Goal: Task Accomplishment & Management: Complete application form

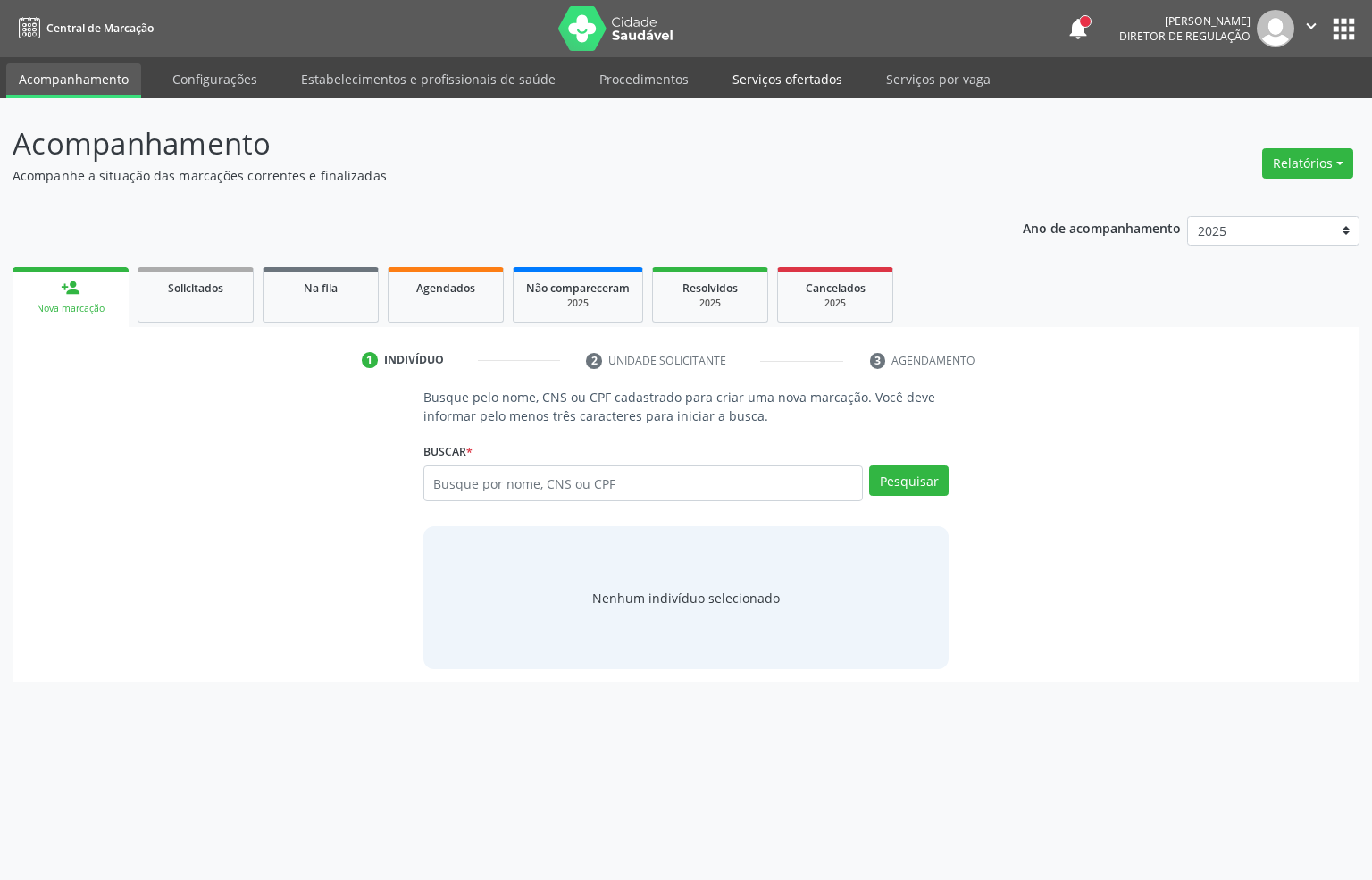
click at [764, 84] on link "Serviços ofertados" at bounding box center [787, 79] width 135 height 31
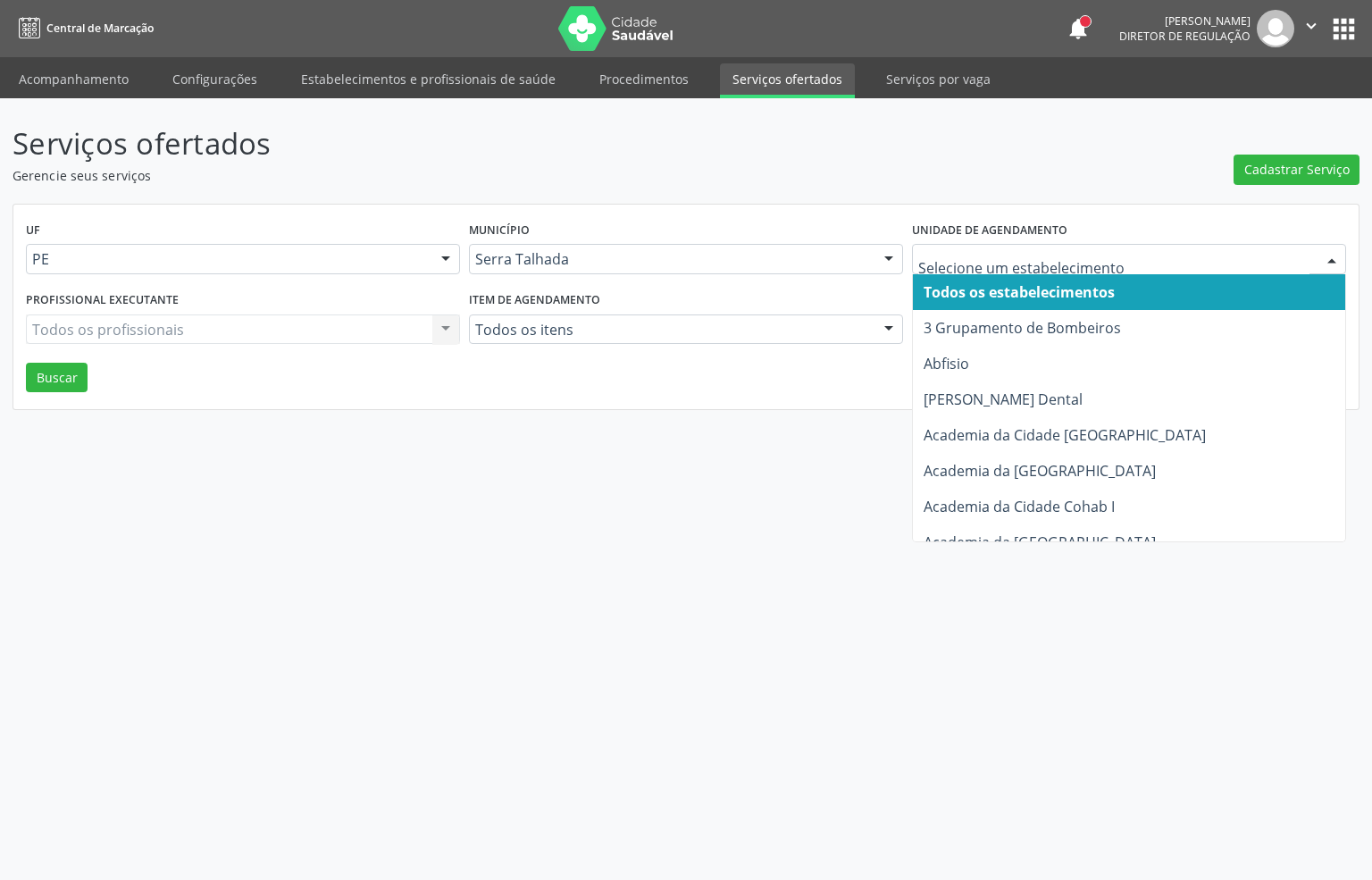
drag, startPoint x: 1021, startPoint y: 261, endPoint x: 989, endPoint y: 305, distance: 54.4
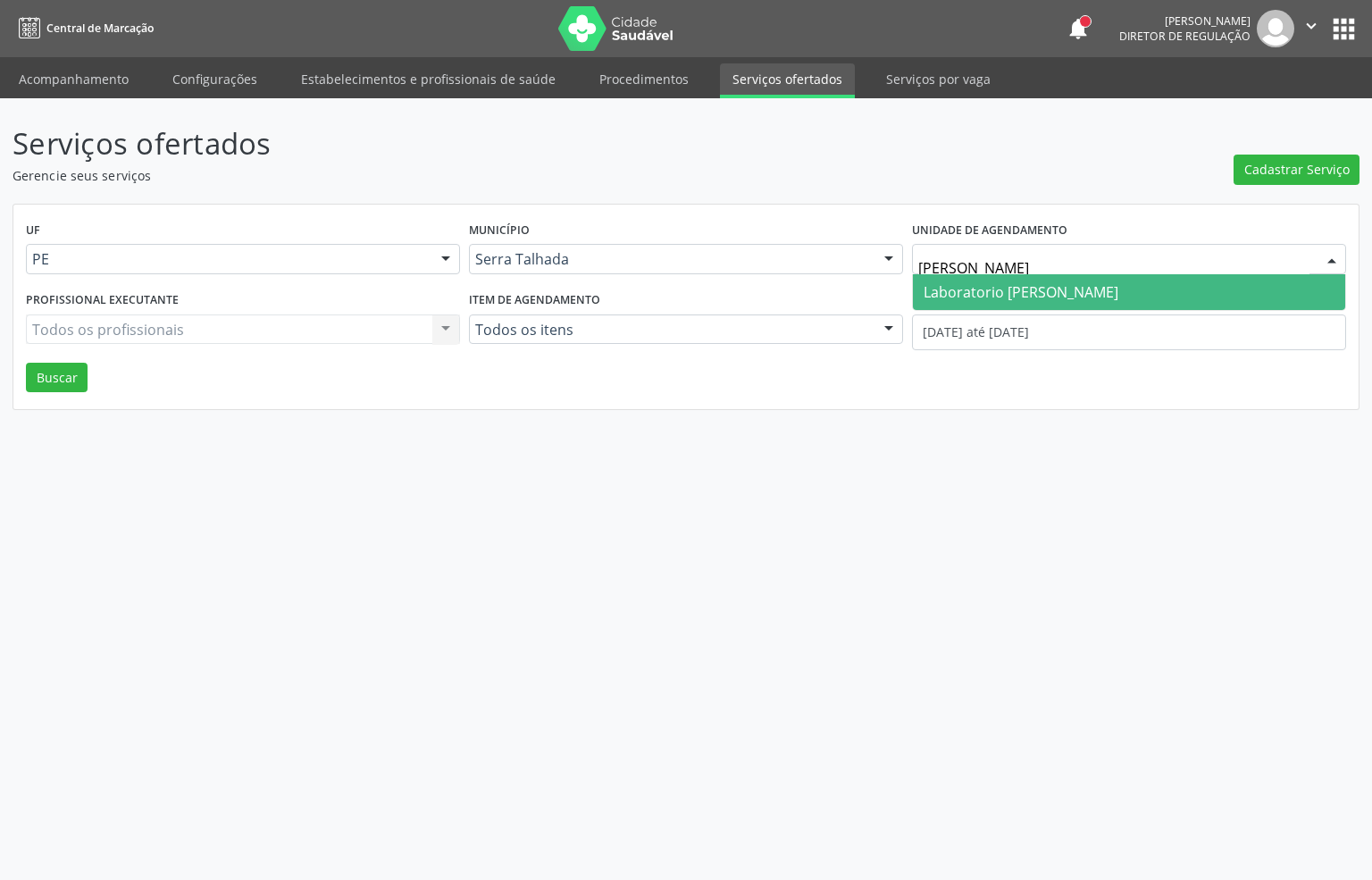
type input "paulo"
click at [1001, 301] on span "Laboratorio [PERSON_NAME]" at bounding box center [1128, 292] width 432 height 36
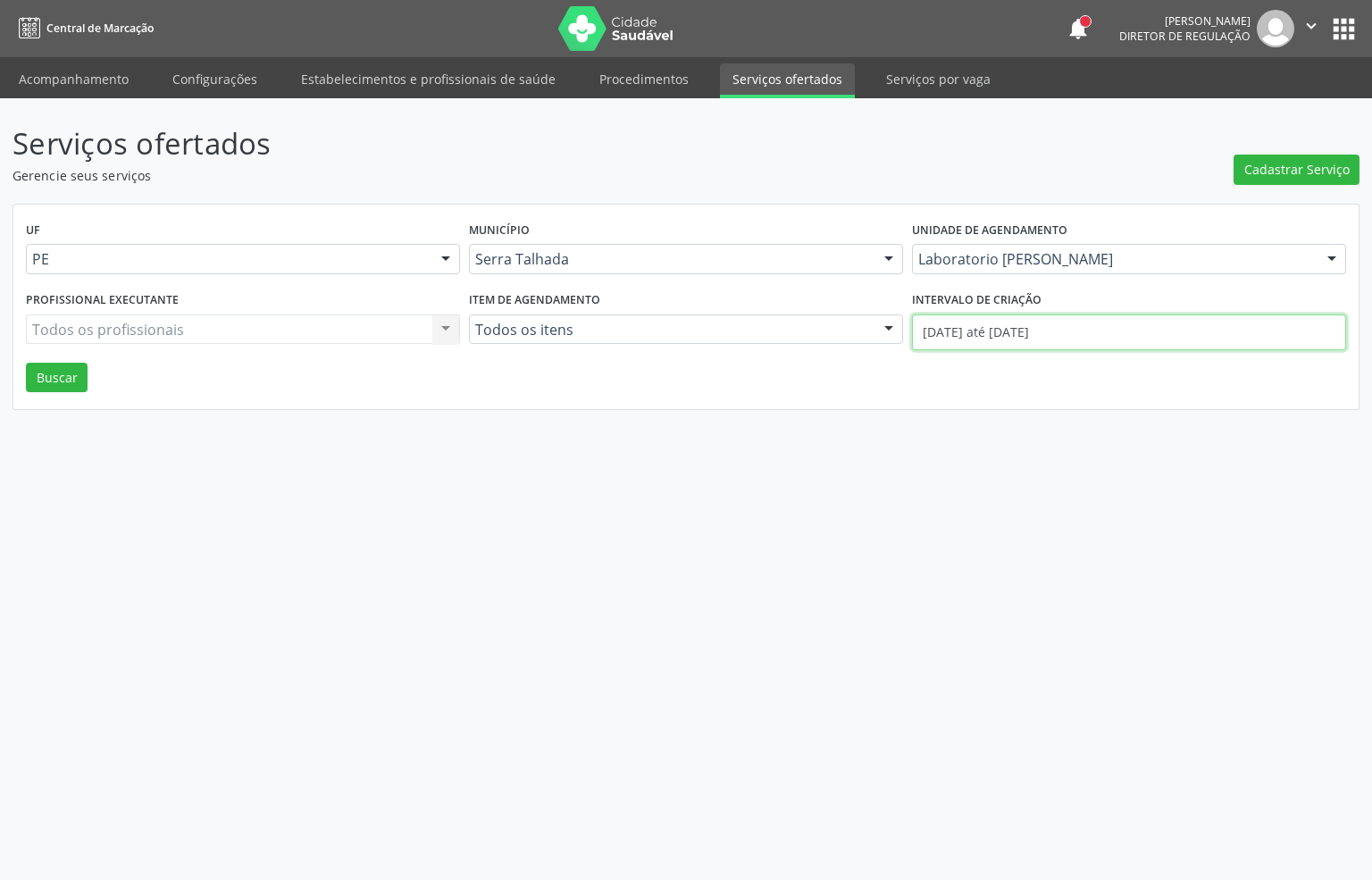
click at [982, 333] on input "01/10/2025 até 02/10/2025" at bounding box center [1129, 332] width 434 height 36
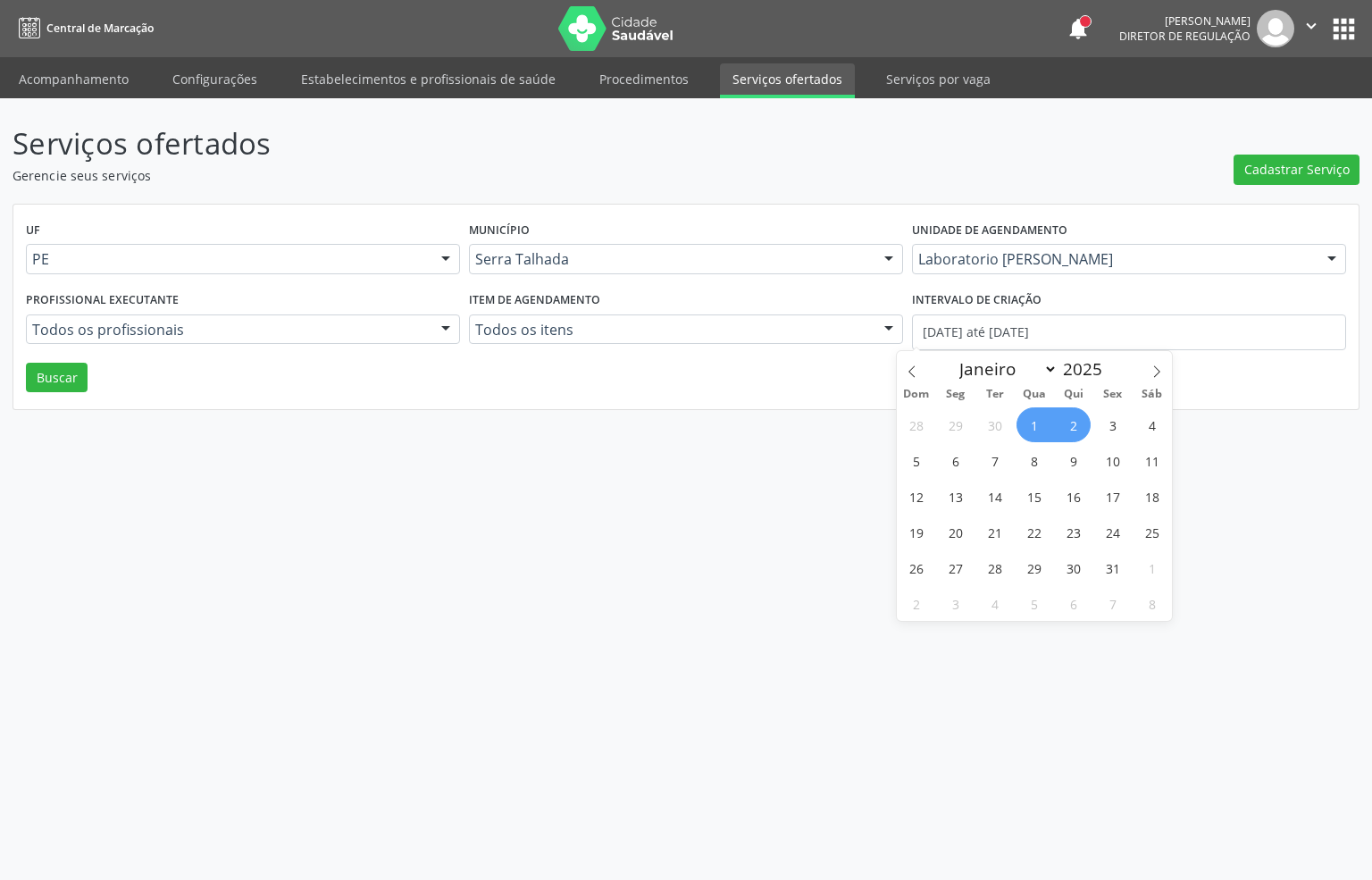
drag, startPoint x: 910, startPoint y: 368, endPoint x: 942, endPoint y: 409, distance: 52.0
click at [936, 400] on div "Janeiro Fevereiro Março Abril Maio Junho Julho Agosto Setembro Outubro Novembro…" at bounding box center [1034, 485] width 275 height 269
click at [917, 370] on icon at bounding box center [912, 372] width 13 height 13
select select "8"
click at [965, 455] on span "8" at bounding box center [955, 460] width 35 height 35
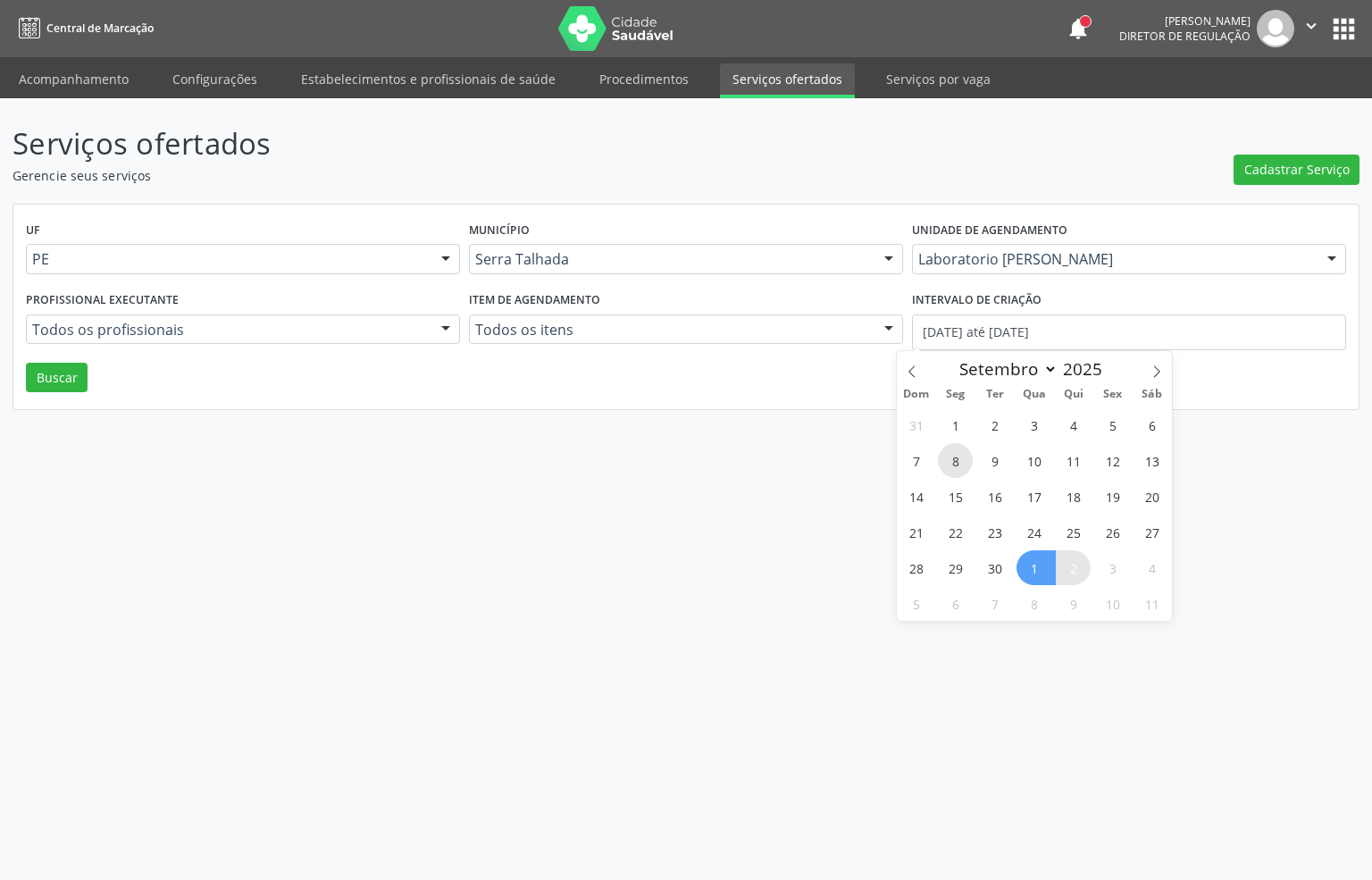
type input "08/09/2025"
click at [1160, 373] on icon at bounding box center [1157, 372] width 13 height 13
select select "9"
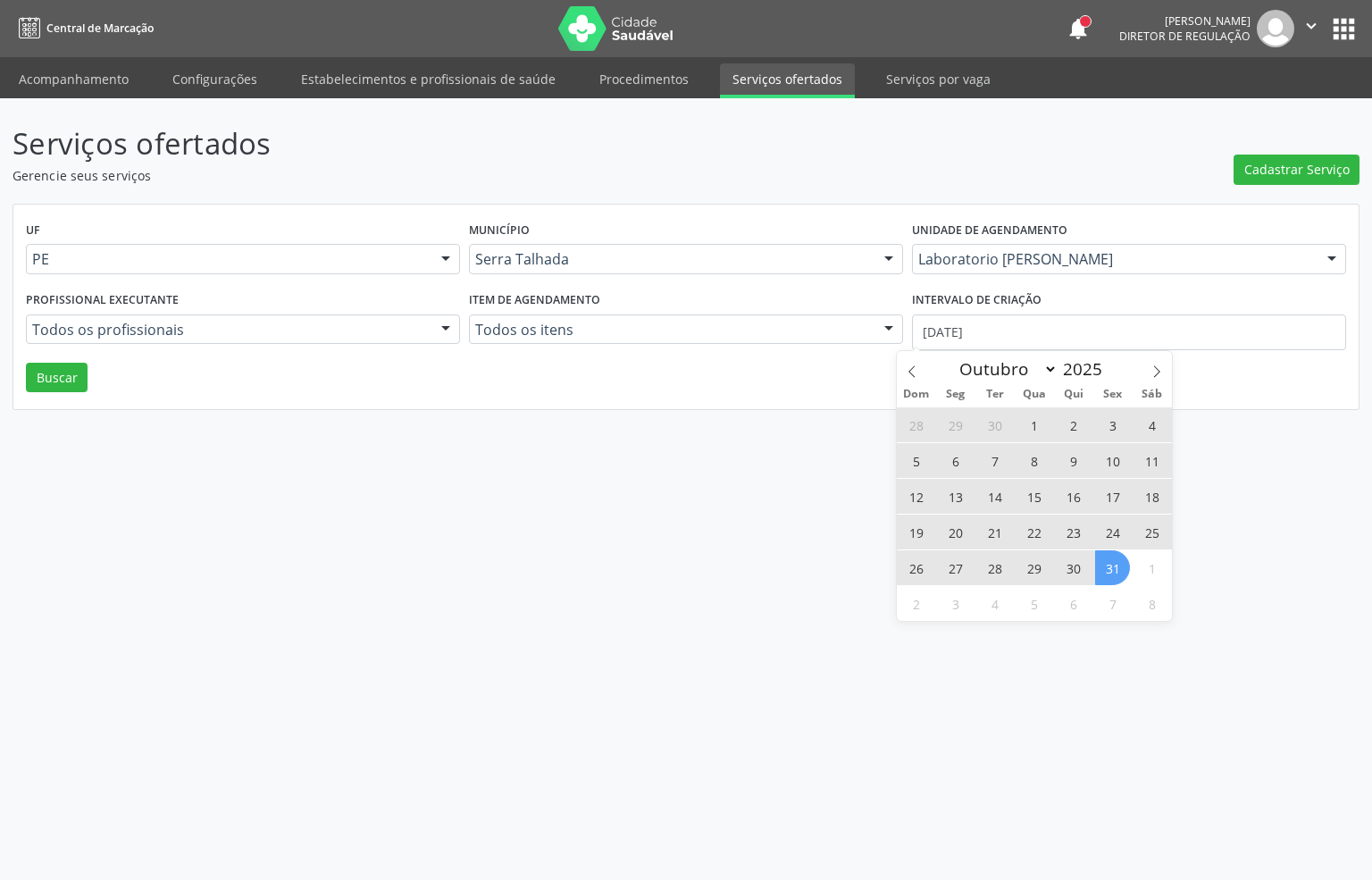
click at [1106, 559] on span "31" at bounding box center [1113, 568] width 35 height 35
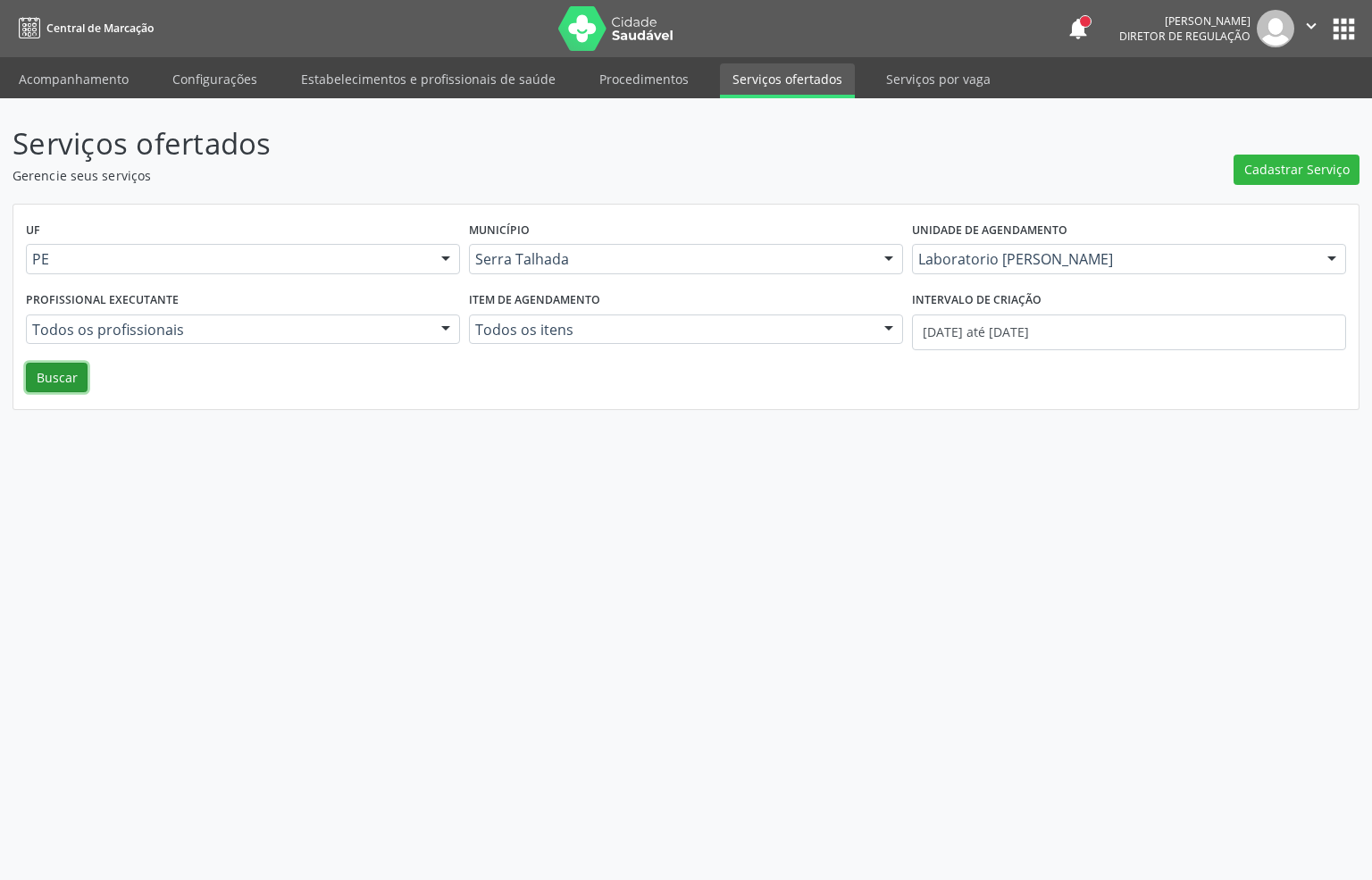
click at [47, 382] on button "Buscar" at bounding box center [57, 378] width 62 height 31
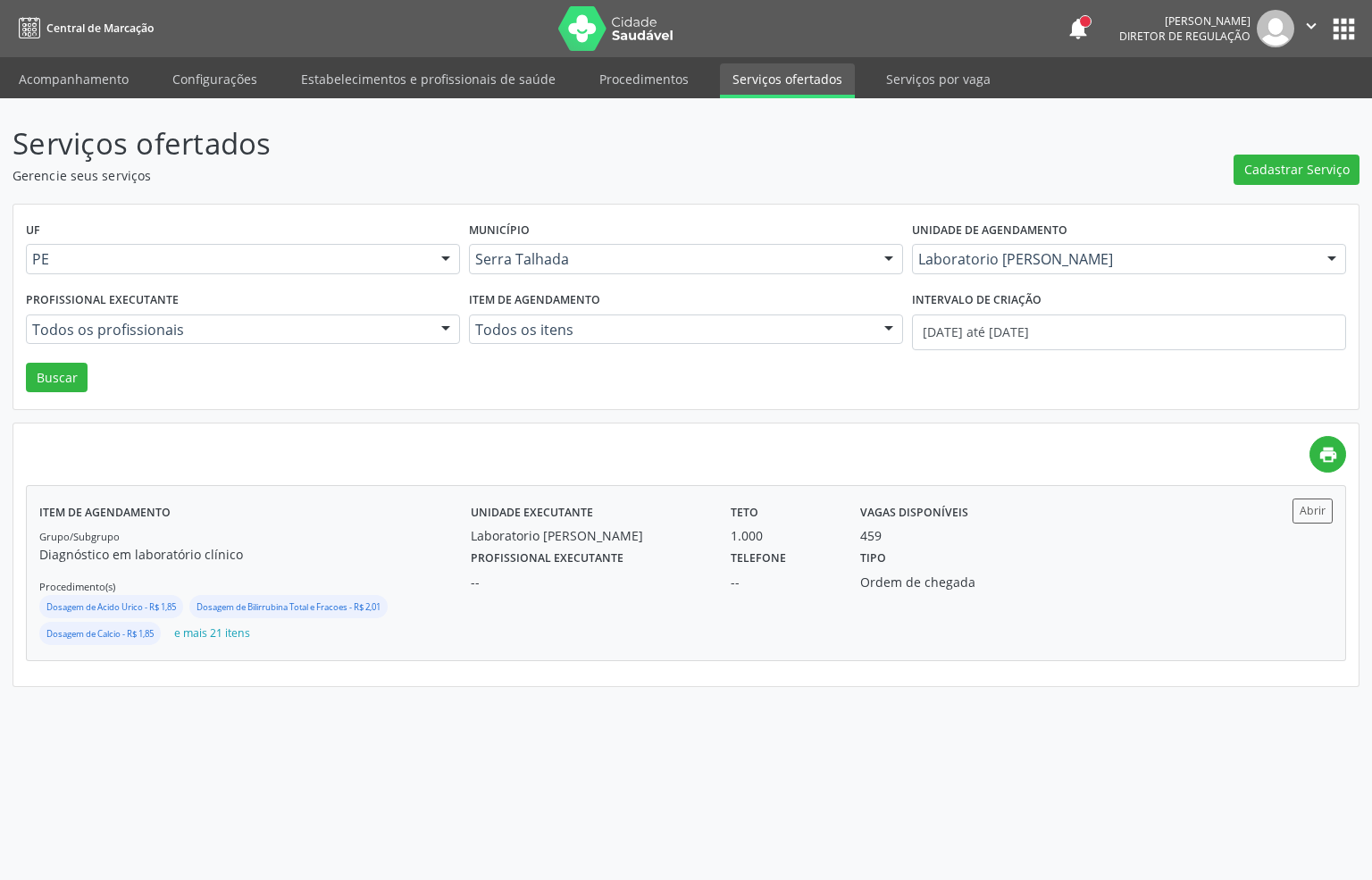
click at [477, 572] on label "Profissional executante" at bounding box center [548, 559] width 153 height 28
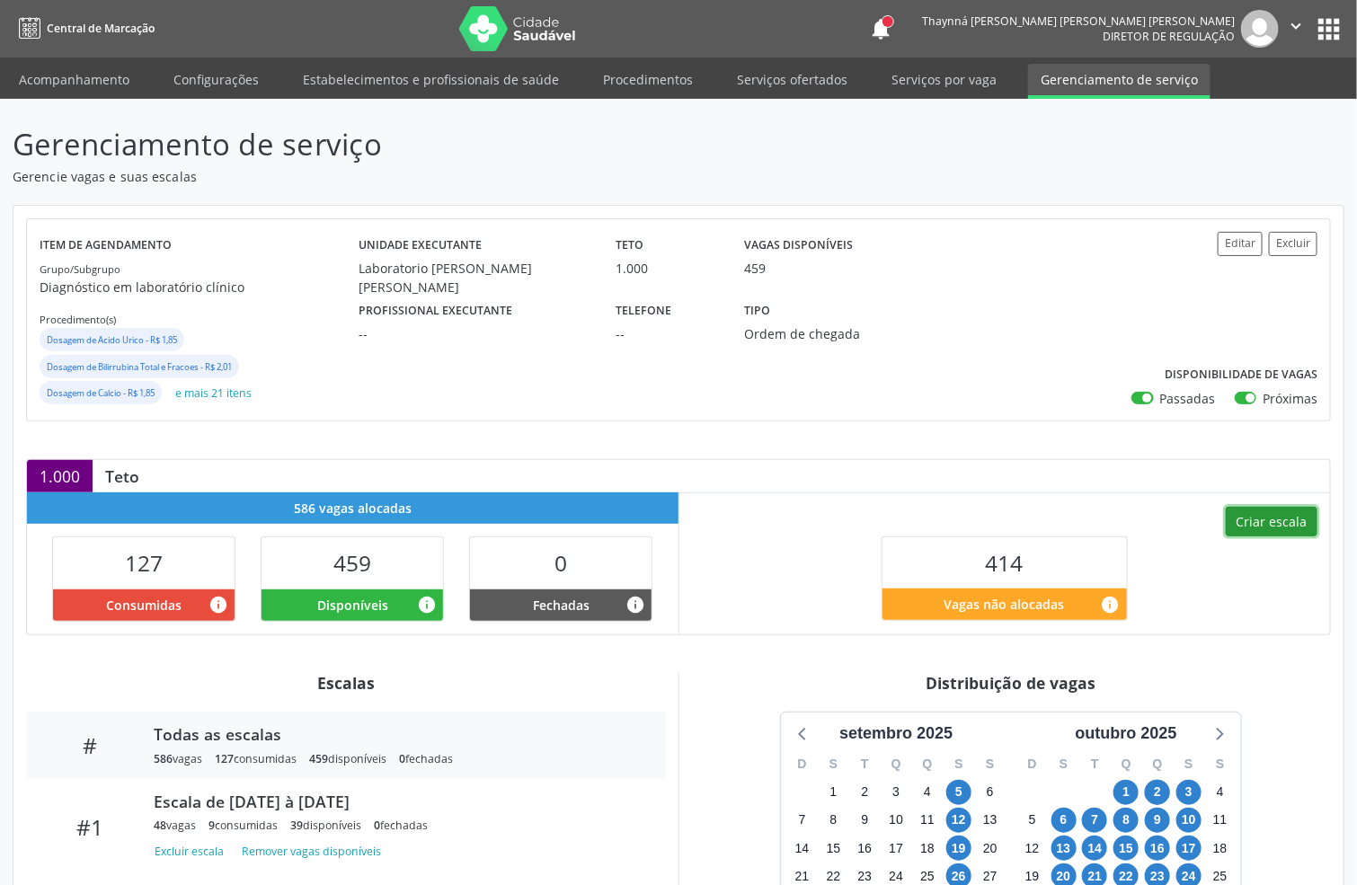
click at [1254, 515] on button "Criar escala" at bounding box center [1272, 522] width 92 height 31
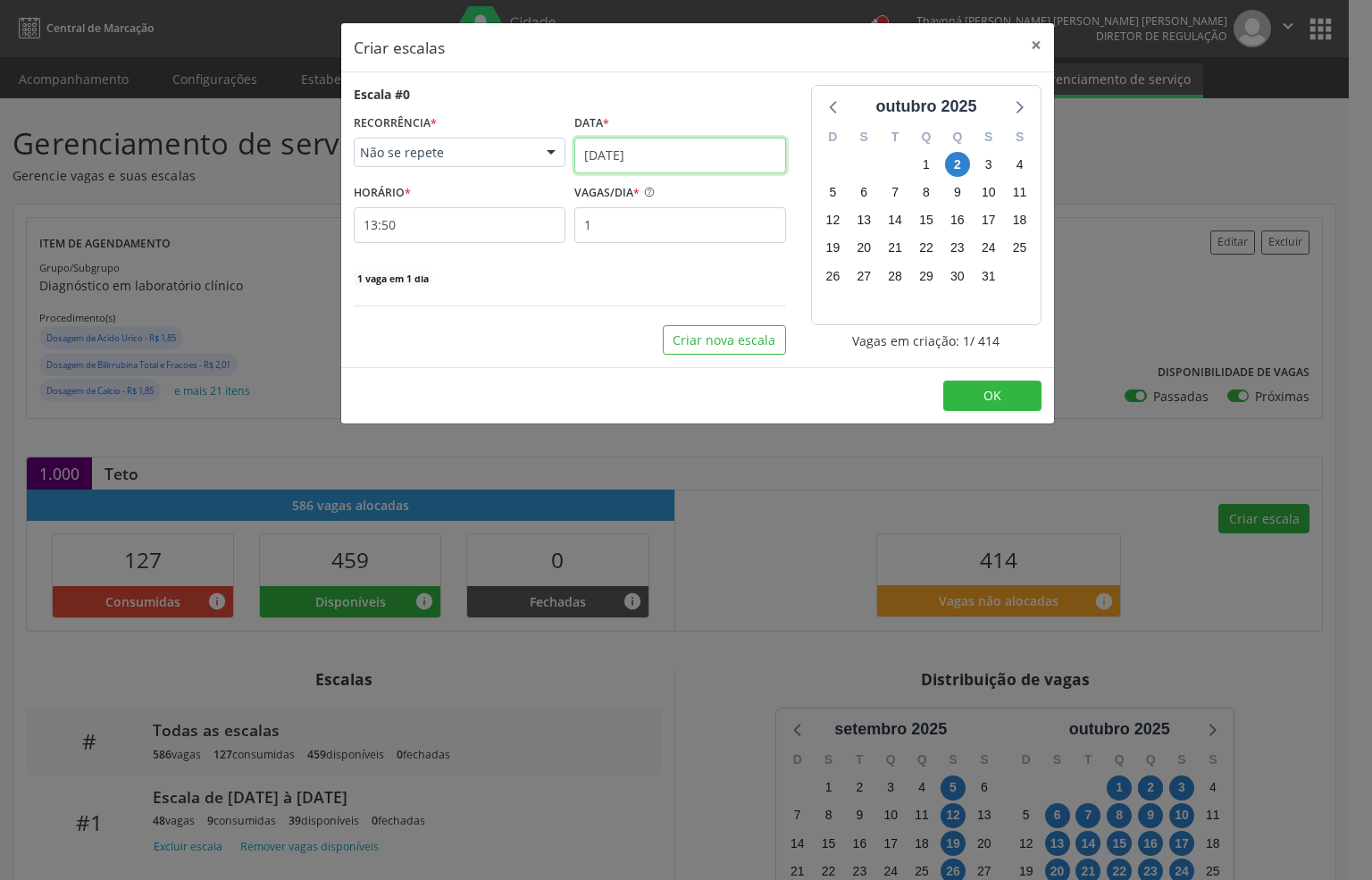
click at [635, 148] on input "02/10/2025" at bounding box center [680, 155] width 212 height 36
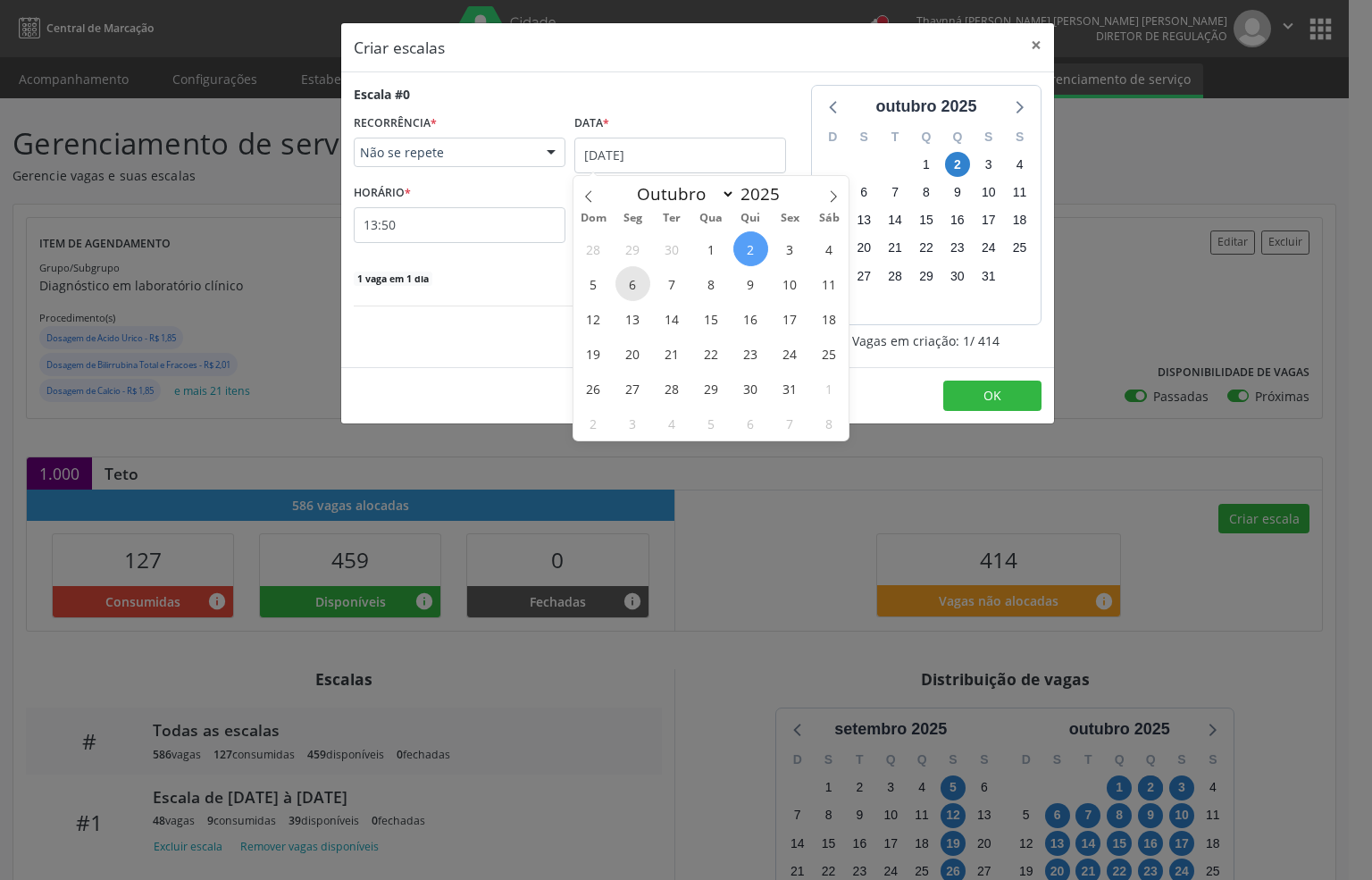
click at [632, 273] on span "6" at bounding box center [632, 283] width 35 height 35
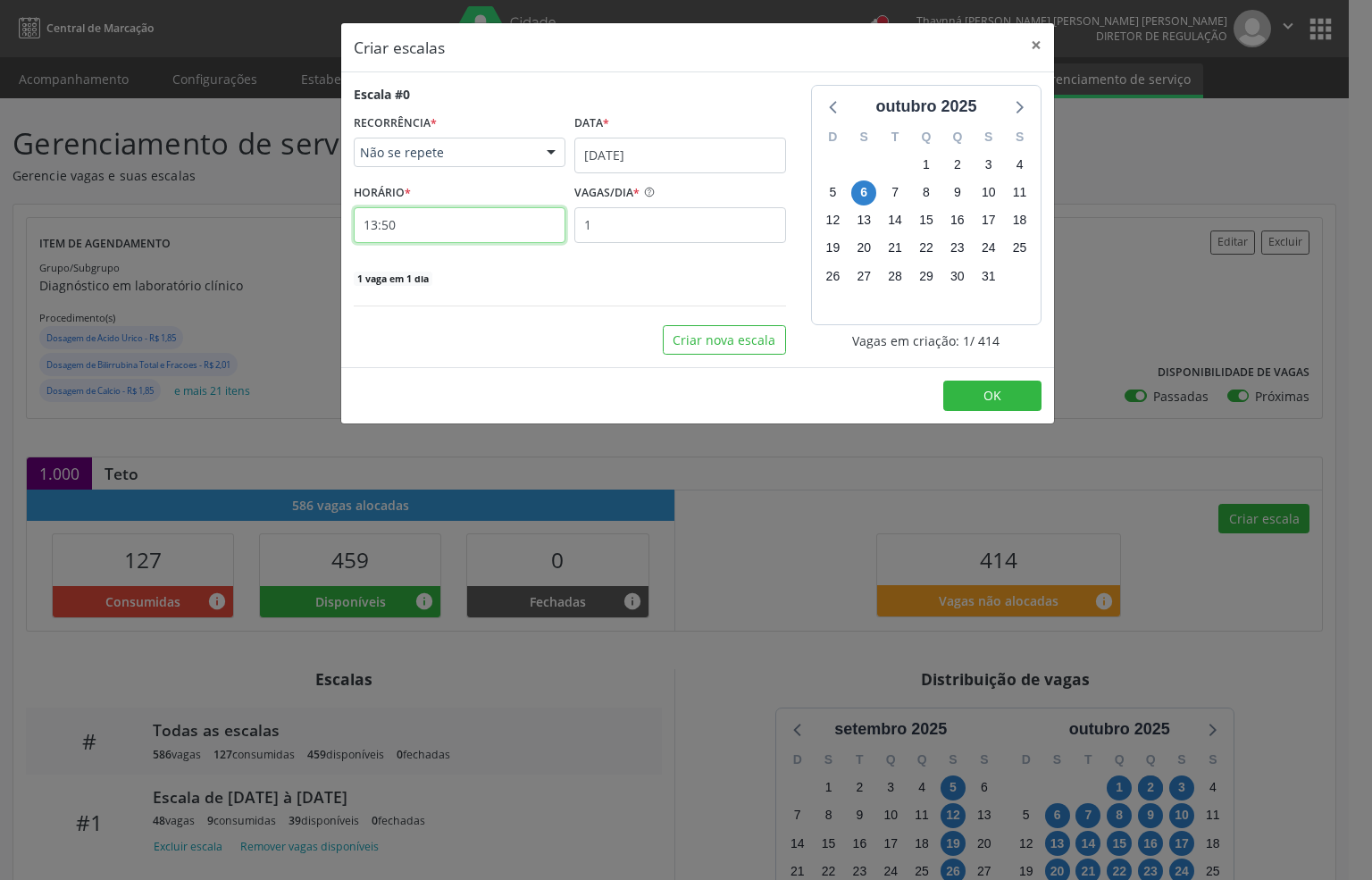
click at [521, 232] on input "13:50" at bounding box center [459, 225] width 212 height 36
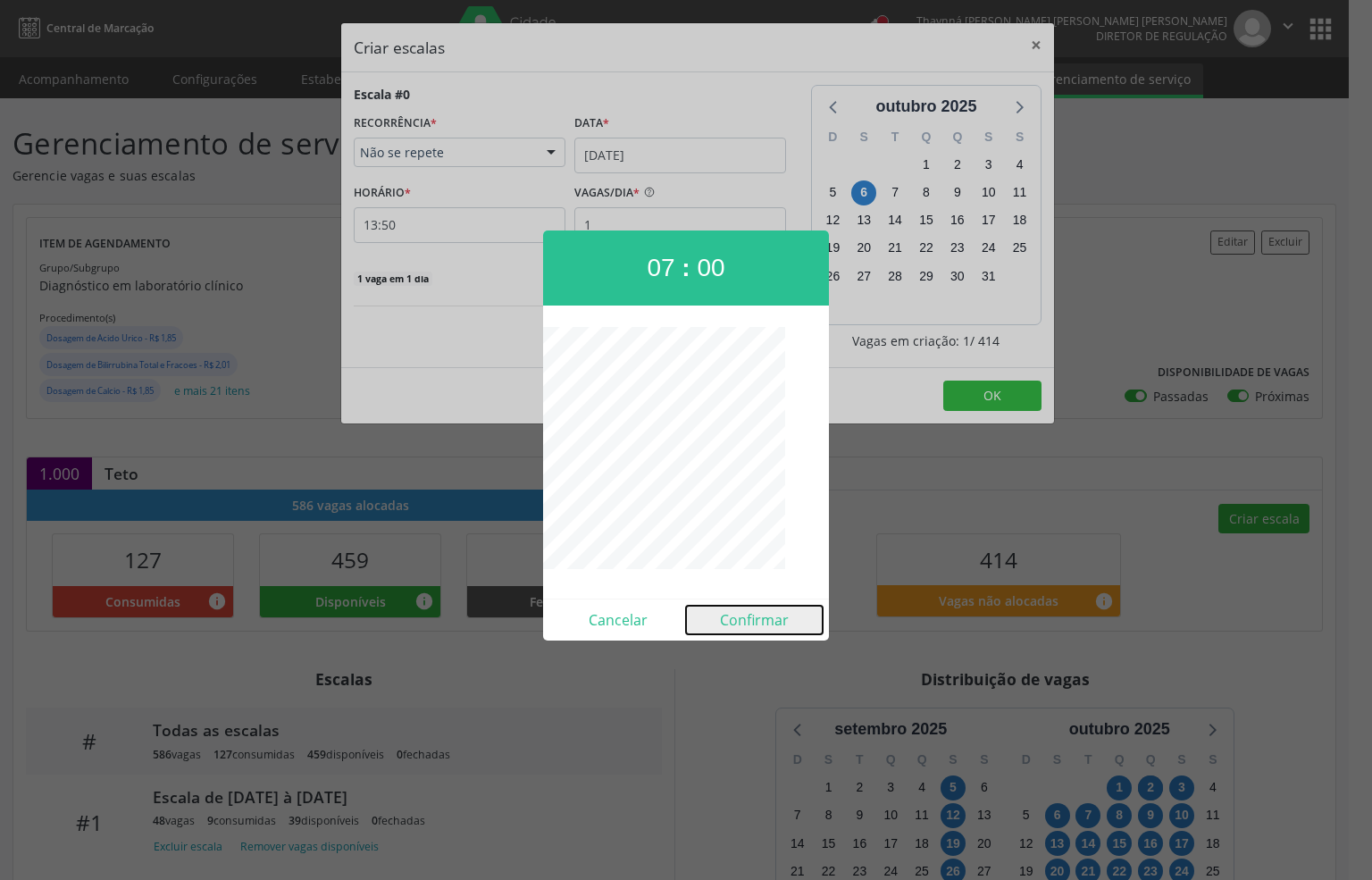
click at [764, 620] on button "Confirmar" at bounding box center [754, 619] width 136 height 29
type input "07:00"
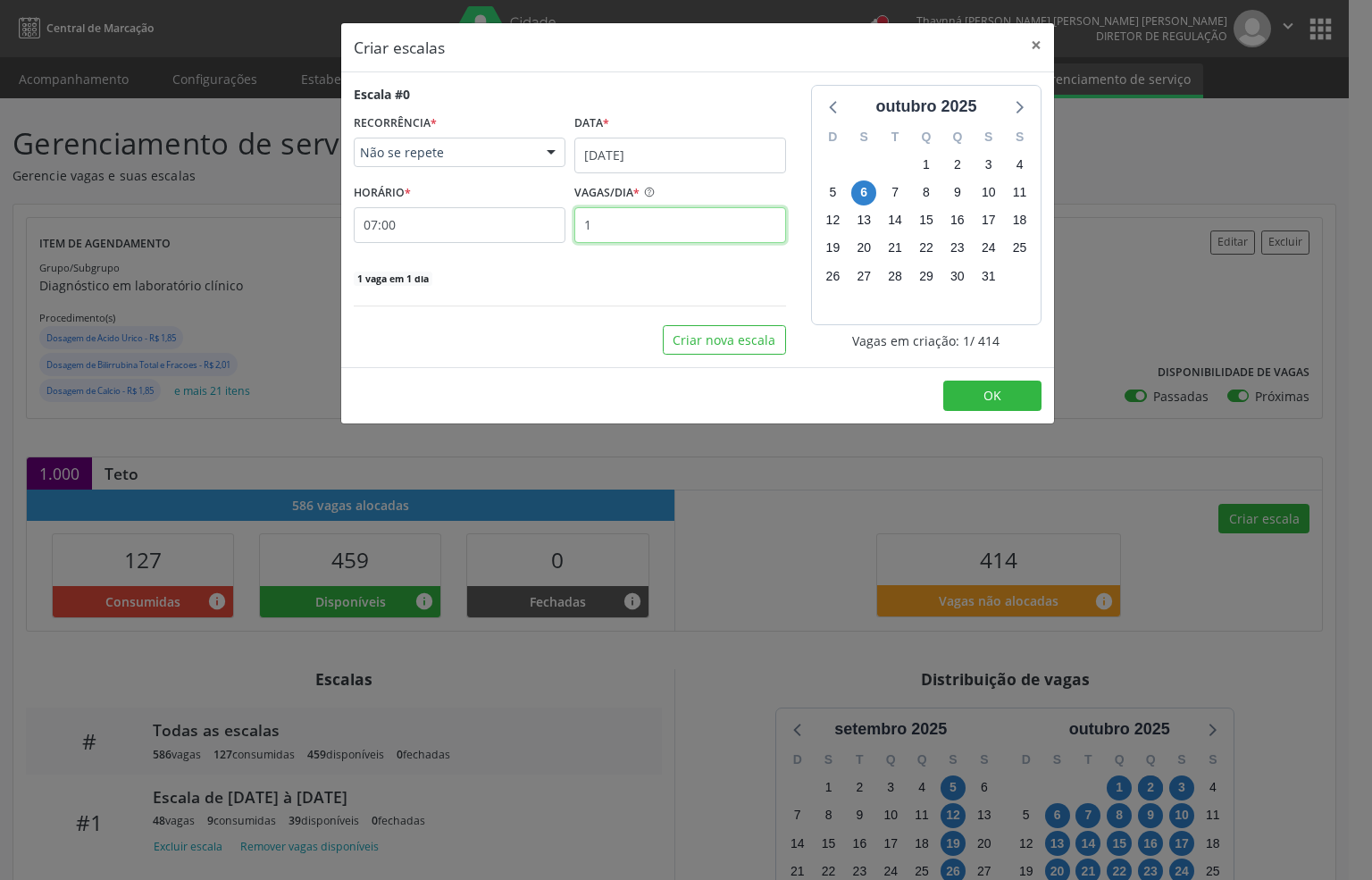
click at [622, 236] on input "1" at bounding box center [680, 225] width 212 height 36
type input "4"
click at [1010, 394] on button "OK" at bounding box center [992, 396] width 98 height 31
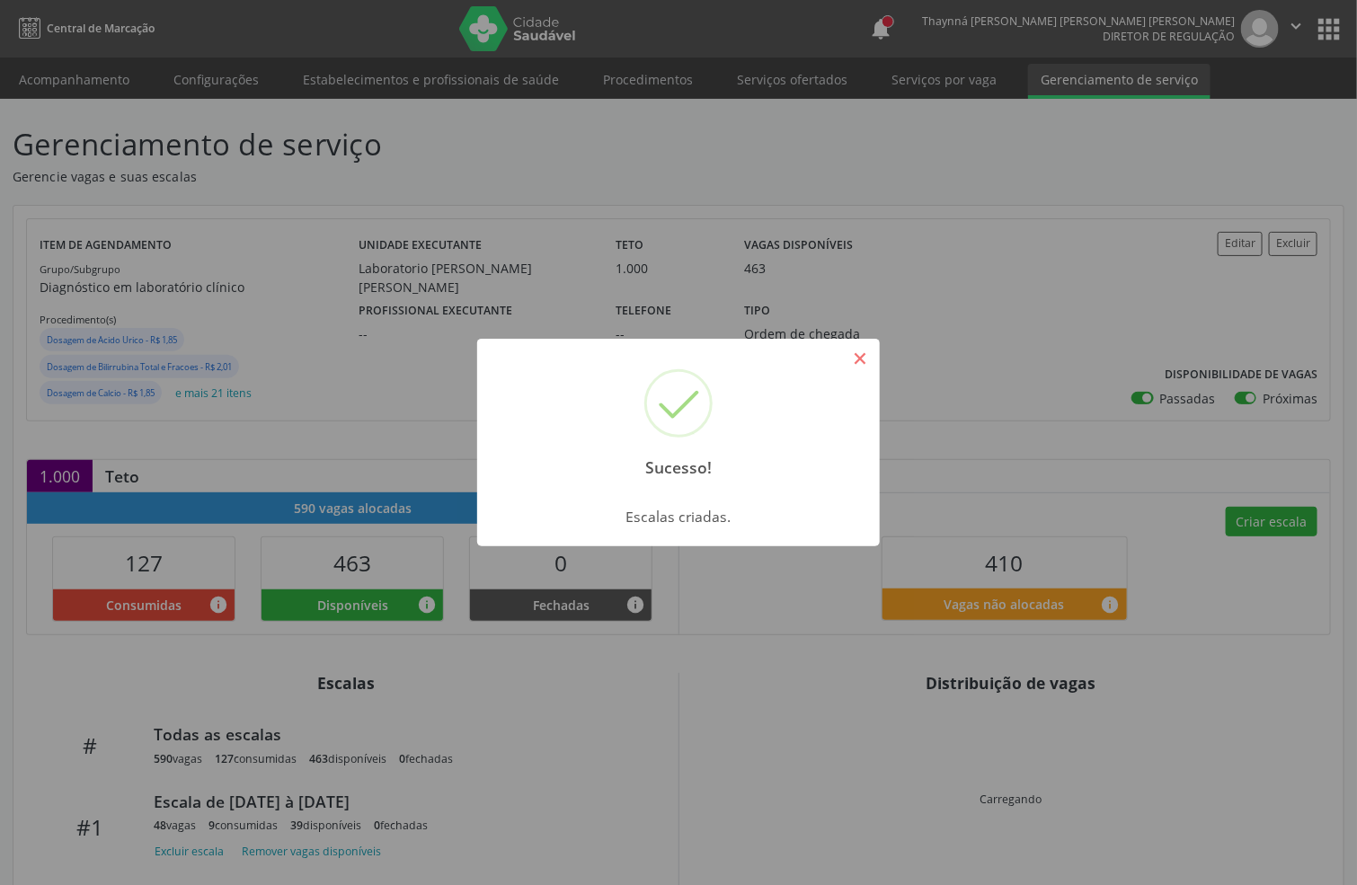
click at [858, 356] on button "×" at bounding box center [860, 358] width 31 height 31
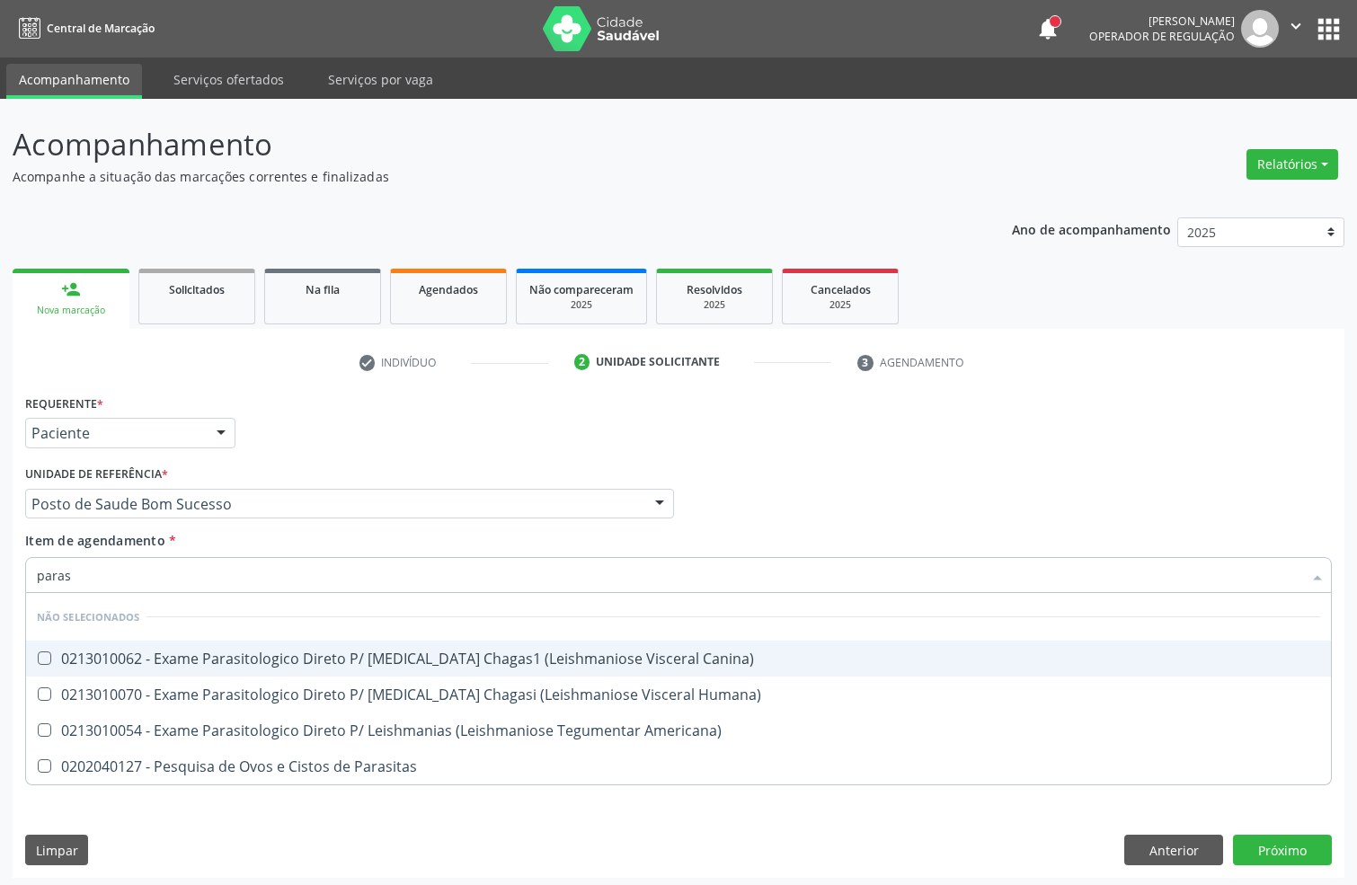
scroll to position [6, 0]
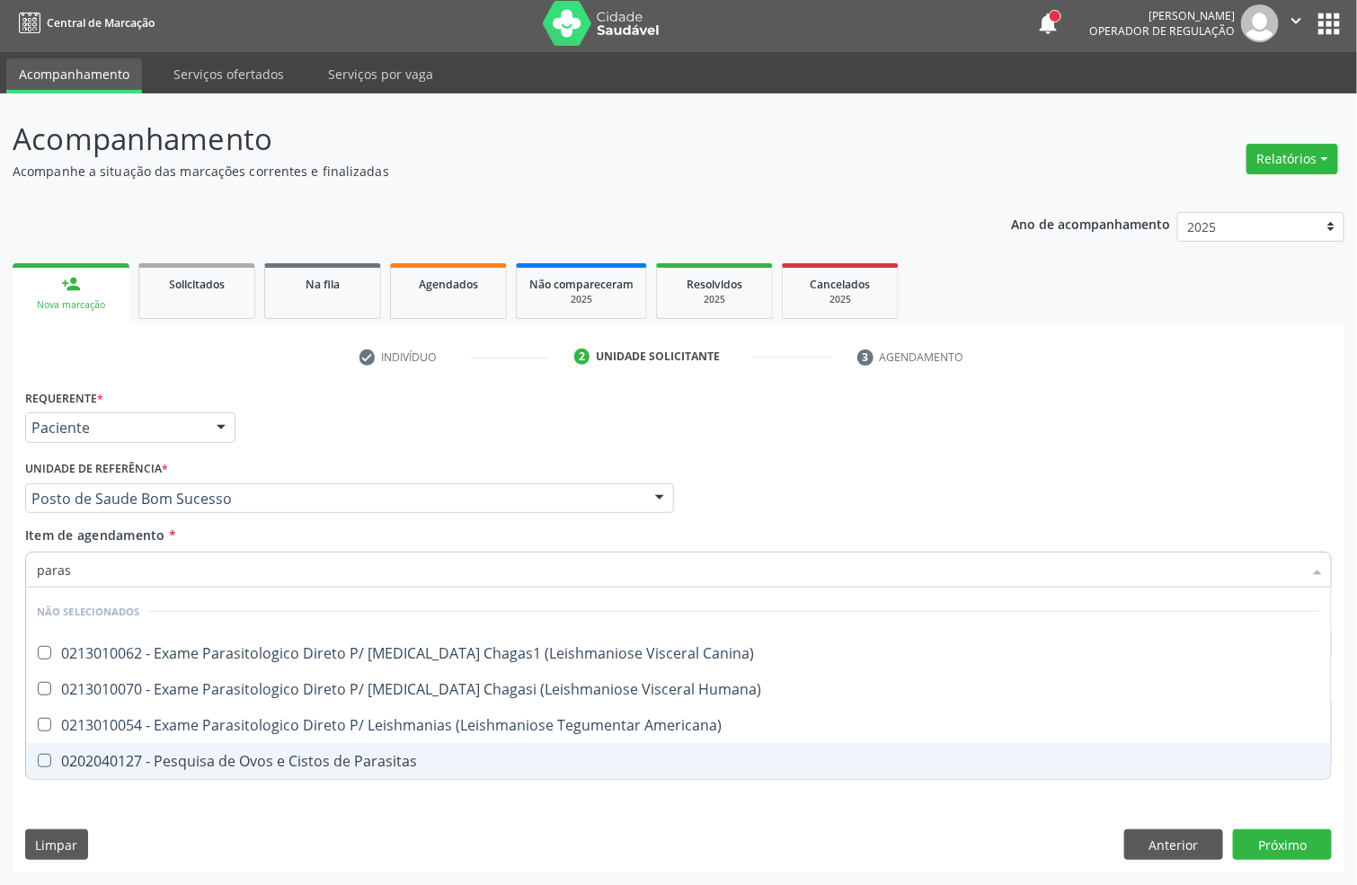
click at [124, 761] on div "0202040127 - Pesquisa de Ovos e Cistos de Parasitas" at bounding box center [678, 761] width 1283 height 14
checkbox Parasitas "true"
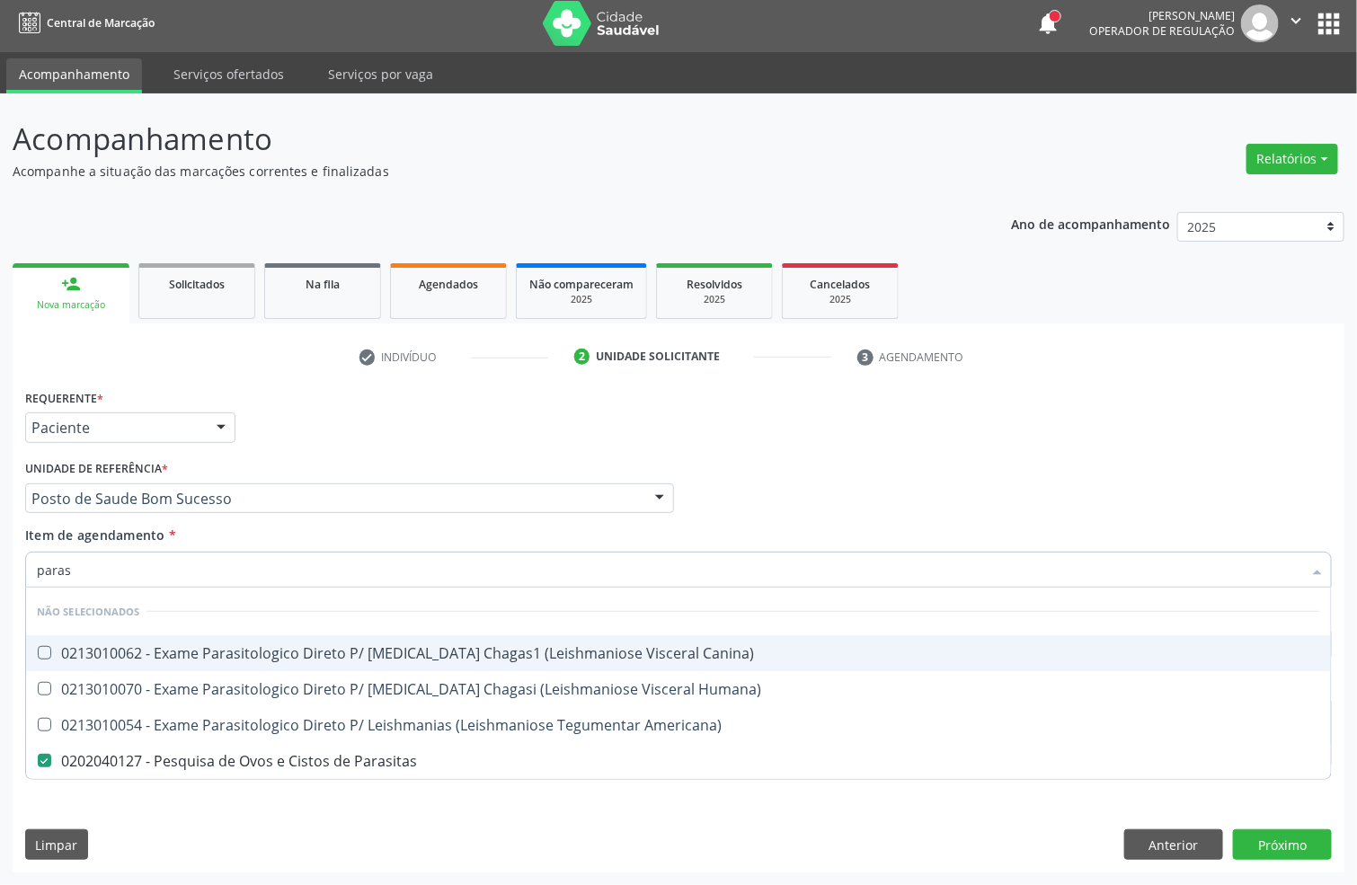
click at [0, 563] on div "Acompanhamento Acompanhe a situação das marcações correntes e finalizadas Relat…" at bounding box center [678, 489] width 1357 height 792
click at [874, 426] on div "Requerente * Paciente Profissional de Saúde Paciente Nenhum resultado encontrad…" at bounding box center [679, 420] width 1316 height 70
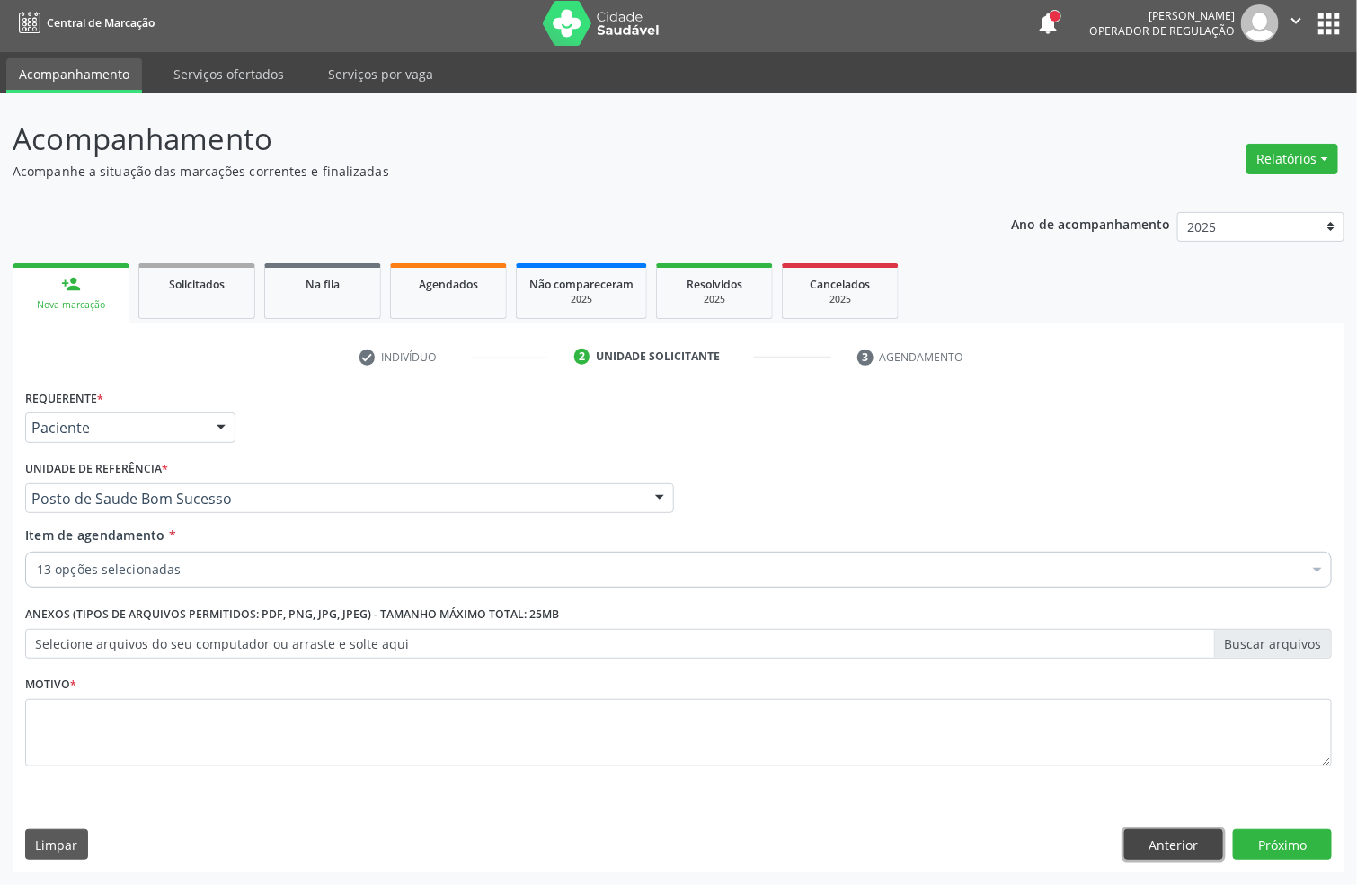
click at [1179, 838] on button "Anterior" at bounding box center [1173, 844] width 99 height 31
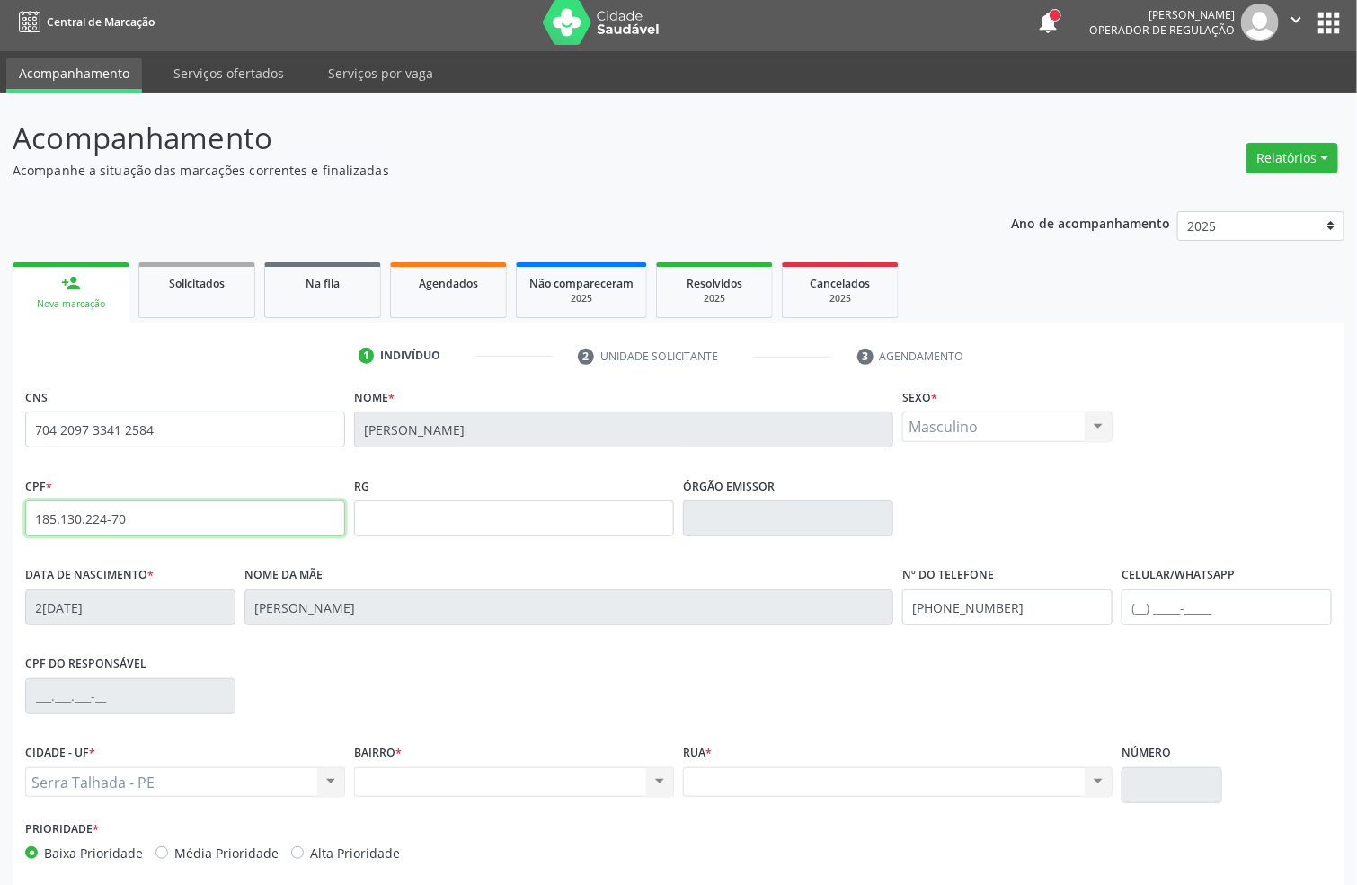
drag, startPoint x: 92, startPoint y: 524, endPoint x: 0, endPoint y: 534, distance: 92.2
click at [0, 534] on div "Acompanhamento Acompanhe a situação das marcações correntes e finalizadas Relat…" at bounding box center [678, 530] width 1357 height 875
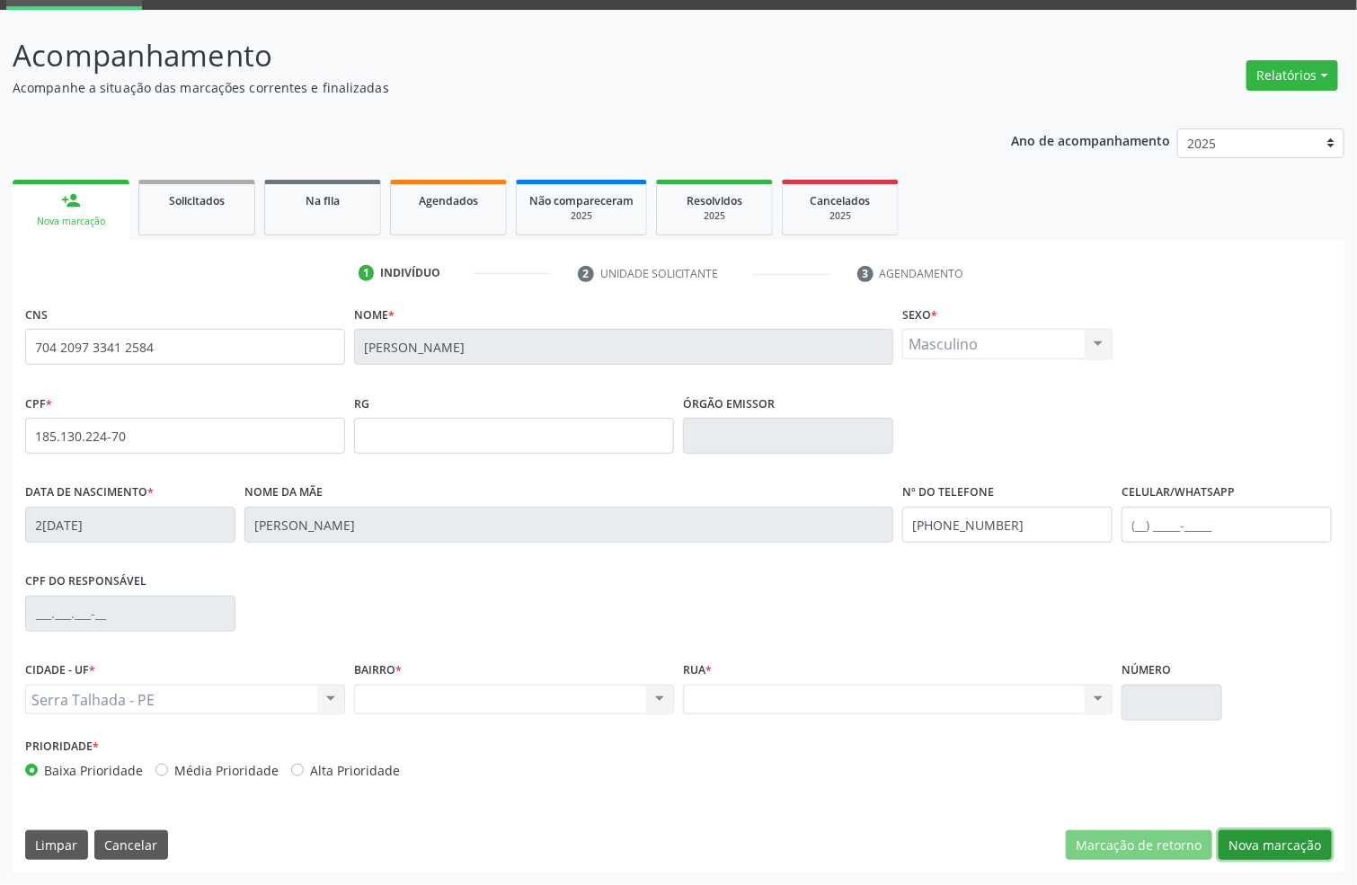
drag, startPoint x: 1316, startPoint y: 833, endPoint x: 1101, endPoint y: 756, distance: 228.3
click at [1308, 830] on button "Nova marcação" at bounding box center [1275, 845] width 113 height 31
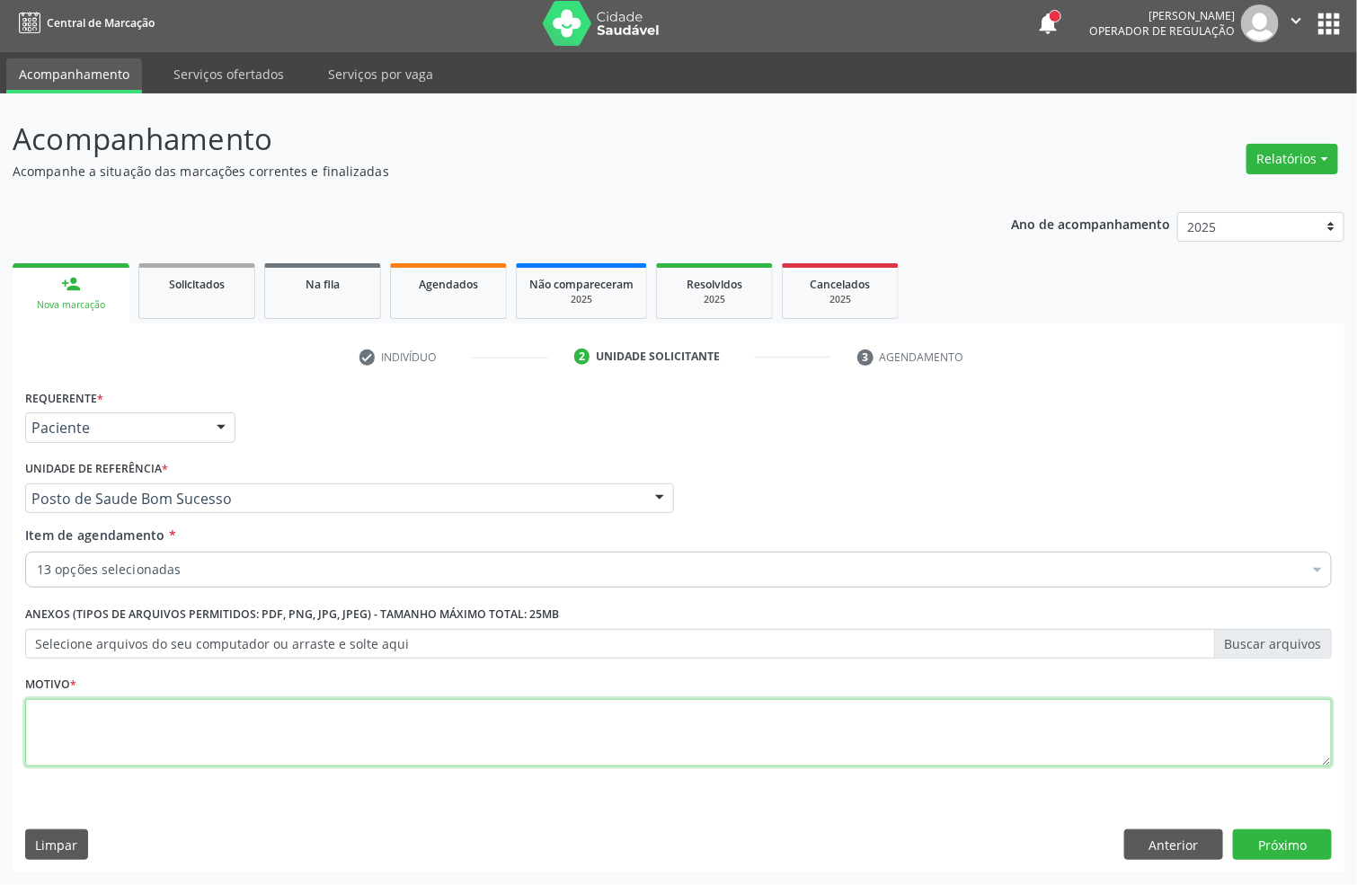
click at [178, 726] on textarea at bounding box center [678, 733] width 1307 height 68
type textarea "."
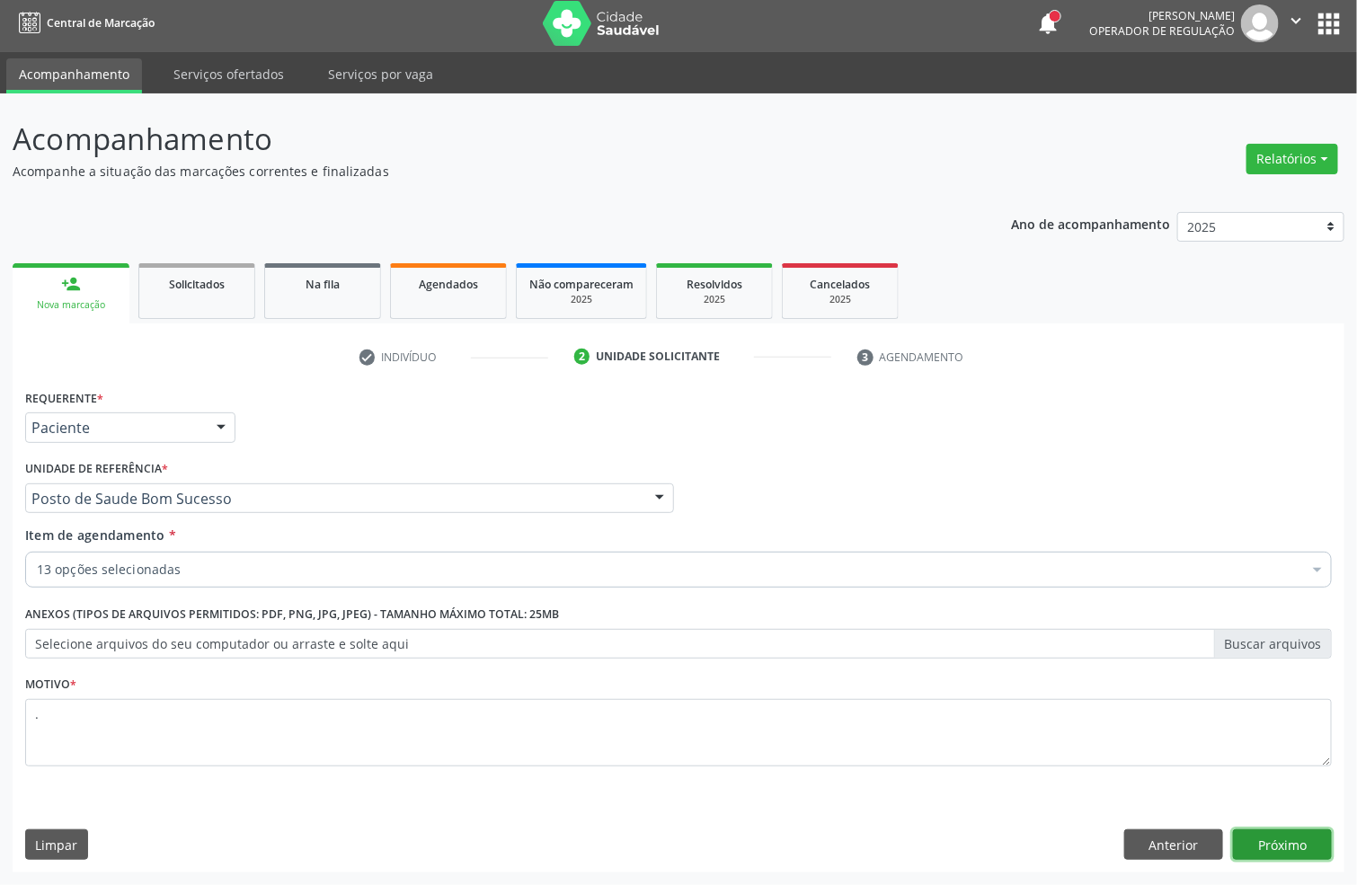
click at [1265, 833] on button "Próximo" at bounding box center [1282, 844] width 99 height 31
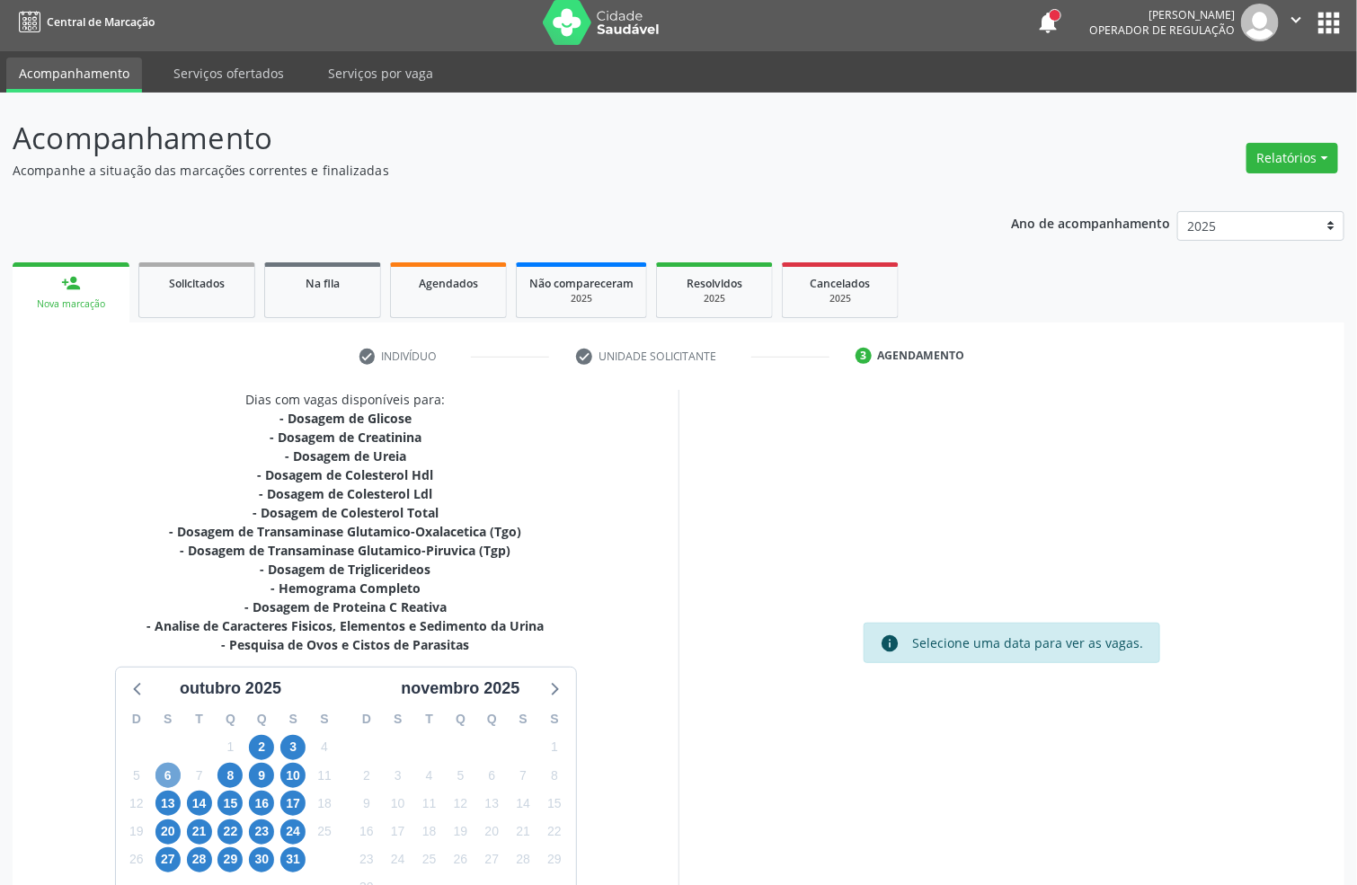
click at [163, 768] on span "6" at bounding box center [167, 775] width 25 height 25
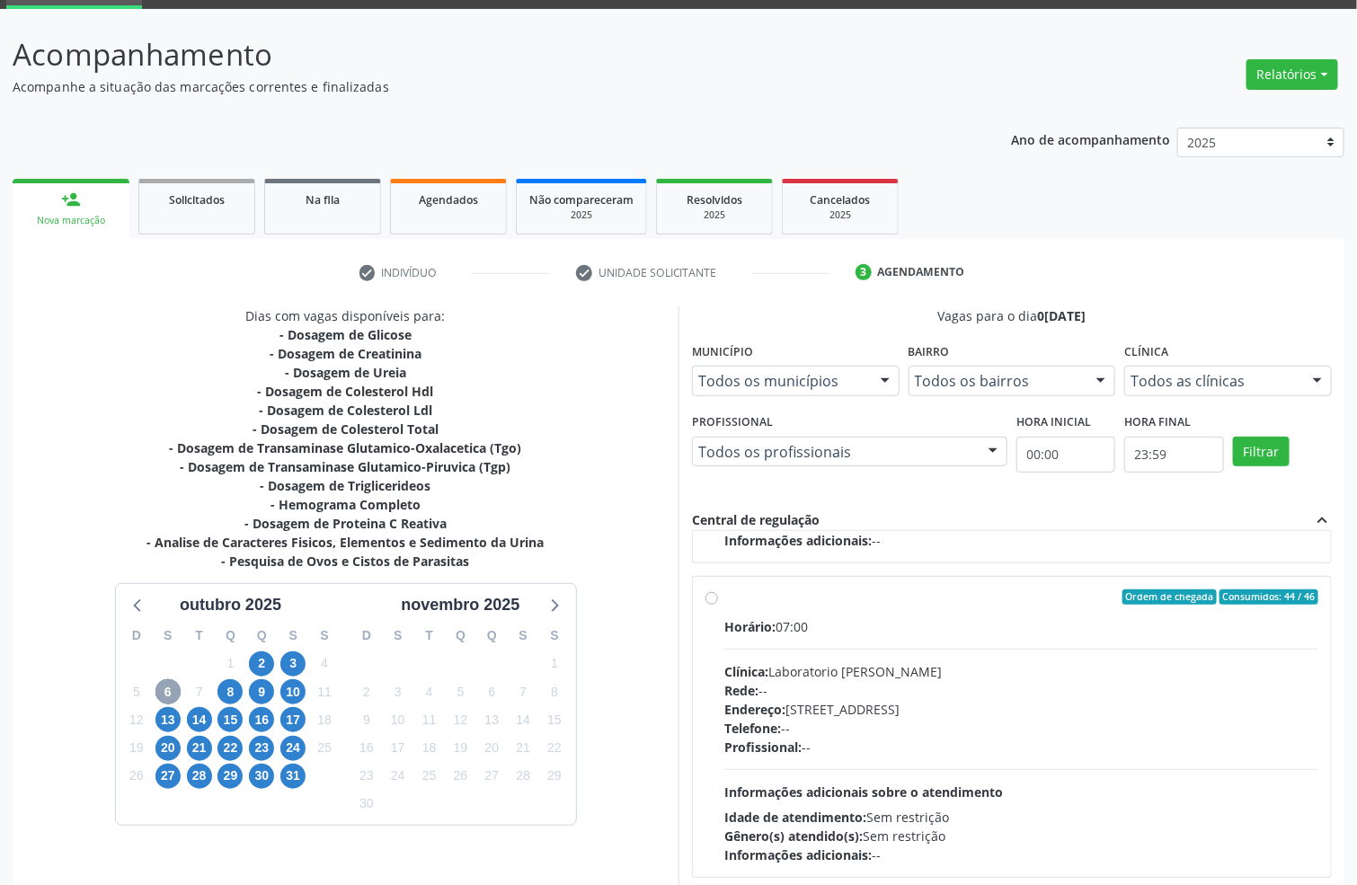
scroll to position [189, 0]
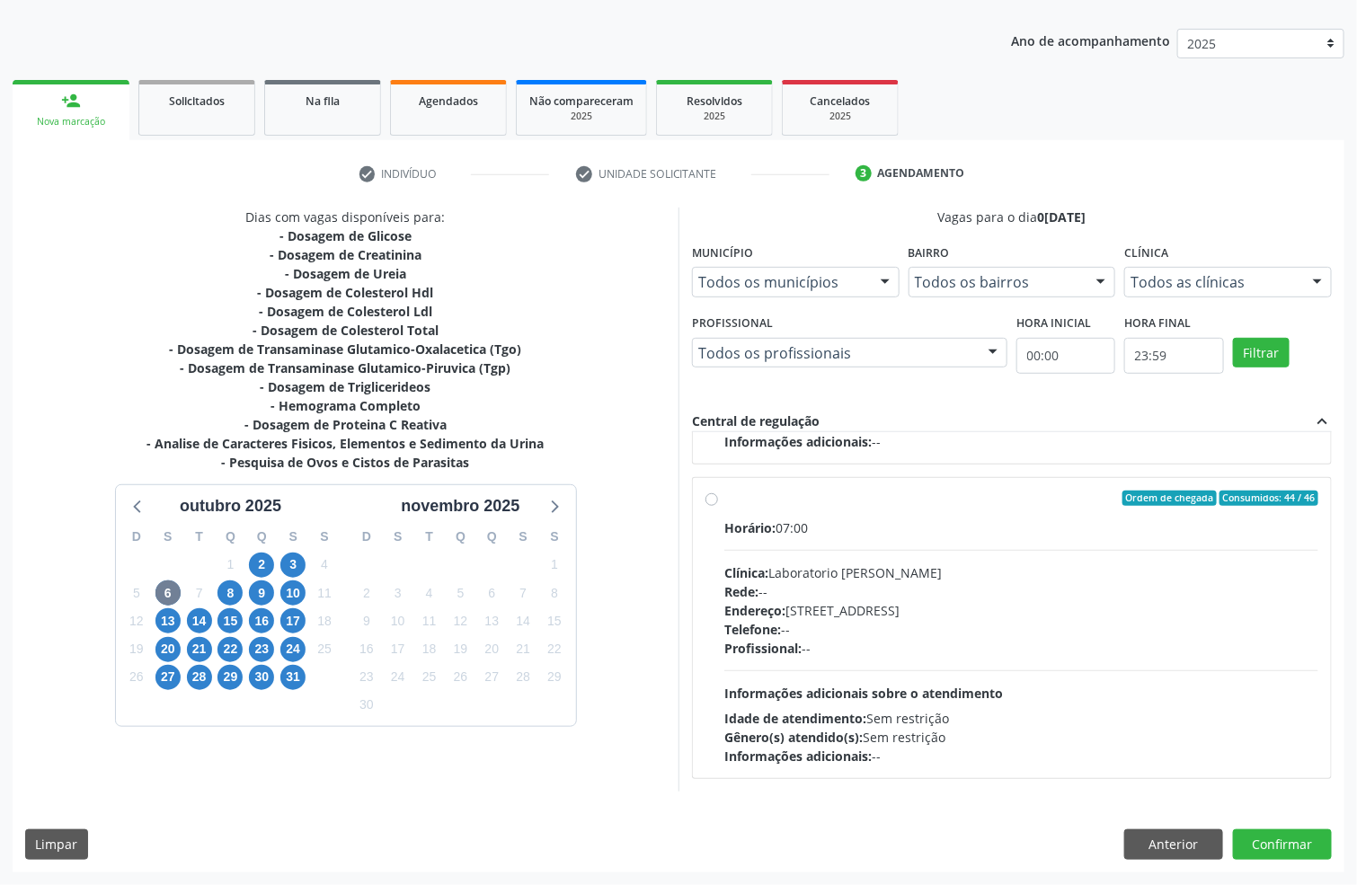
click at [1023, 589] on div "Rede: --" at bounding box center [1021, 591] width 594 height 19
click at [718, 507] on input "Ordem de chegada Consumidos: 44 / 46 Horário: 07:00 Clínica: Laboratorio [PERSO…" at bounding box center [711, 499] width 13 height 16
radio input "true"
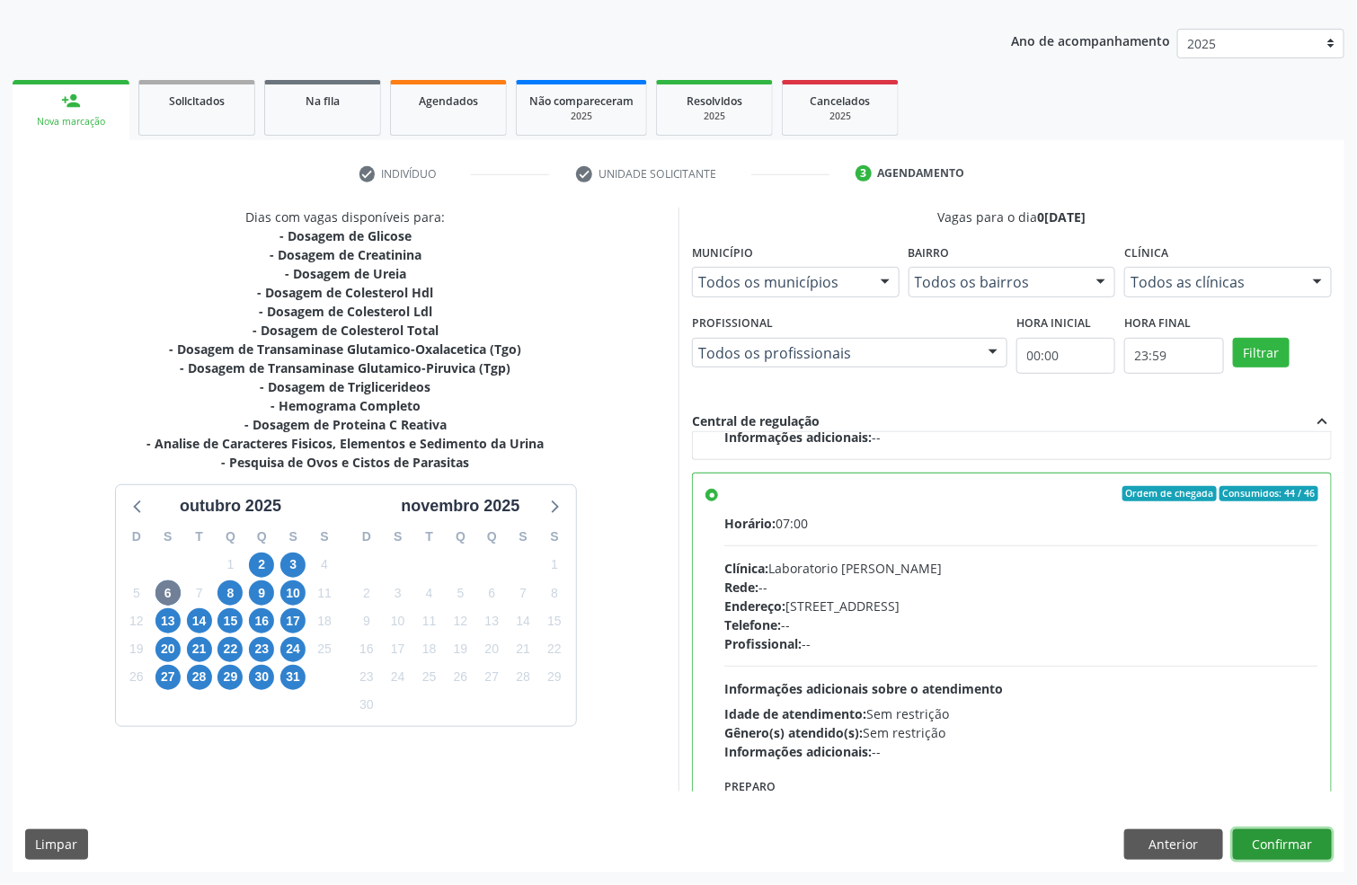
click at [1278, 845] on button "Confirmar" at bounding box center [1282, 844] width 99 height 31
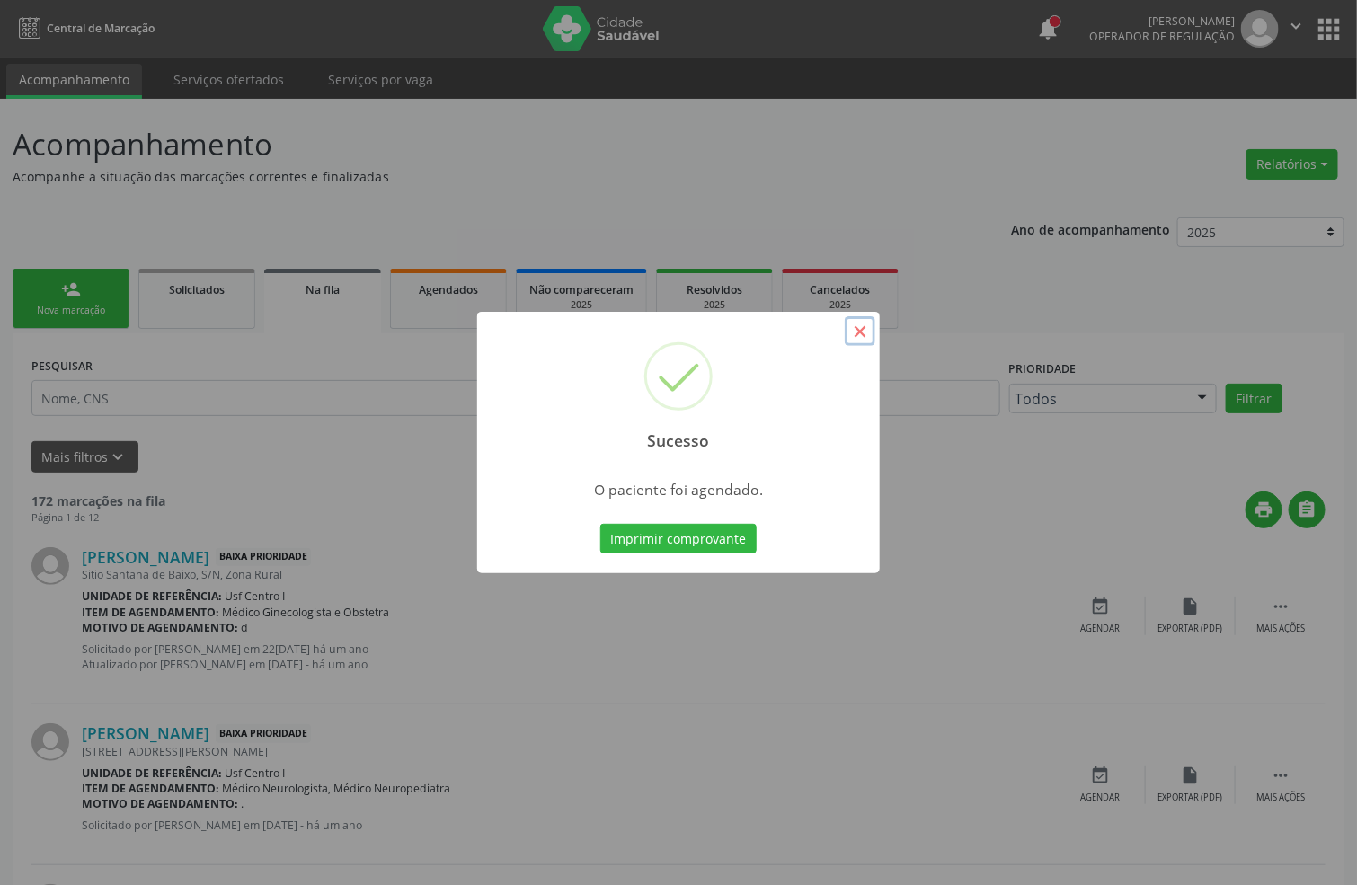
click at [853, 332] on button "×" at bounding box center [860, 331] width 31 height 31
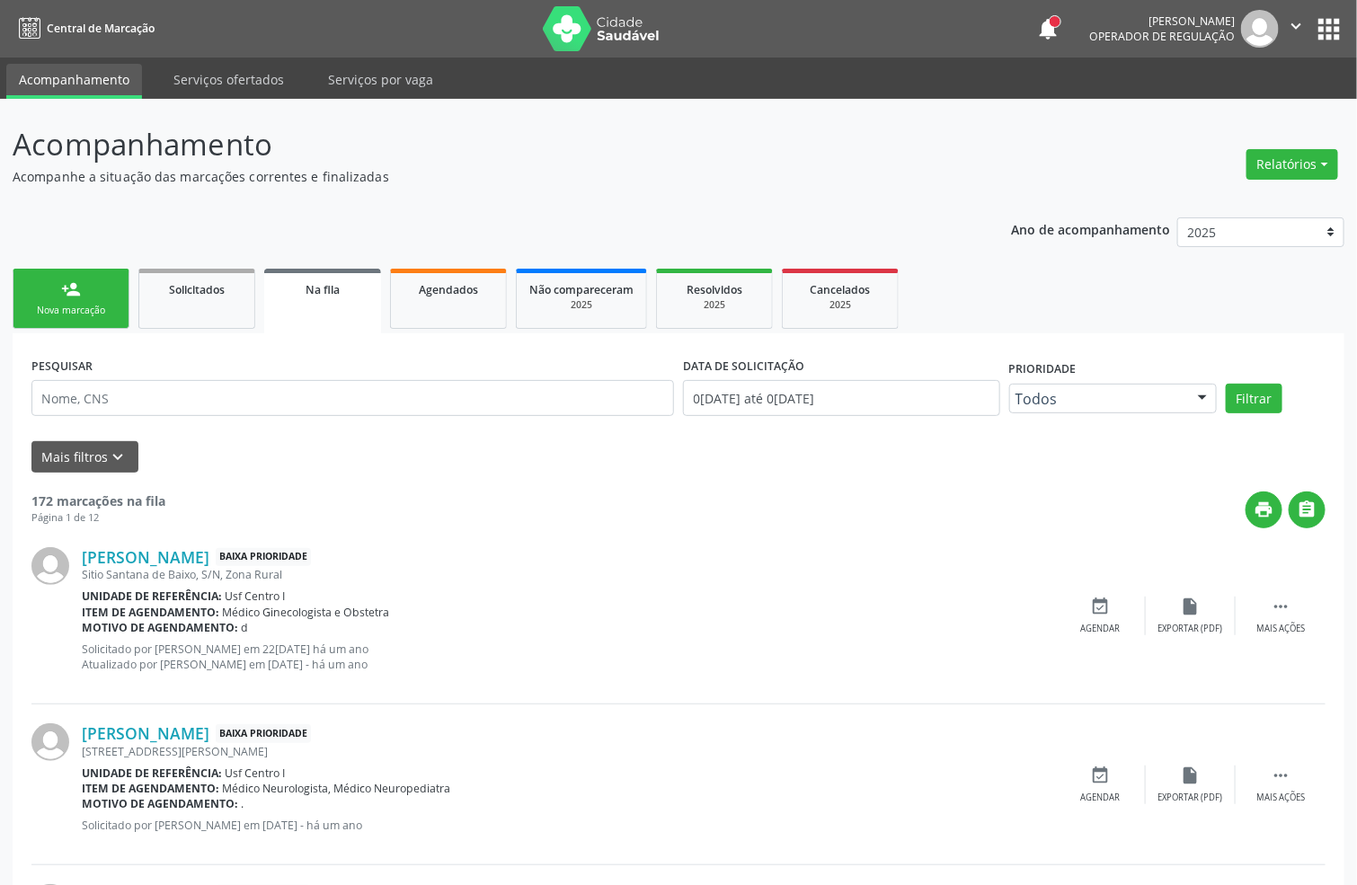
click at [65, 292] on div "person_add" at bounding box center [71, 289] width 20 height 20
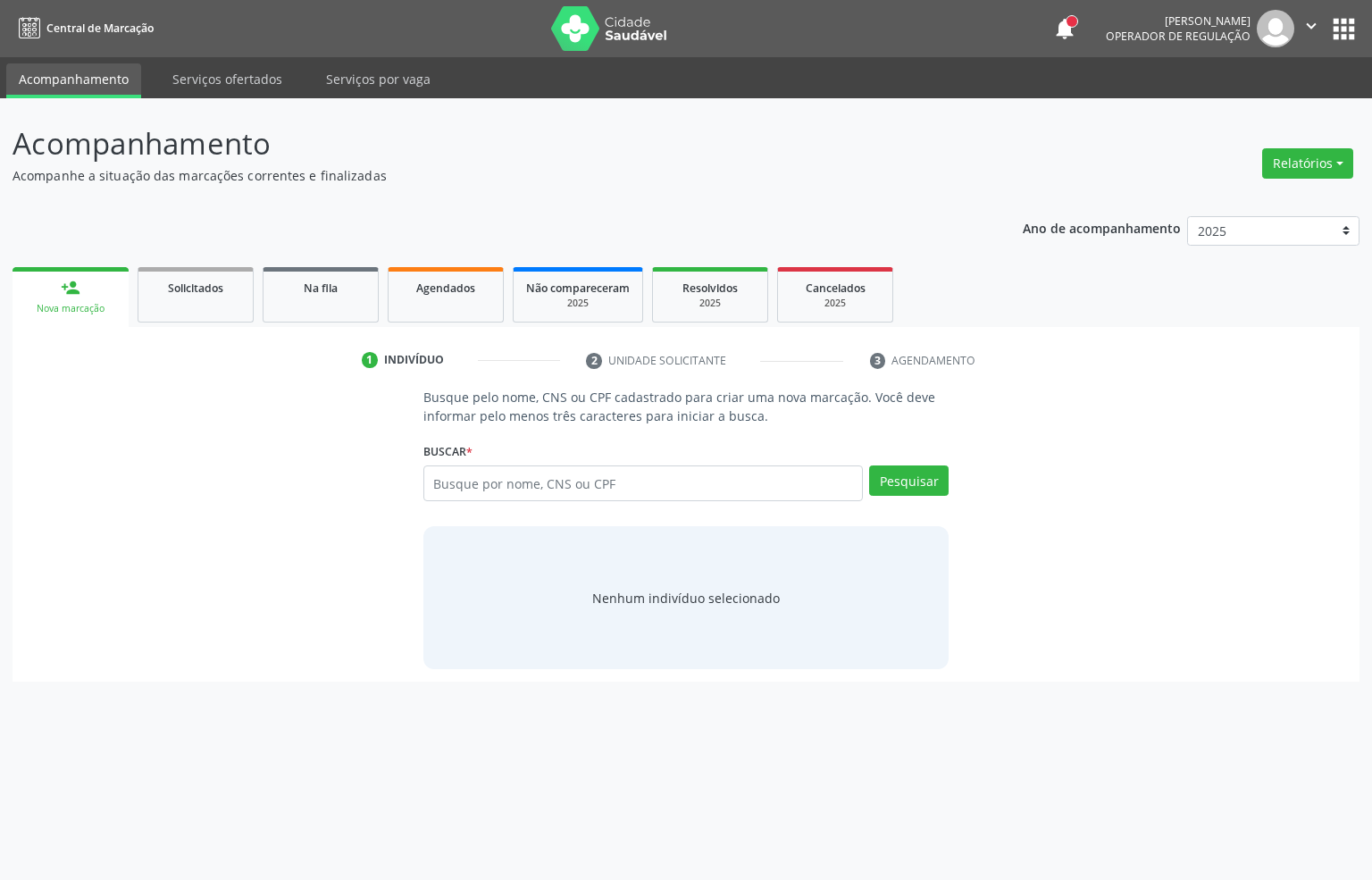
click at [49, 302] on div "Nova marcação" at bounding box center [71, 308] width 91 height 13
click at [447, 478] on input "text" at bounding box center [643, 483] width 440 height 36
paste input "185.130.224-70"
type input "185.130.224-70"
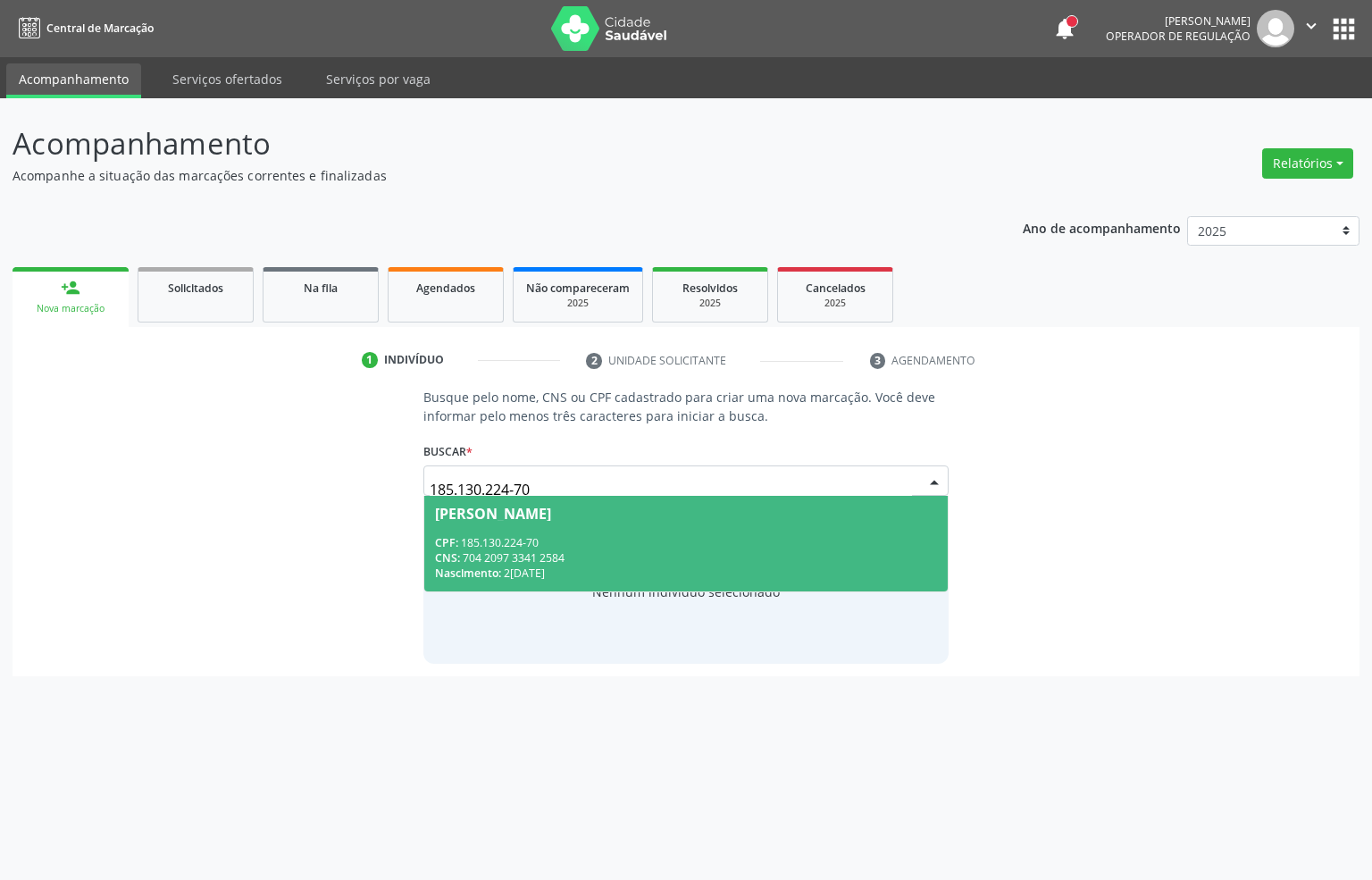
click at [455, 539] on span "CPF:" at bounding box center [446, 542] width 23 height 15
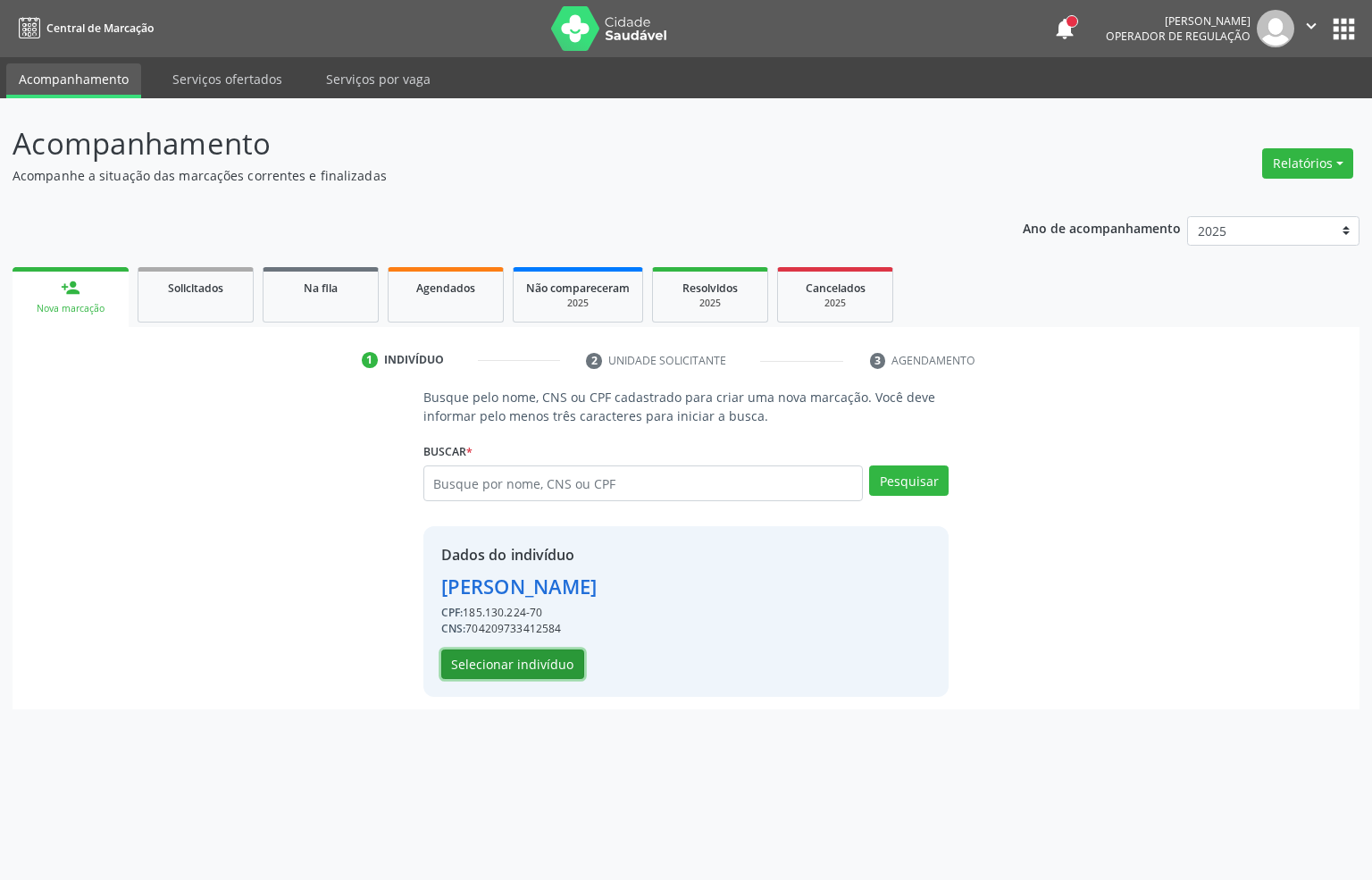
click at [494, 667] on button "Selecionar indivíduo" at bounding box center [513, 664] width 143 height 31
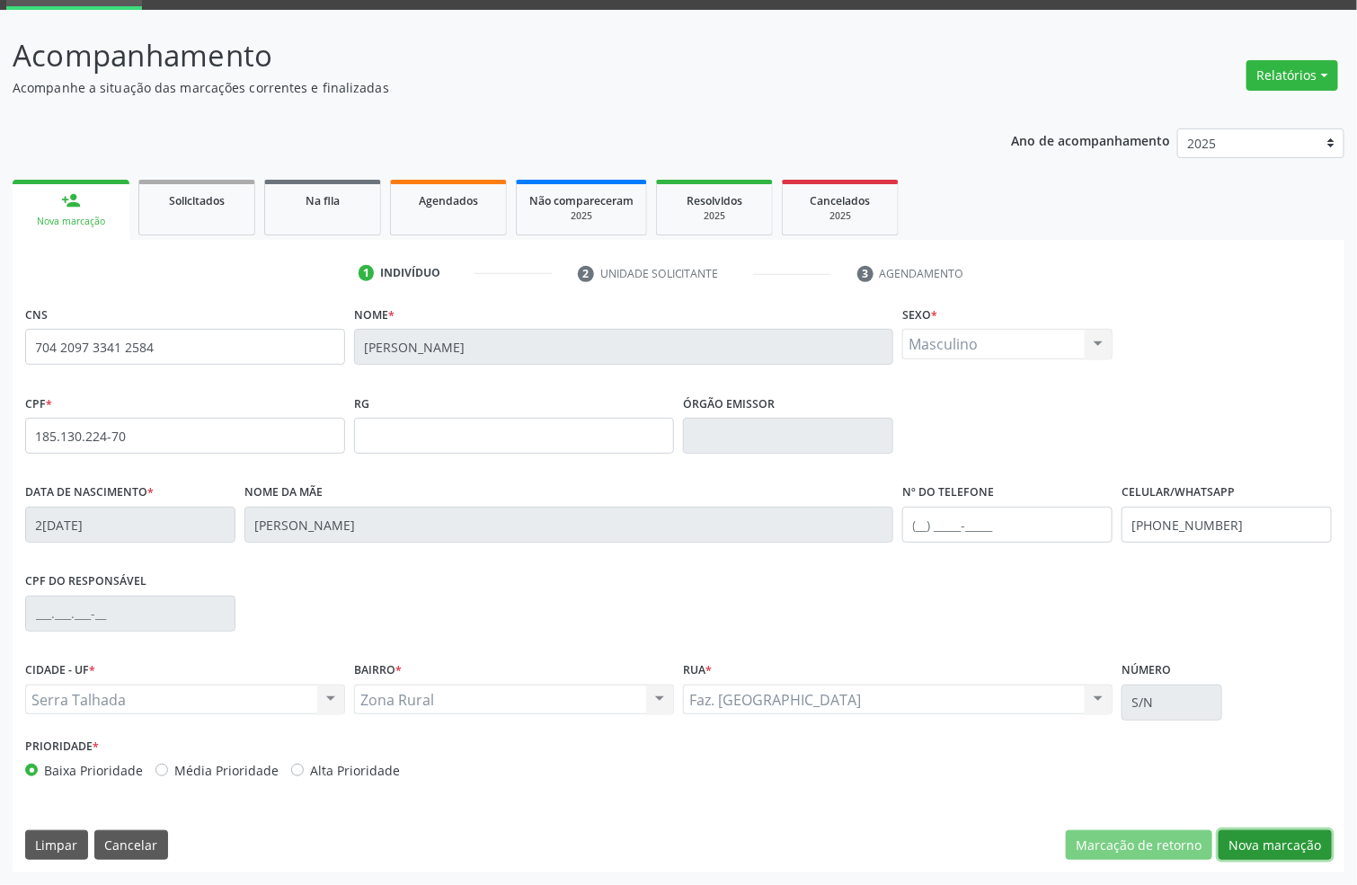
drag, startPoint x: 1273, startPoint y: 847, endPoint x: 1028, endPoint y: 747, distance: 264.0
click at [1270, 845] on button "Nova marcação" at bounding box center [1275, 845] width 113 height 31
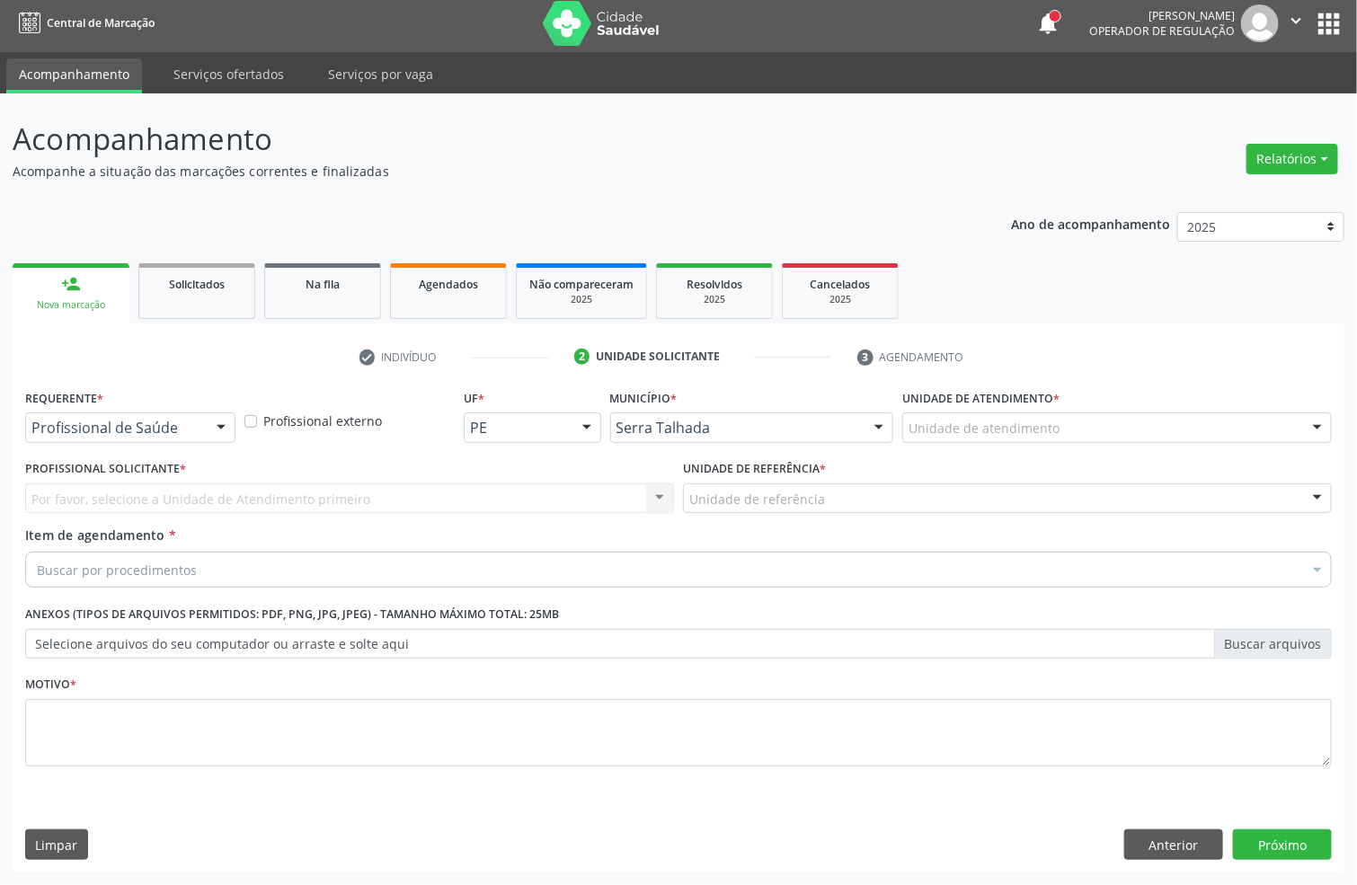
scroll to position [6, 0]
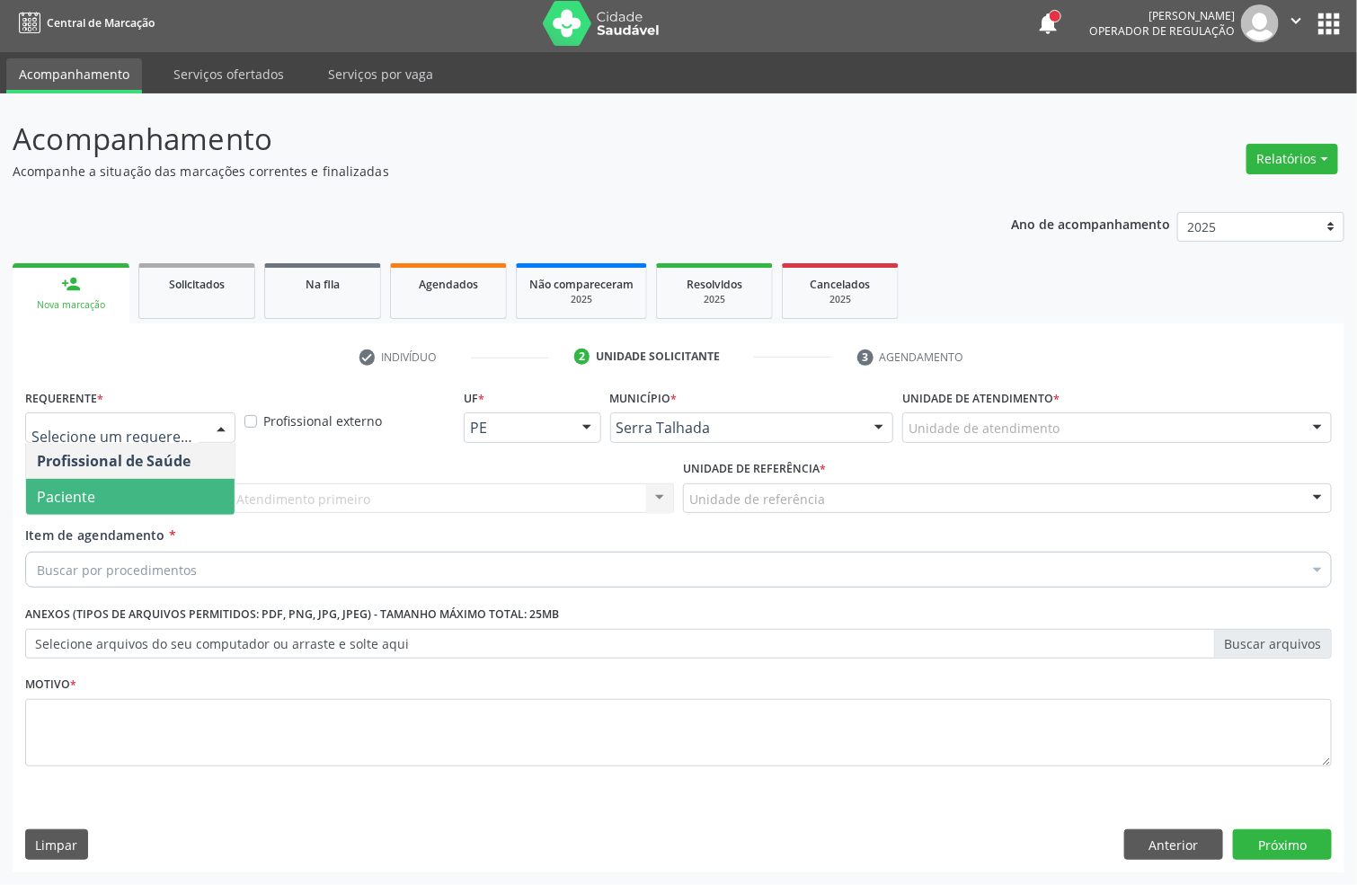
click at [117, 486] on span "Paciente" at bounding box center [130, 497] width 208 height 36
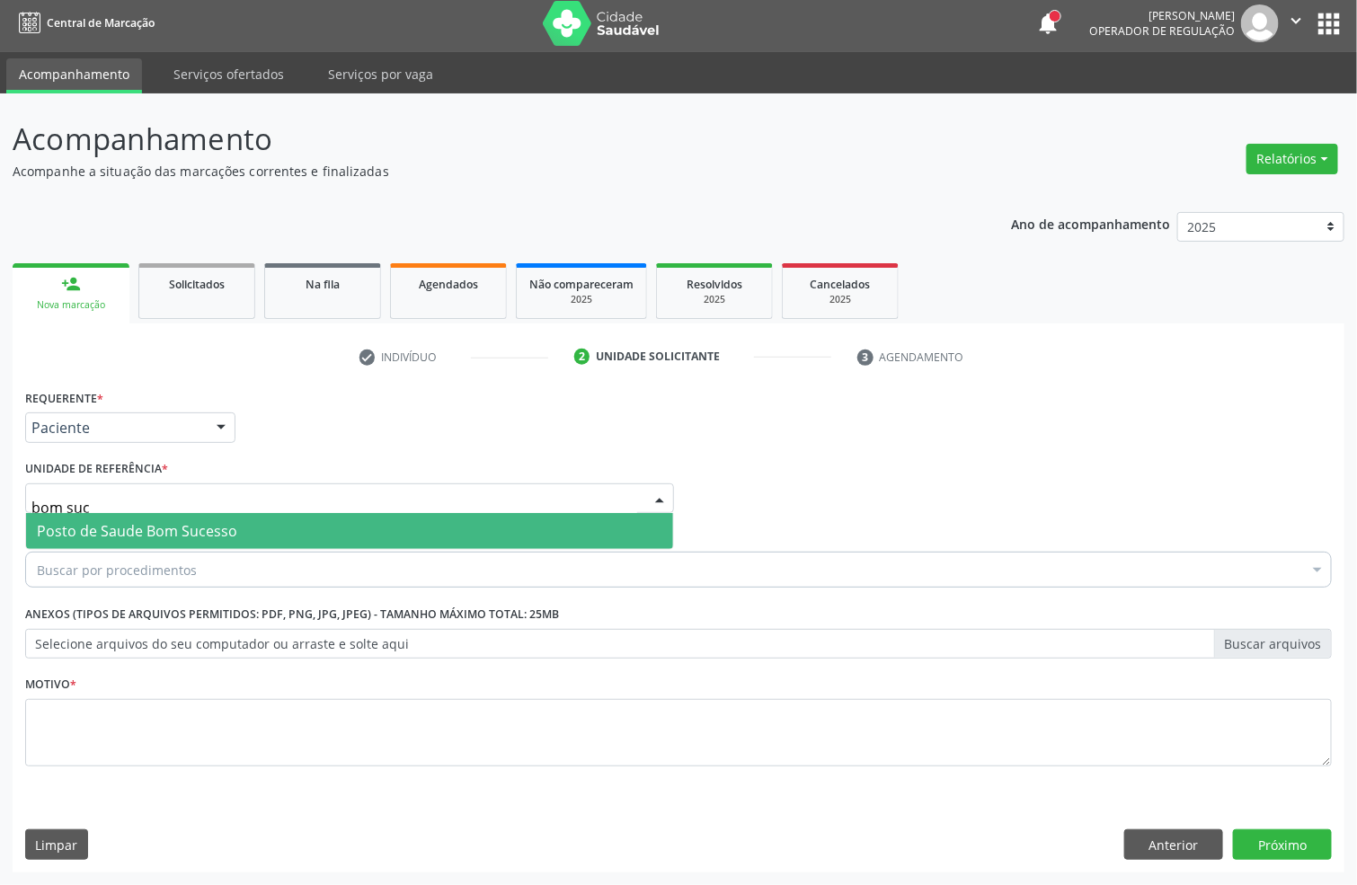
type input "bom suce"
click at [392, 529] on span "Posto de Saude Bom Sucesso" at bounding box center [349, 531] width 647 height 36
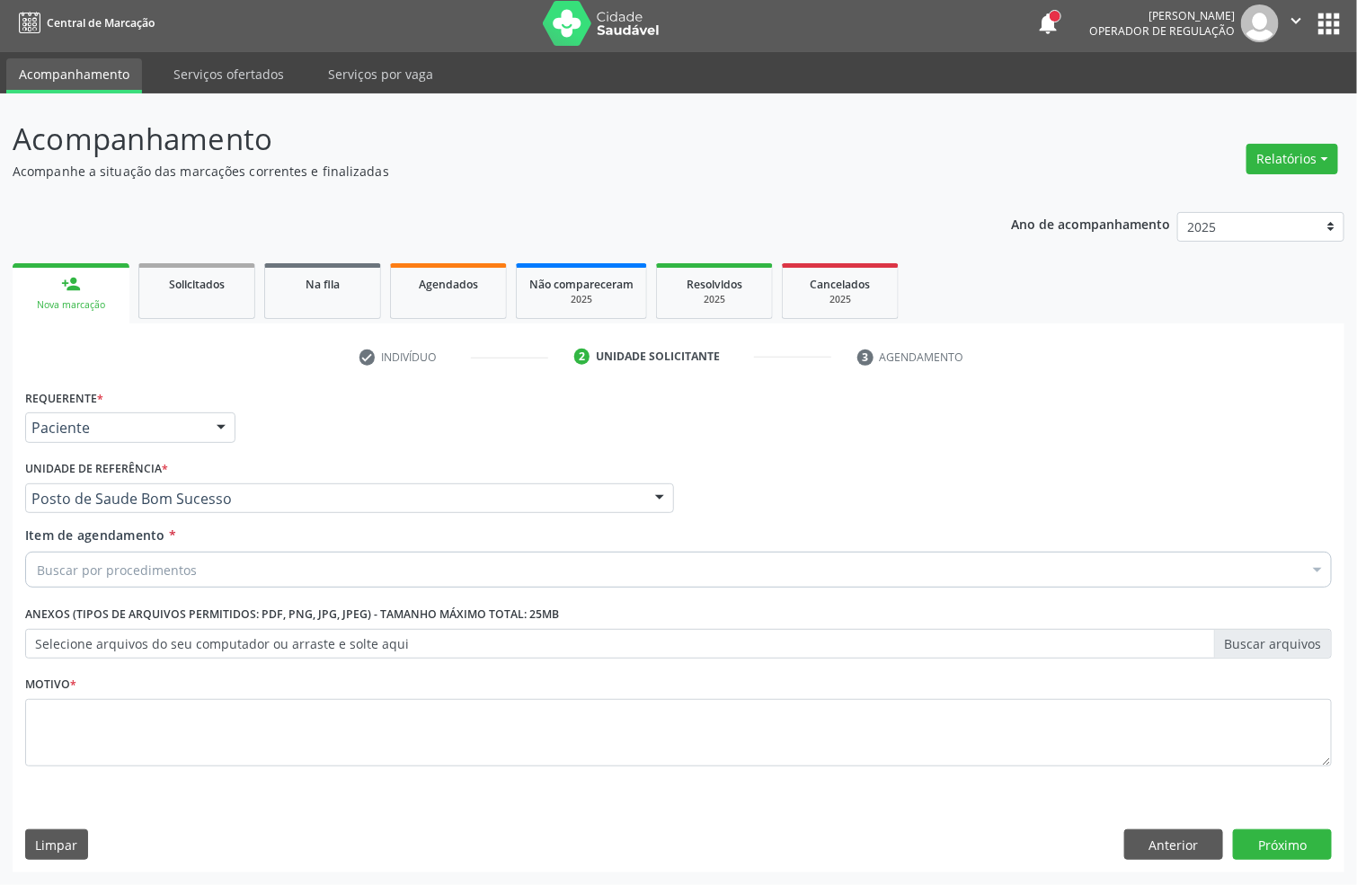
click at [364, 559] on div "Buscar por procedimentos" at bounding box center [678, 570] width 1307 height 36
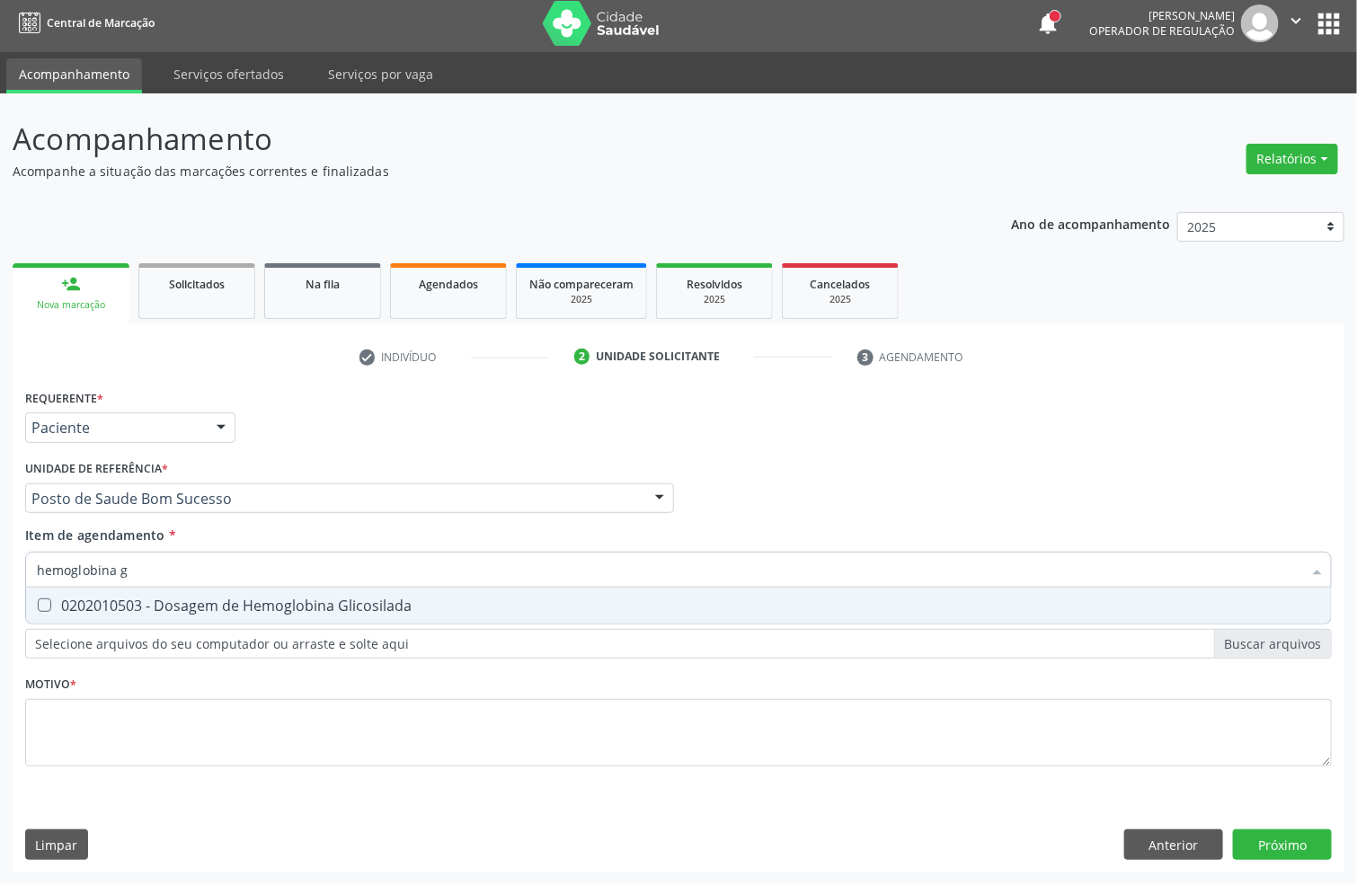
type input "hemoglobina g"
click at [345, 605] on div "0202010503 - Dosagem de Hemoglobina Glicosilada" at bounding box center [678, 606] width 1283 height 14
checkbox Glicosilada "true"
drag, startPoint x: 265, startPoint y: 575, endPoint x: 0, endPoint y: 564, distance: 265.3
click at [0, 580] on div "Acompanhamento Acompanhe a situação das marcações correntes e finalizadas Relat…" at bounding box center [678, 489] width 1357 height 792
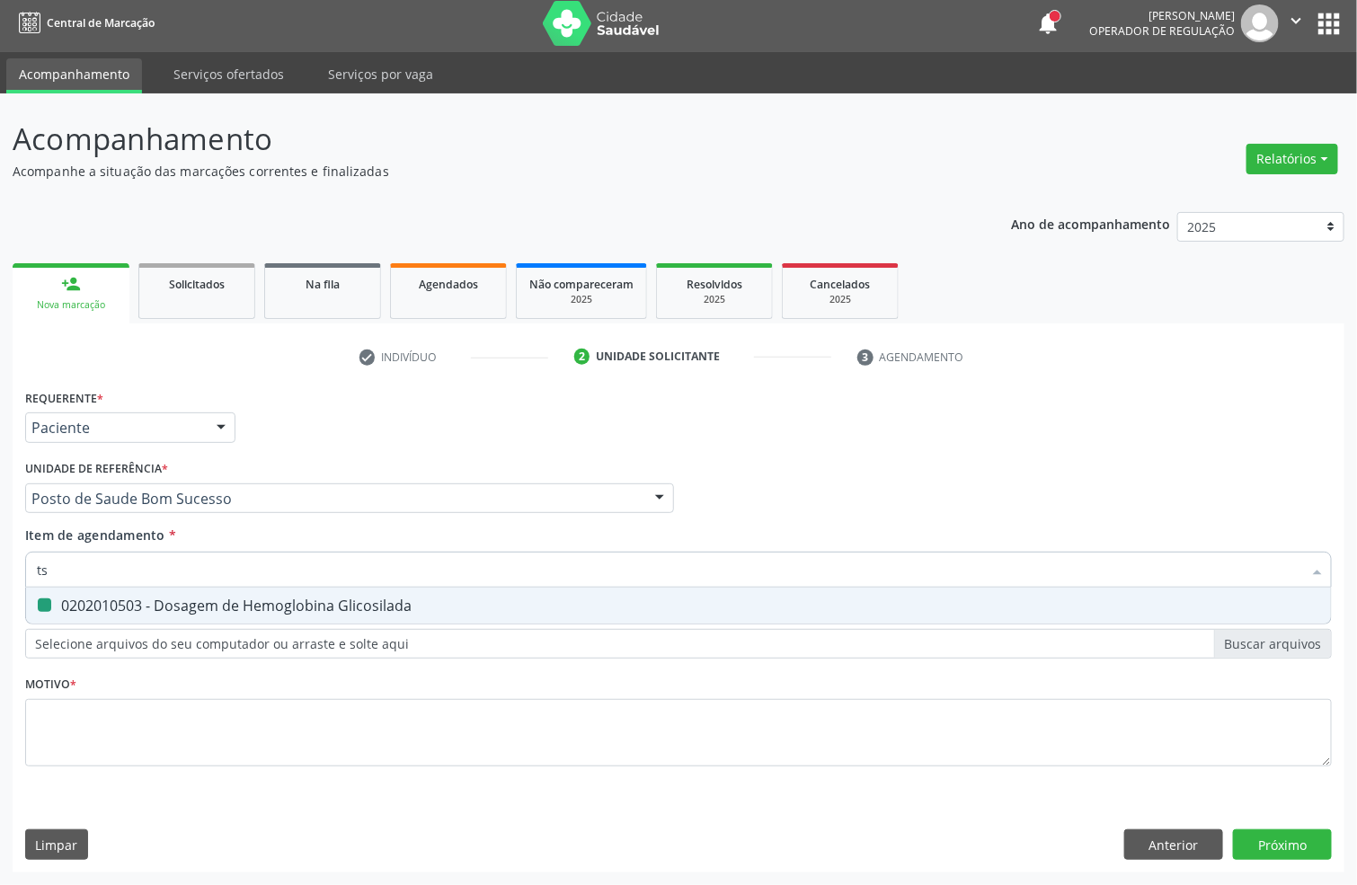
type input "tsh"
checkbox Glicosilada "false"
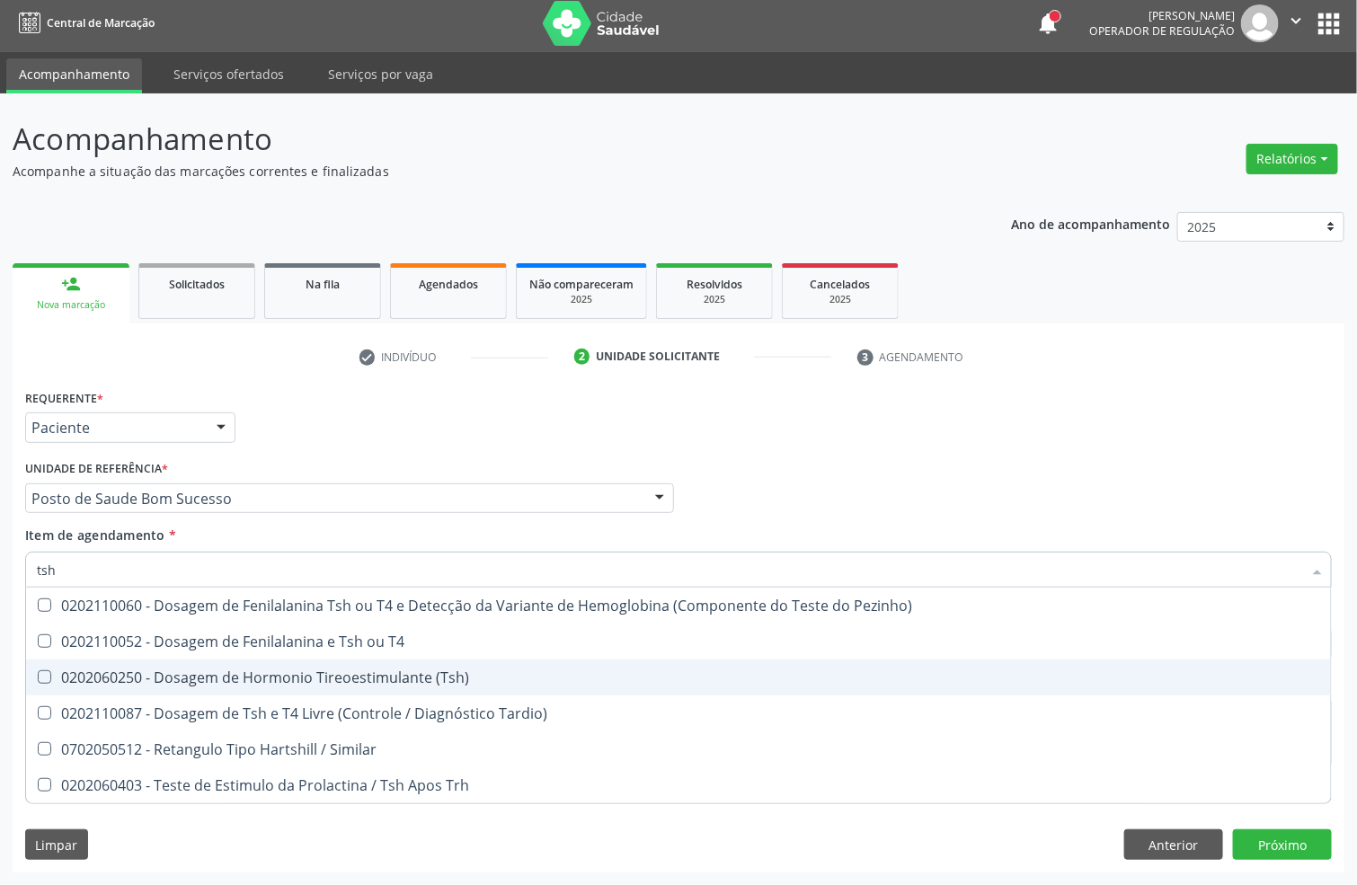
click at [165, 680] on div "0202060250 - Dosagem de Hormonio Tireoestimulante (Tsh)" at bounding box center [678, 677] width 1283 height 14
checkbox \(Tsh\) "true"
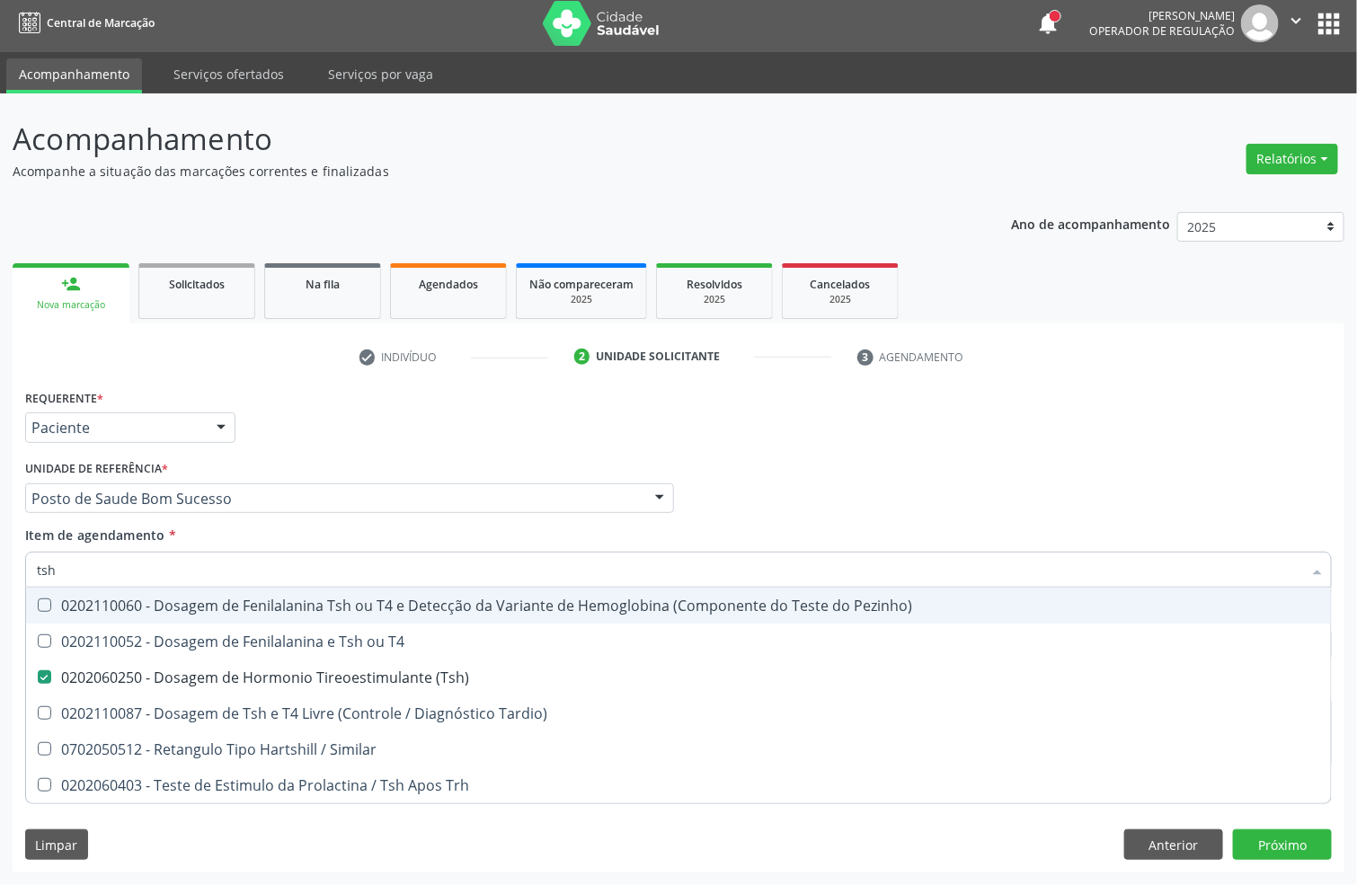
drag, startPoint x: 120, startPoint y: 578, endPoint x: 0, endPoint y: 589, distance: 120.0
click at [0, 580] on div "Acompanhamento Acompanhe a situação das marcações correntes e finalizadas Relat…" at bounding box center [678, 489] width 1357 height 792
type input "t"
checkbox \(Tsh\) "false"
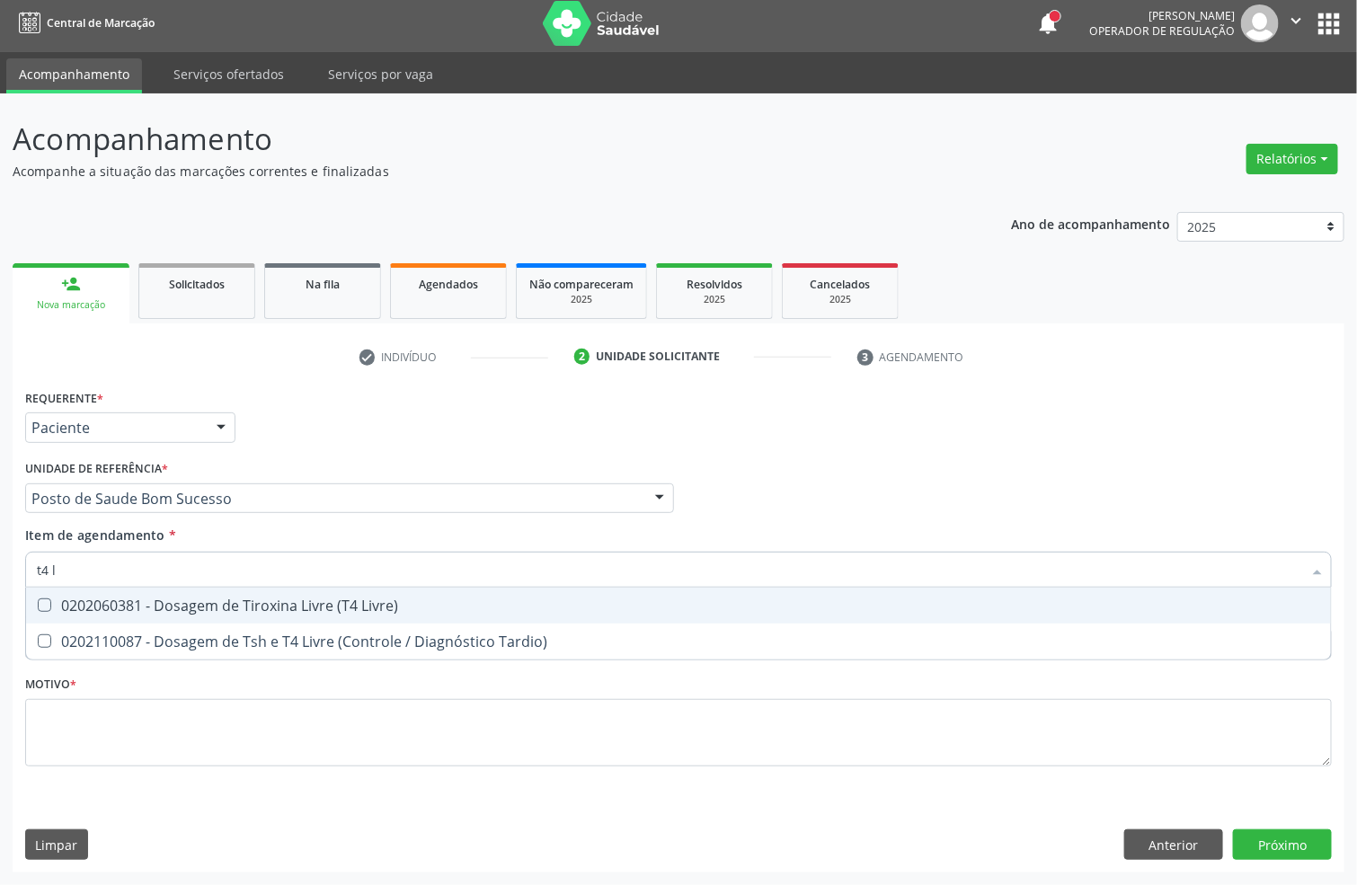
type input "t4 l"
click at [89, 599] on div "0202060381 - Dosagem de Tiroxina Livre (T4 Livre)" at bounding box center [678, 606] width 1283 height 14
checkbox Livre\) "true"
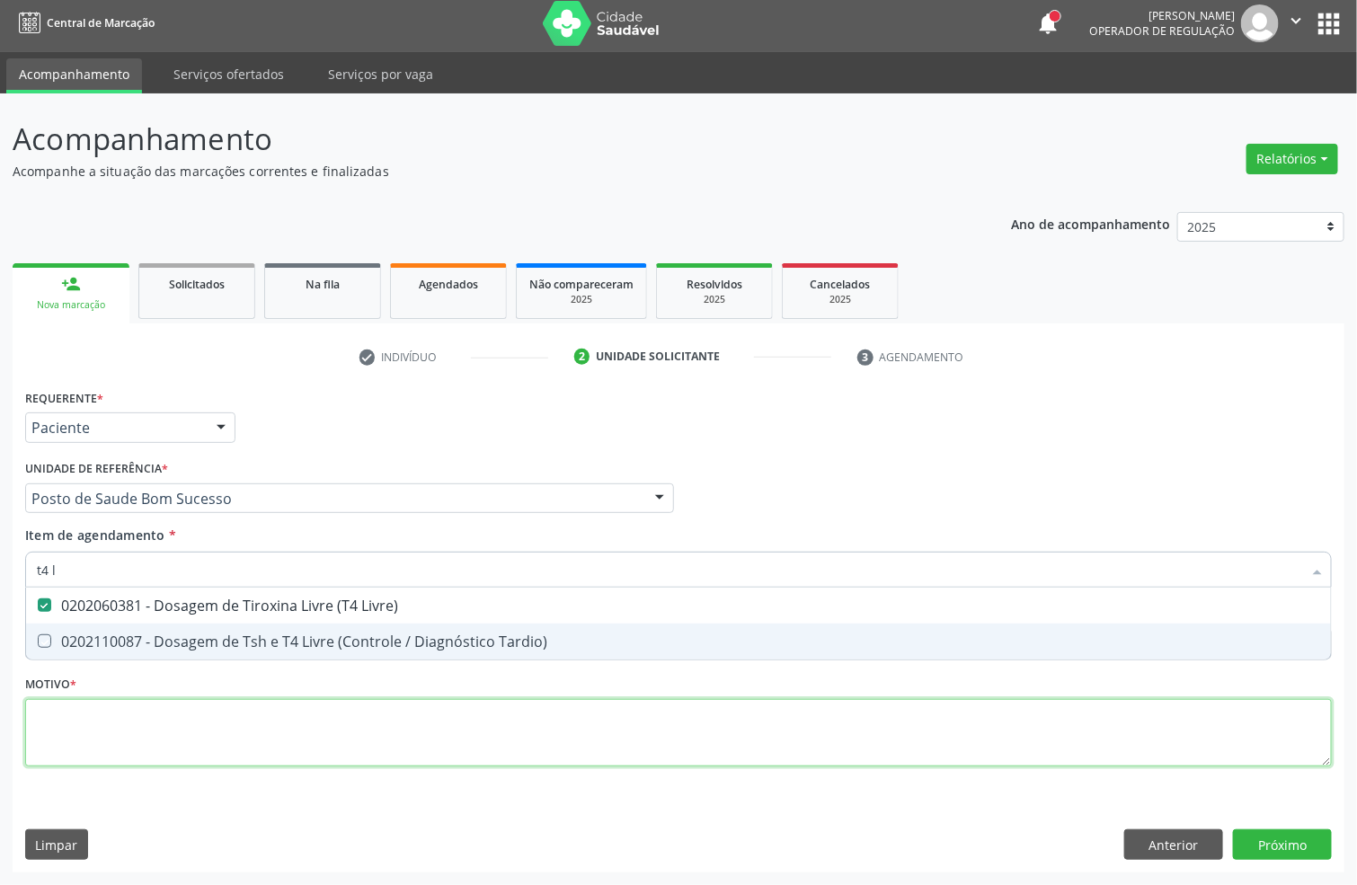
click at [189, 733] on div "Requerente * Paciente Profissional de Saúde Paciente Nenhum resultado encontrad…" at bounding box center [678, 588] width 1307 height 407
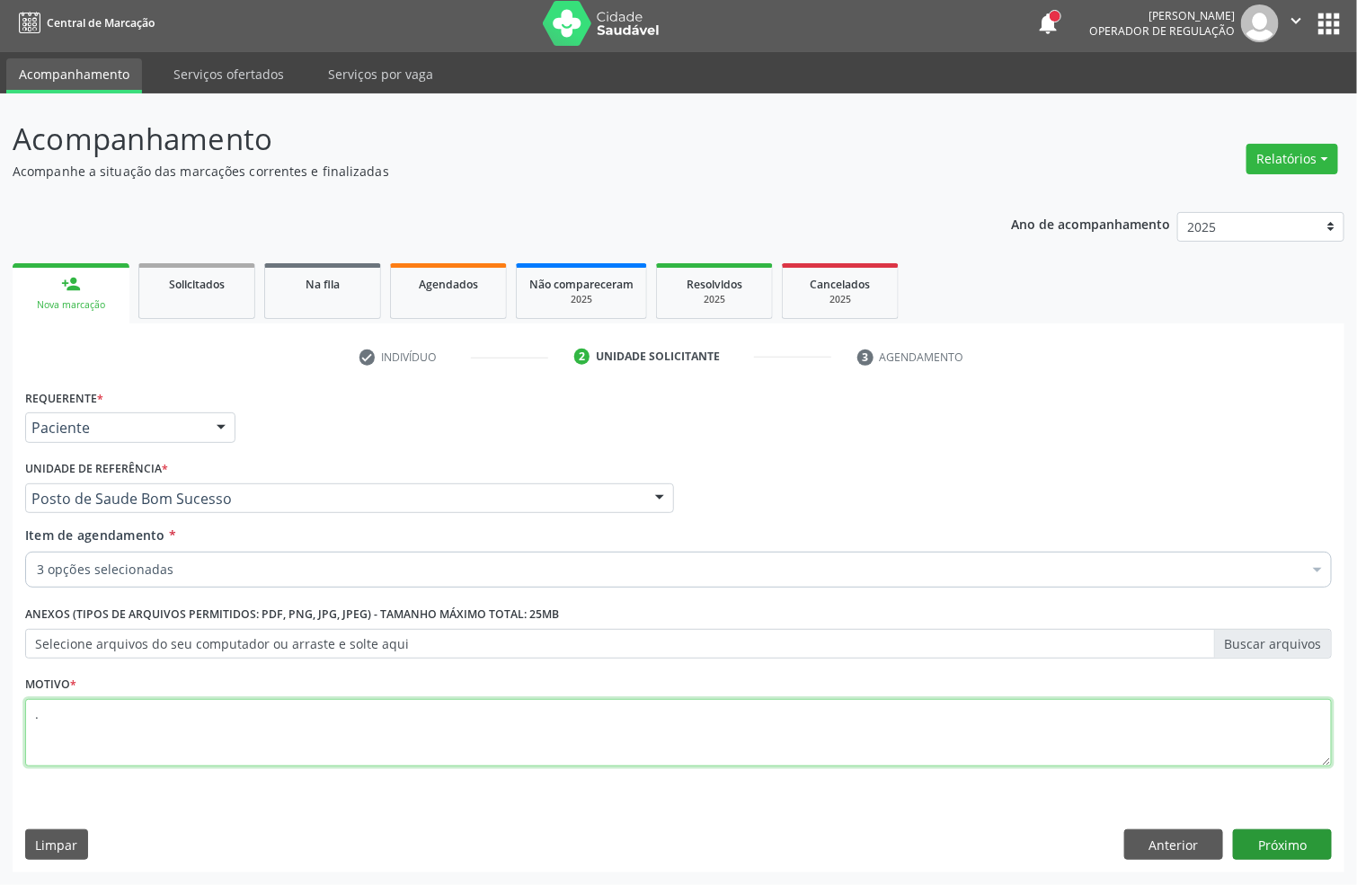
type textarea "."
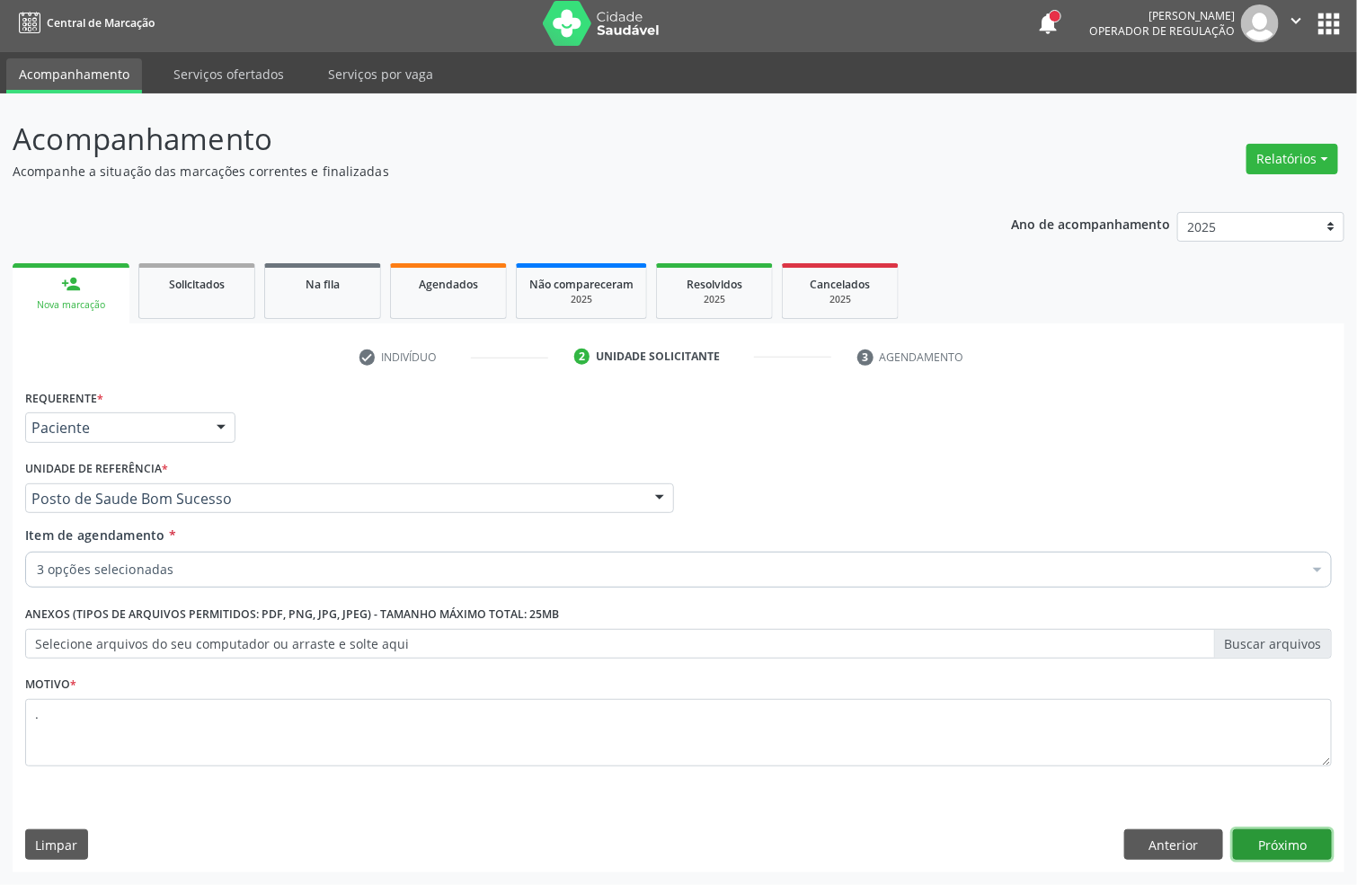
click at [1306, 839] on button "Próximo" at bounding box center [1282, 844] width 99 height 31
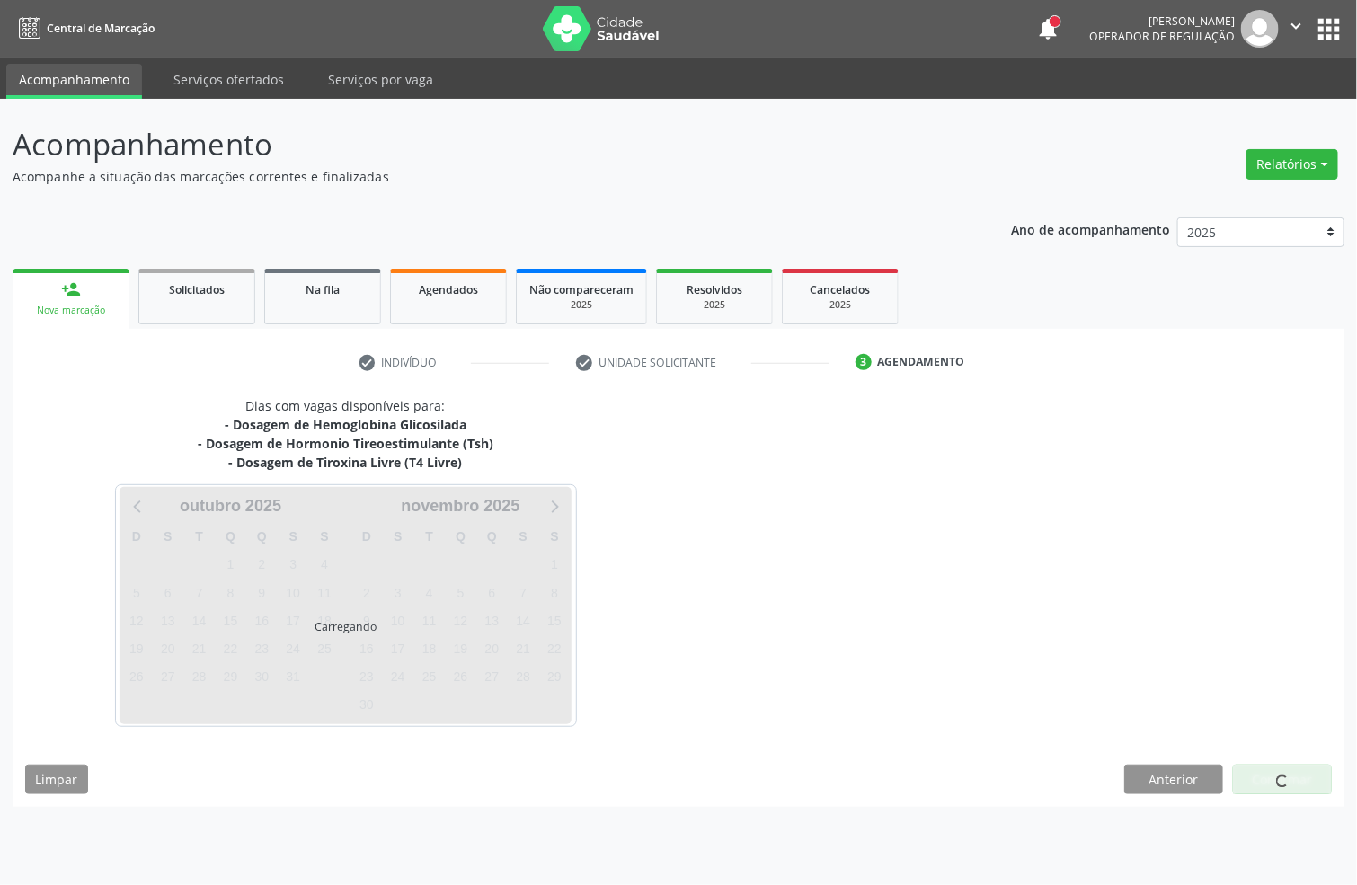
scroll to position [0, 0]
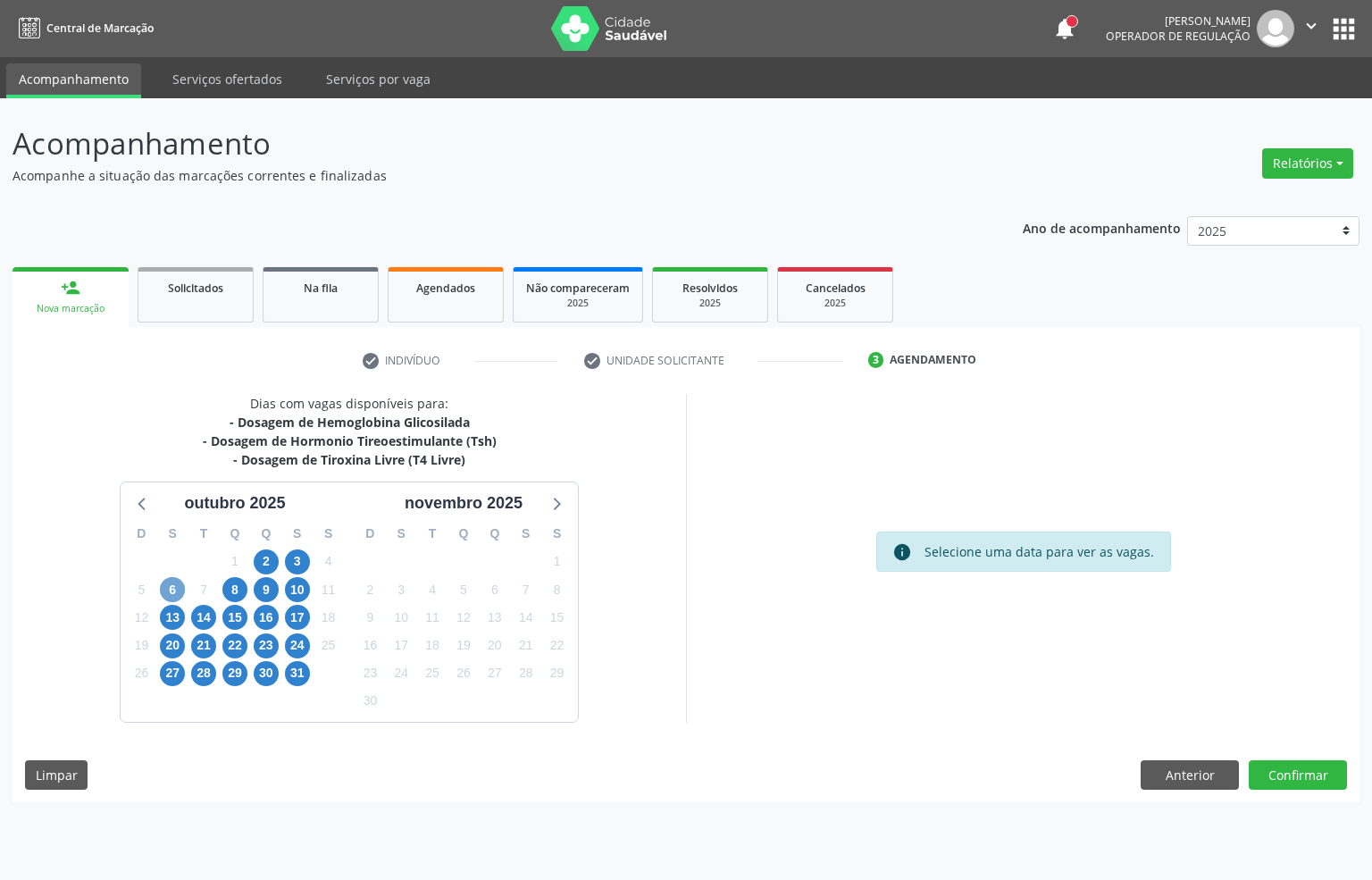
click at [166, 593] on span "6" at bounding box center [172, 590] width 25 height 25
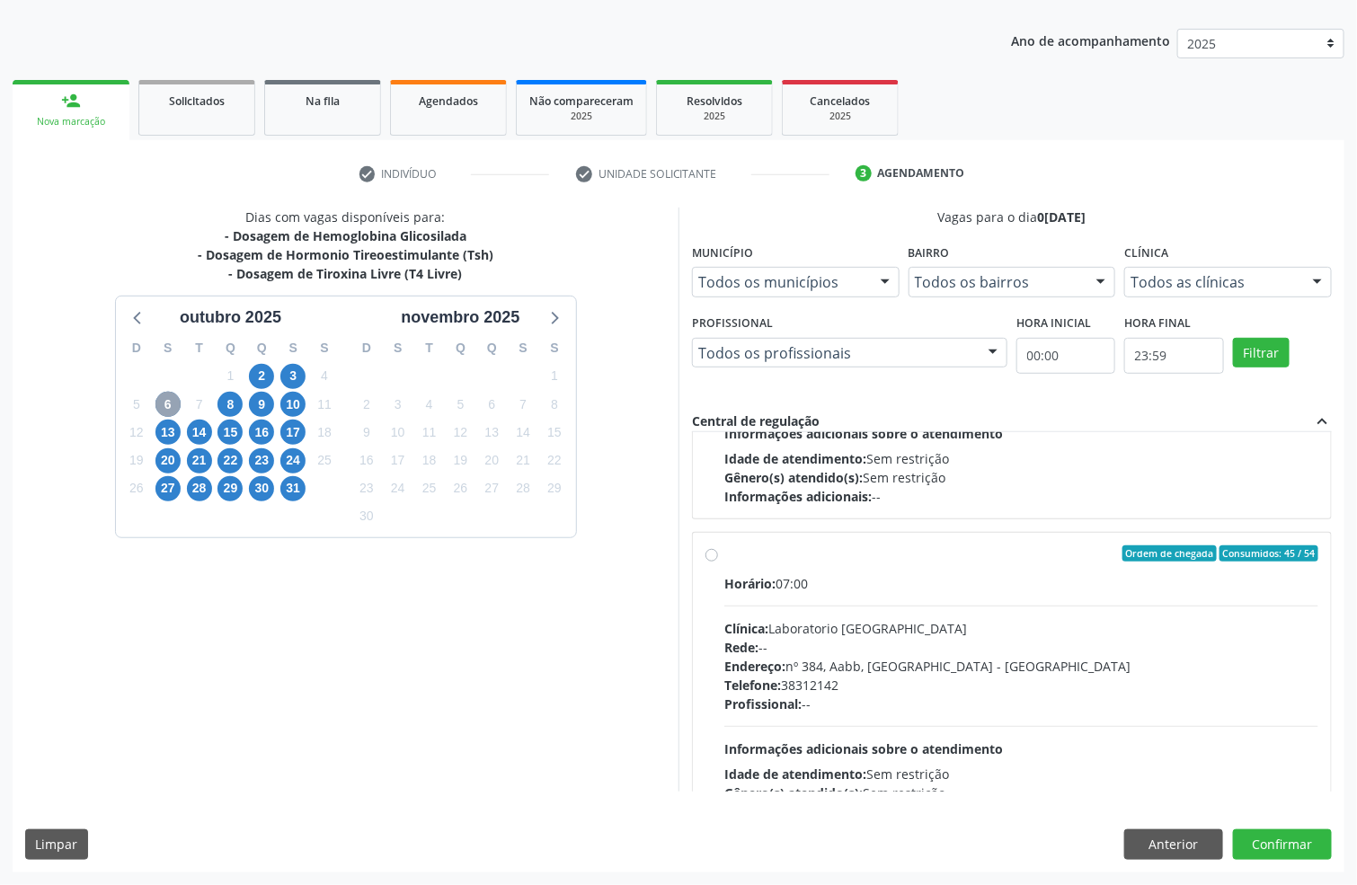
scroll to position [602, 0]
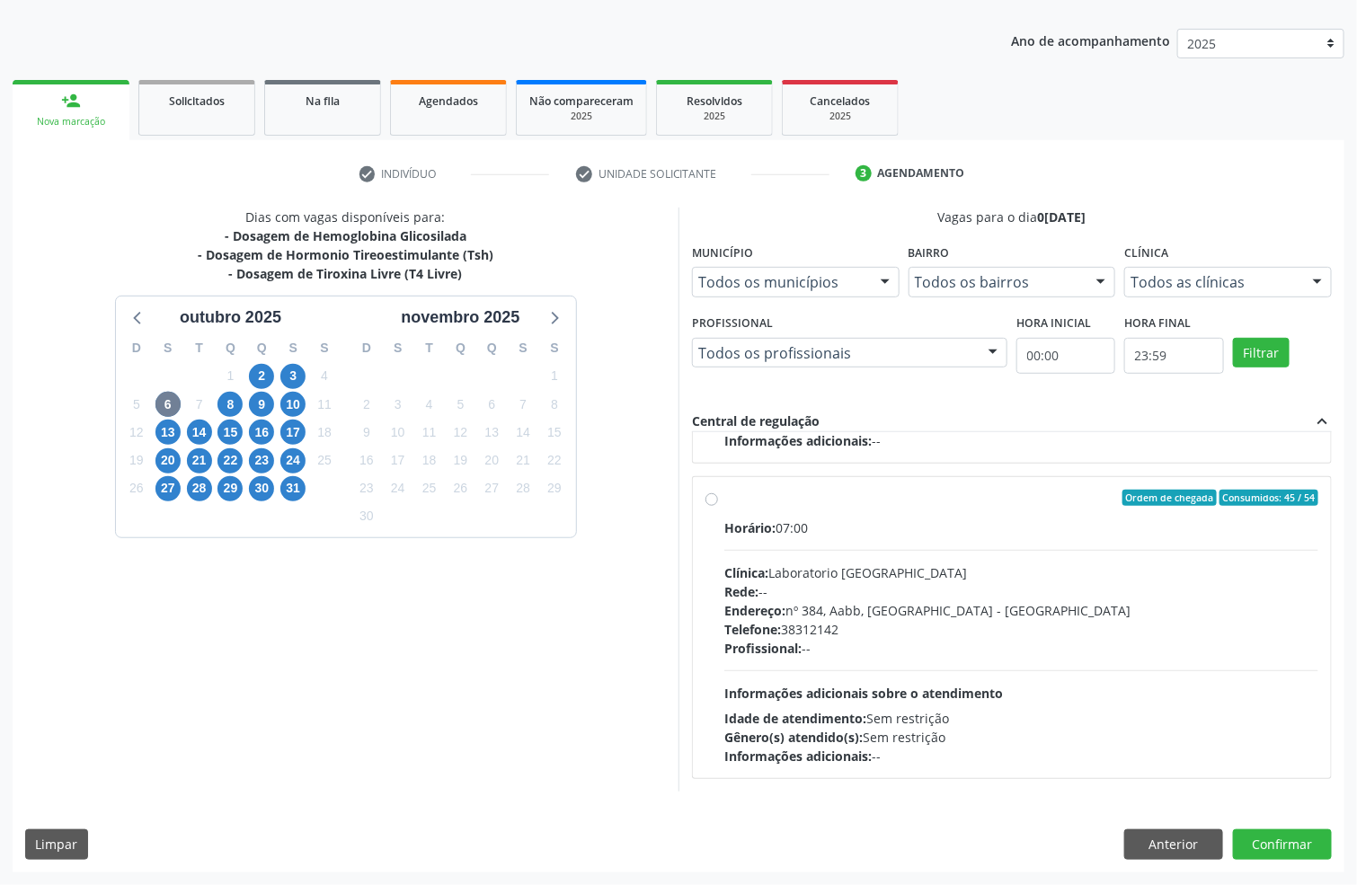
click at [799, 621] on div "Telefone: [PHONE_NUMBER]" at bounding box center [1021, 629] width 594 height 19
click at [718, 506] on input "Ordem de chegada Consumidos: 45 / 54 Horário: 07:00 Clínica: Laboratorio [GEOGR…" at bounding box center [711, 498] width 13 height 16
radio input "true"
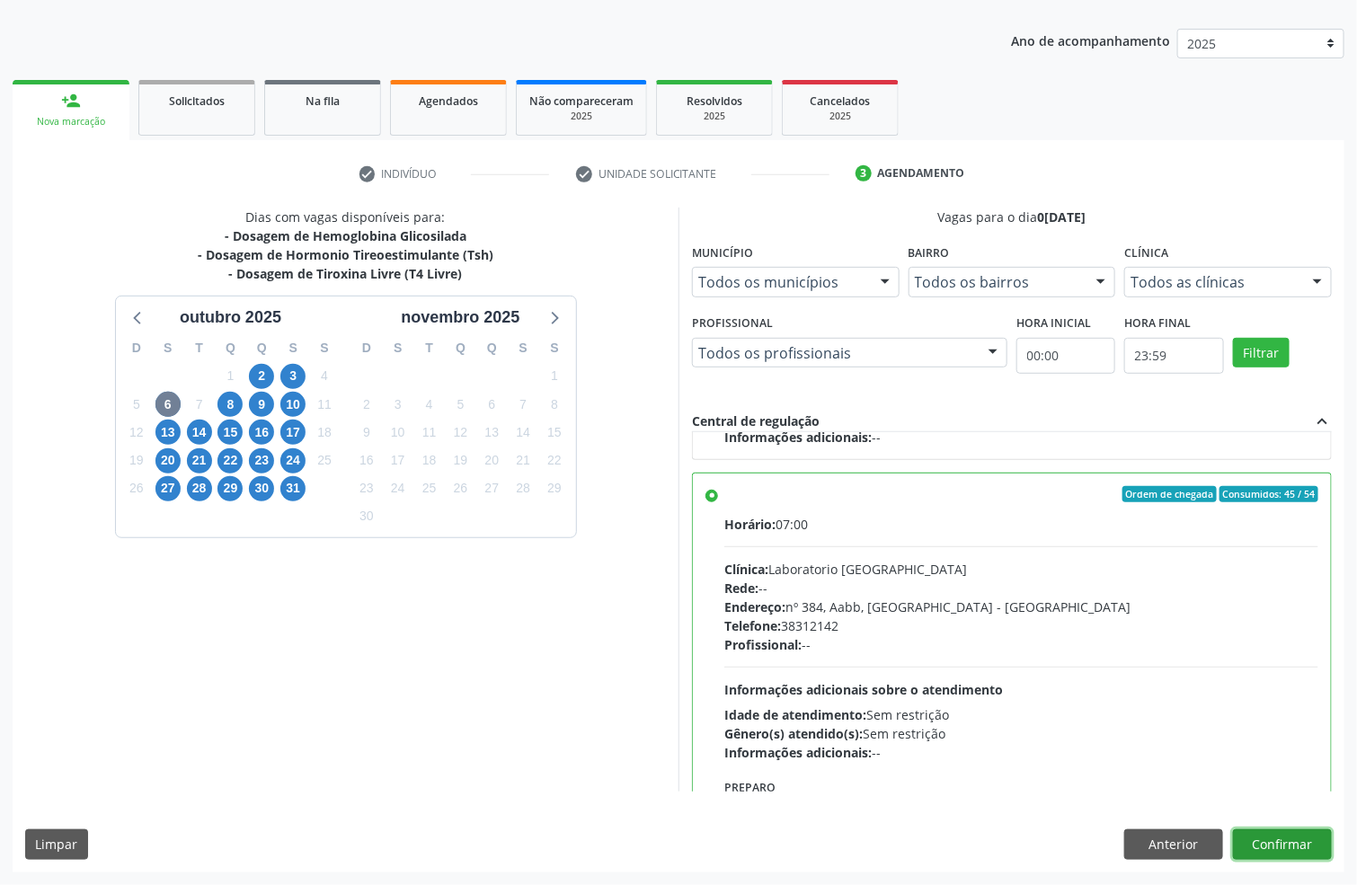
click at [1283, 847] on button "Confirmar" at bounding box center [1282, 844] width 99 height 31
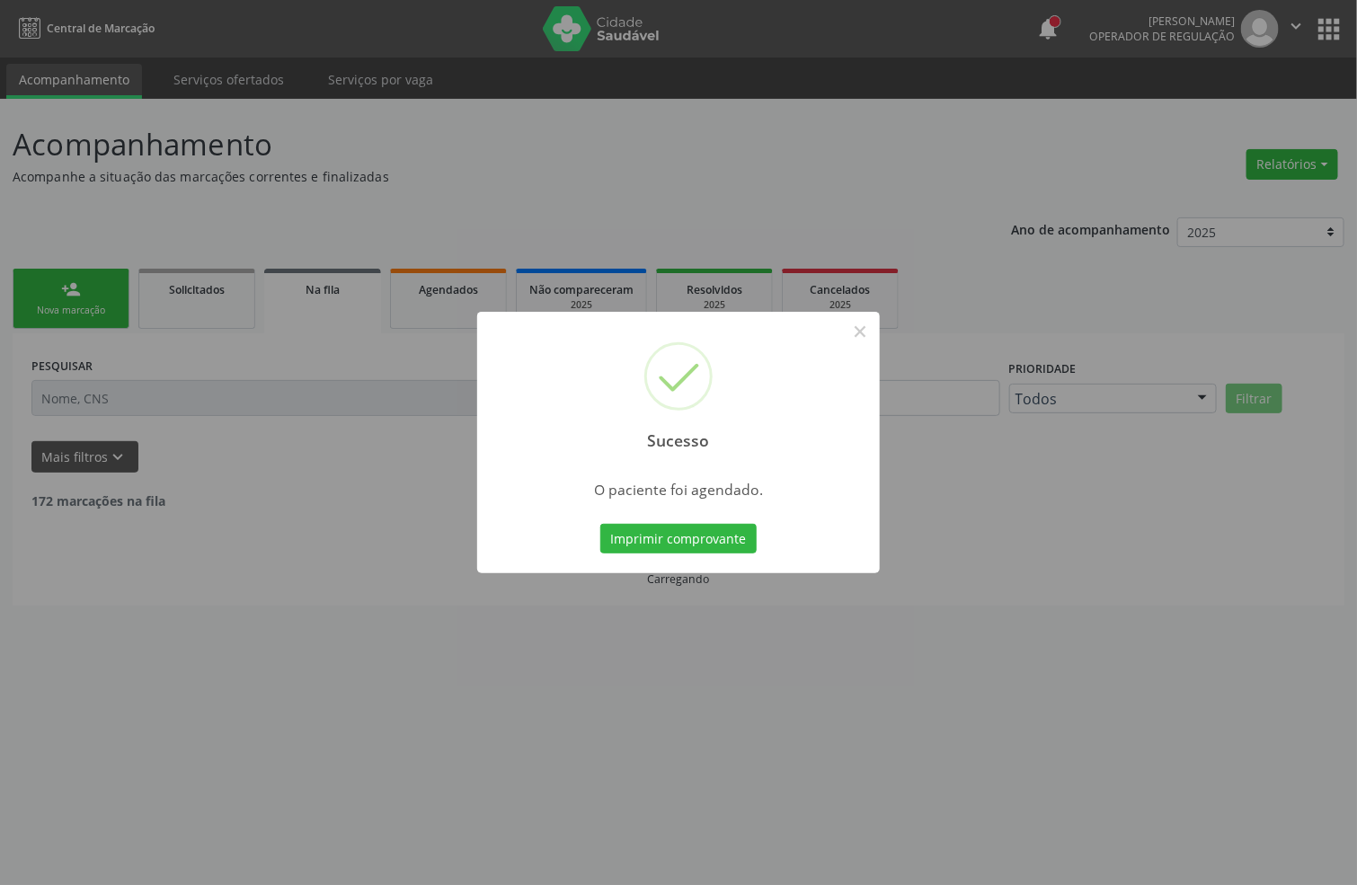
scroll to position [0, 0]
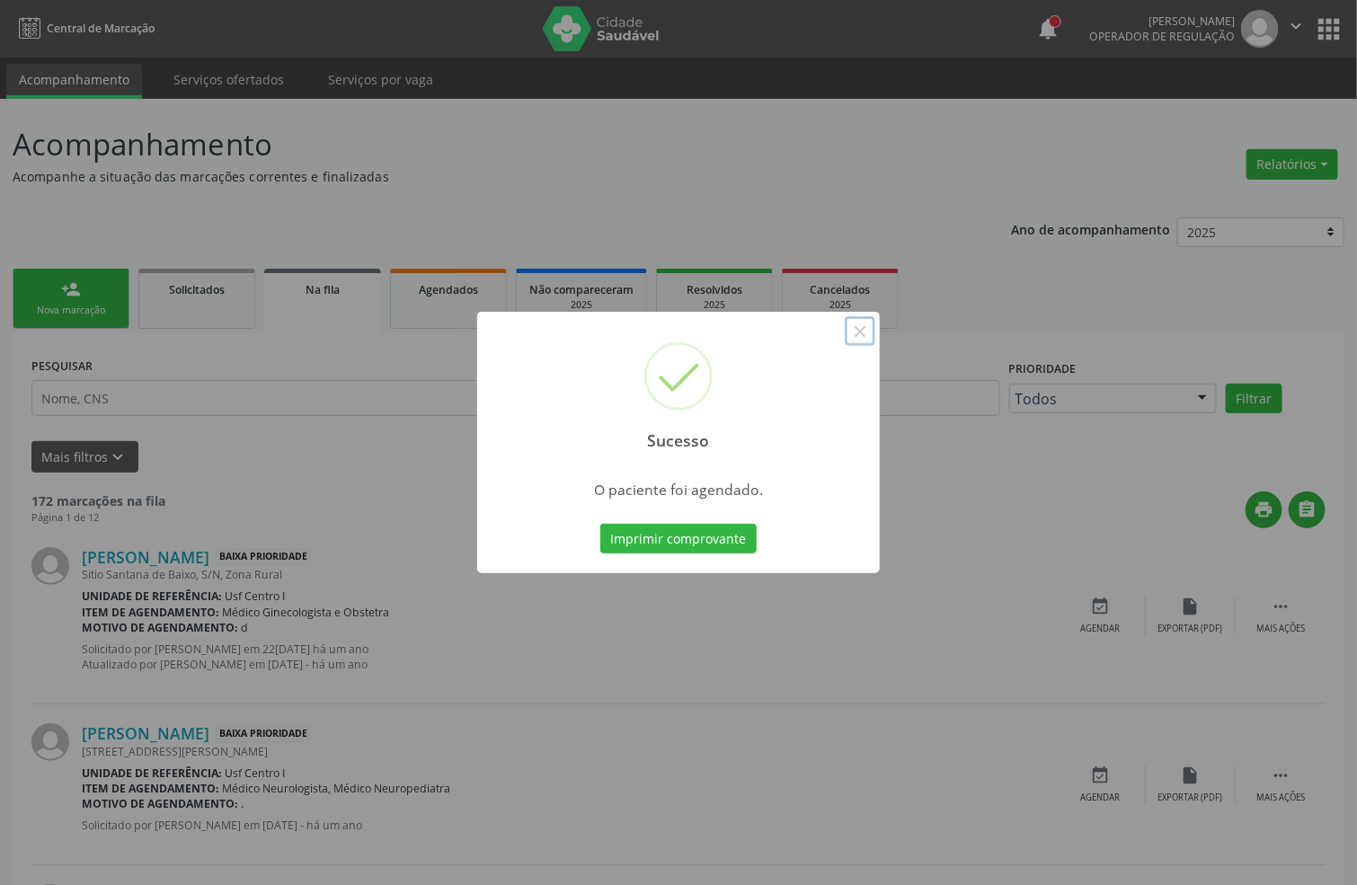
drag, startPoint x: 871, startPoint y: 335, endPoint x: 845, endPoint y: 333, distance: 26.2
click at [866, 334] on button "×" at bounding box center [860, 331] width 31 height 31
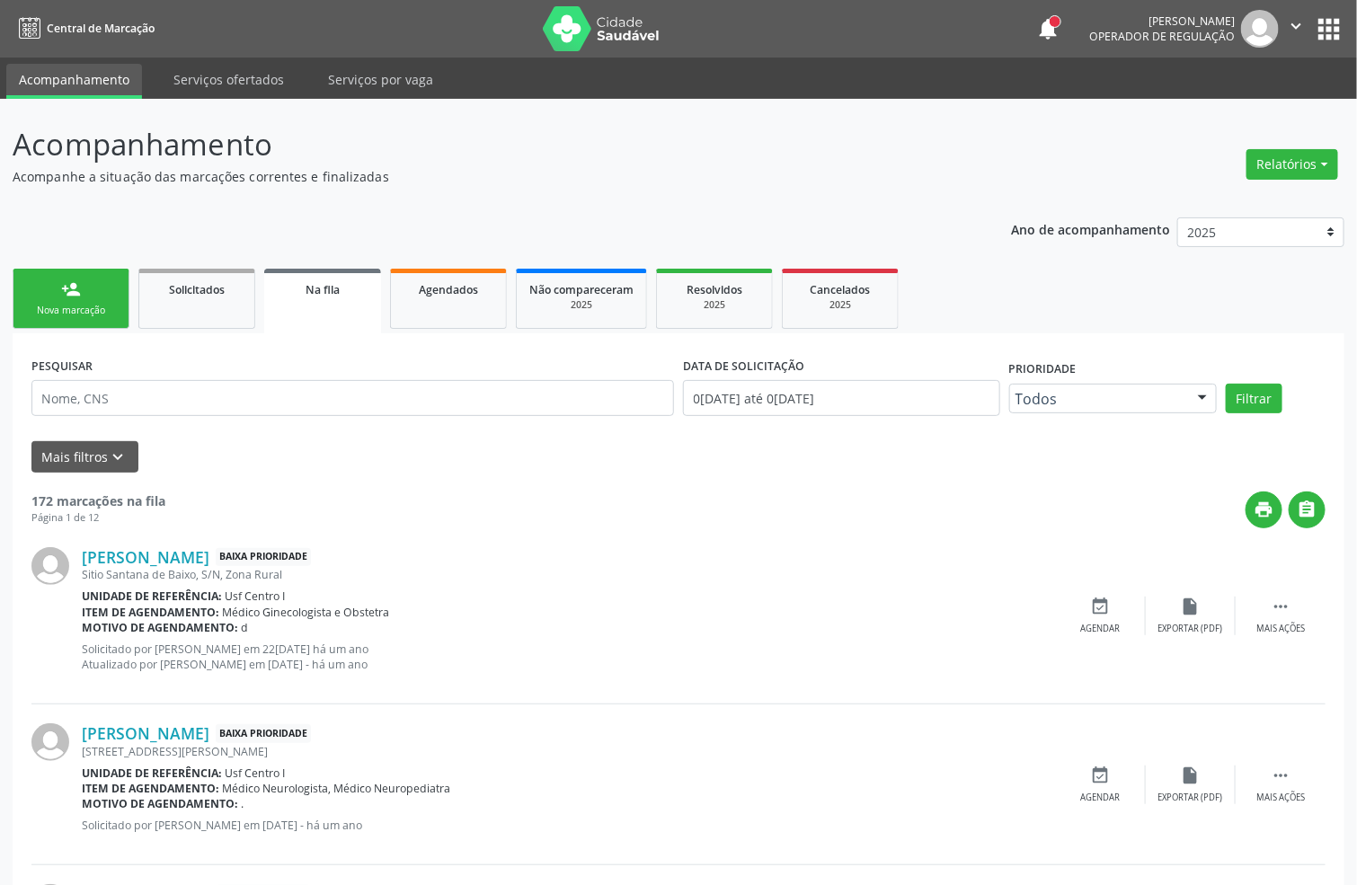
click at [44, 299] on link "person_add Nova marcação" at bounding box center [71, 299] width 117 height 60
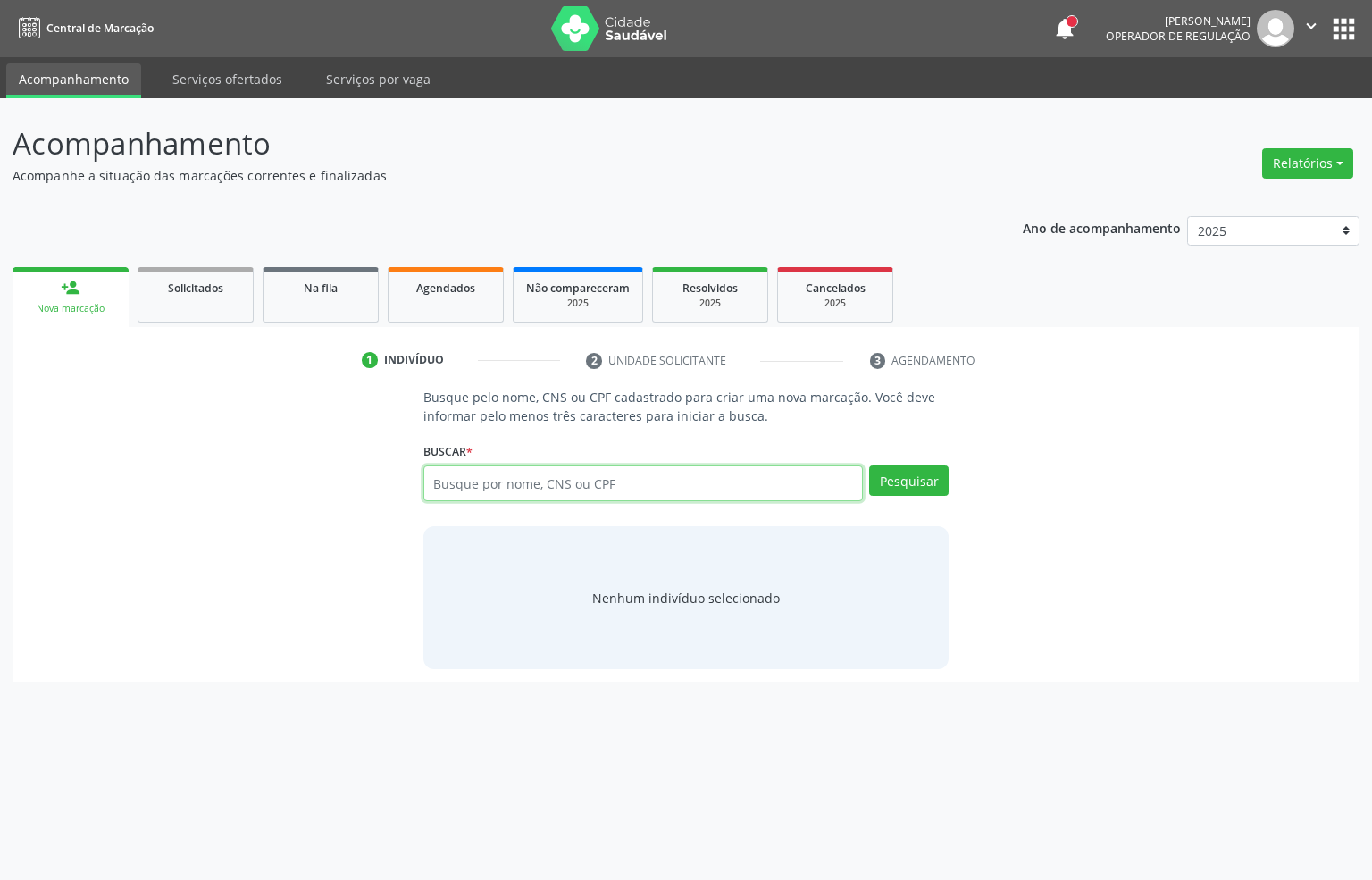
click at [496, 491] on input "text" at bounding box center [643, 483] width 440 height 36
type input "708401200180166"
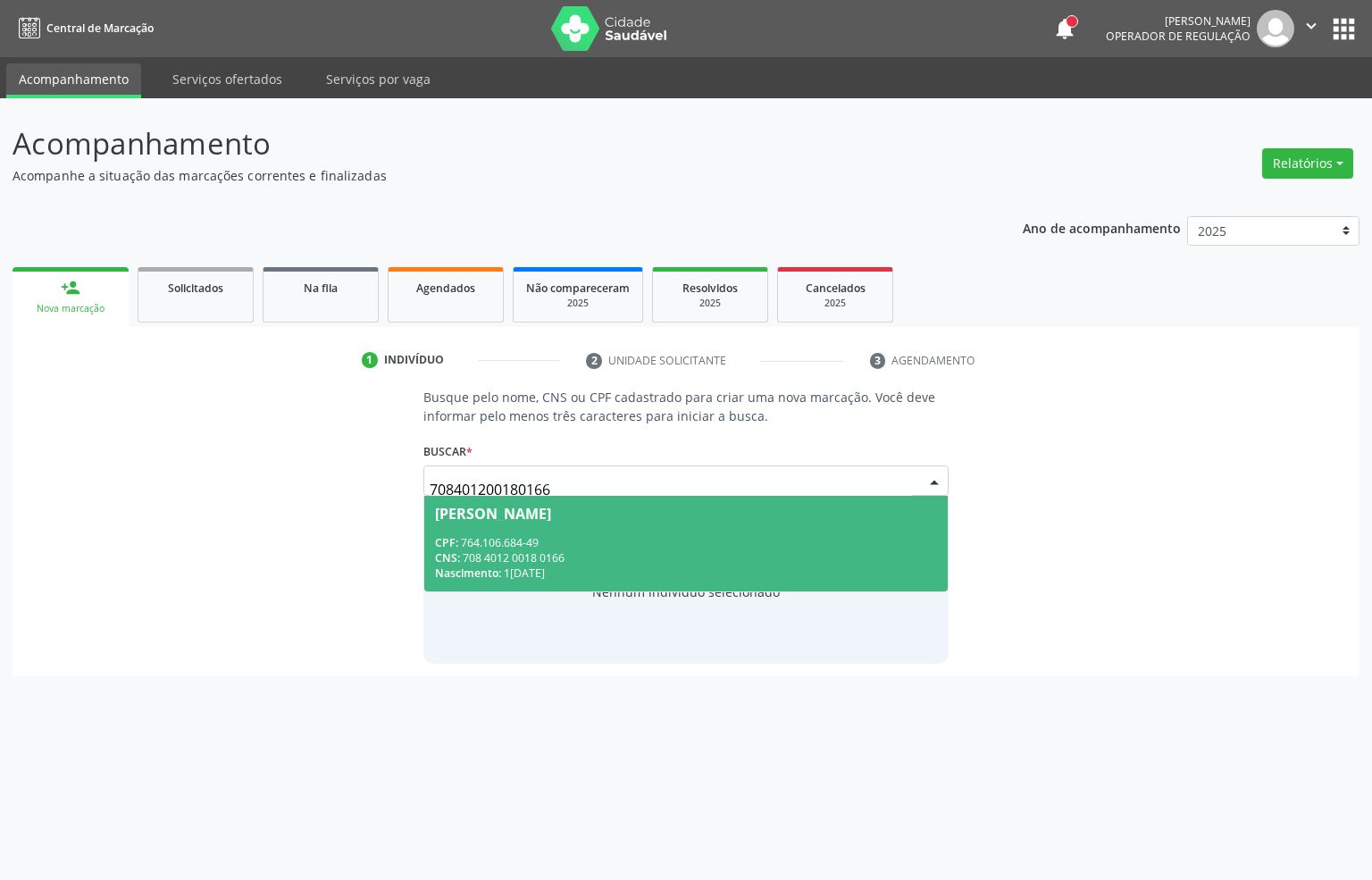
click at [575, 535] on div "CPF: 764.106.684-49" at bounding box center [687, 542] width 503 height 15
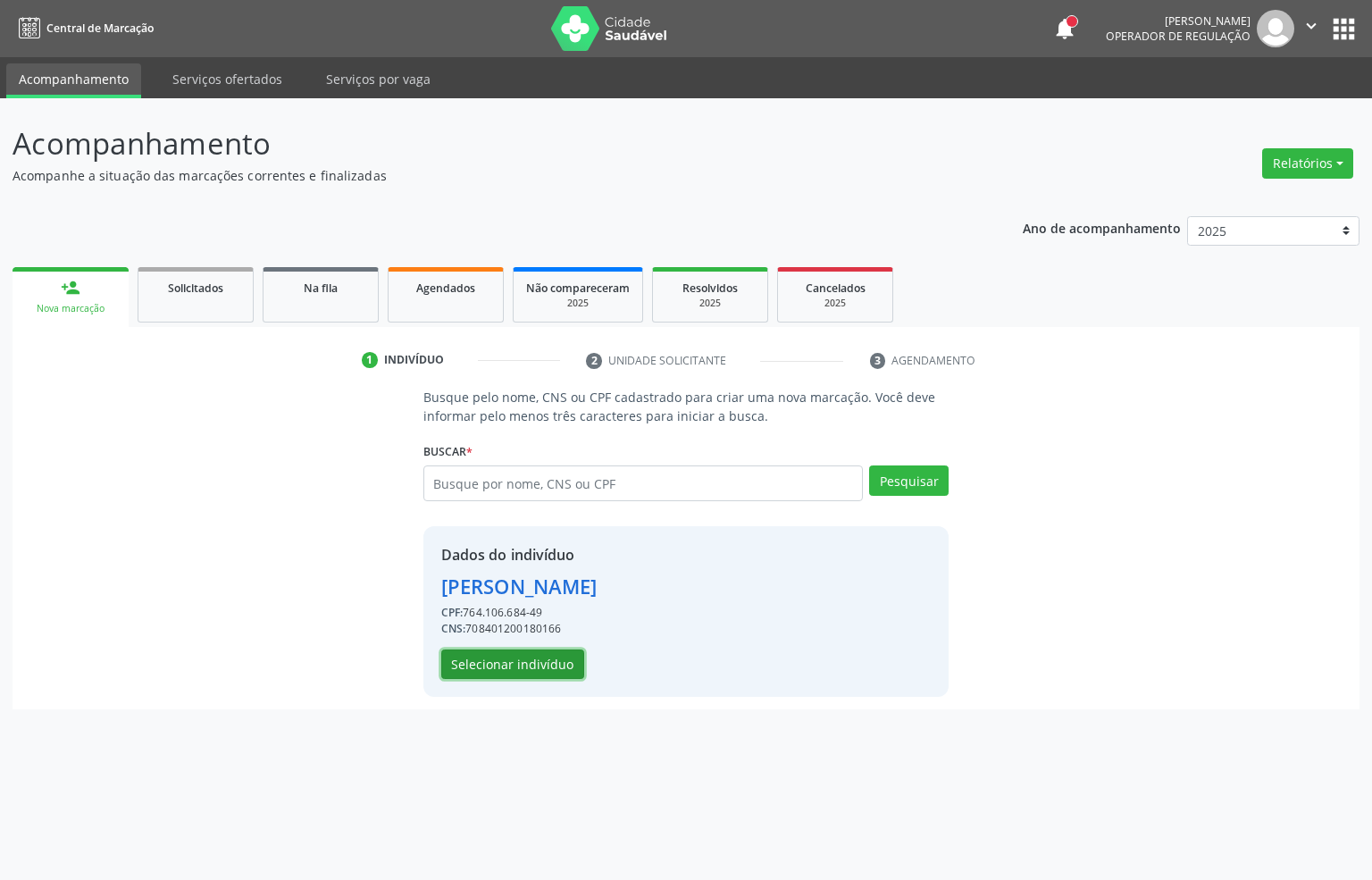
click at [537, 665] on button "Selecionar indivíduo" at bounding box center [513, 664] width 143 height 31
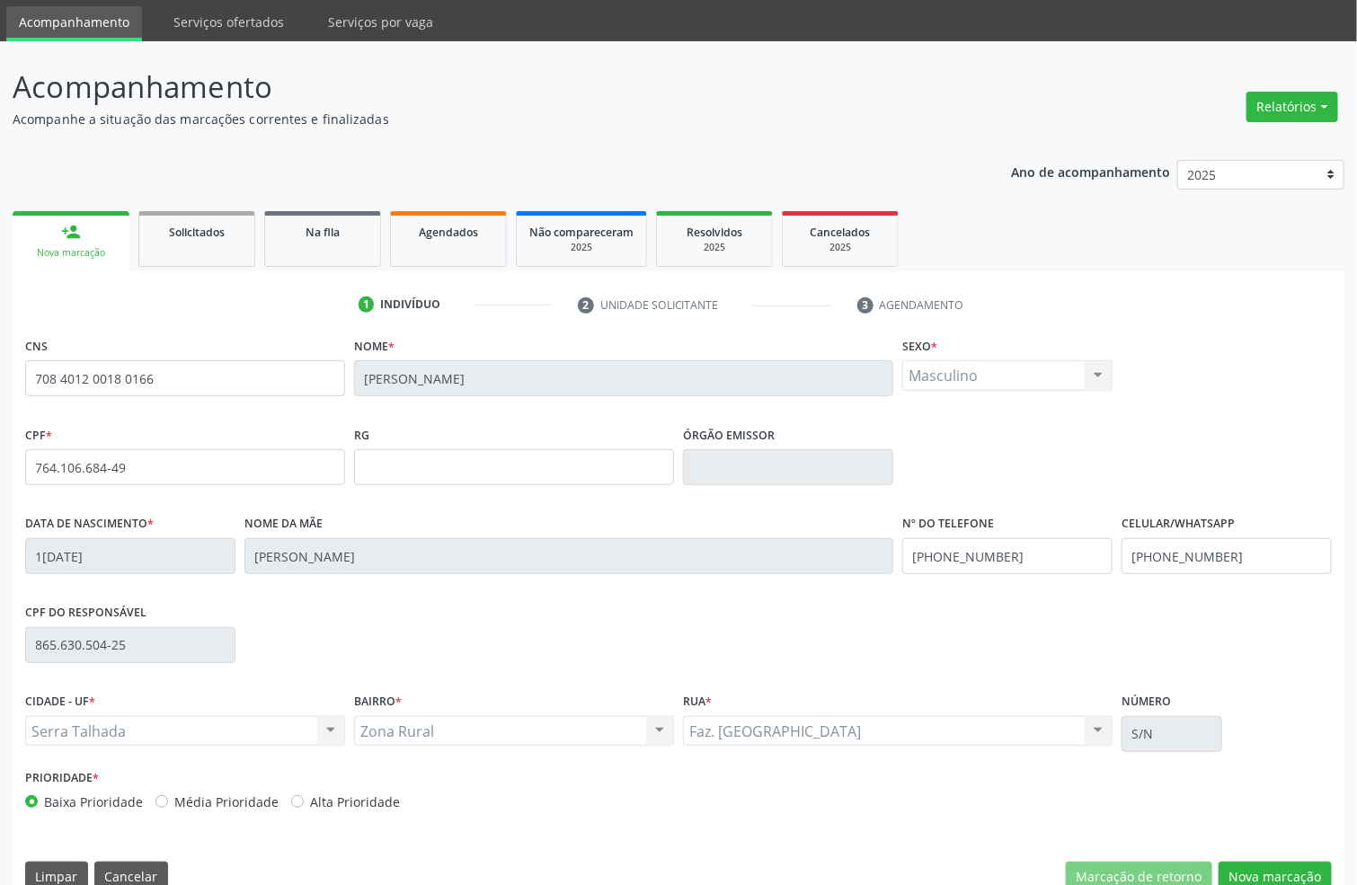
scroll to position [89, 0]
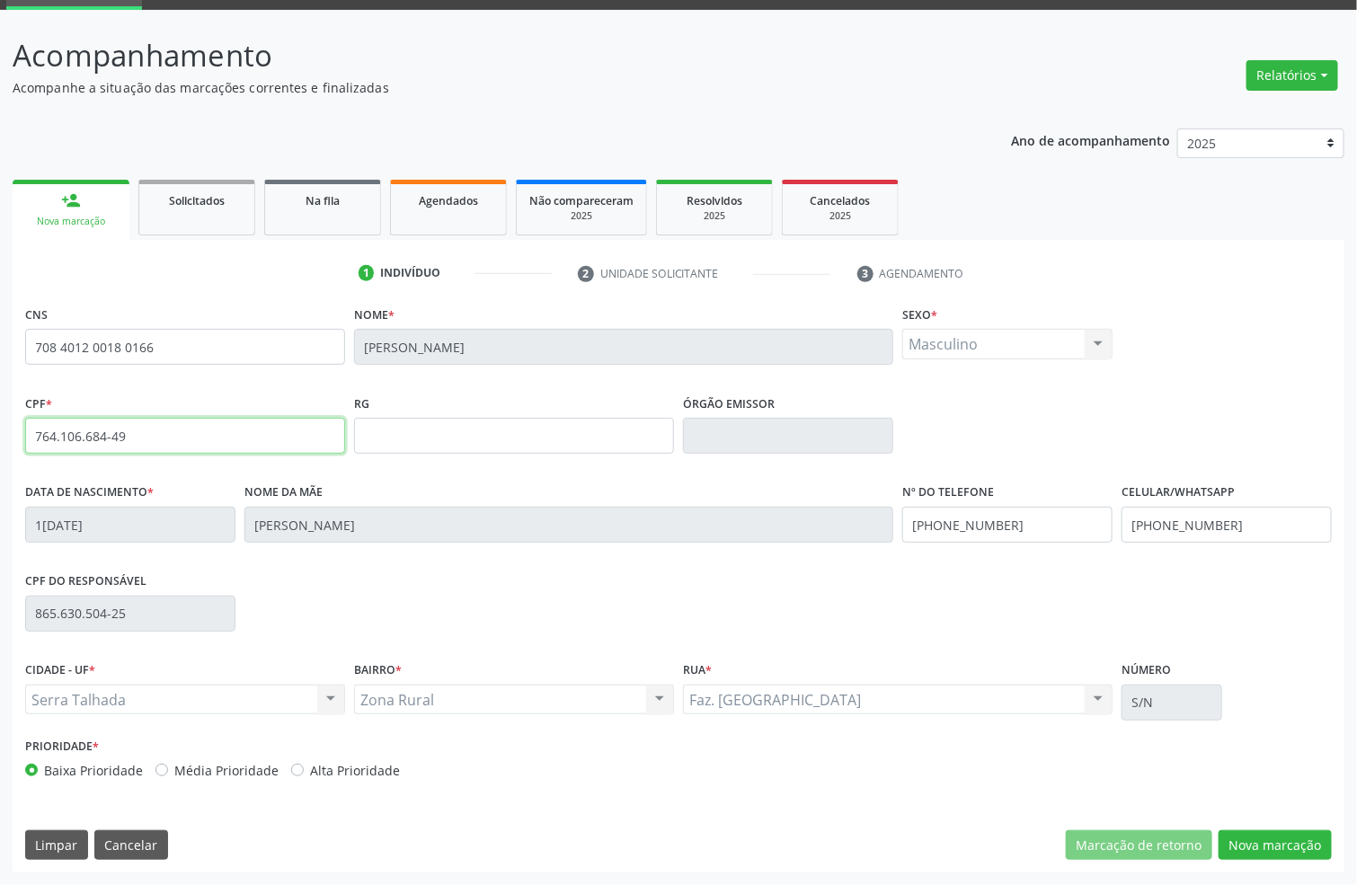
drag, startPoint x: 116, startPoint y: 435, endPoint x: 0, endPoint y: 408, distance: 119.0
click at [0, 408] on div "Acompanhamento Acompanhe a situação das marcações correntes e finalizadas Relat…" at bounding box center [678, 447] width 1357 height 875
click at [1286, 833] on button "Nova marcação" at bounding box center [1275, 845] width 113 height 31
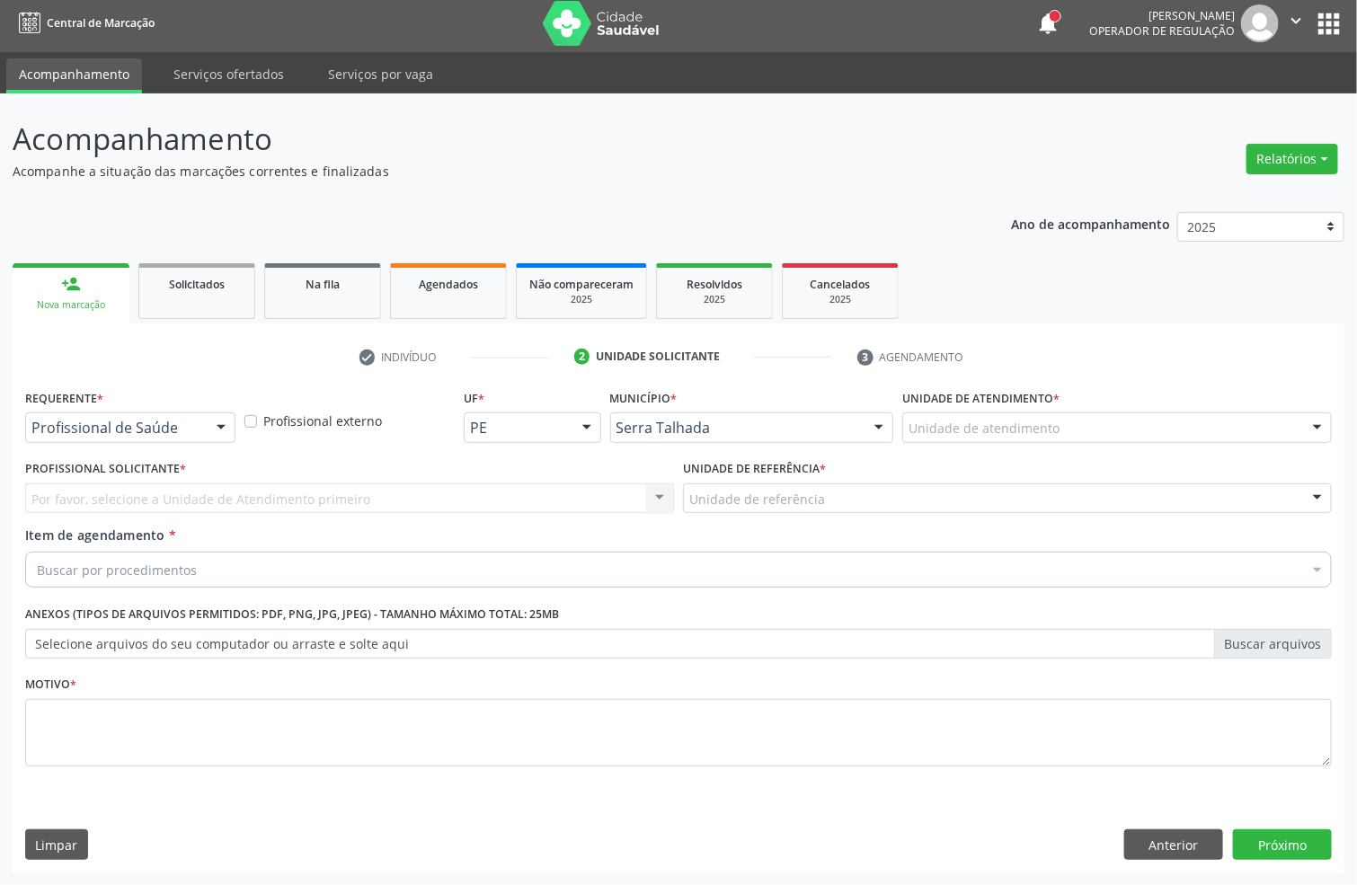
scroll to position [6, 0]
click at [1194, 833] on button "Anterior" at bounding box center [1173, 844] width 99 height 31
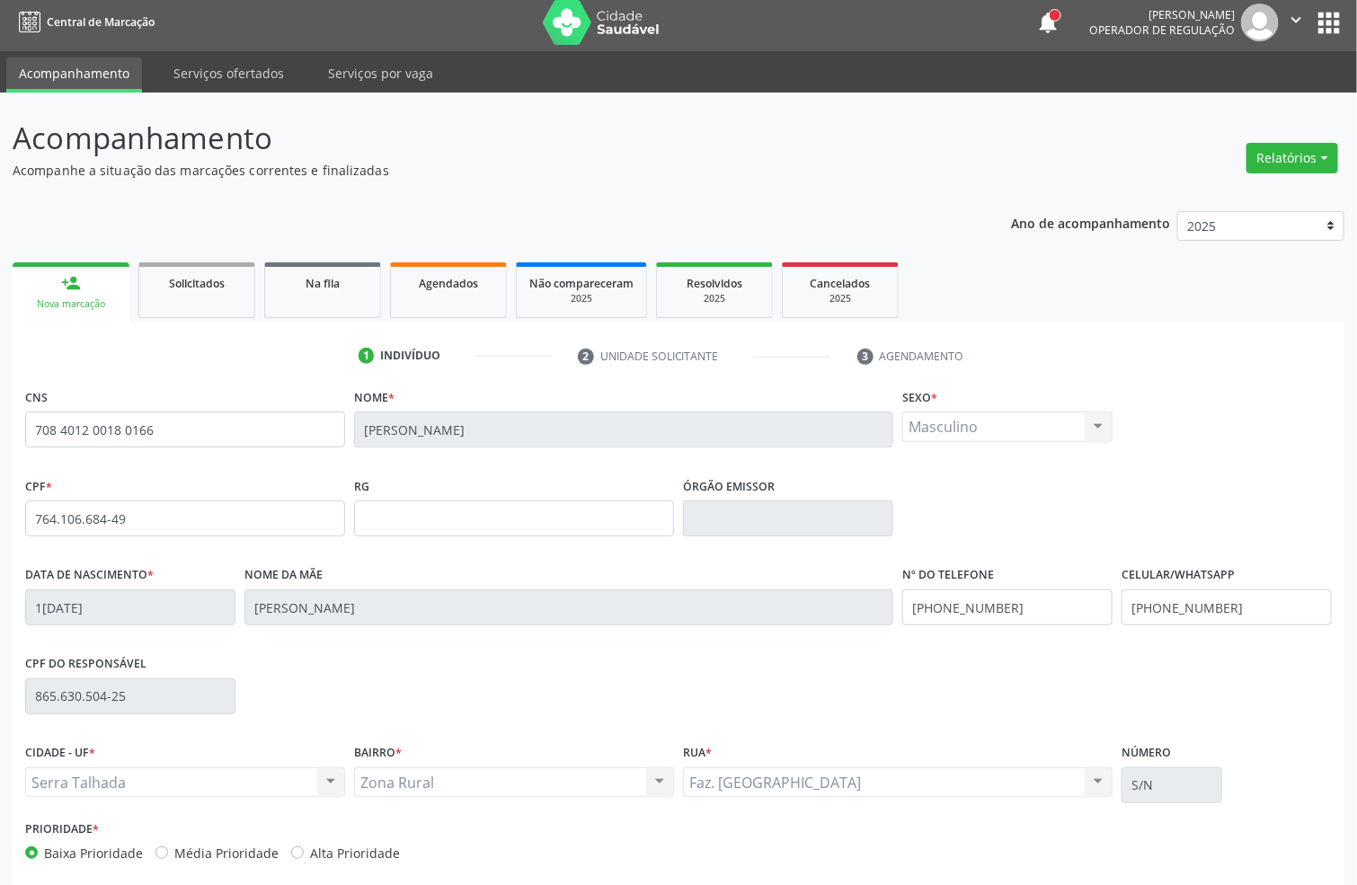
scroll to position [89, 0]
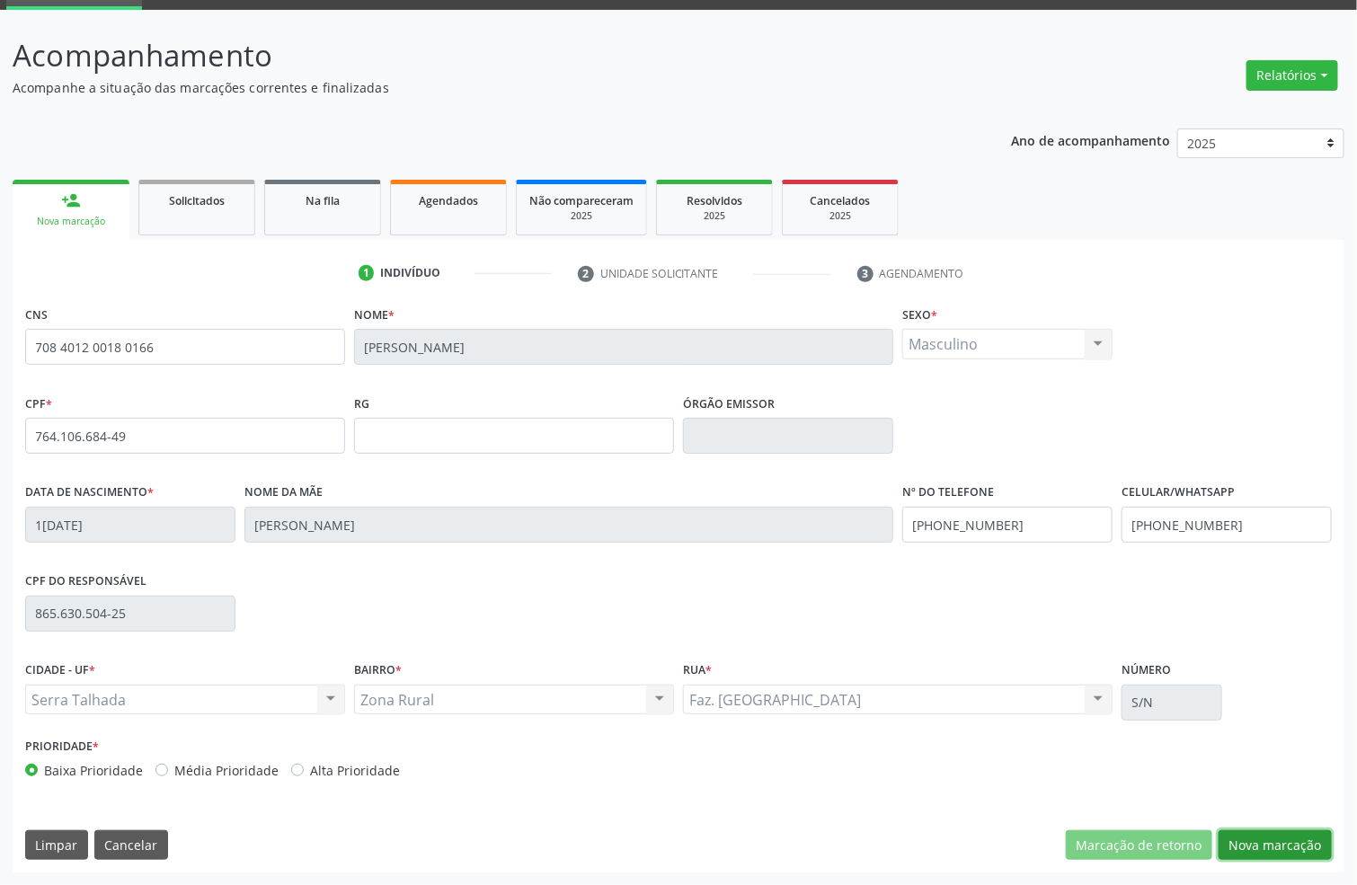
click at [1298, 837] on button "Nova marcação" at bounding box center [1275, 845] width 113 height 31
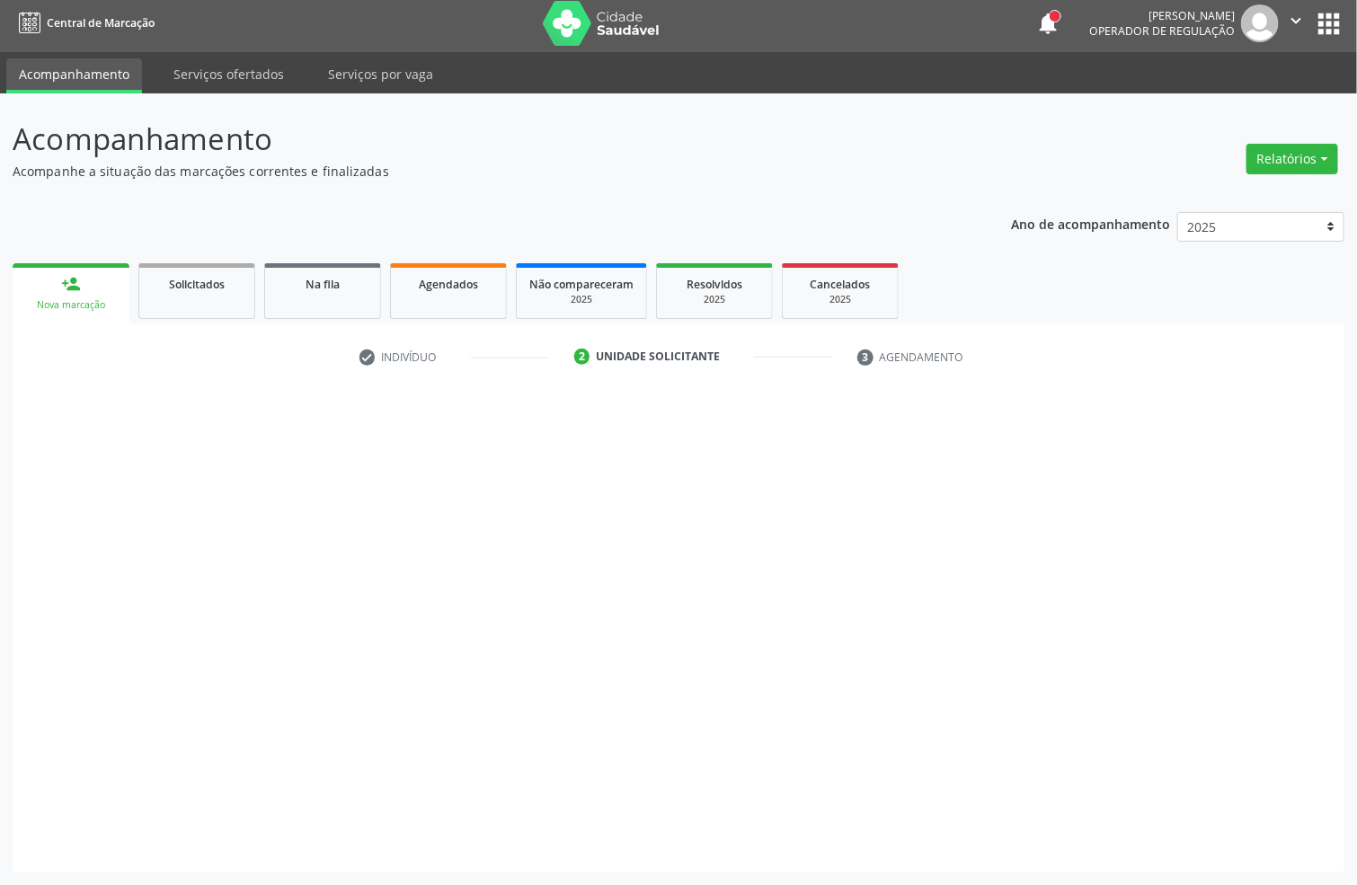
scroll to position [6, 0]
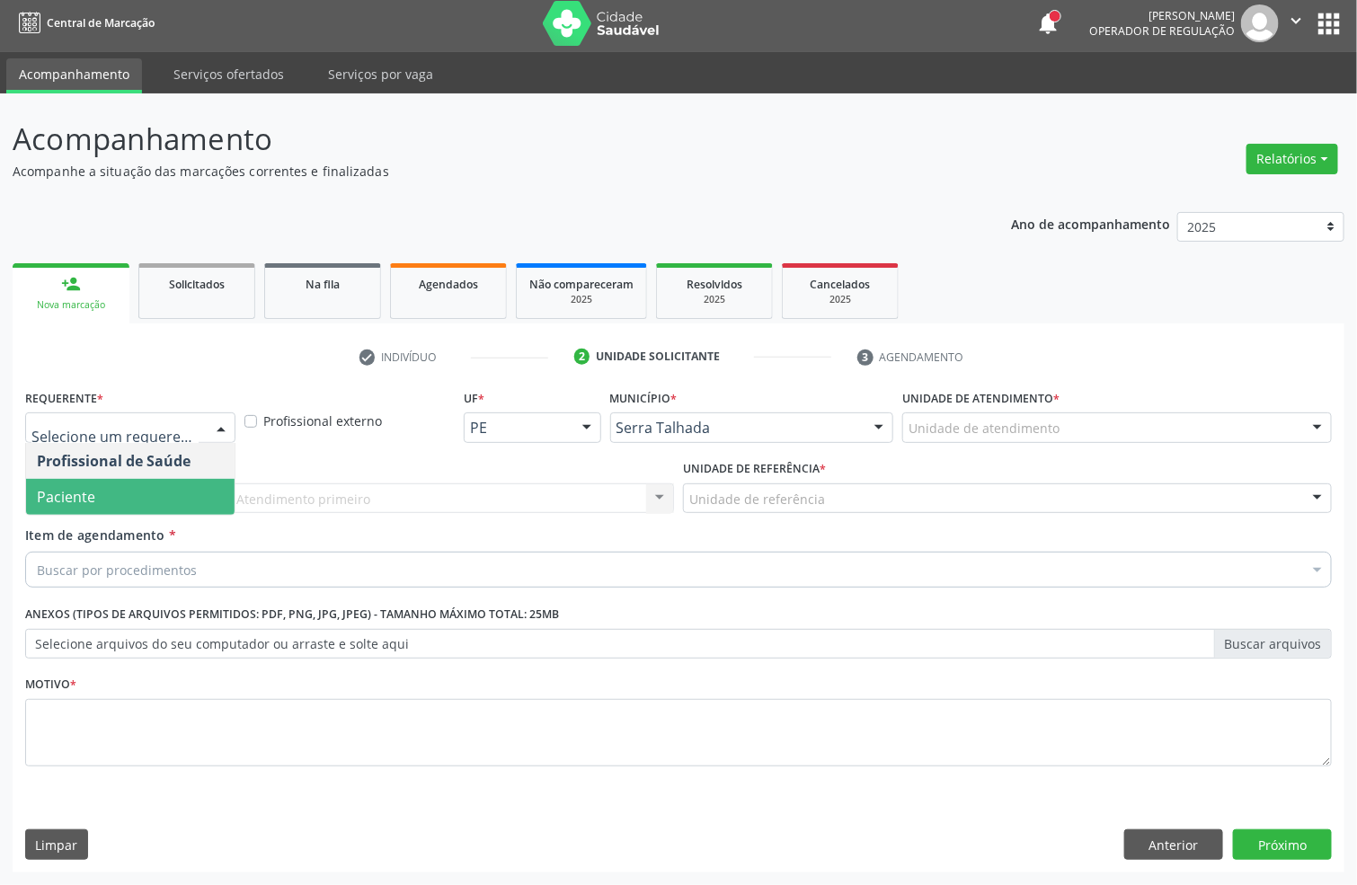
click at [173, 480] on span "Paciente" at bounding box center [130, 497] width 208 height 36
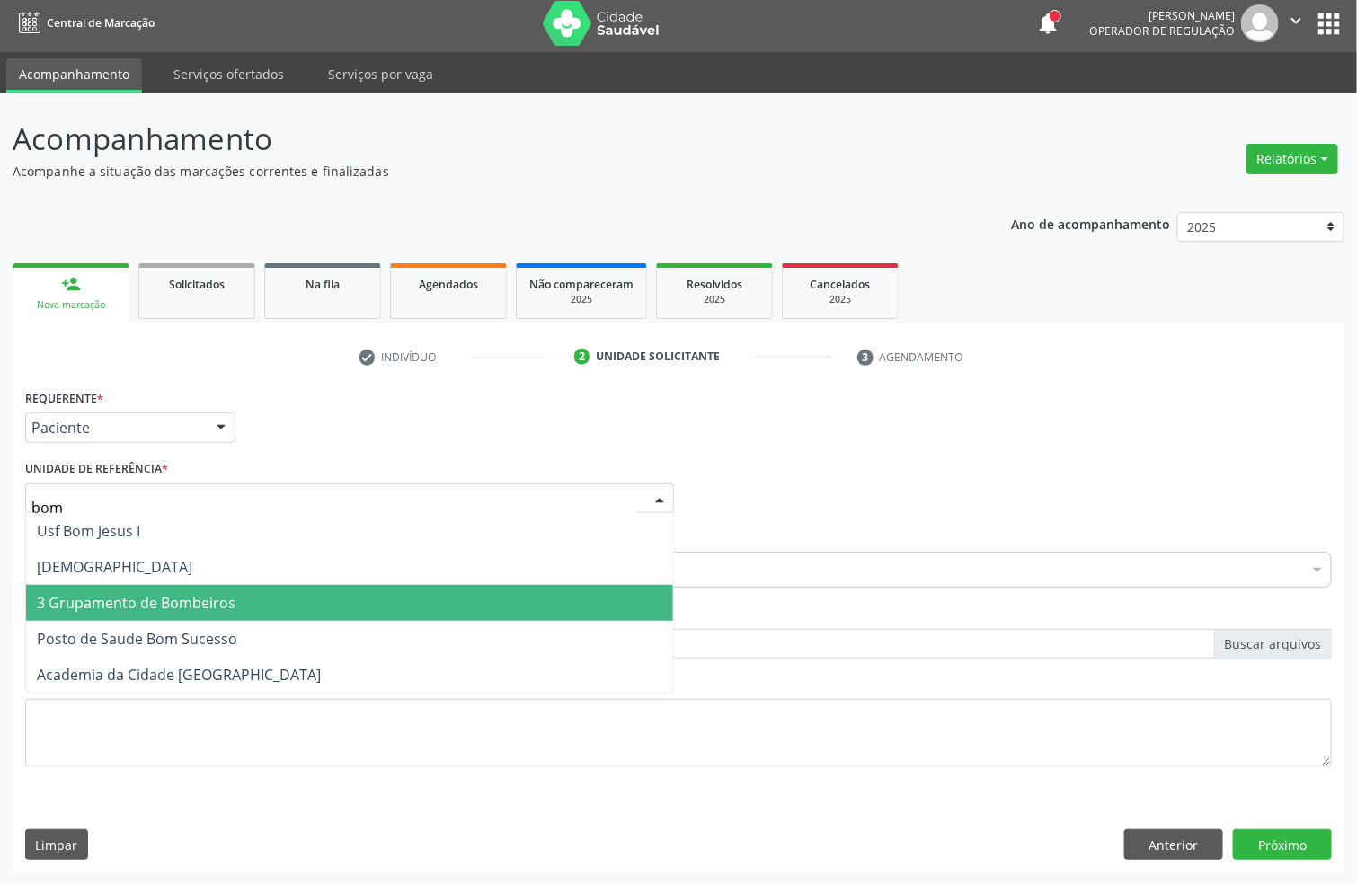
type input "bom"
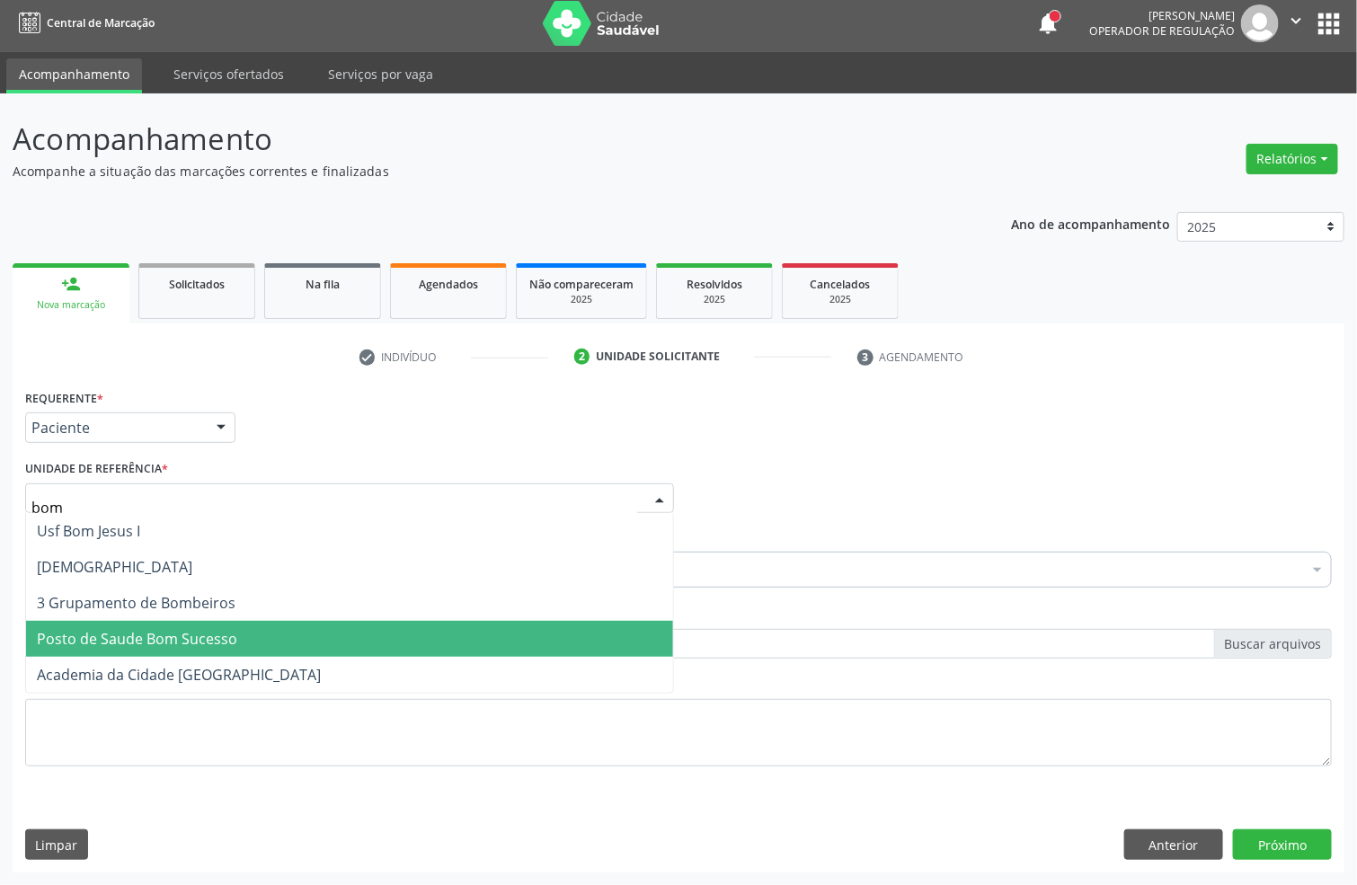
click at [229, 639] on span "Posto de Saude Bom Sucesso" at bounding box center [137, 639] width 200 height 20
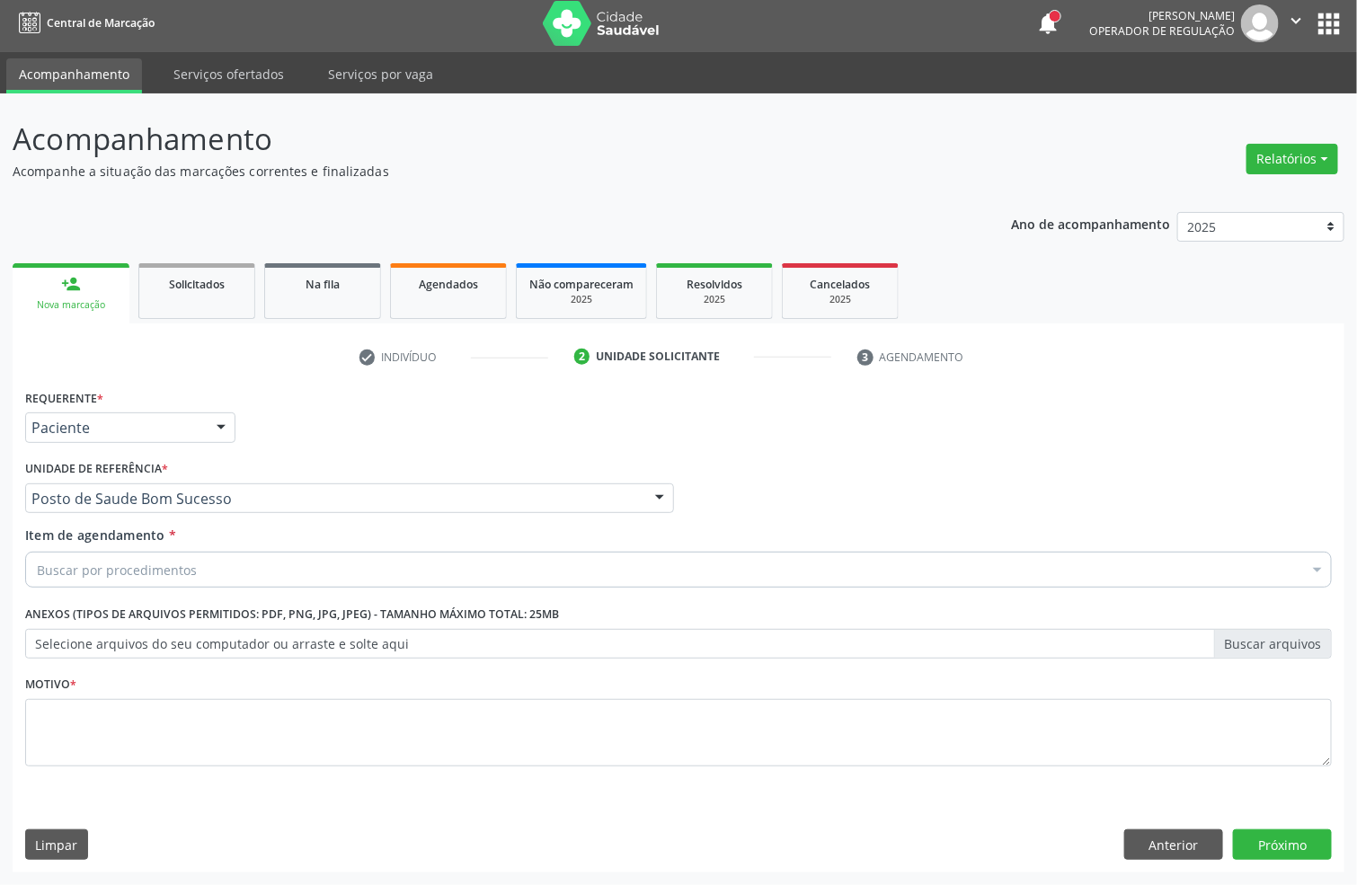
click at [280, 561] on div "Buscar por procedimentos" at bounding box center [678, 570] width 1307 height 36
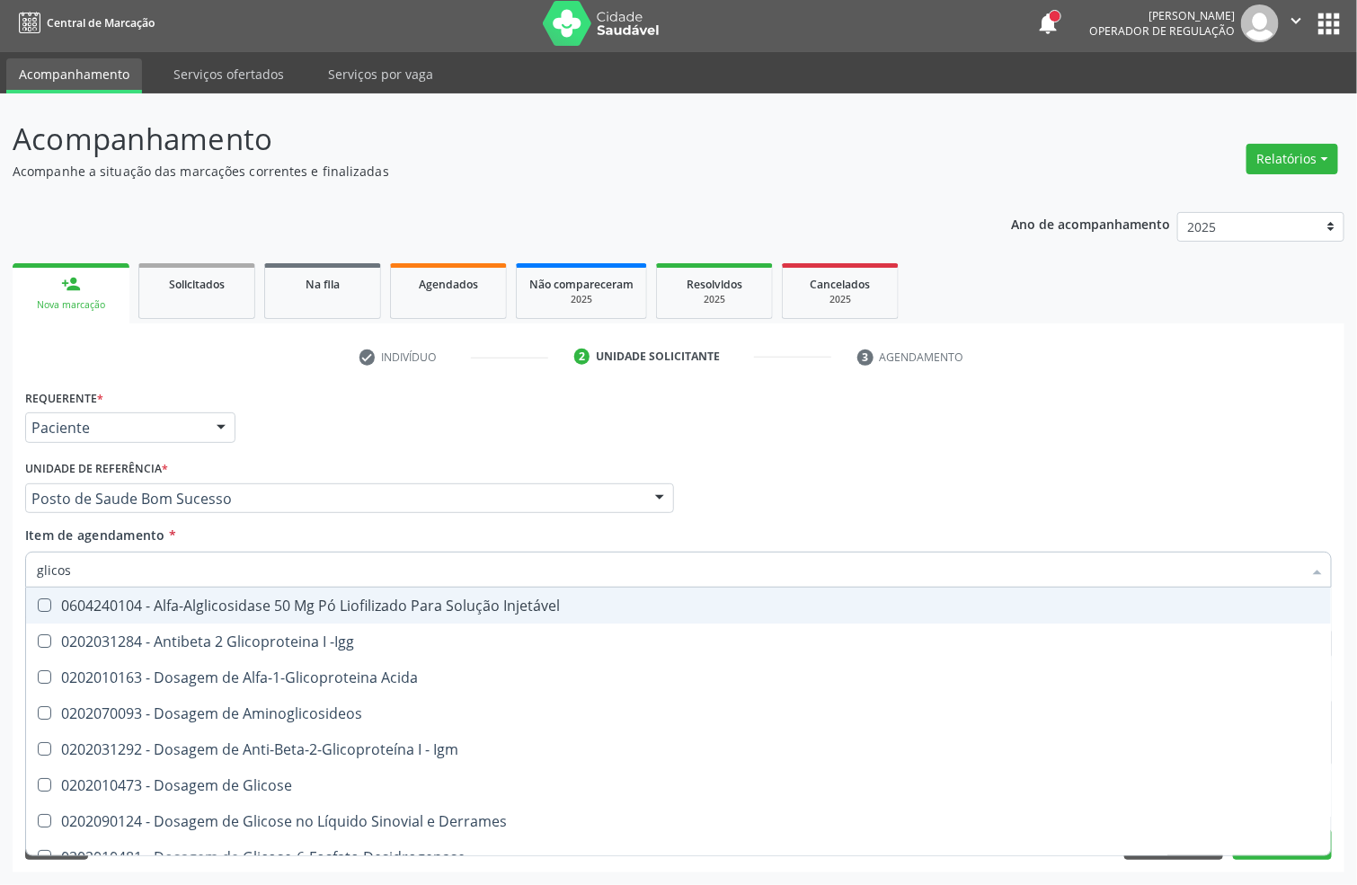
type input "glicose"
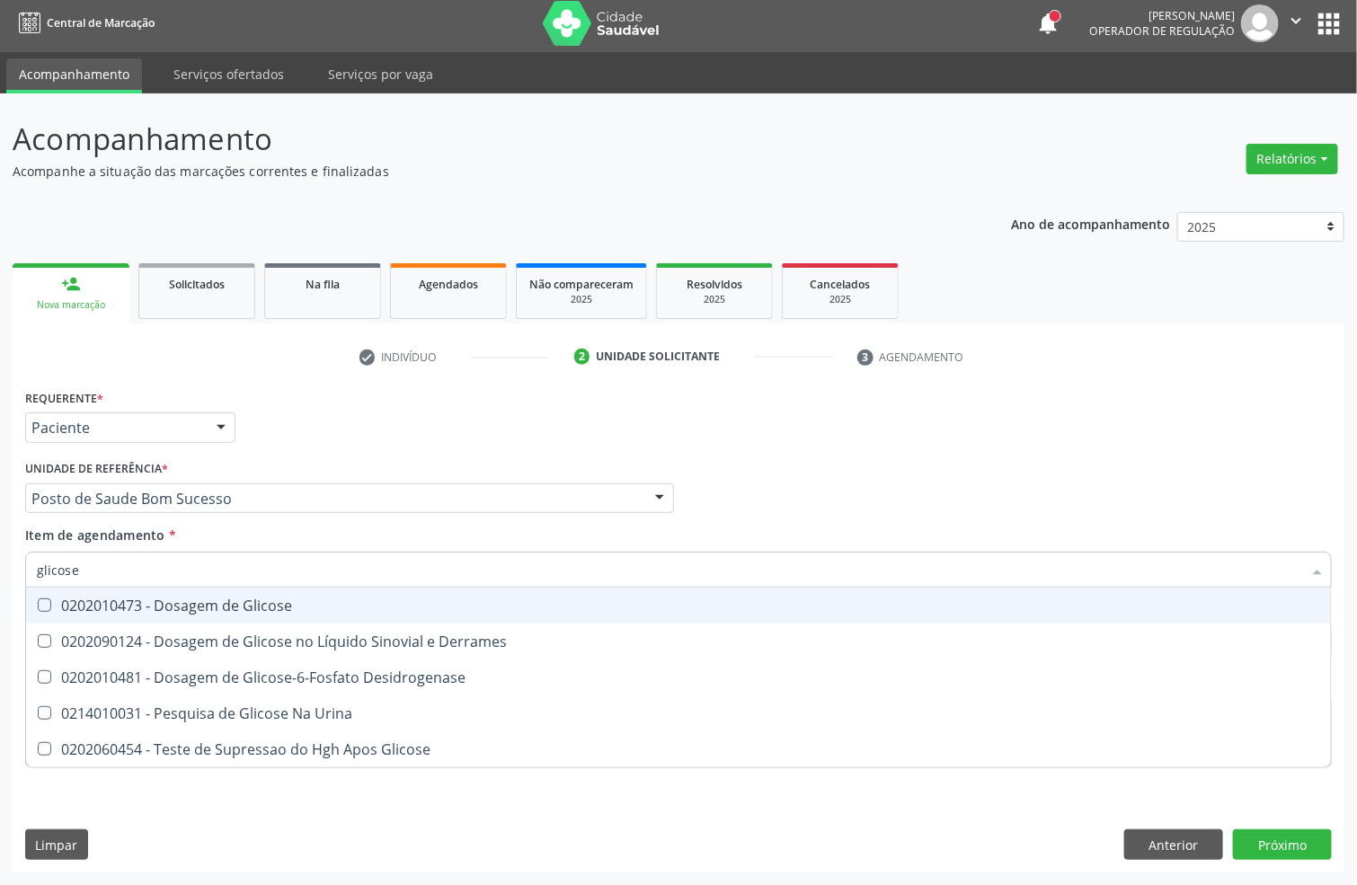
click at [205, 591] on span "0202010473 - Dosagem de Glicose" at bounding box center [678, 606] width 1305 height 36
checkbox Glicose "true"
drag, startPoint x: 43, startPoint y: 572, endPoint x: 0, endPoint y: 572, distance: 43.1
click at [0, 572] on div "Acompanhamento Acompanhe a situação das marcações correntes e finalizadas Relat…" at bounding box center [678, 489] width 1357 height 792
type input "aci"
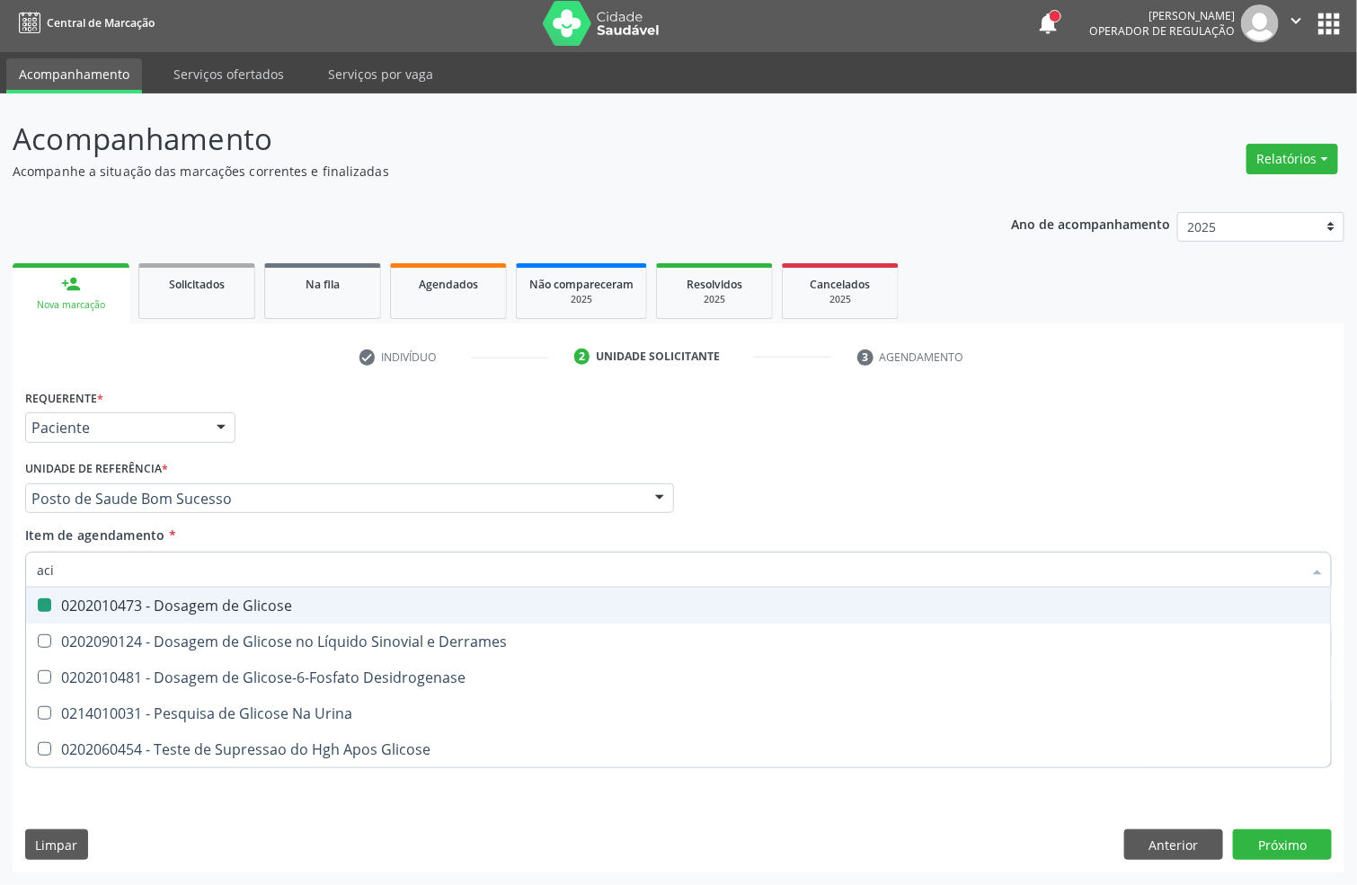
checkbox Glicose "false"
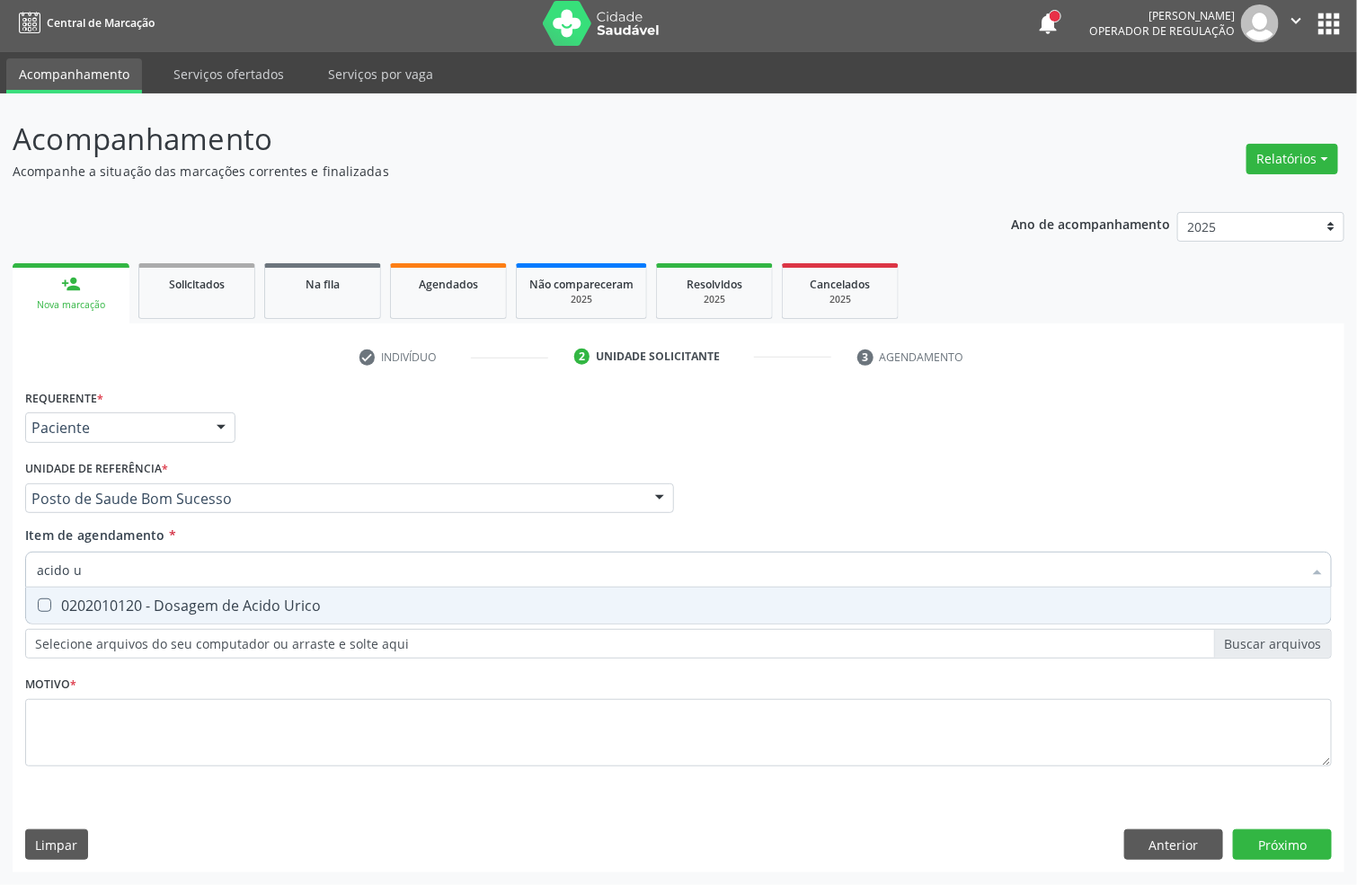
type input "acido u"
click at [57, 608] on div "0202010120 - Dosagem de Acido Urico" at bounding box center [678, 606] width 1283 height 14
checkbox Urico "true"
drag, startPoint x: 3, startPoint y: 569, endPoint x: 0, endPoint y: 556, distance: 12.9
click at [0, 569] on div "Acompanhamento Acompanhe a situação das marcações correntes e finalizadas Relat…" at bounding box center [678, 489] width 1357 height 792
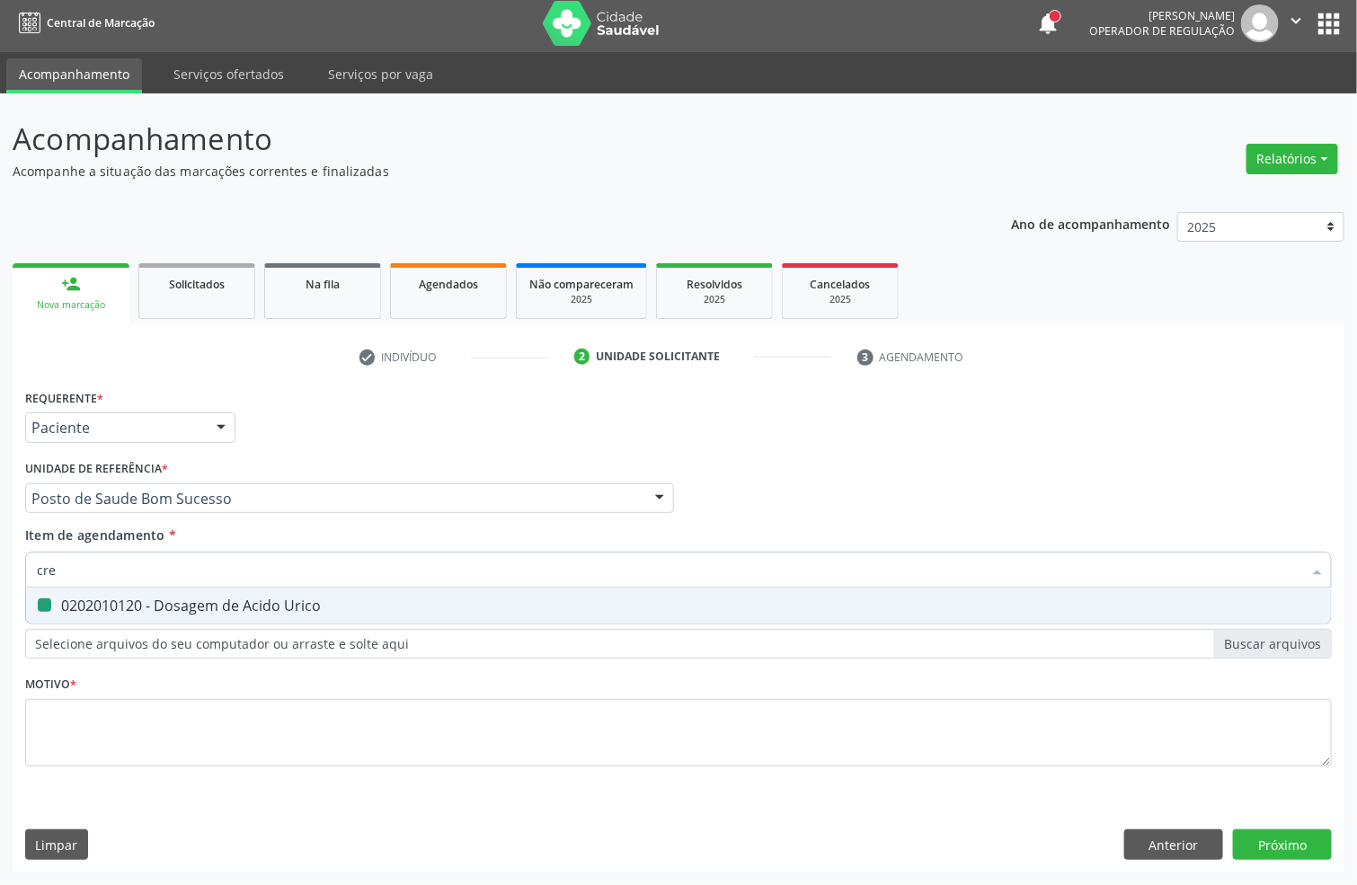
type input "crea"
checkbox Urico "false"
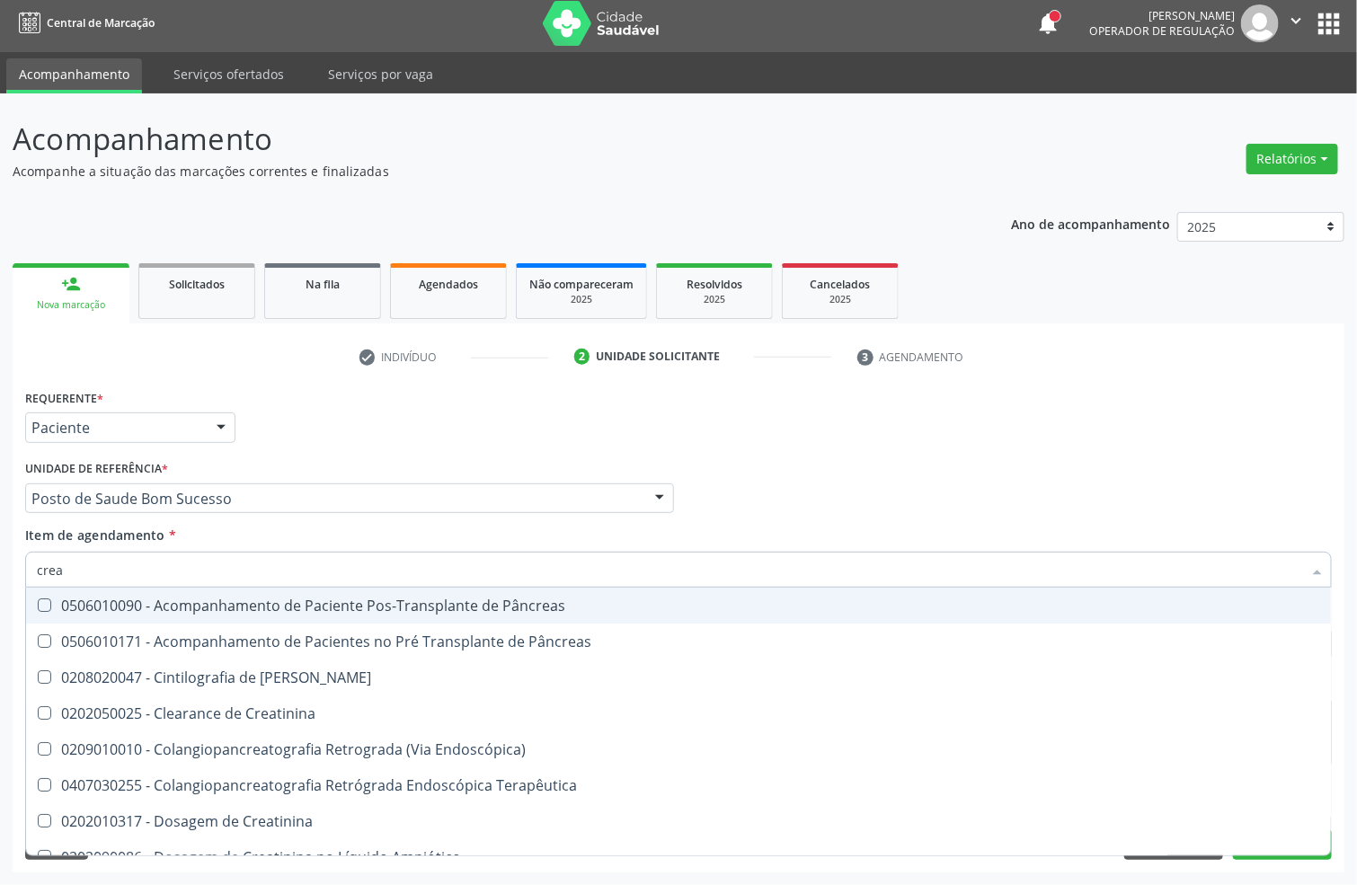
type input "creat"
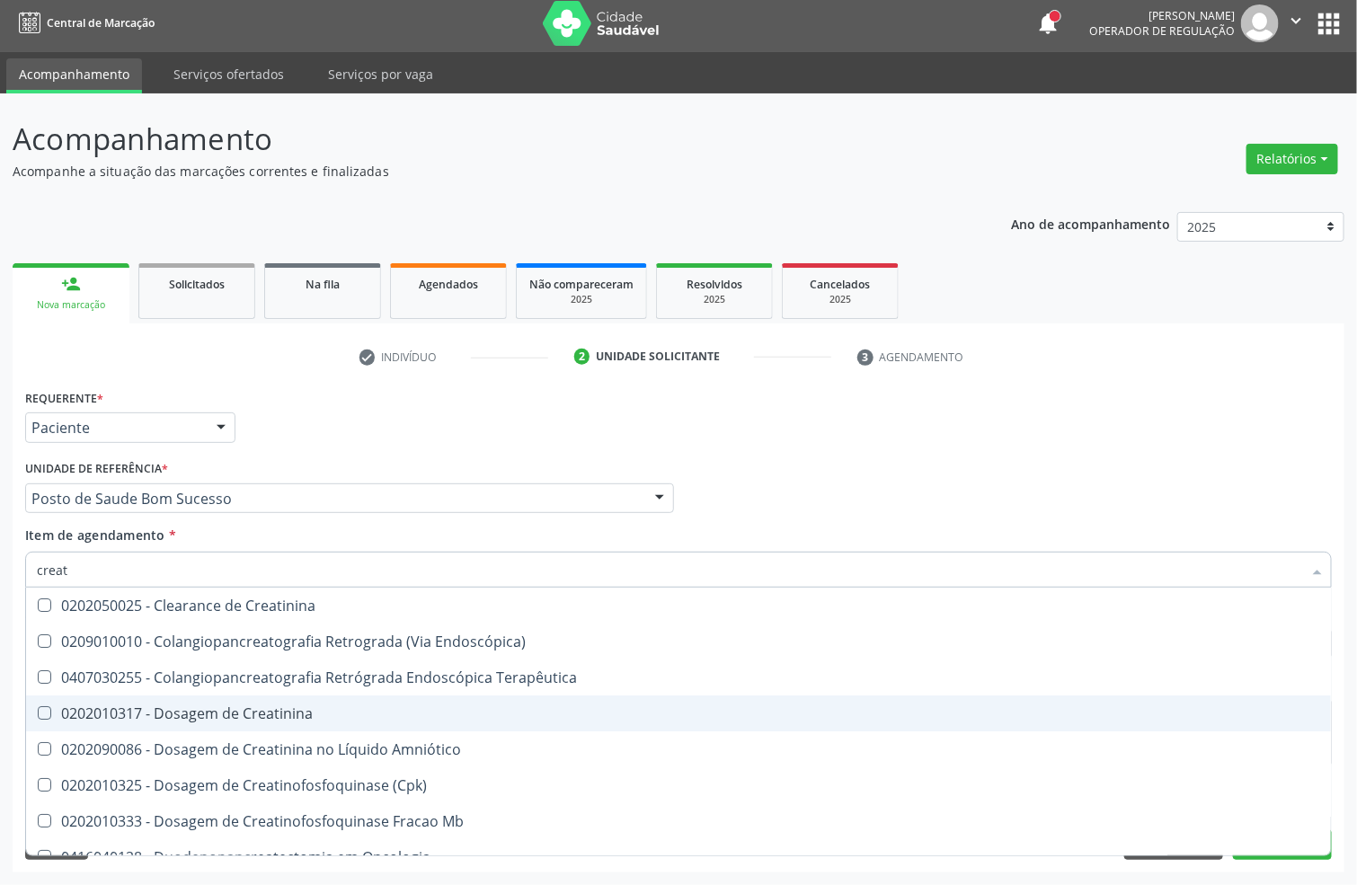
click at [224, 706] on div "0202010317 - Dosagem de Creatinina" at bounding box center [678, 713] width 1283 height 14
checkbox Creatinina "true"
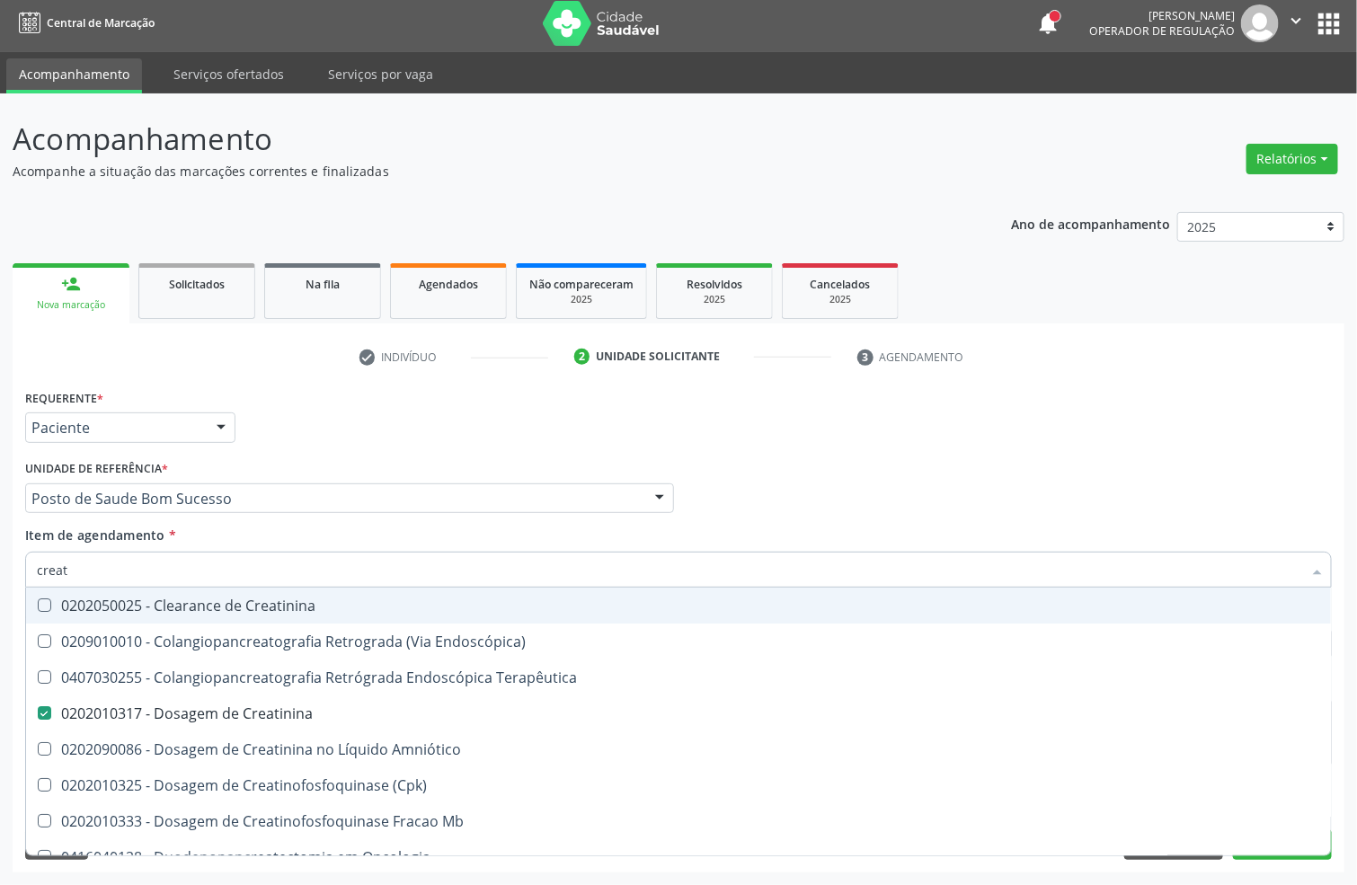
drag, startPoint x: 144, startPoint y: 562, endPoint x: 0, endPoint y: 555, distance: 143.9
click at [0, 562] on div "Acompanhamento Acompanhe a situação das marcações correntes e finalizadas Relat…" at bounding box center [678, 489] width 1357 height 792
type input "urei"
checkbox Creatinina "false"
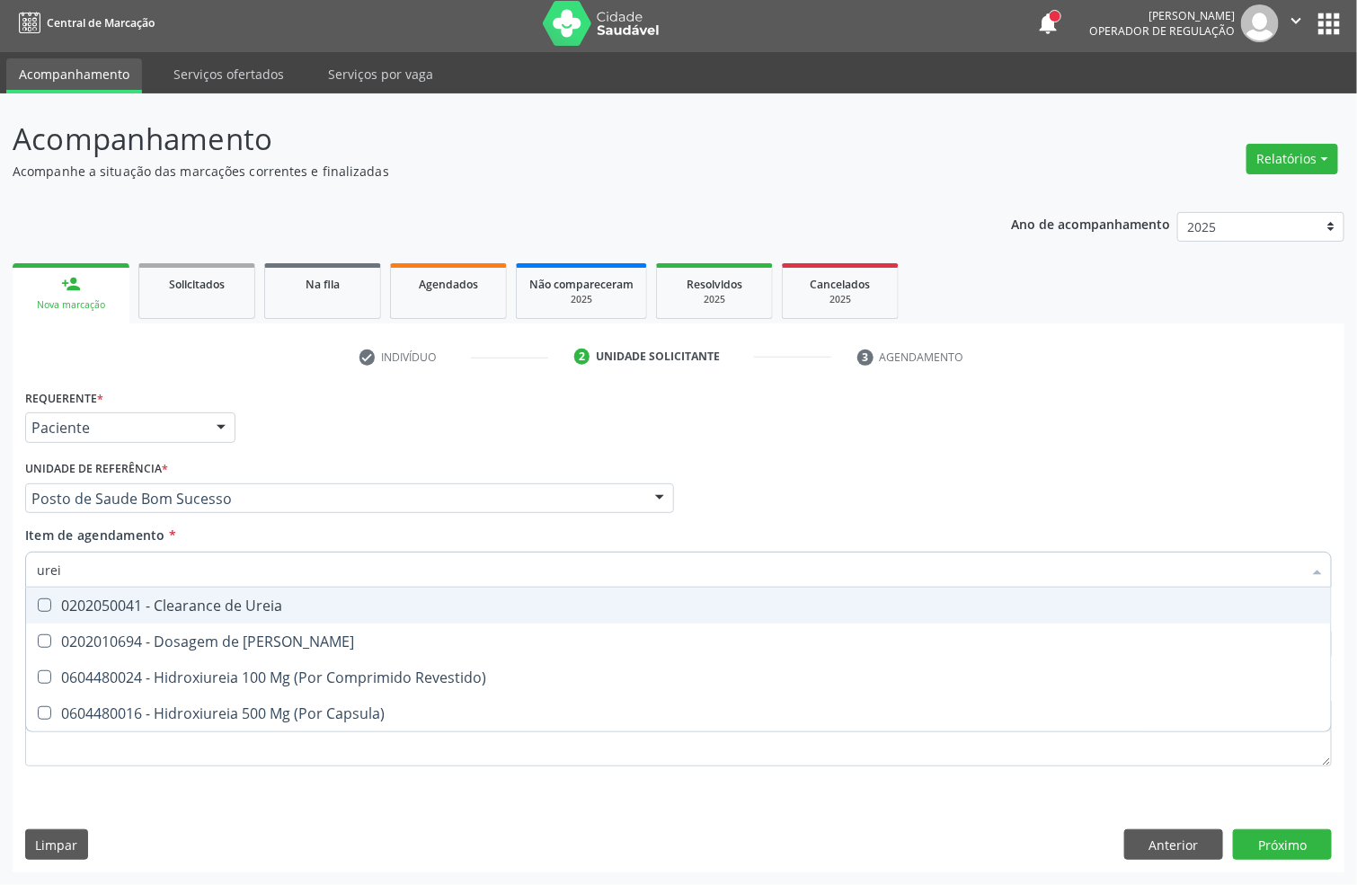
type input "ureia"
click at [73, 626] on span "0202010694 - Dosagem de [PERSON_NAME]" at bounding box center [678, 642] width 1305 height 36
checkbox Ureia "true"
type input "ureia"
drag, startPoint x: 78, startPoint y: 548, endPoint x: 0, endPoint y: 548, distance: 78.2
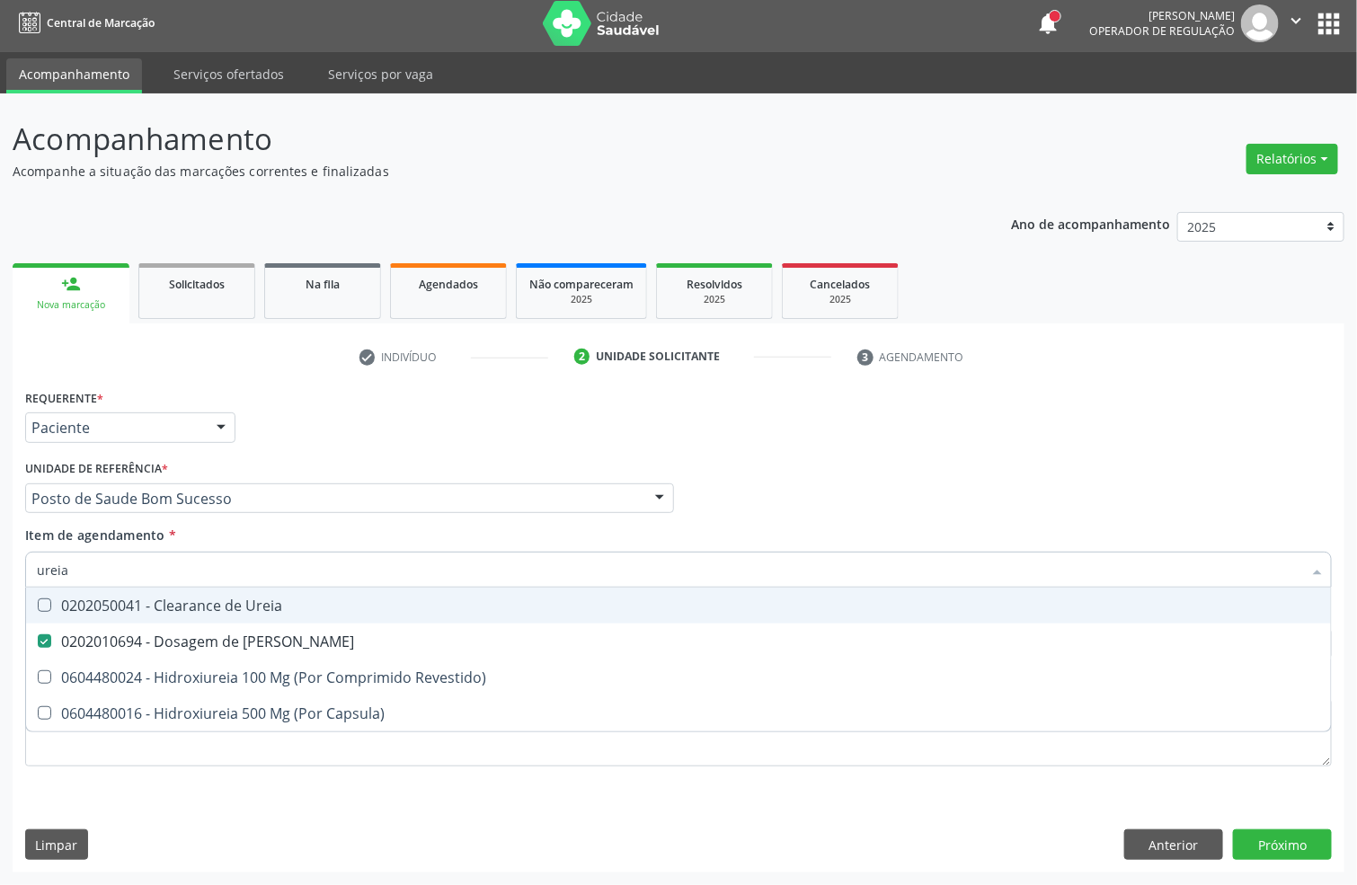
click at [0, 548] on div "Acompanhamento Acompanhe a situação das marcações correntes e finalizadas Relat…" at bounding box center [678, 489] width 1357 height 792
checkbox Revestido\) "true"
checkbox Capsula\) "true"
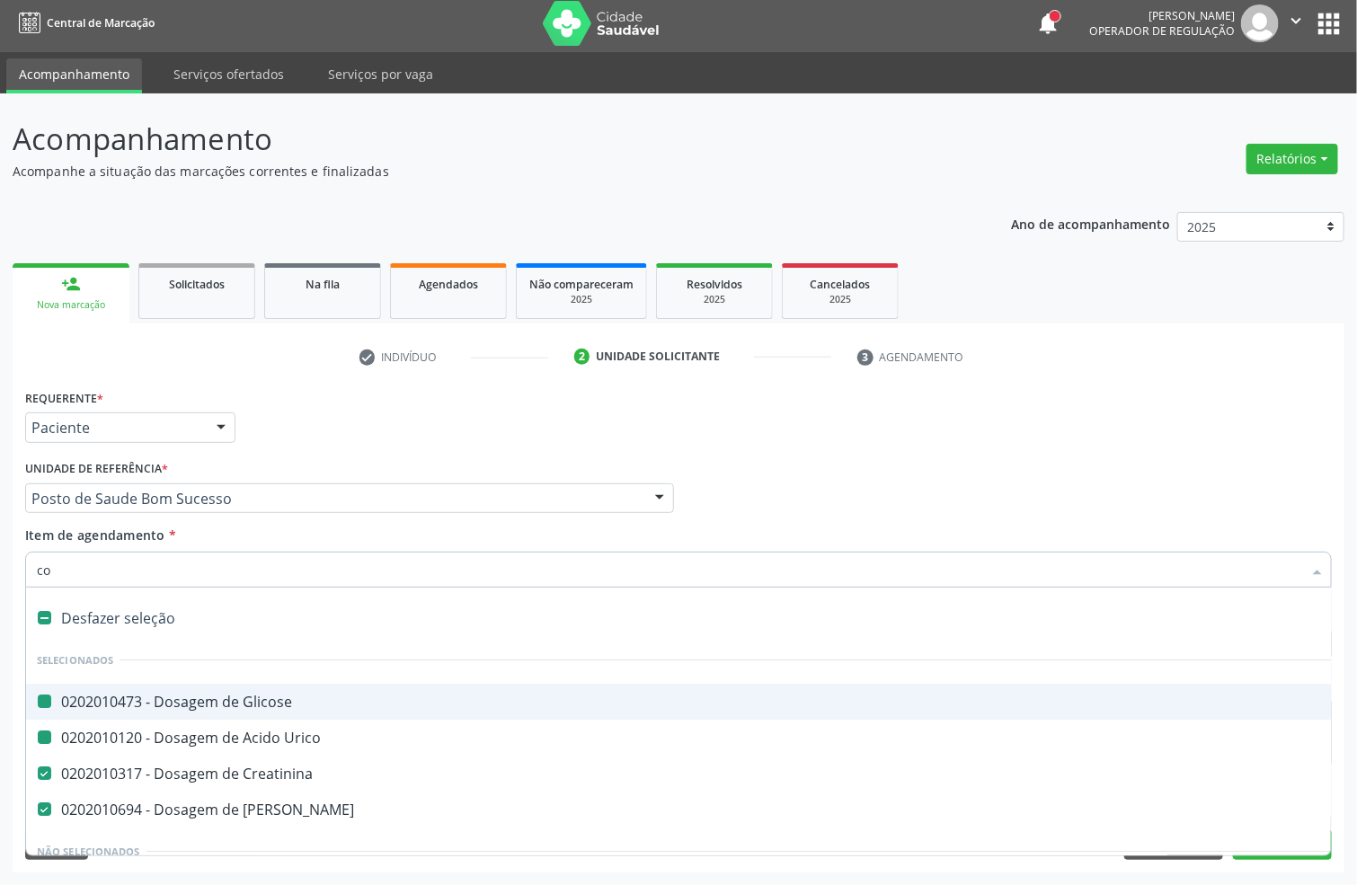
type input "col"
checkbox Glicose "false"
checkbox Urico "false"
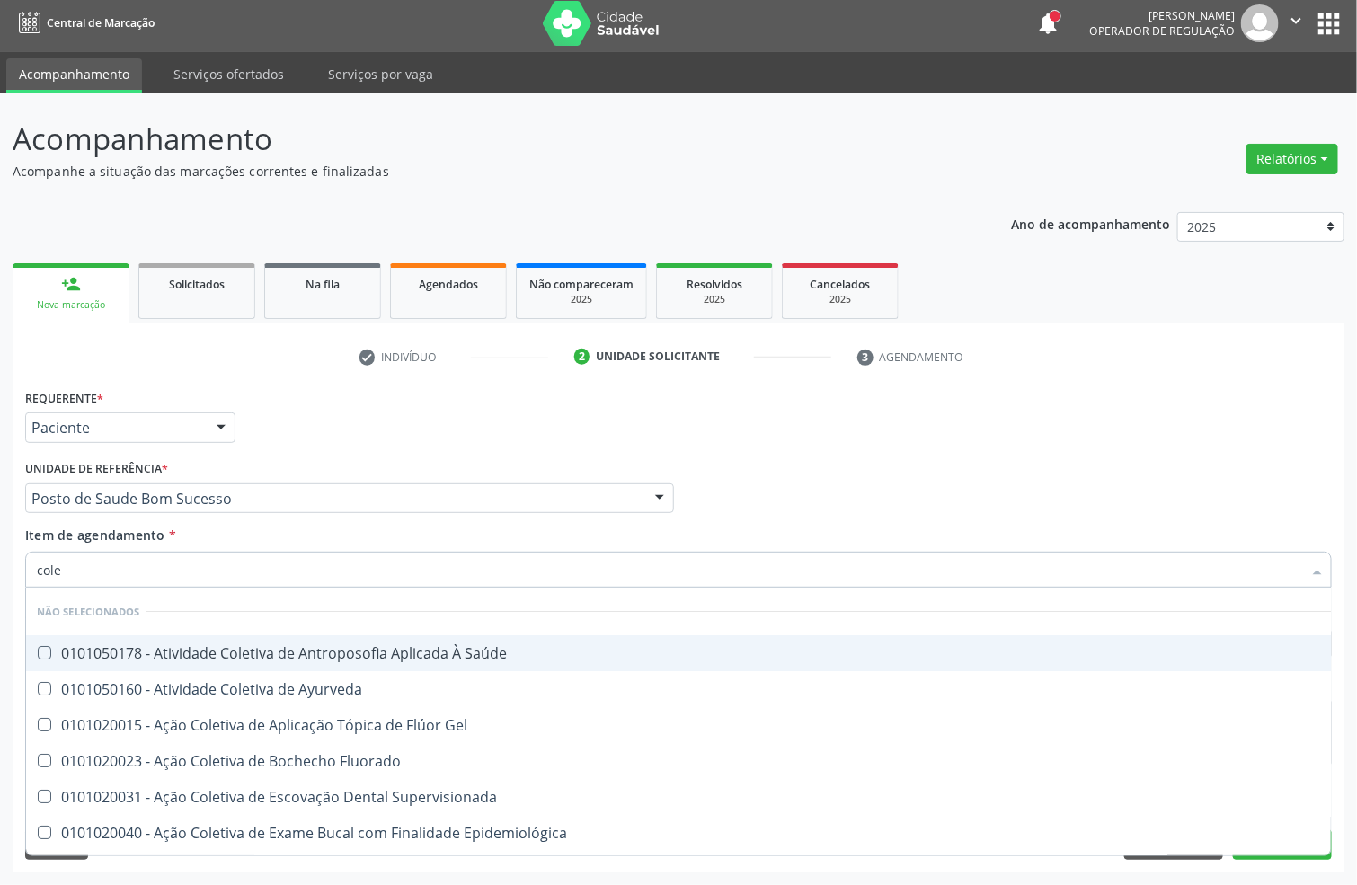
type input "coles"
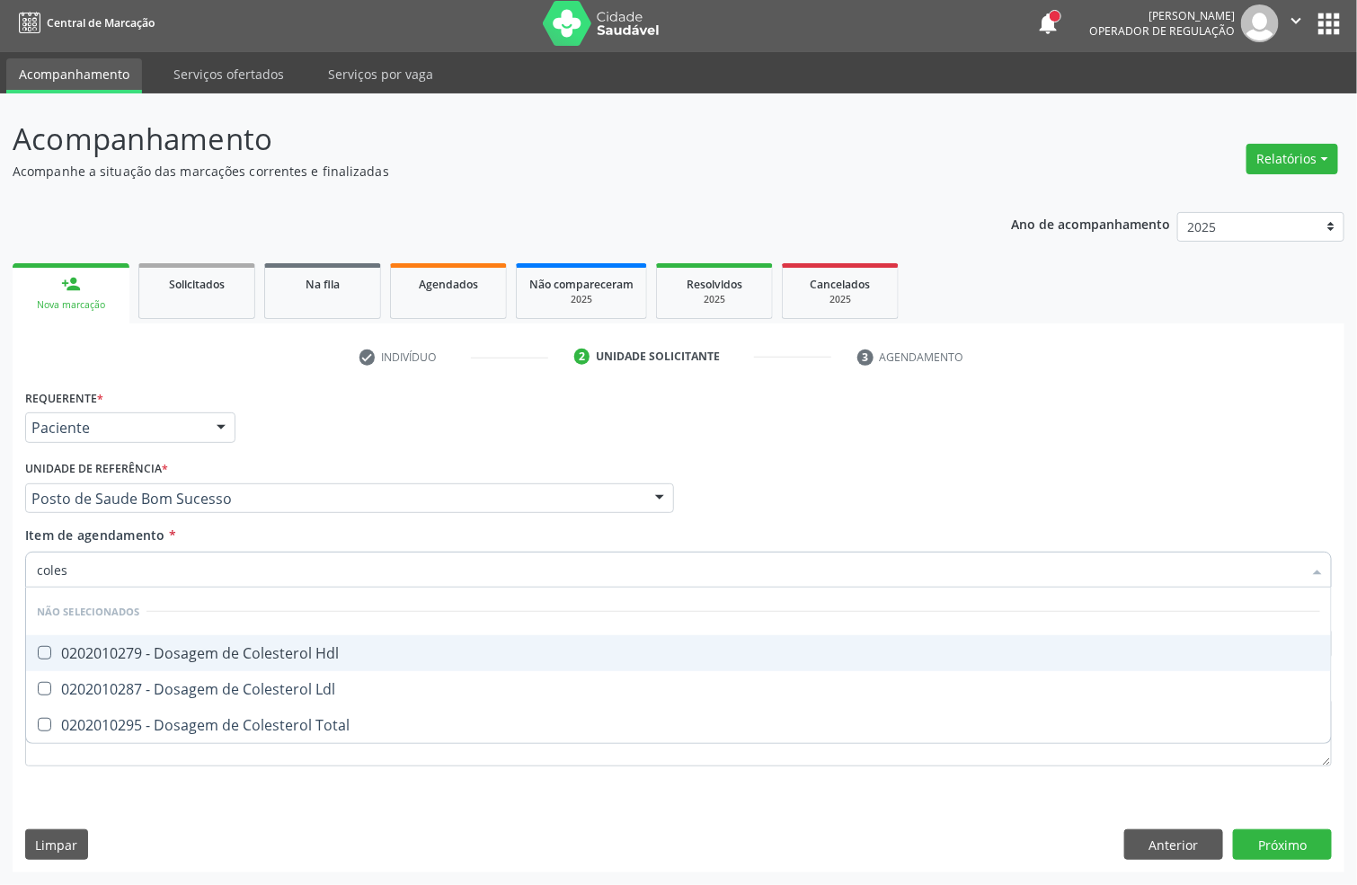
drag, startPoint x: 82, startPoint y: 647, endPoint x: 79, endPoint y: 693, distance: 45.9
click at [82, 653] on div "0202010279 - Dosagem de Colesterol Hdl" at bounding box center [678, 653] width 1283 height 14
checkbox Hdl "true"
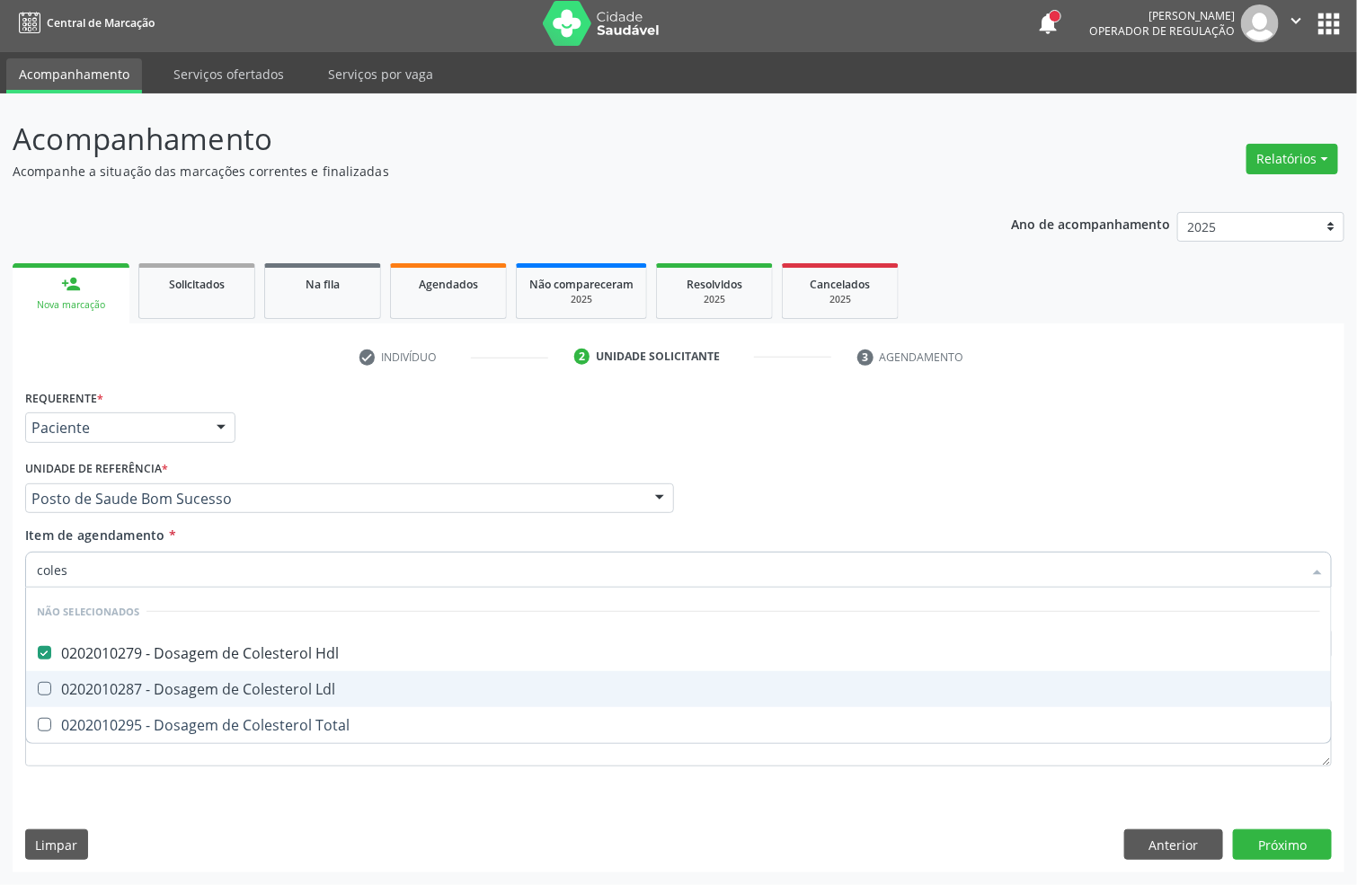
drag, startPoint x: 79, startPoint y: 693, endPoint x: 74, endPoint y: 728, distance: 35.5
click at [78, 707] on ul "Desfazer seleção Não selecionados 0202010279 - Dosagem de Colesterol Hdl 020201…" at bounding box center [678, 665] width 1305 height 155
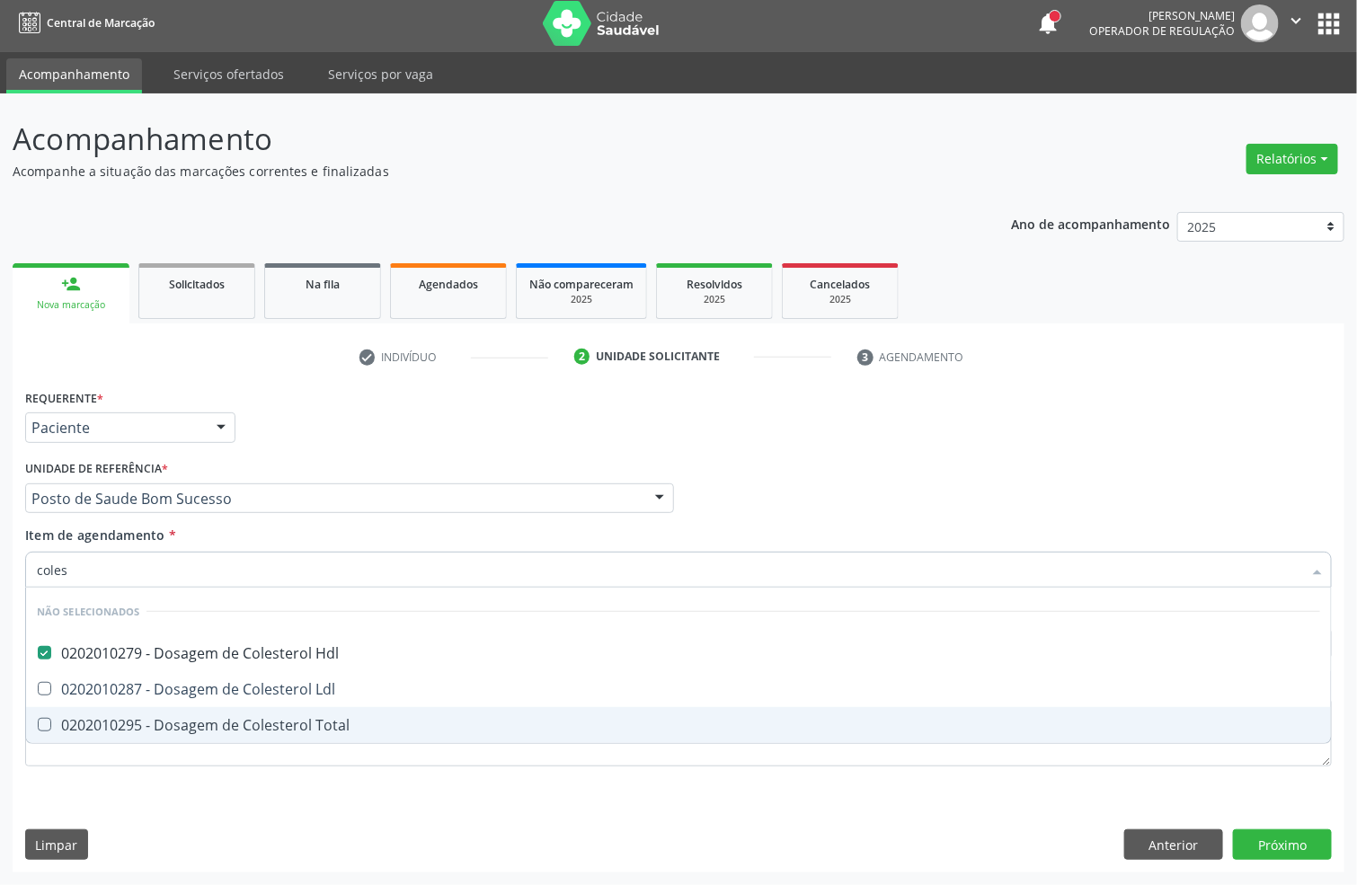
click at [74, 728] on div "0202010295 - Dosagem de Colesterol Total" at bounding box center [678, 725] width 1283 height 14
checkbox Total "true"
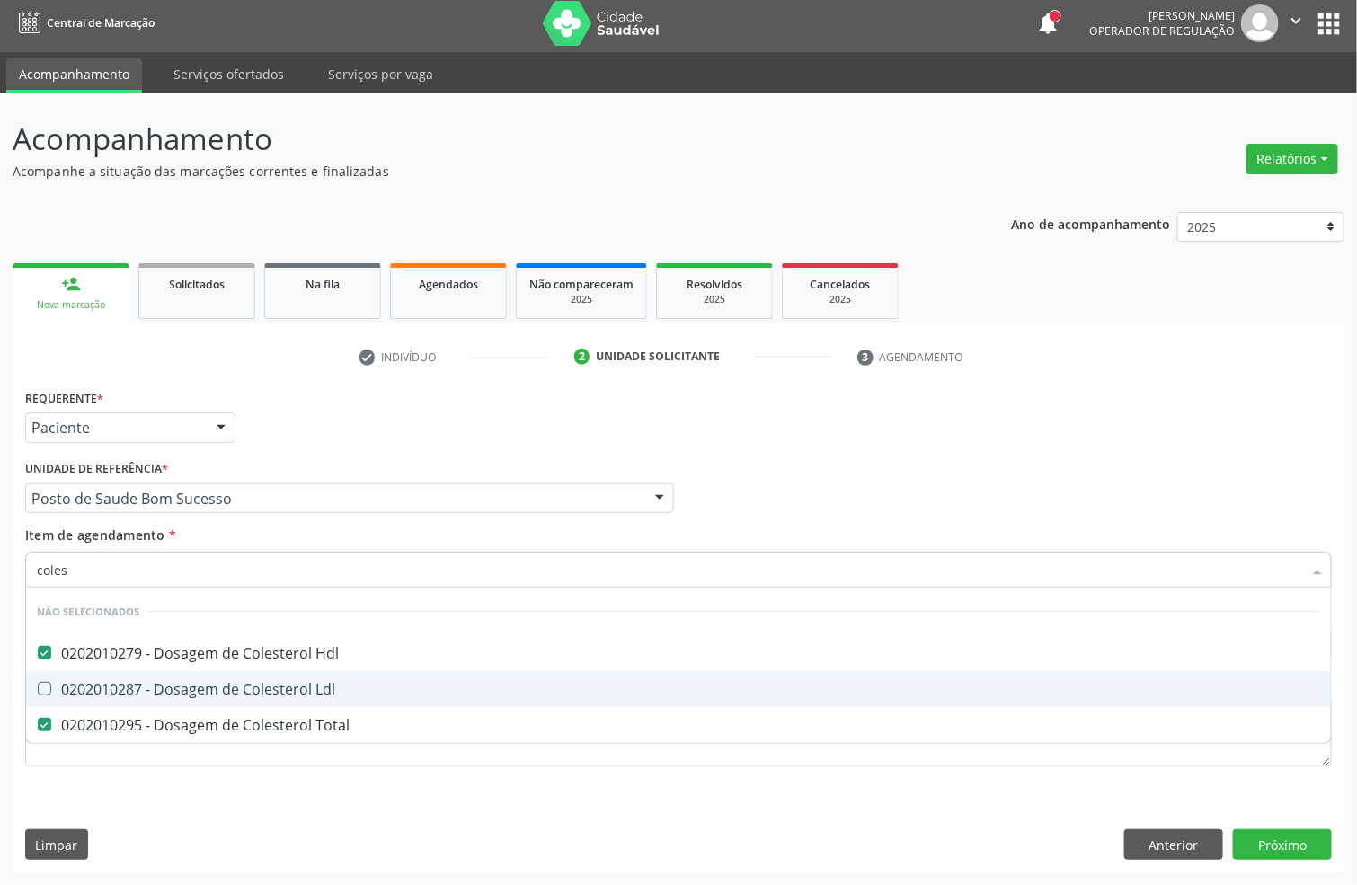
click at [74, 693] on div "0202010287 - Dosagem de Colesterol Ldl" at bounding box center [678, 689] width 1283 height 14
checkbox Ldl "true"
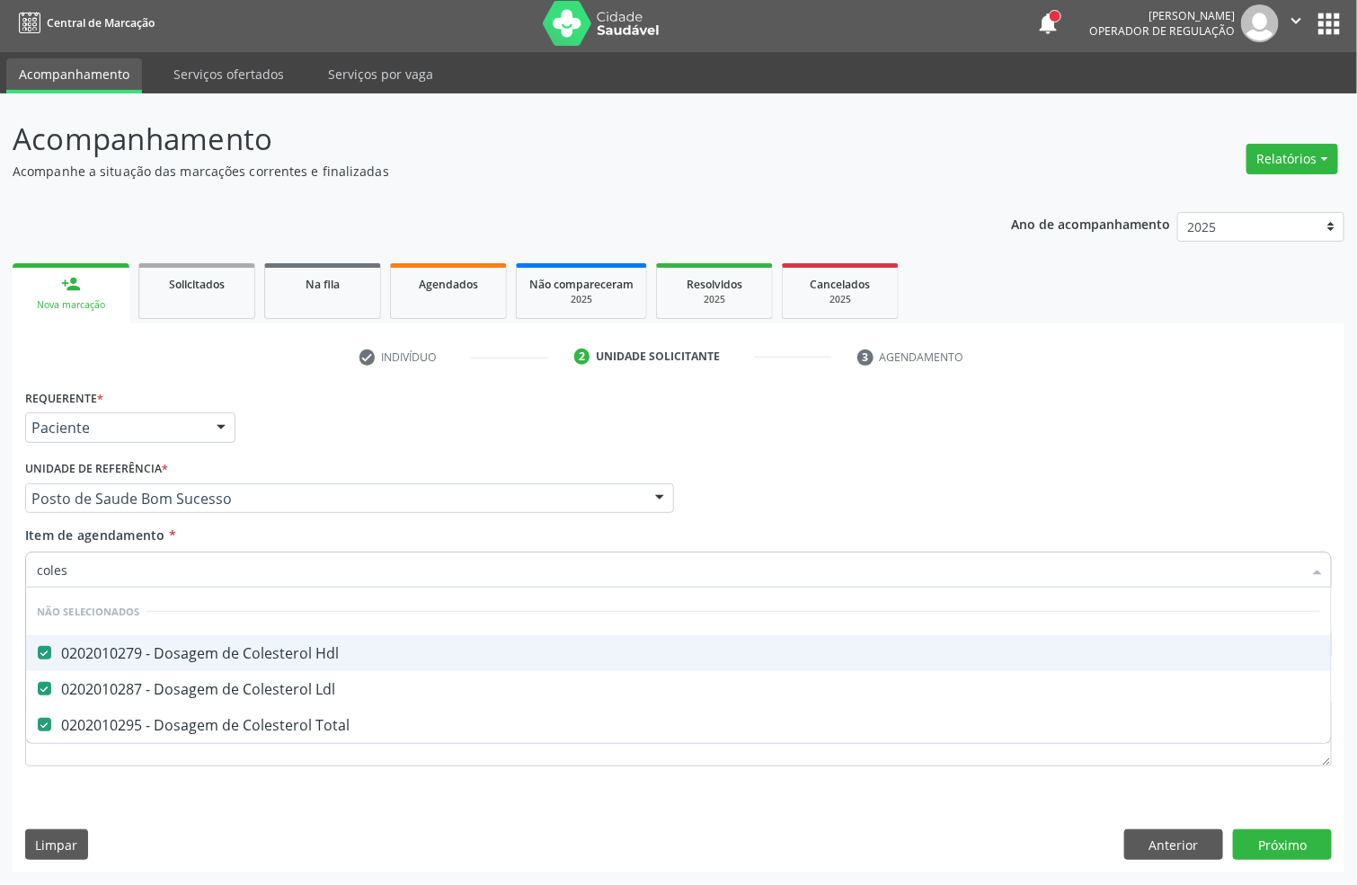
click at [0, 591] on div "Acompanhamento Acompanhe a situação das marcações correntes e finalizadas Relat…" at bounding box center [678, 489] width 1357 height 792
type input "trig"
checkbox Hdl "false"
checkbox Total "false"
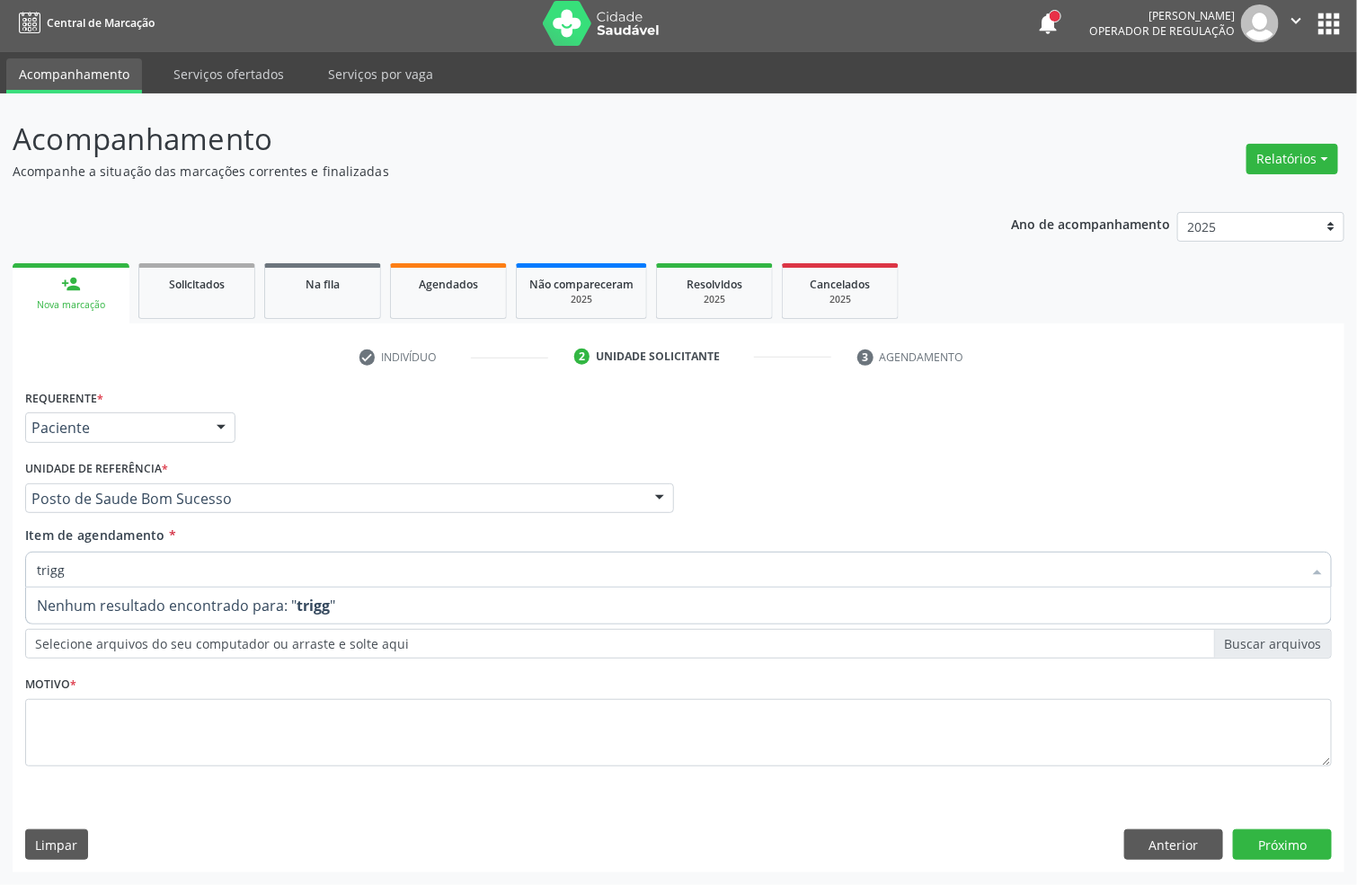
type input "trig"
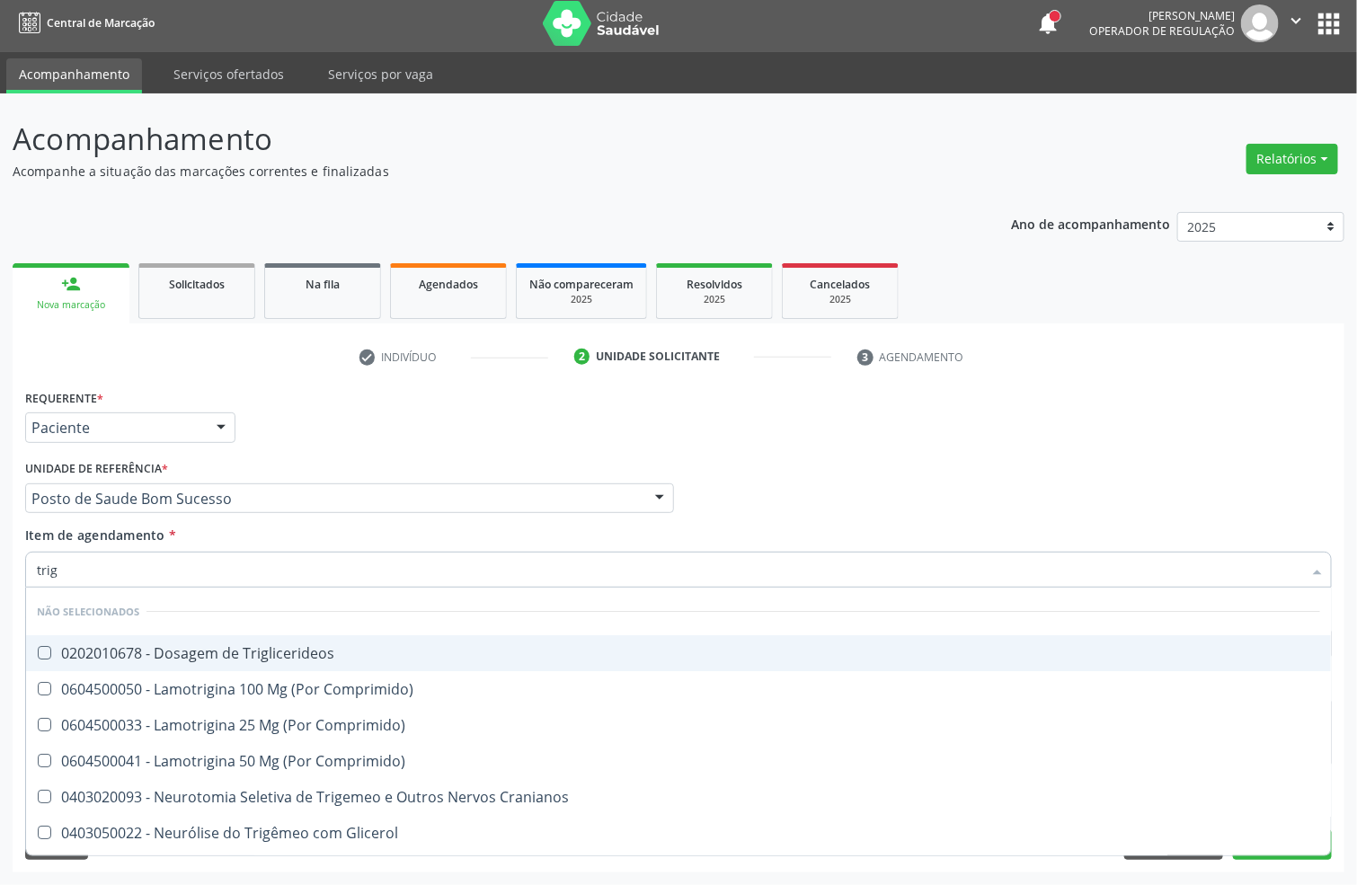
click at [92, 646] on div "0202010678 - Dosagem de Triglicerideos" at bounding box center [678, 653] width 1283 height 14
checkbox Triglicerideos "true"
click at [0, 529] on div "Acompanhamento Acompanhe a situação das marcações correntes e finalizadas Relat…" at bounding box center [678, 489] width 1357 height 792
type input "hem"
checkbox Triglicerideos "false"
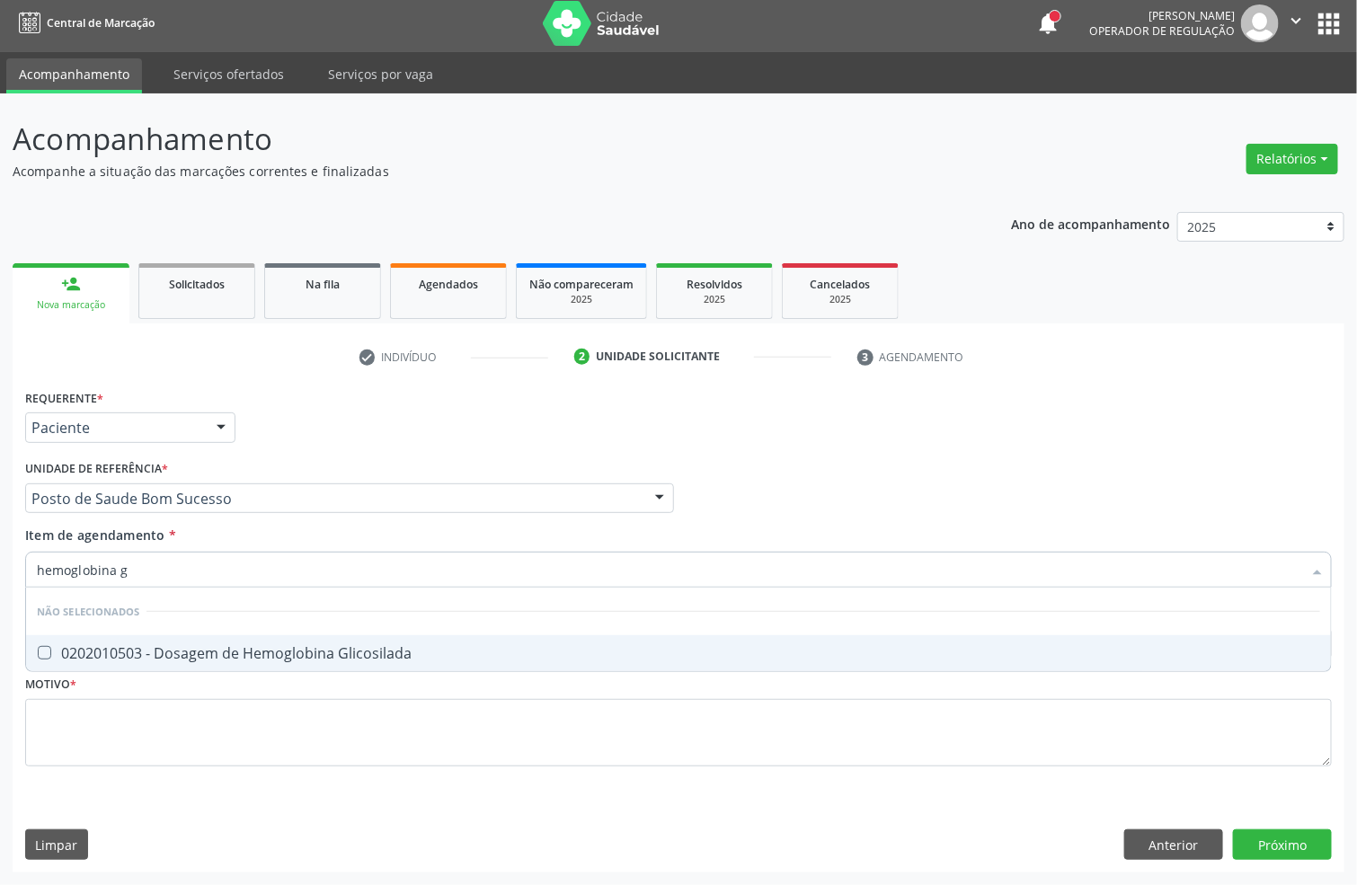
type input "hemoglobina g"
click at [68, 661] on span "0202010503 - Dosagem de Hemoglobina Glicosilada" at bounding box center [678, 653] width 1305 height 36
drag, startPoint x: 52, startPoint y: 572, endPoint x: 0, endPoint y: 572, distance: 52.1
click at [0, 572] on div "Acompanhamento Acompanhe a situação das marcações correntes e finalizadas Relat…" at bounding box center [678, 489] width 1357 height 792
click at [68, 650] on div "0202010503 - Dosagem de Hemoglobina Glicosilada" at bounding box center [678, 653] width 1283 height 14
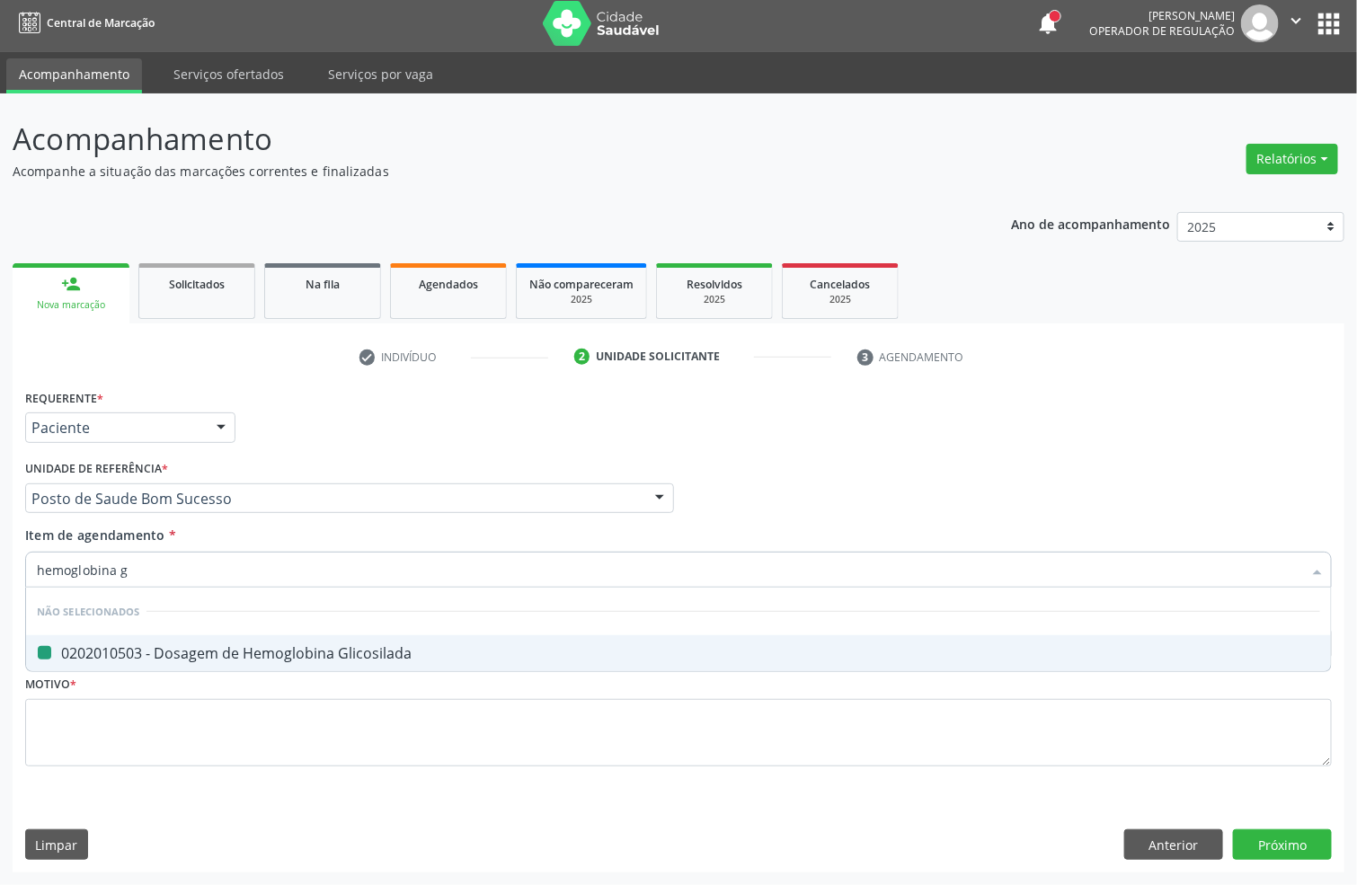
checkbox Glicosilada "false"
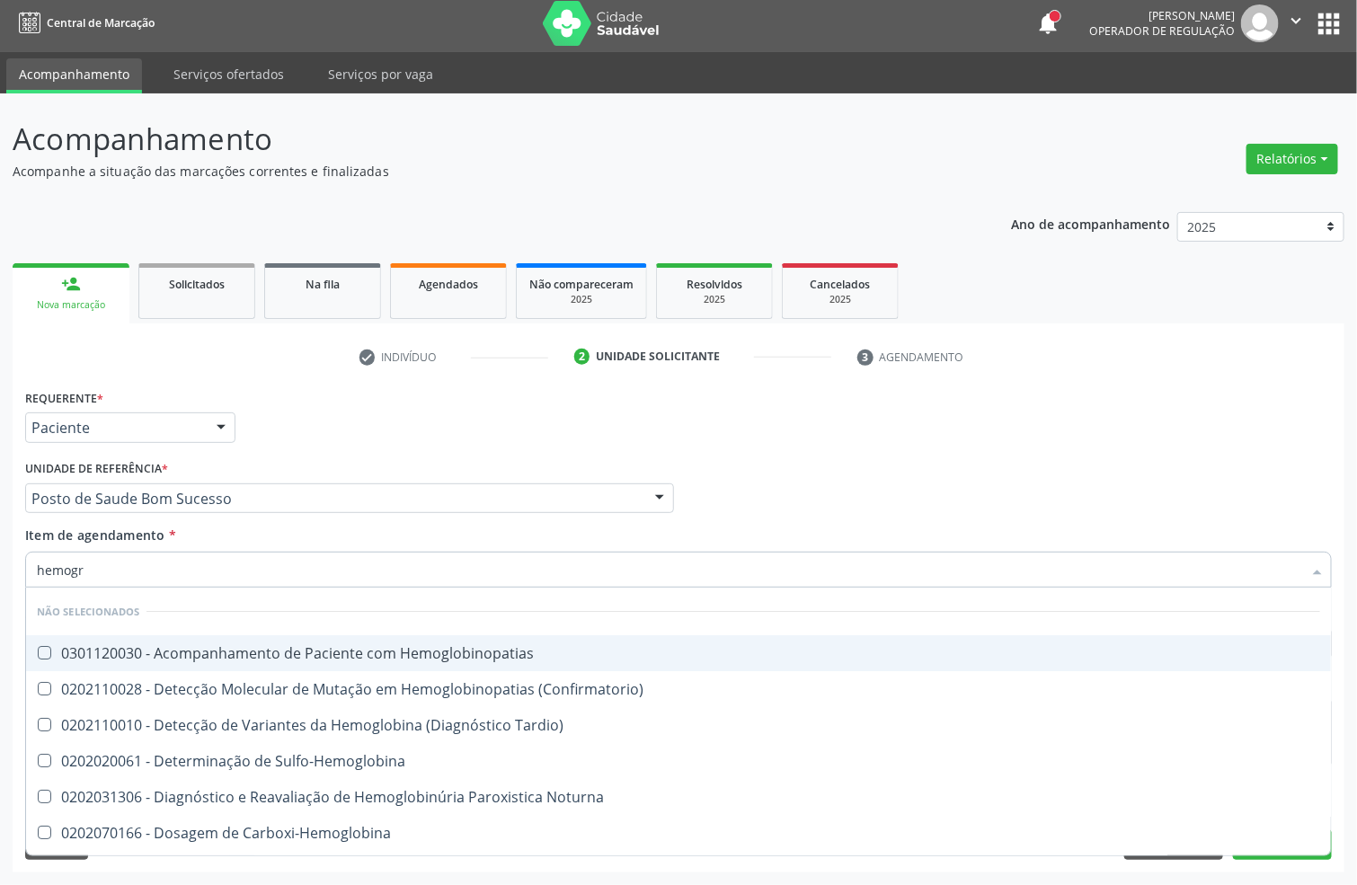
type input "hemogra"
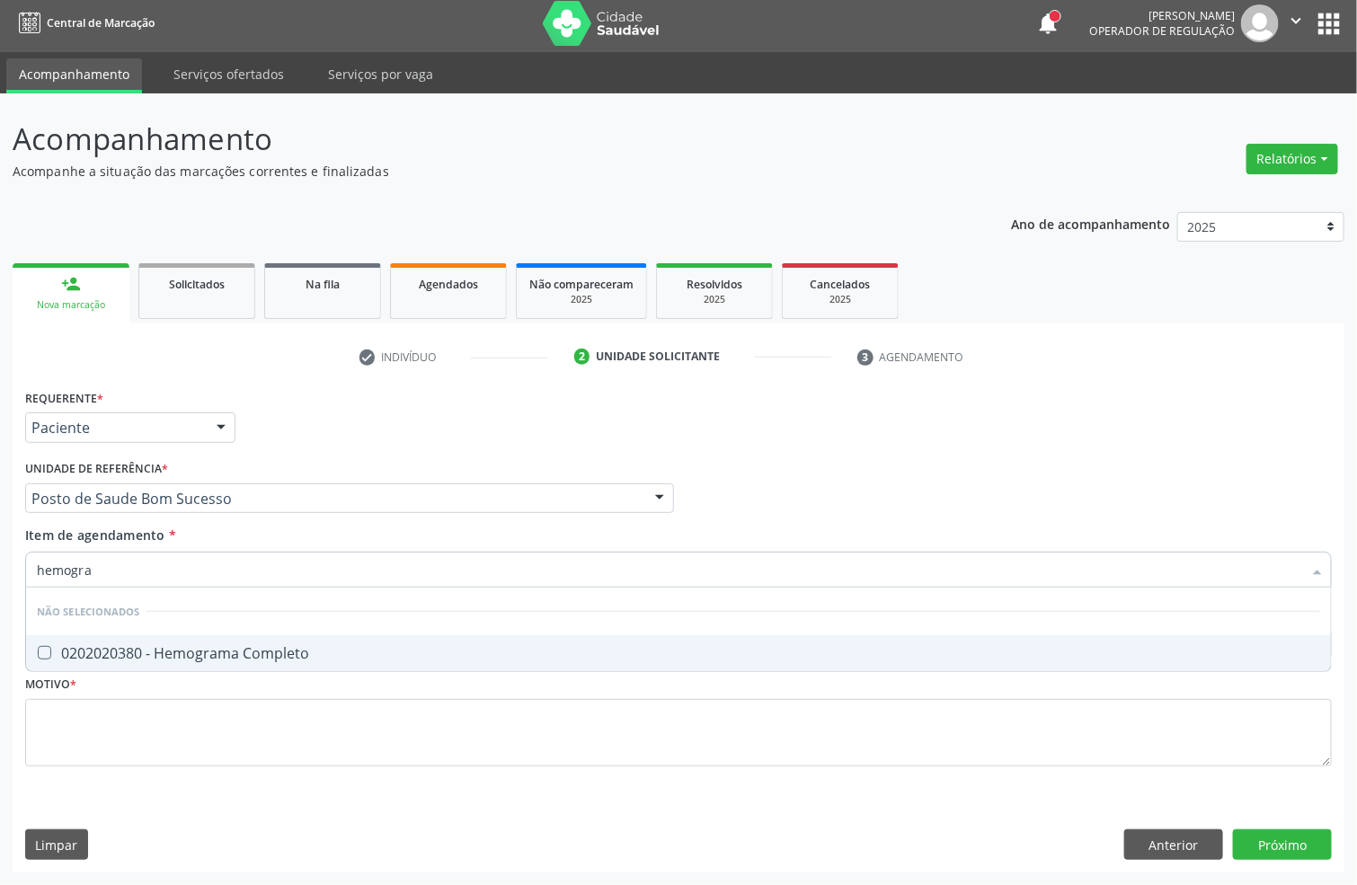
click at [67, 648] on div "0202020380 - Hemograma Completo" at bounding box center [678, 653] width 1283 height 14
checkbox Completo "true"
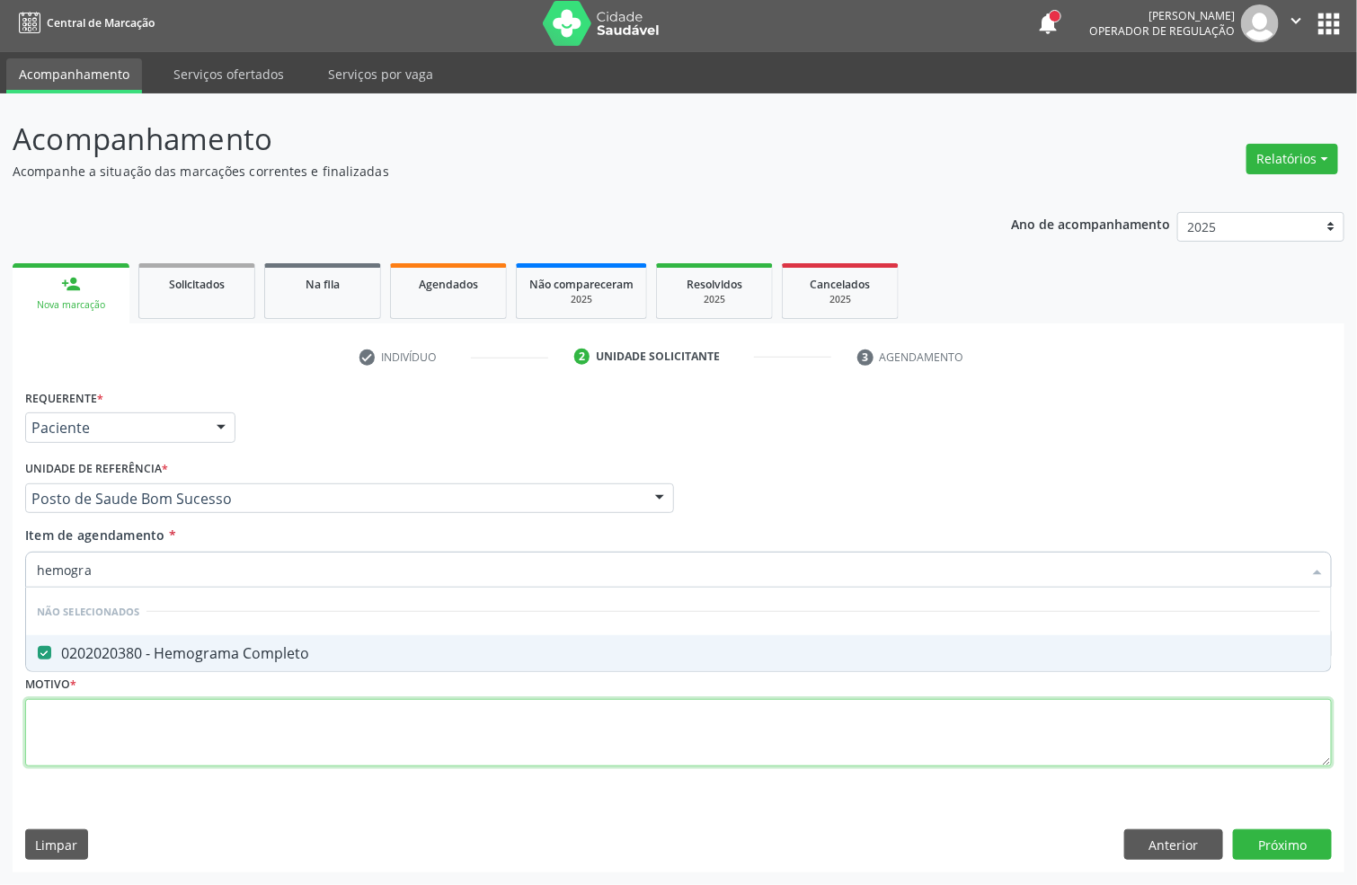
click at [129, 728] on div "Requerente * Paciente Profissional de Saúde Paciente Nenhum resultado encontrad…" at bounding box center [678, 588] width 1307 height 407
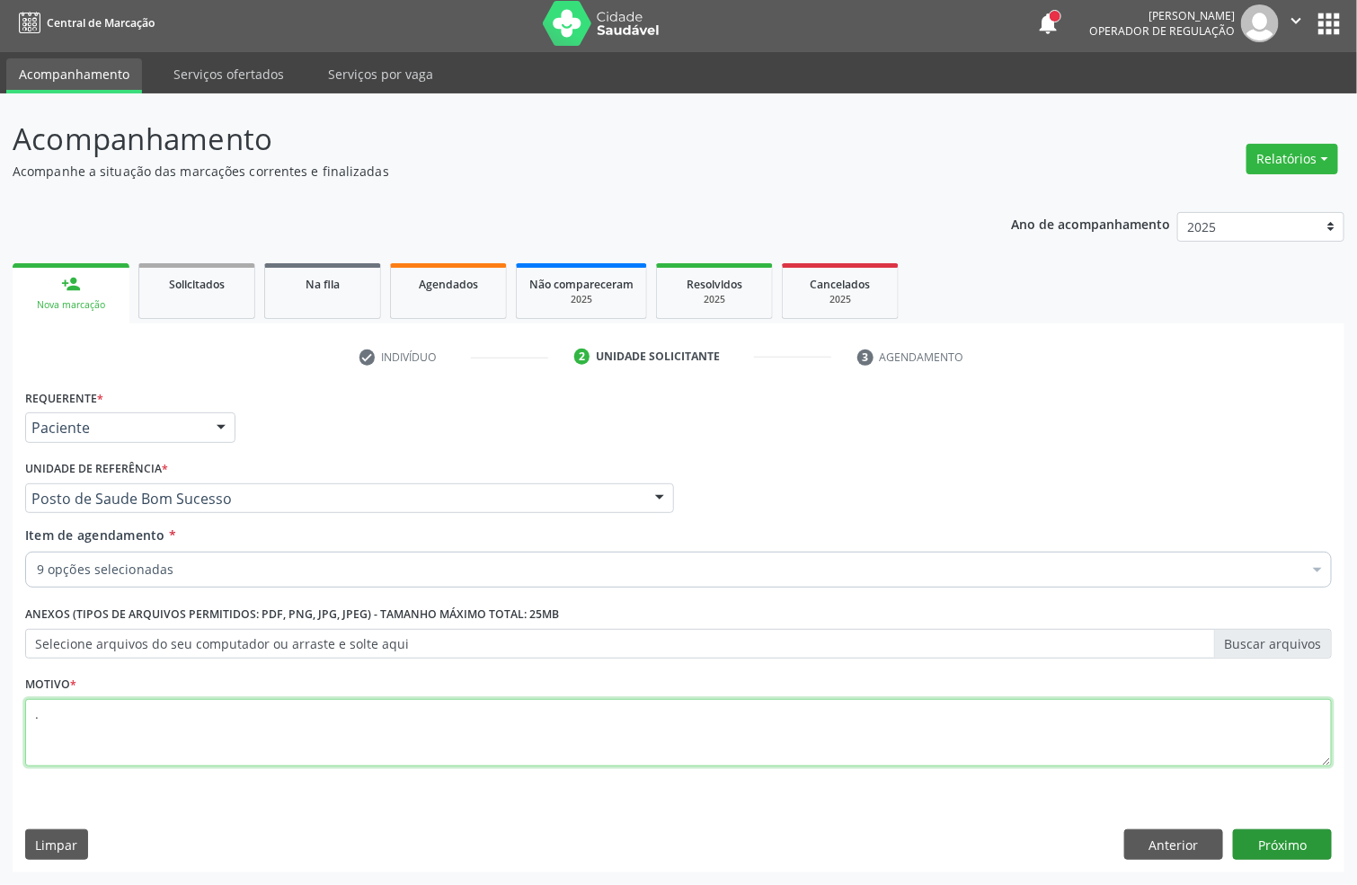
type textarea "."
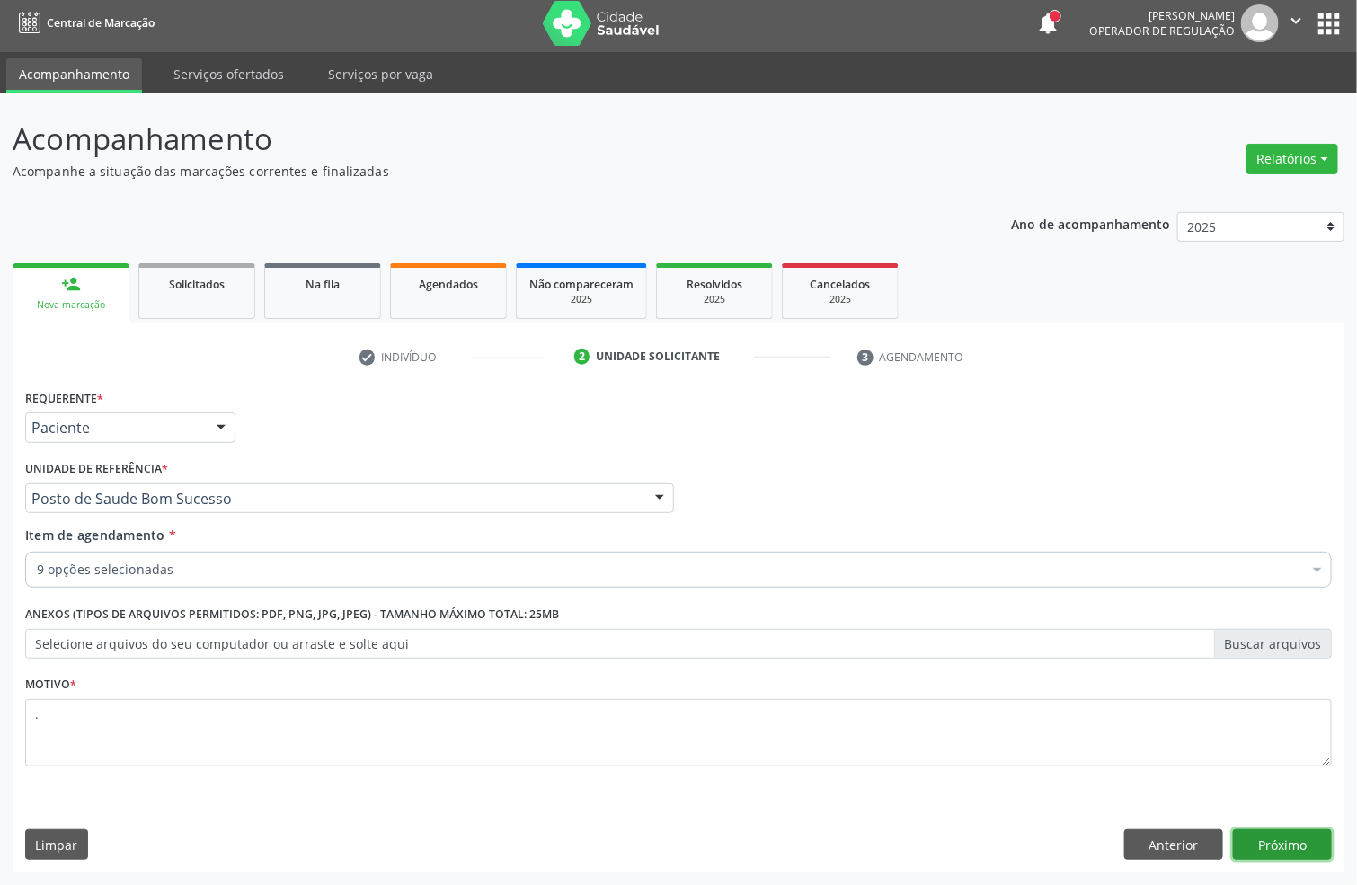
click at [1276, 831] on button "Próximo" at bounding box center [1282, 844] width 99 height 31
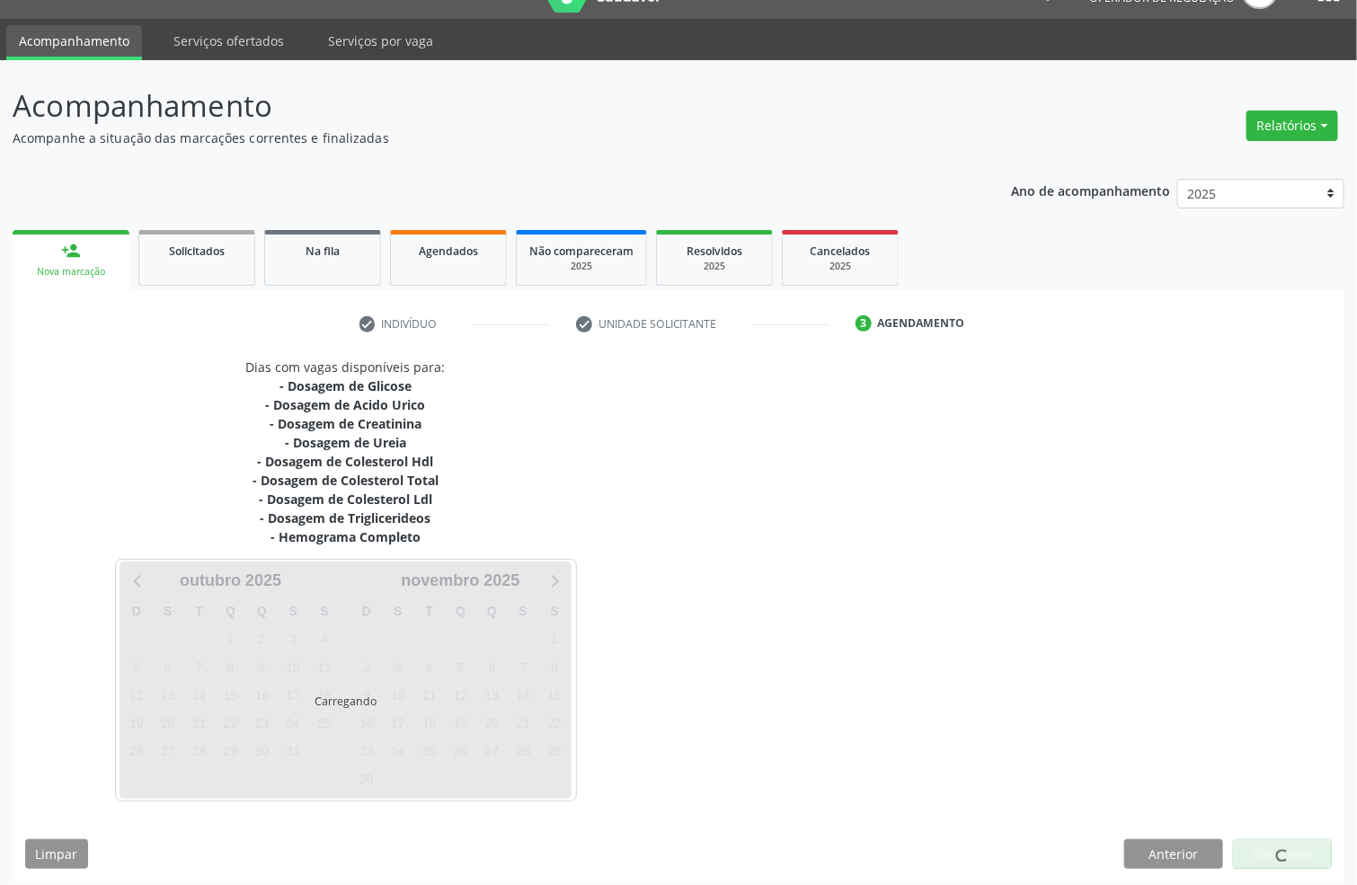
scroll to position [49, 0]
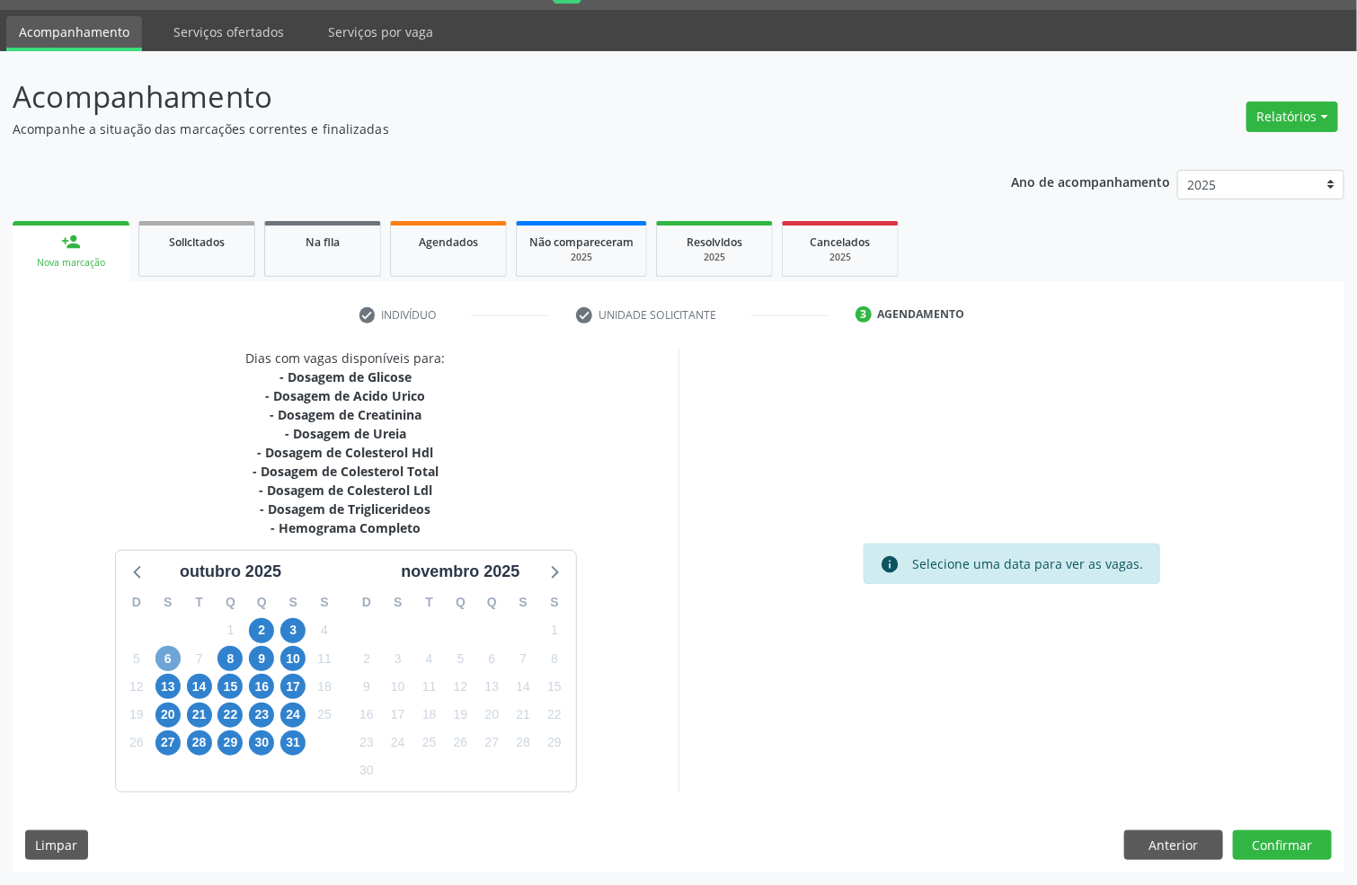
click at [164, 661] on span "6" at bounding box center [167, 658] width 25 height 25
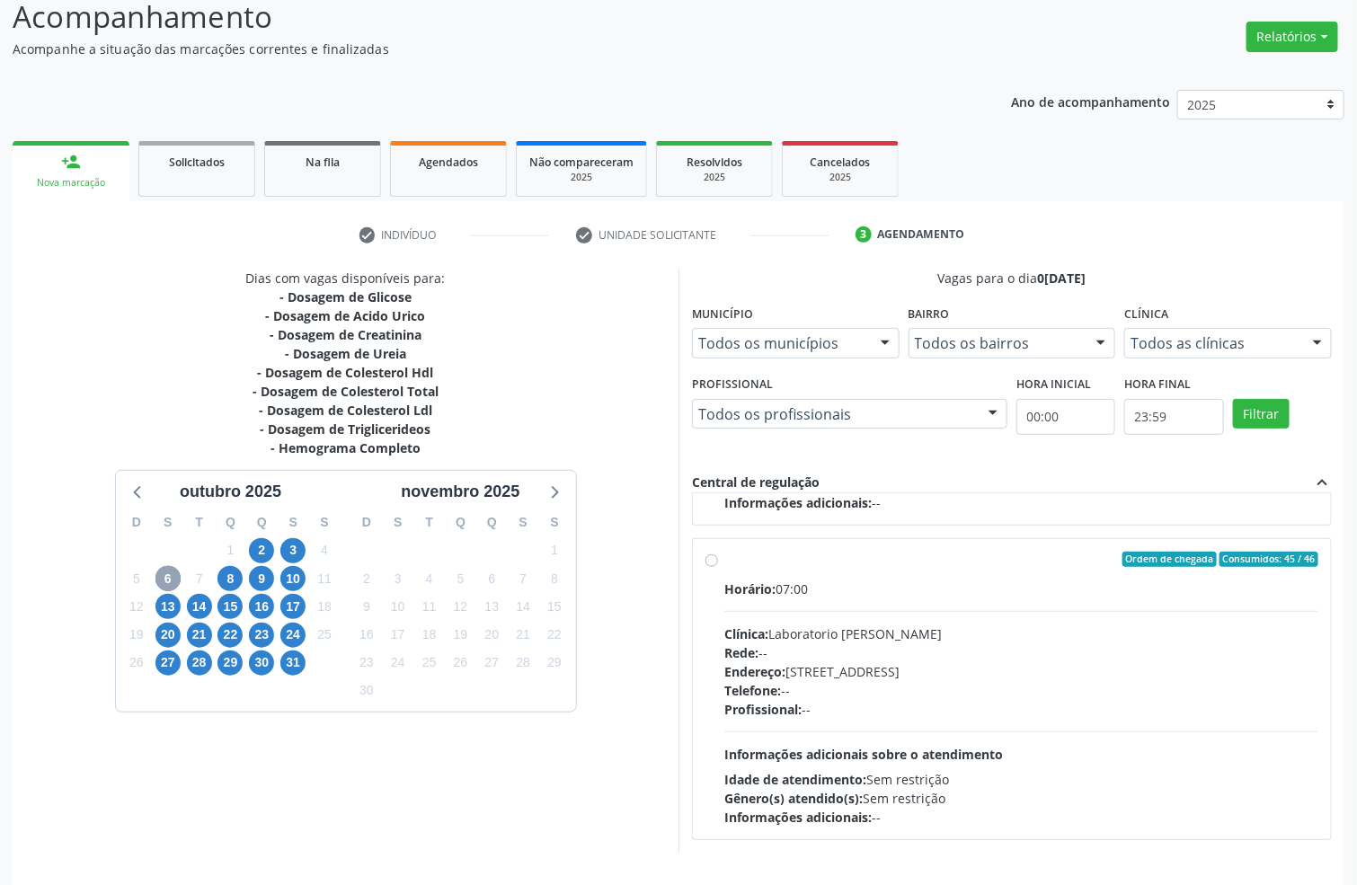
scroll to position [189, 0]
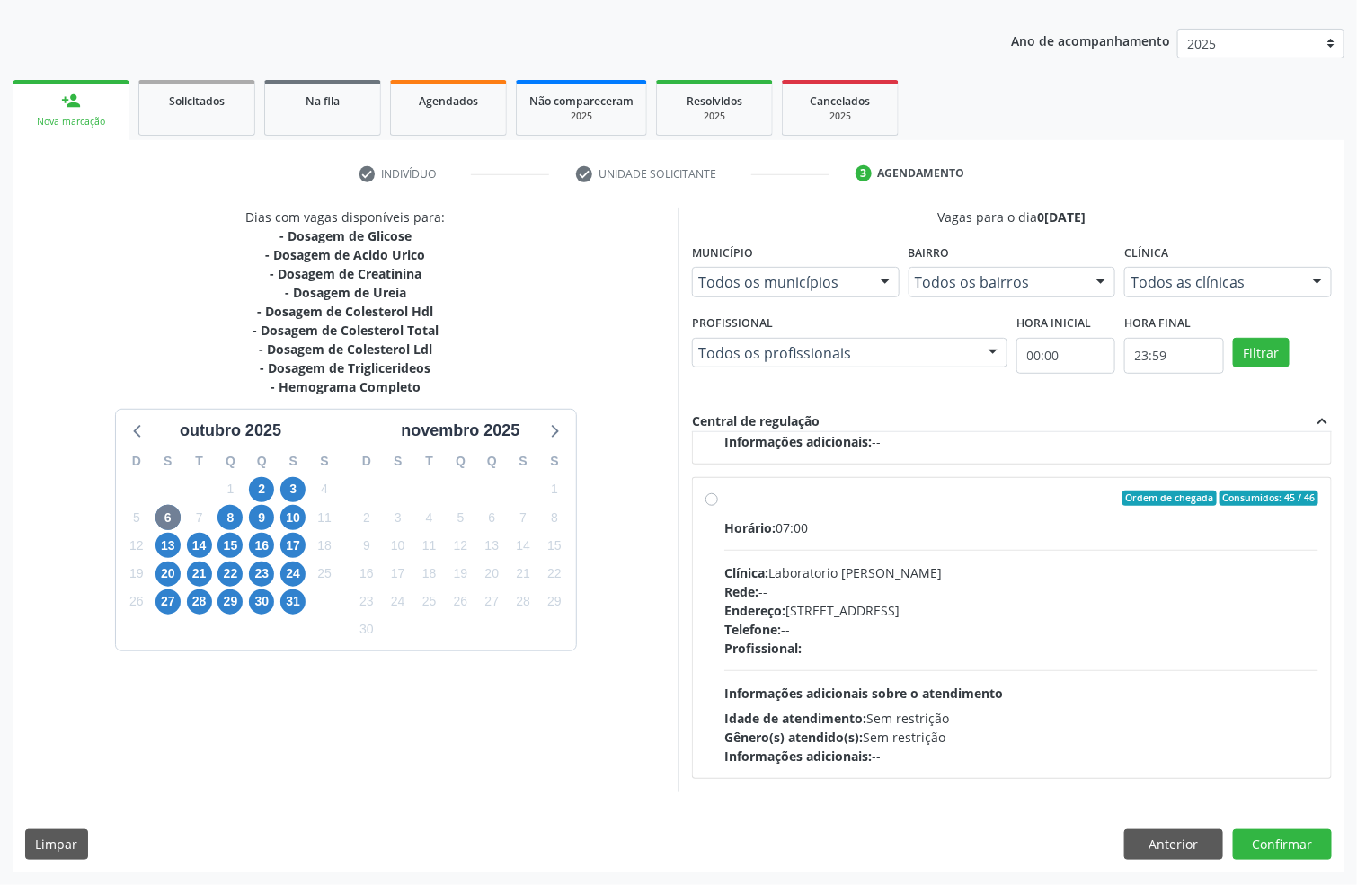
click at [899, 667] on div "Horário: 07:00 Clínica: Laboratorio [PERSON_NAME]: -- Endereço: [STREET_ADDRESS…" at bounding box center [1021, 642] width 594 height 247
click at [718, 507] on input "Ordem de chegada Consumidos: 45 / 46 Horário: 07:00 Clínica: Laboratorio [PERSO…" at bounding box center [711, 499] width 13 height 16
radio input "true"
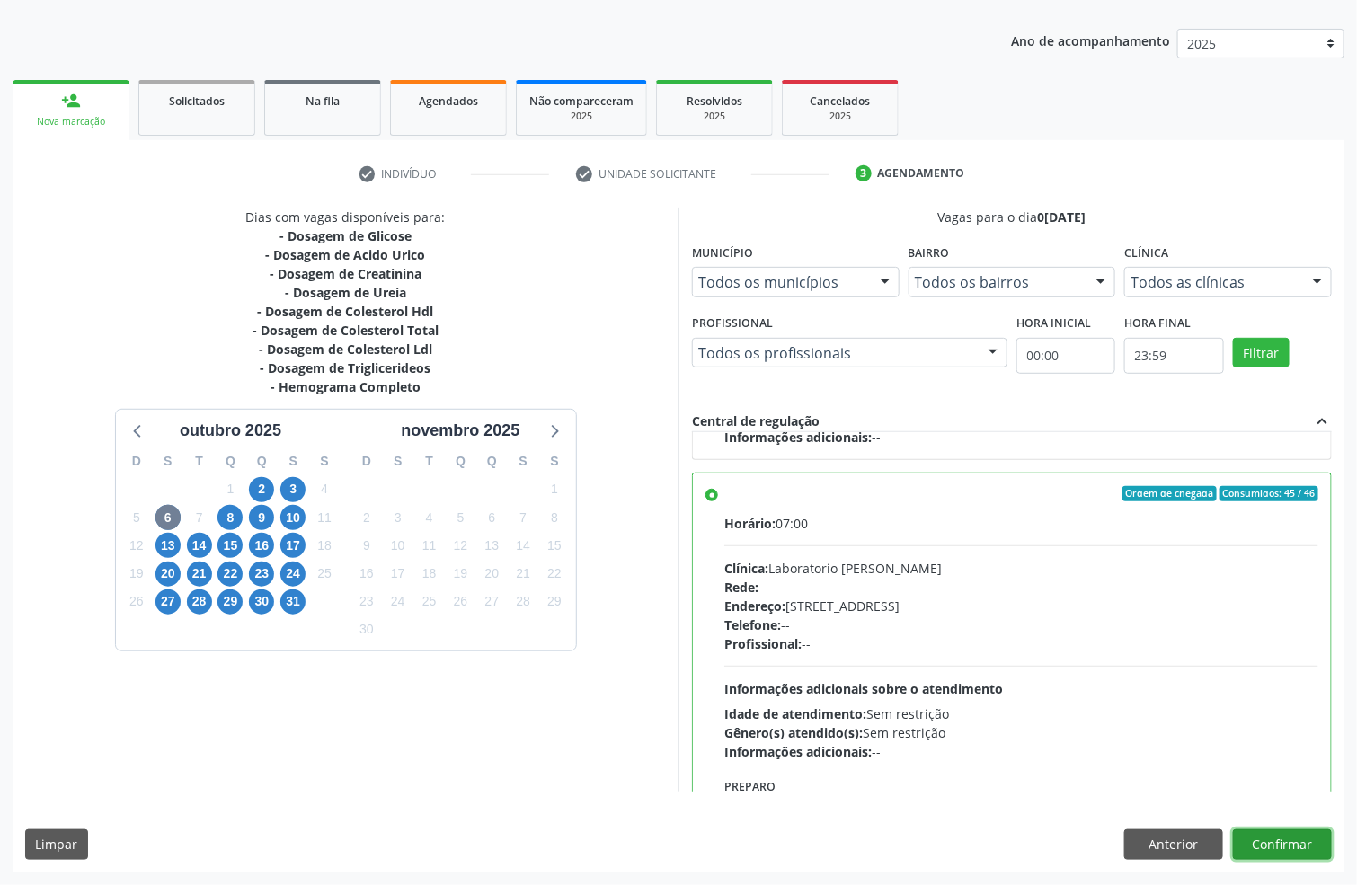
click at [1281, 837] on button "Confirmar" at bounding box center [1282, 844] width 99 height 31
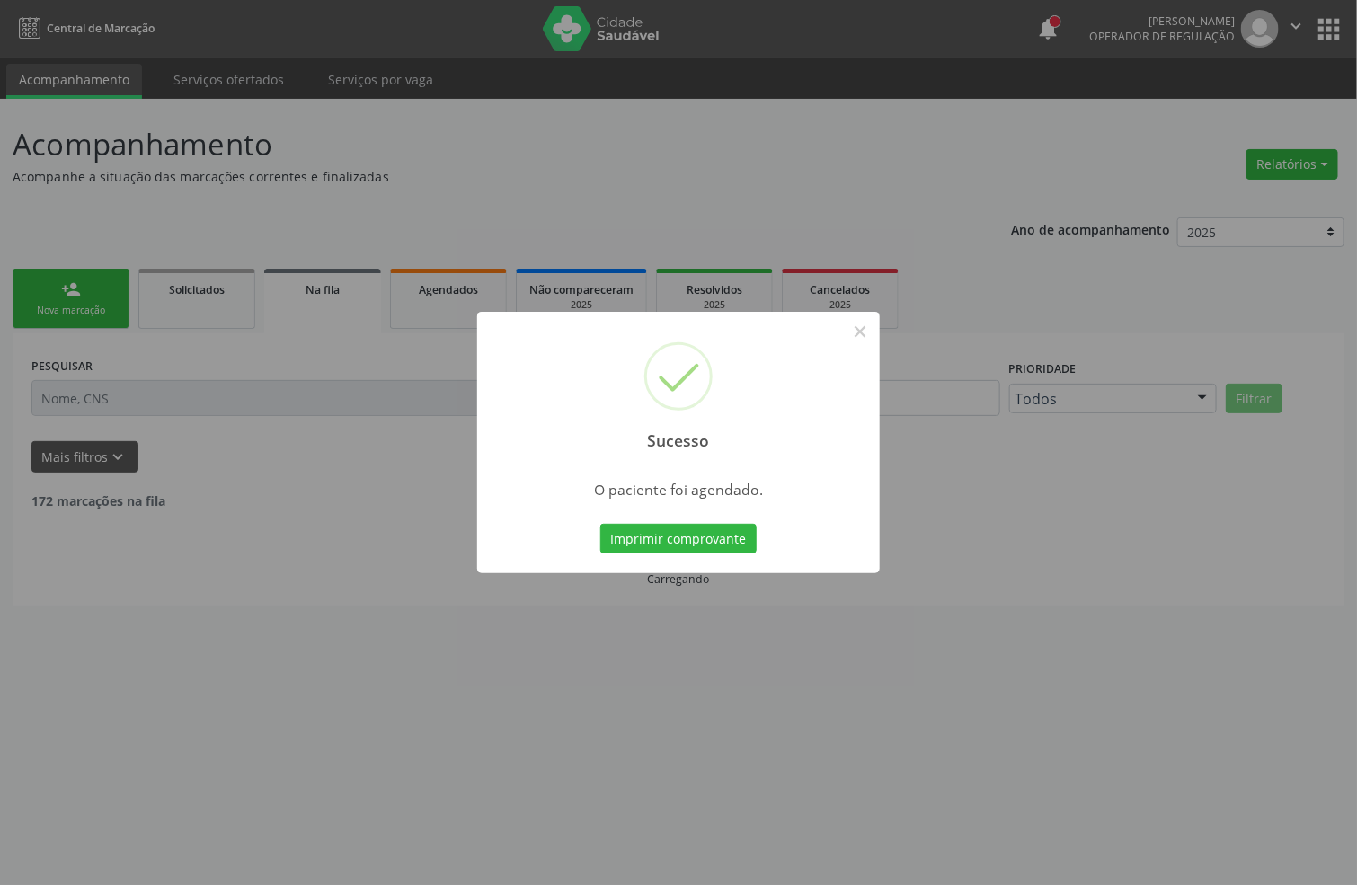
scroll to position [0, 0]
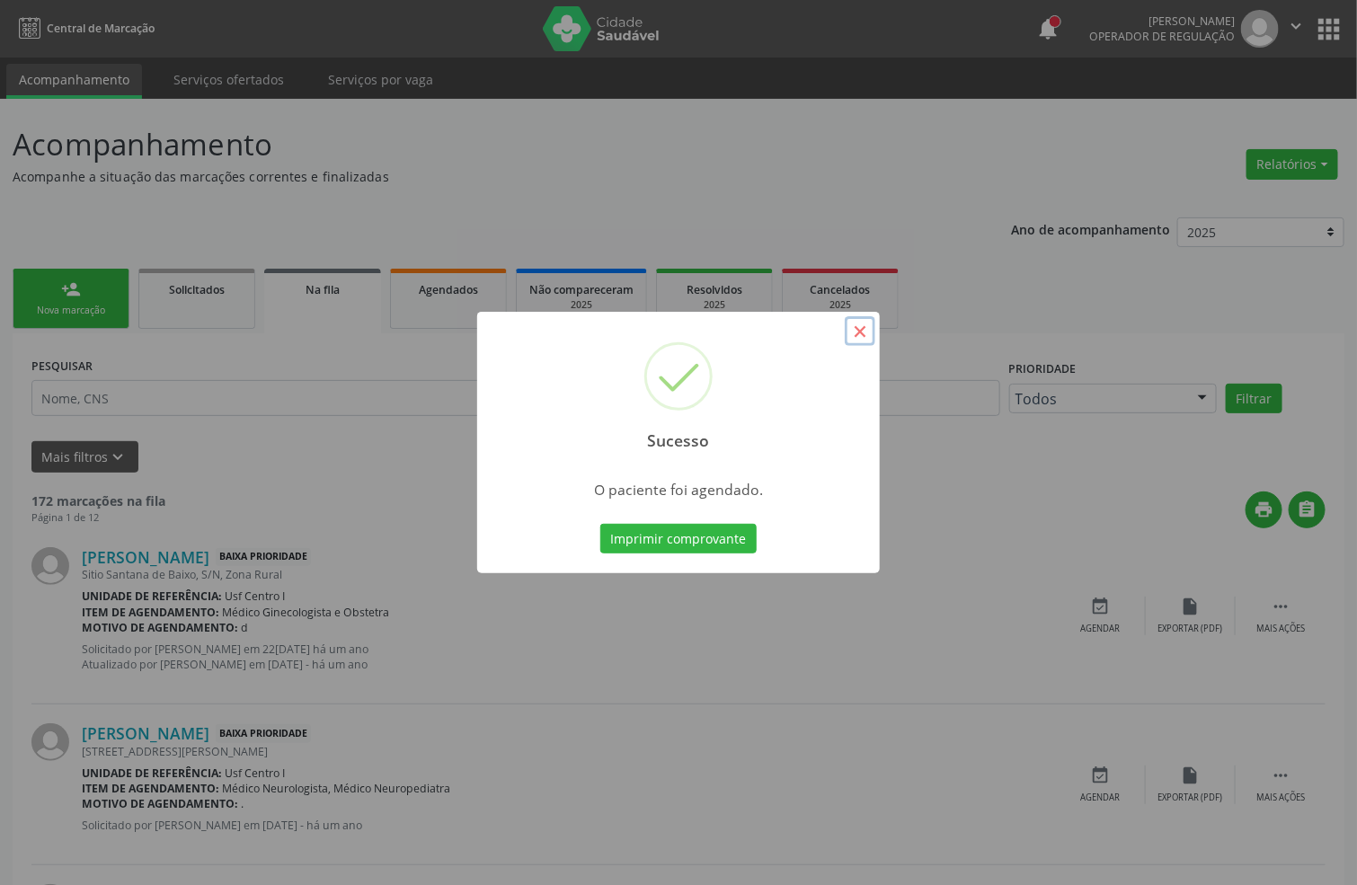
click at [856, 330] on button "×" at bounding box center [860, 331] width 31 height 31
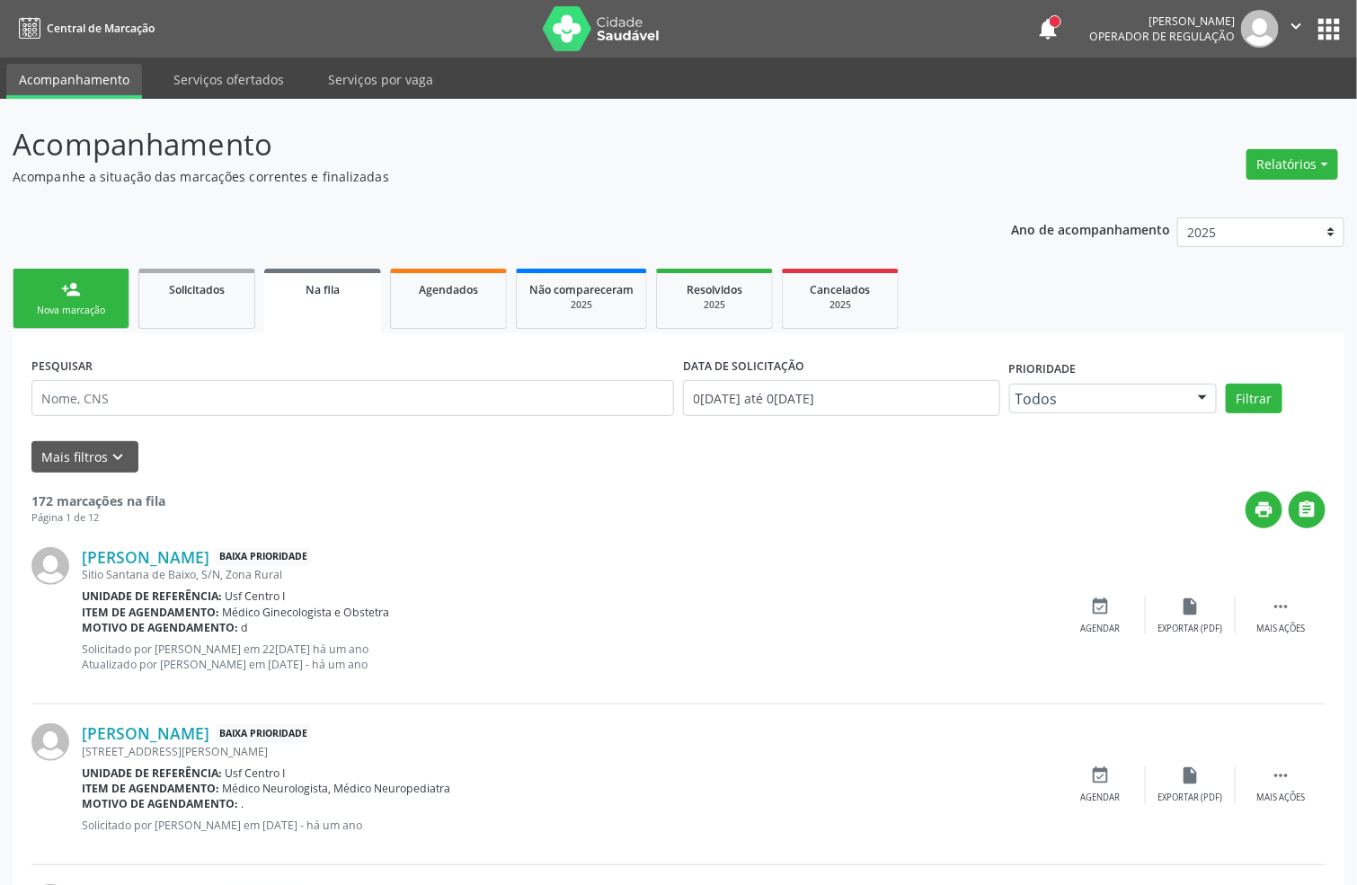
click at [47, 313] on div "Nova marcação" at bounding box center [71, 310] width 90 height 13
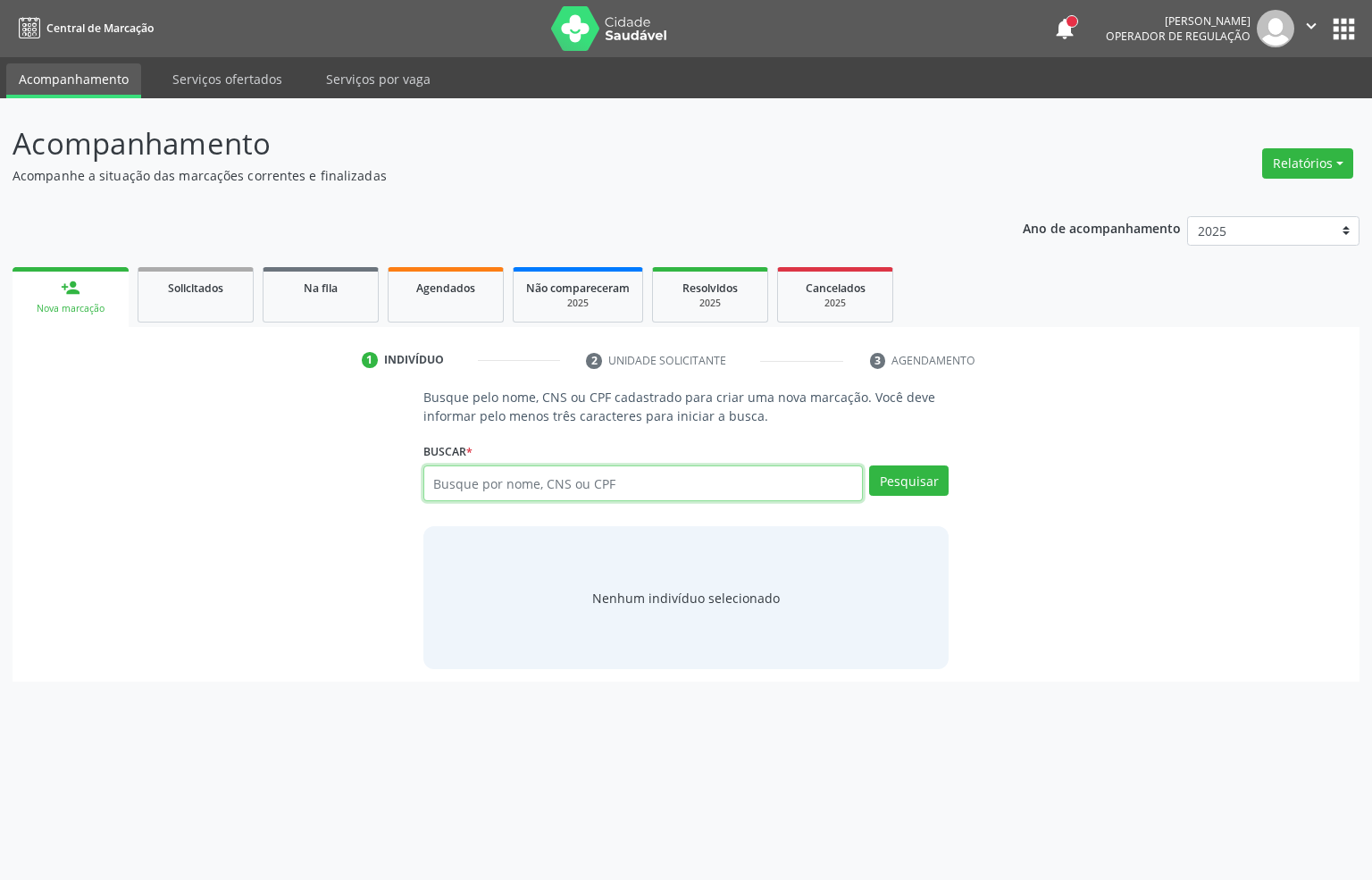
click at [448, 489] on input "text" at bounding box center [643, 483] width 440 height 36
paste input "764.106.684-49"
type input "764.106.684-49"
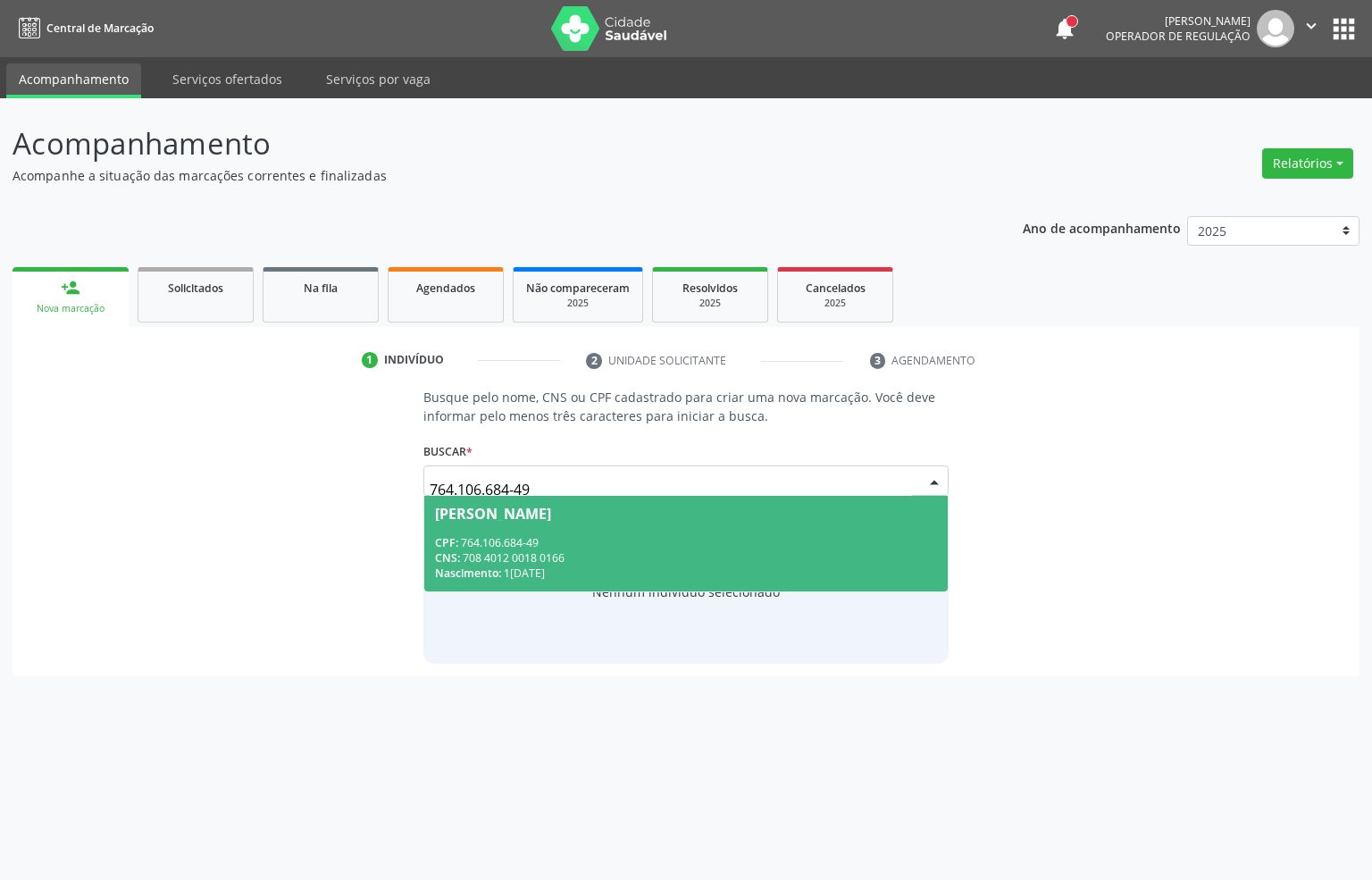
click at [498, 552] on div "CNS: 708 4012 0018 0166" at bounding box center [687, 558] width 503 height 15
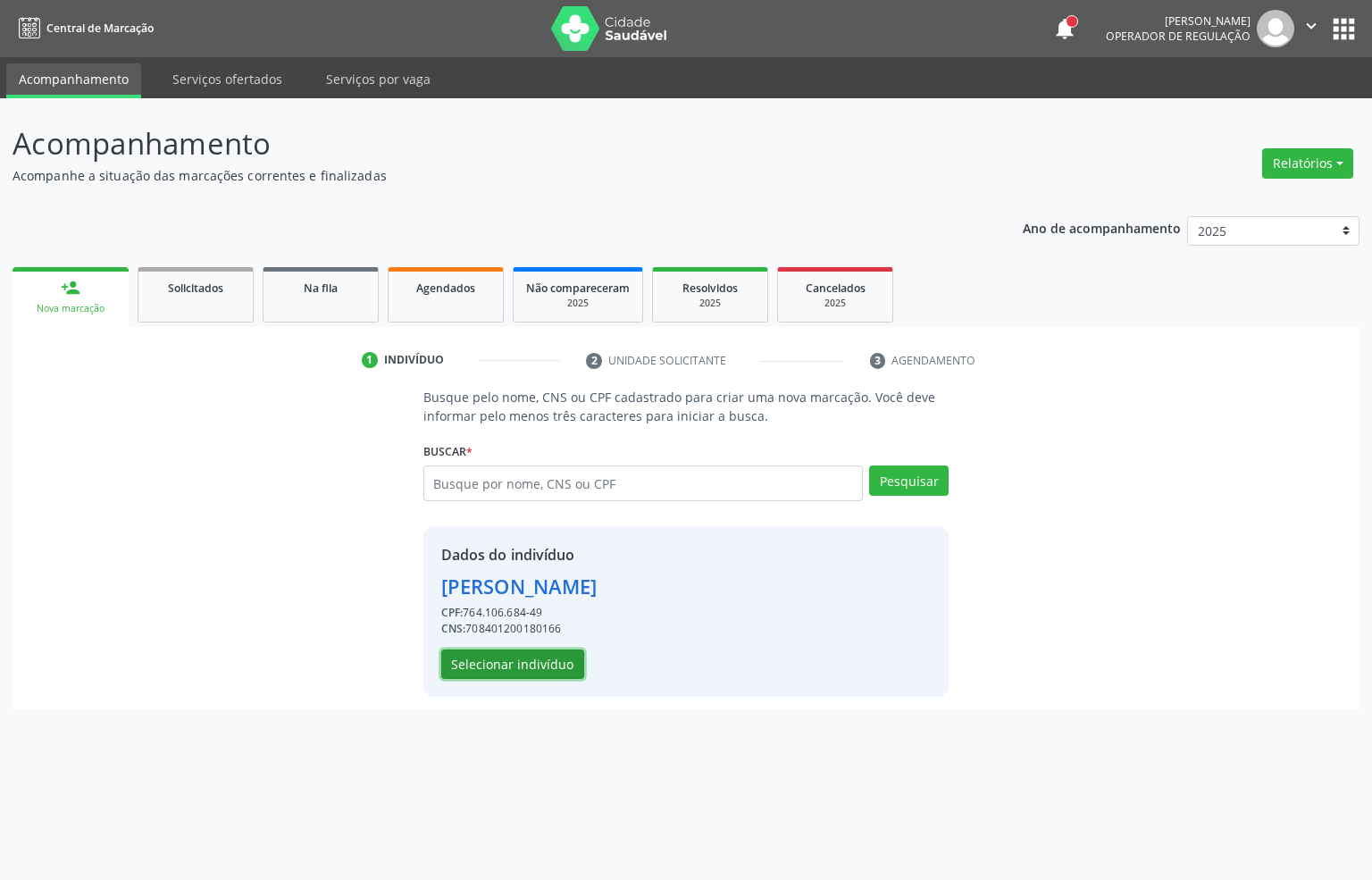
click at [556, 676] on button "Selecionar indivíduo" at bounding box center [513, 664] width 143 height 31
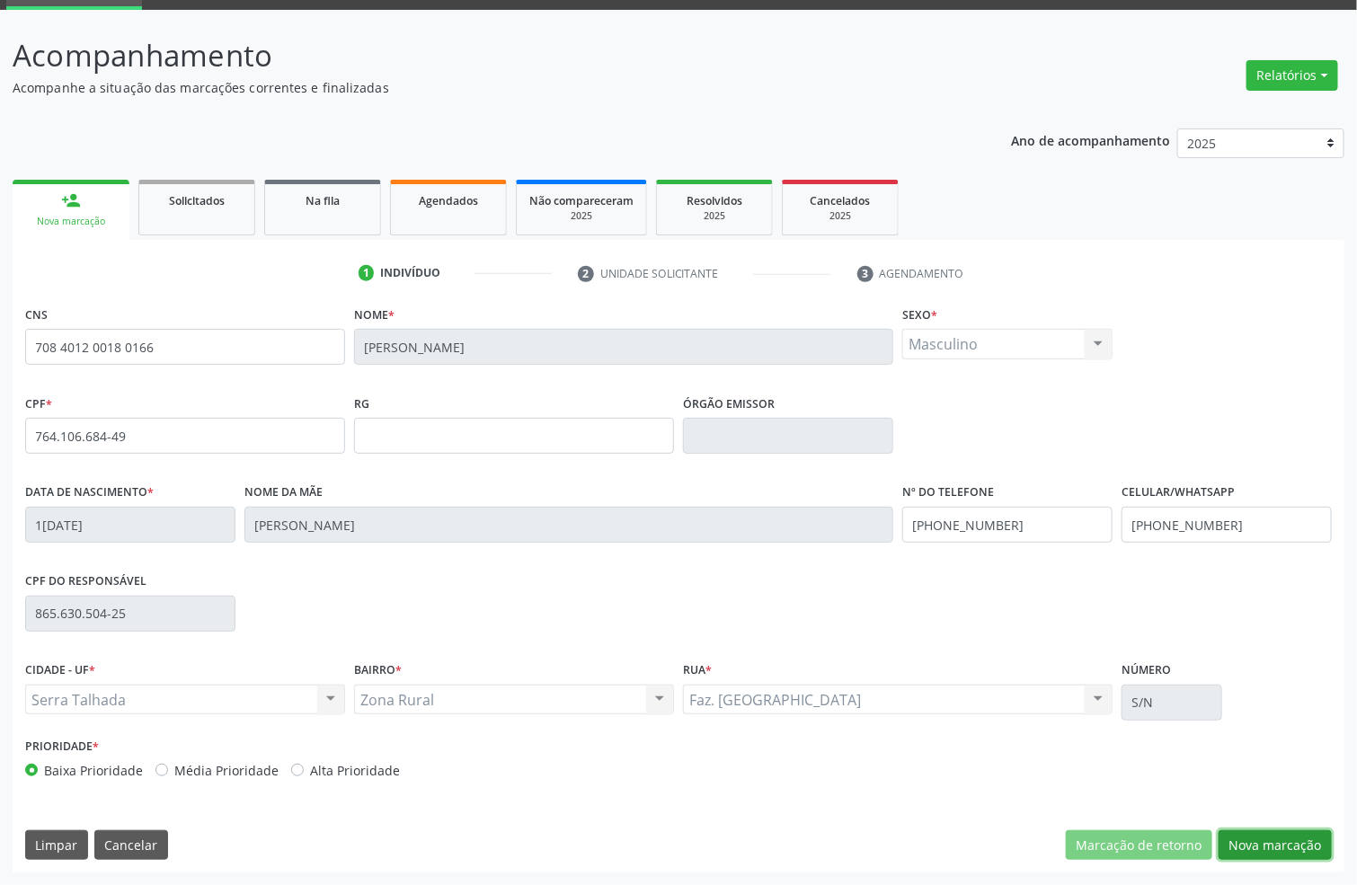
click at [1249, 836] on button "Nova marcação" at bounding box center [1275, 845] width 113 height 31
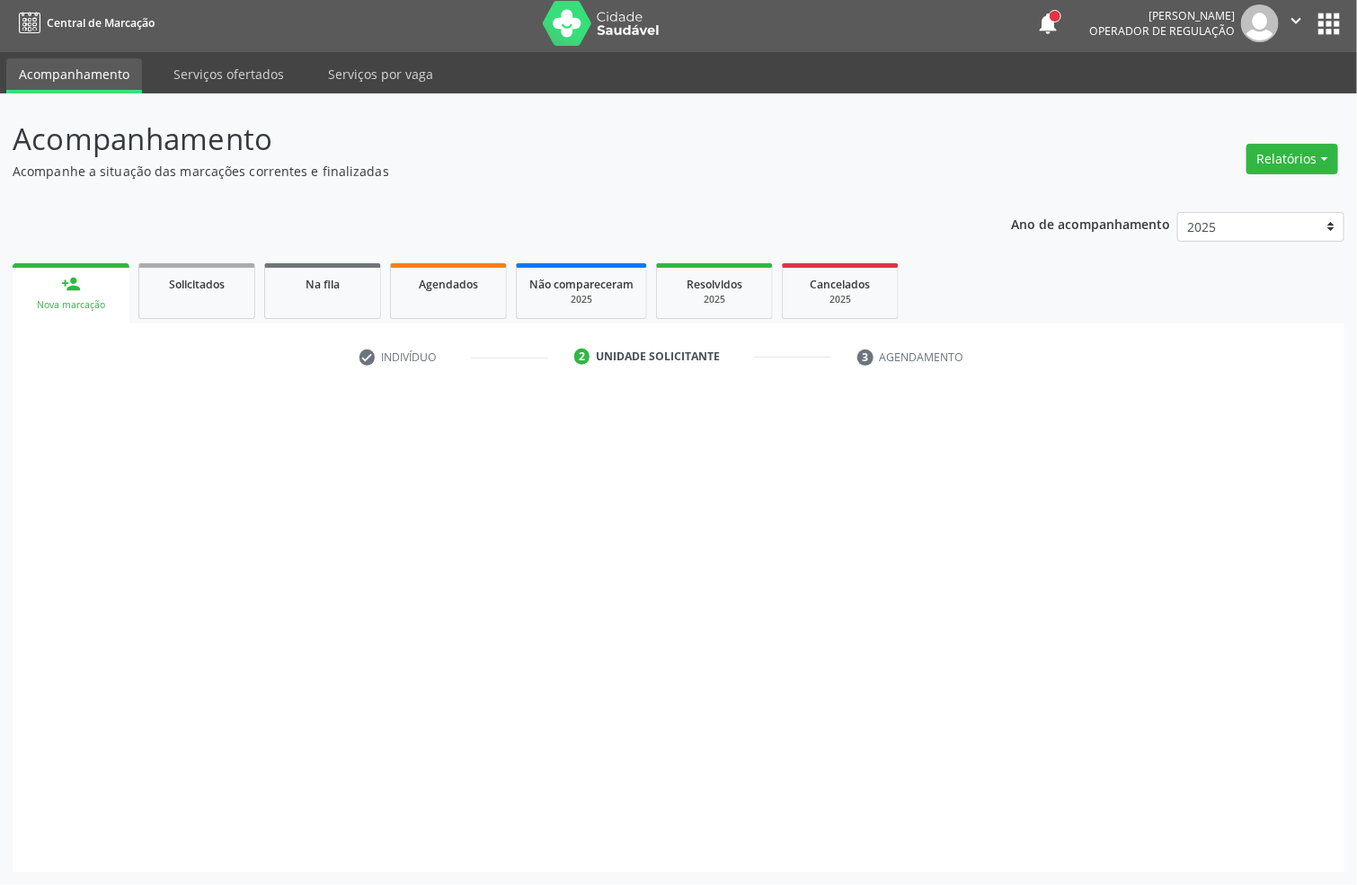
scroll to position [6, 0]
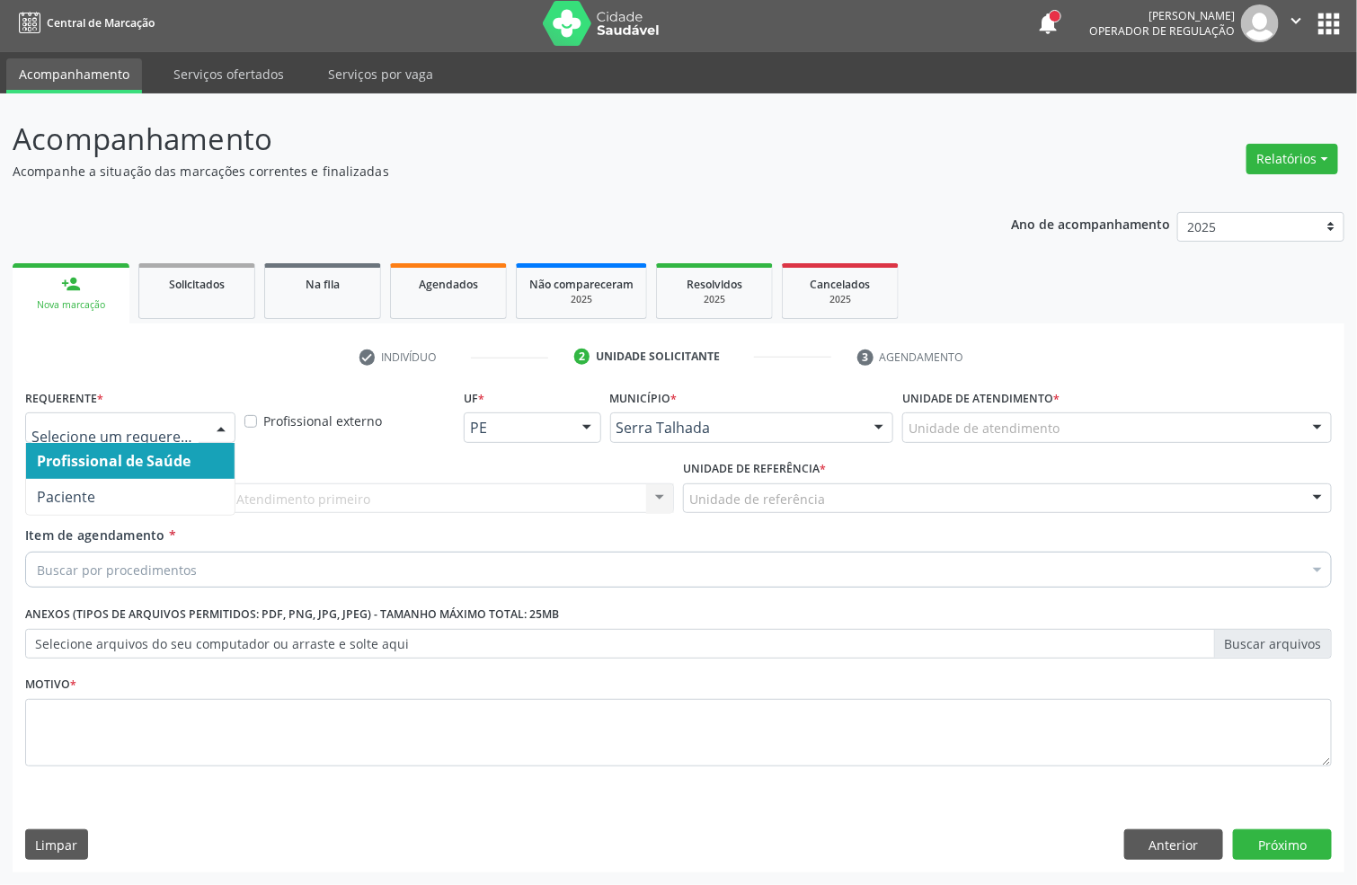
click at [79, 479] on span "Paciente" at bounding box center [130, 497] width 208 height 36
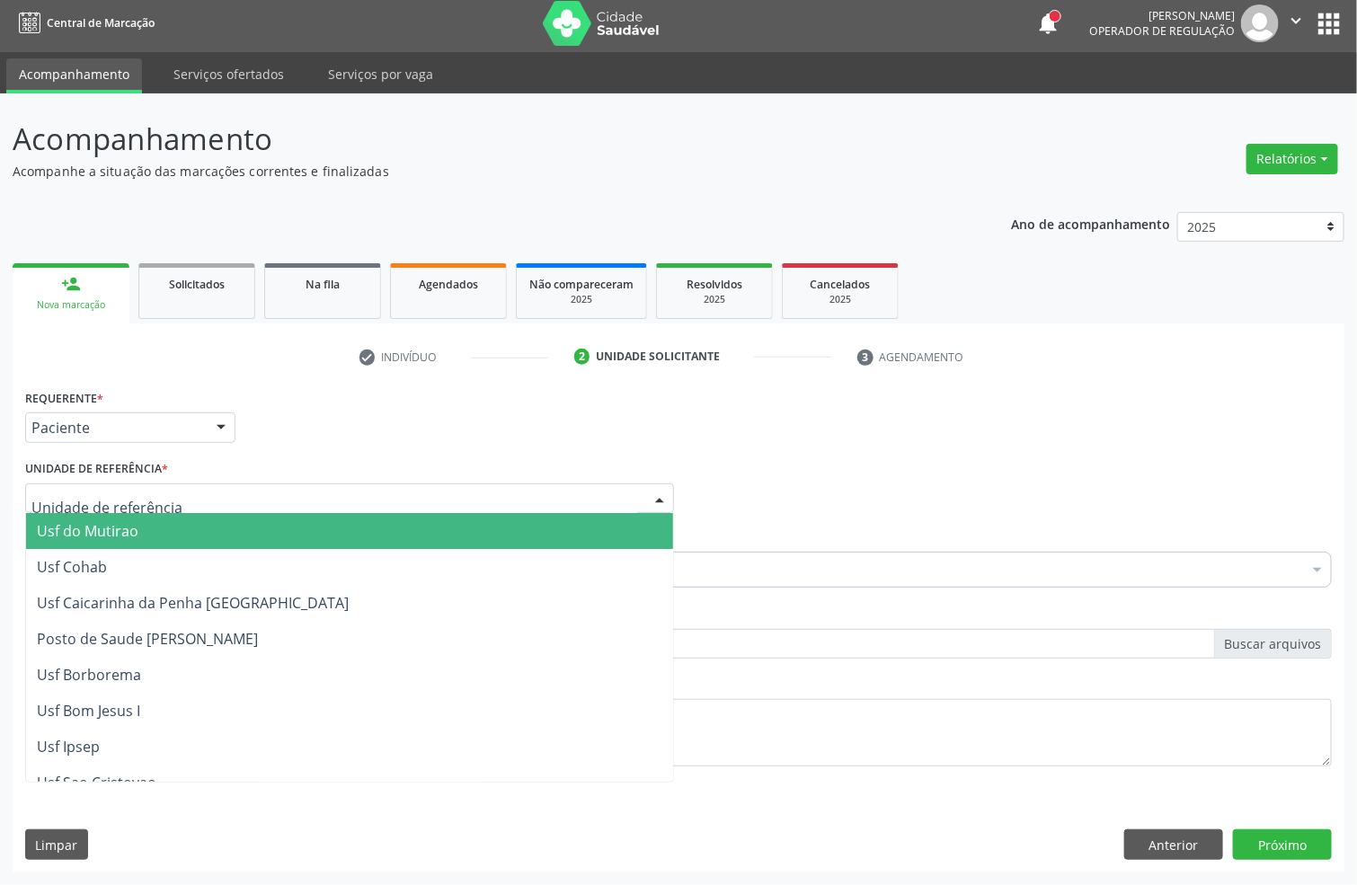
click at [84, 483] on div at bounding box center [349, 498] width 649 height 31
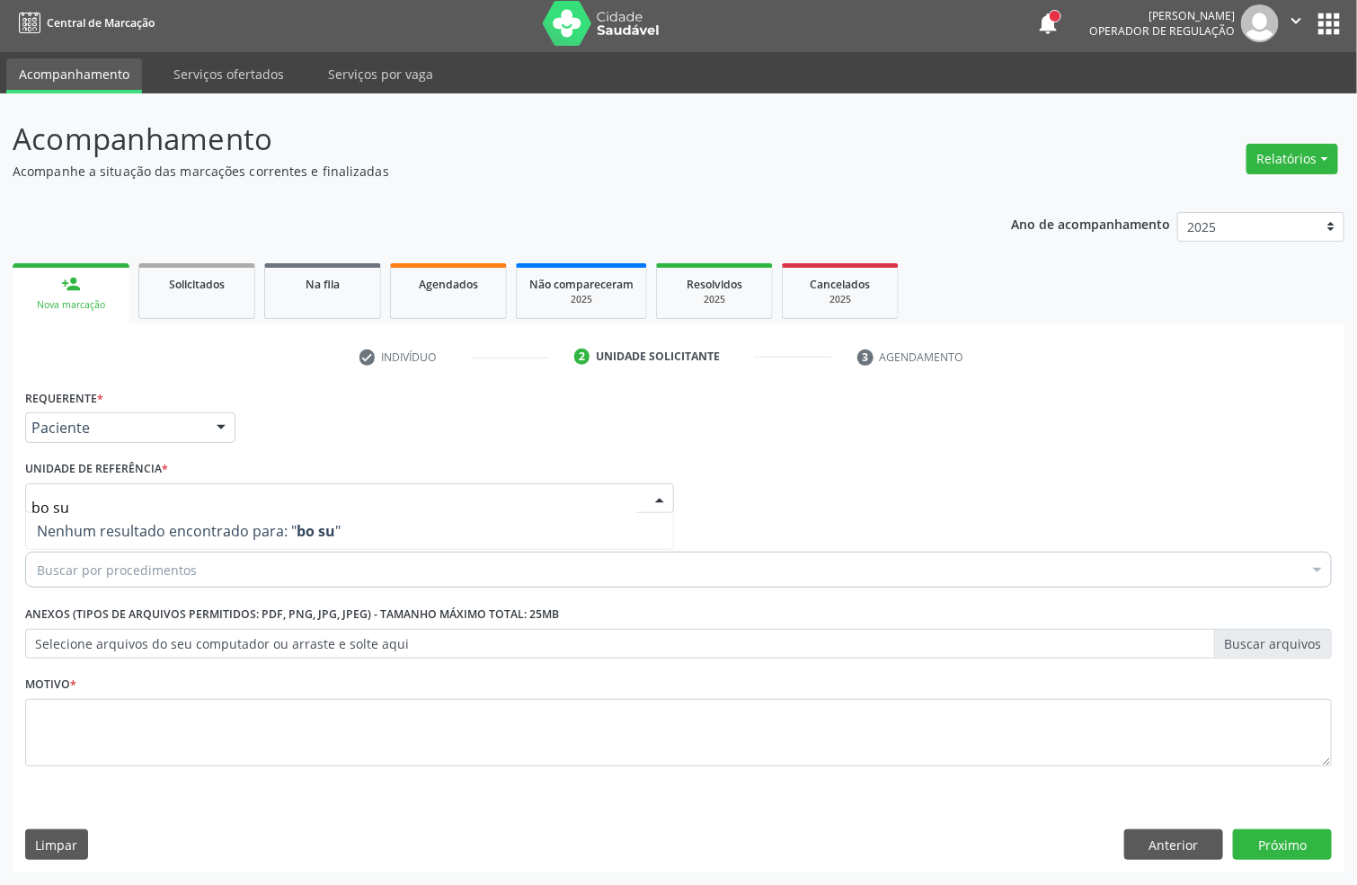
click at [0, 501] on div "Acompanhamento Acompanhe a situação das marcações correntes e finalizadas Relat…" at bounding box center [678, 489] width 1357 height 792
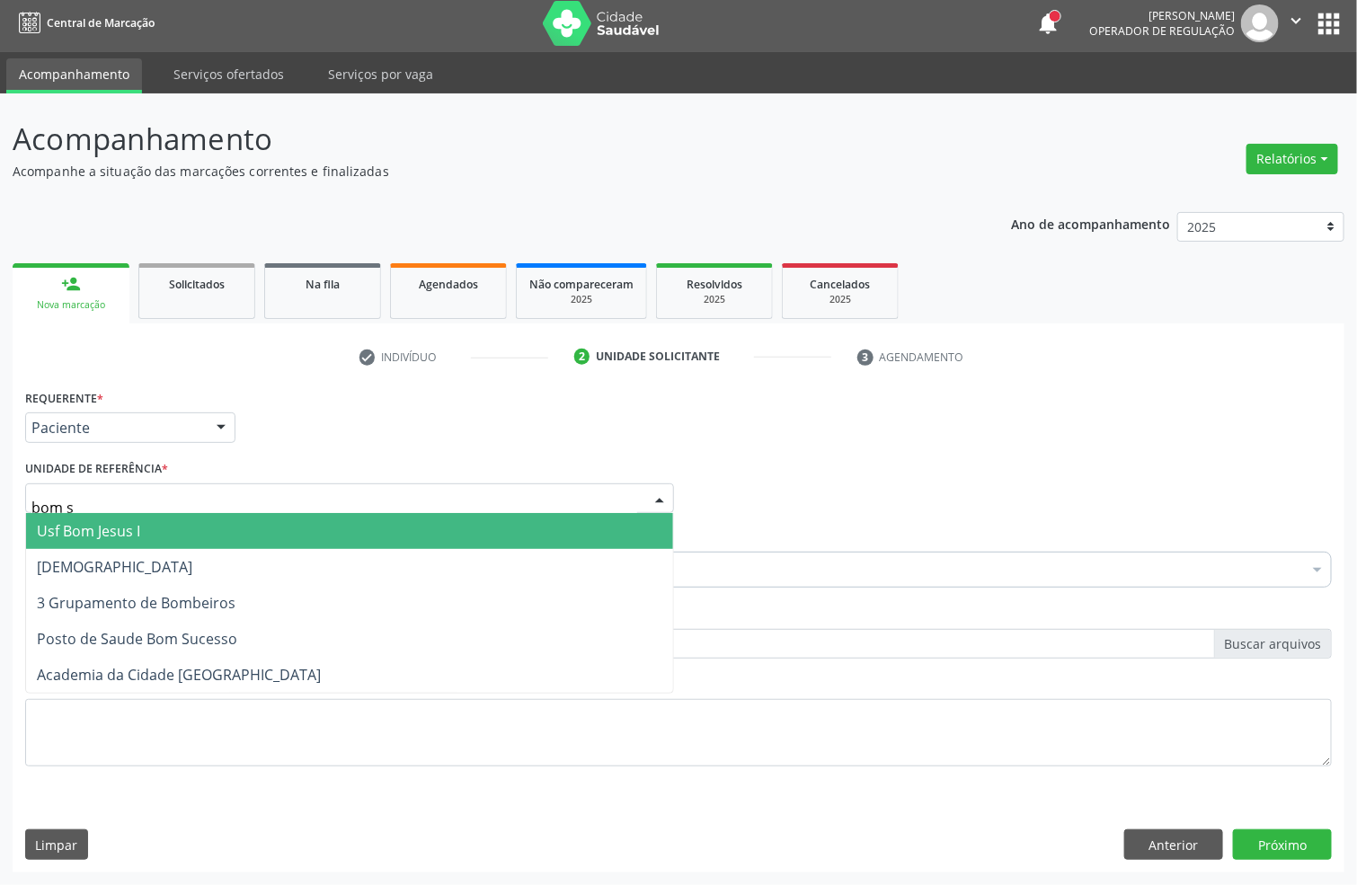
type input "bom su"
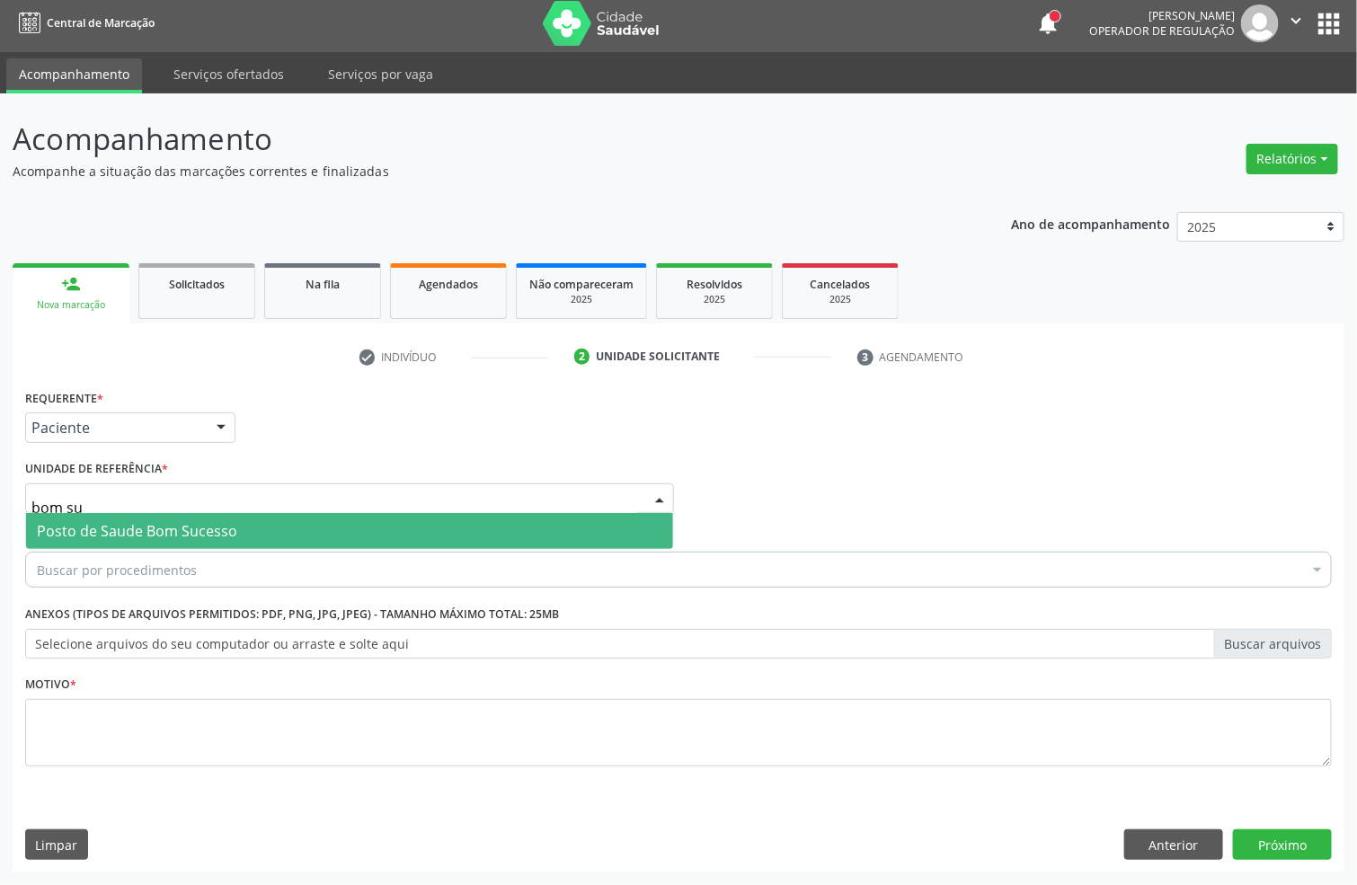
click at [57, 523] on span "Posto de Saude Bom Sucesso" at bounding box center [137, 531] width 200 height 20
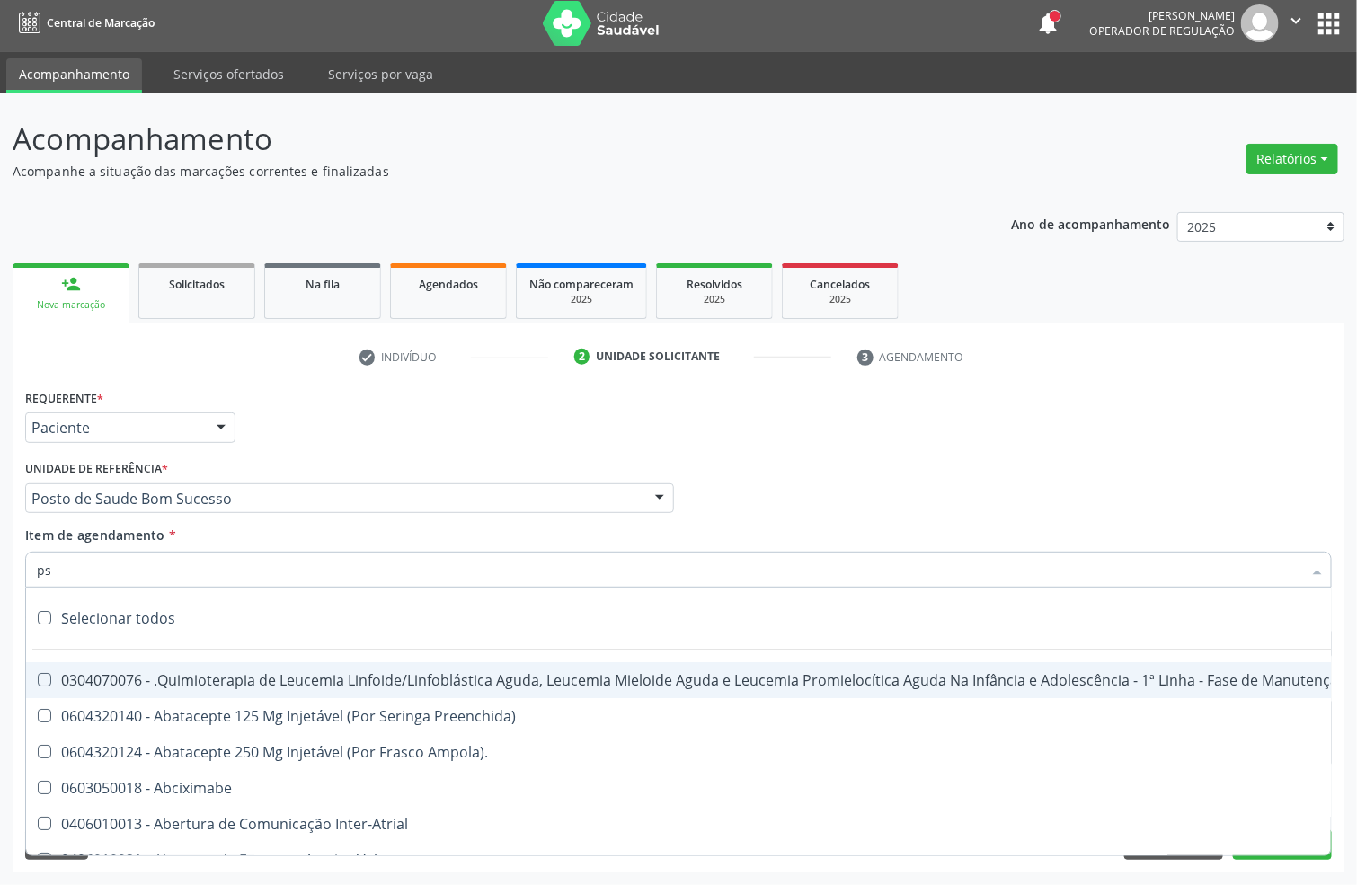
type input "psa"
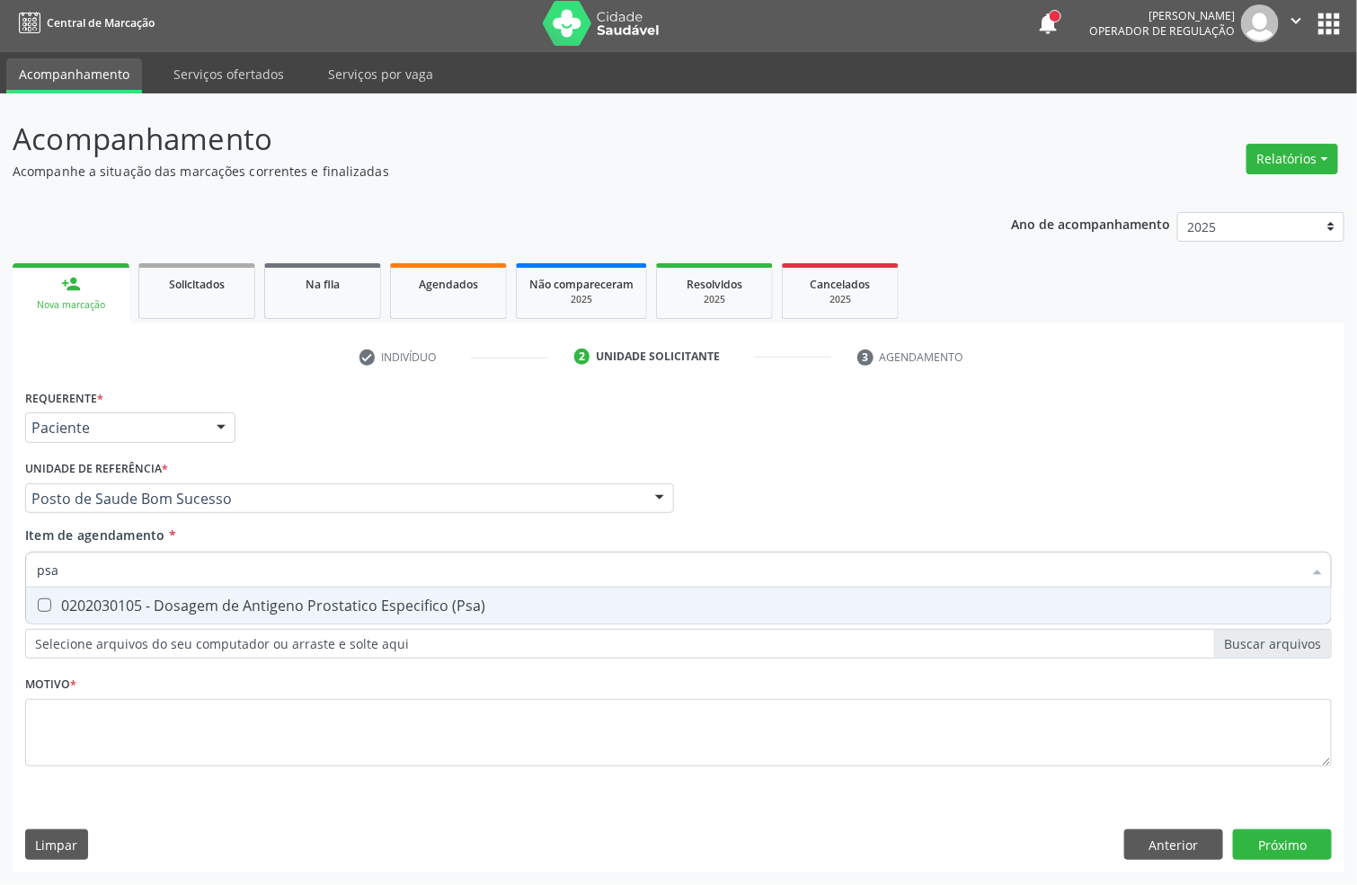
click at [65, 602] on div "0202030105 - Dosagem de Antigeno Prostatico Especifico (Psa)" at bounding box center [678, 606] width 1283 height 14
checkbox \(Psa\) "true"
drag, startPoint x: 49, startPoint y: 567, endPoint x: 0, endPoint y: 551, distance: 51.2
click at [0, 567] on div "Acompanhamento Acompanhe a situação das marcações correntes e finalizadas Relat…" at bounding box center [678, 489] width 1357 height 792
type input "hemogl"
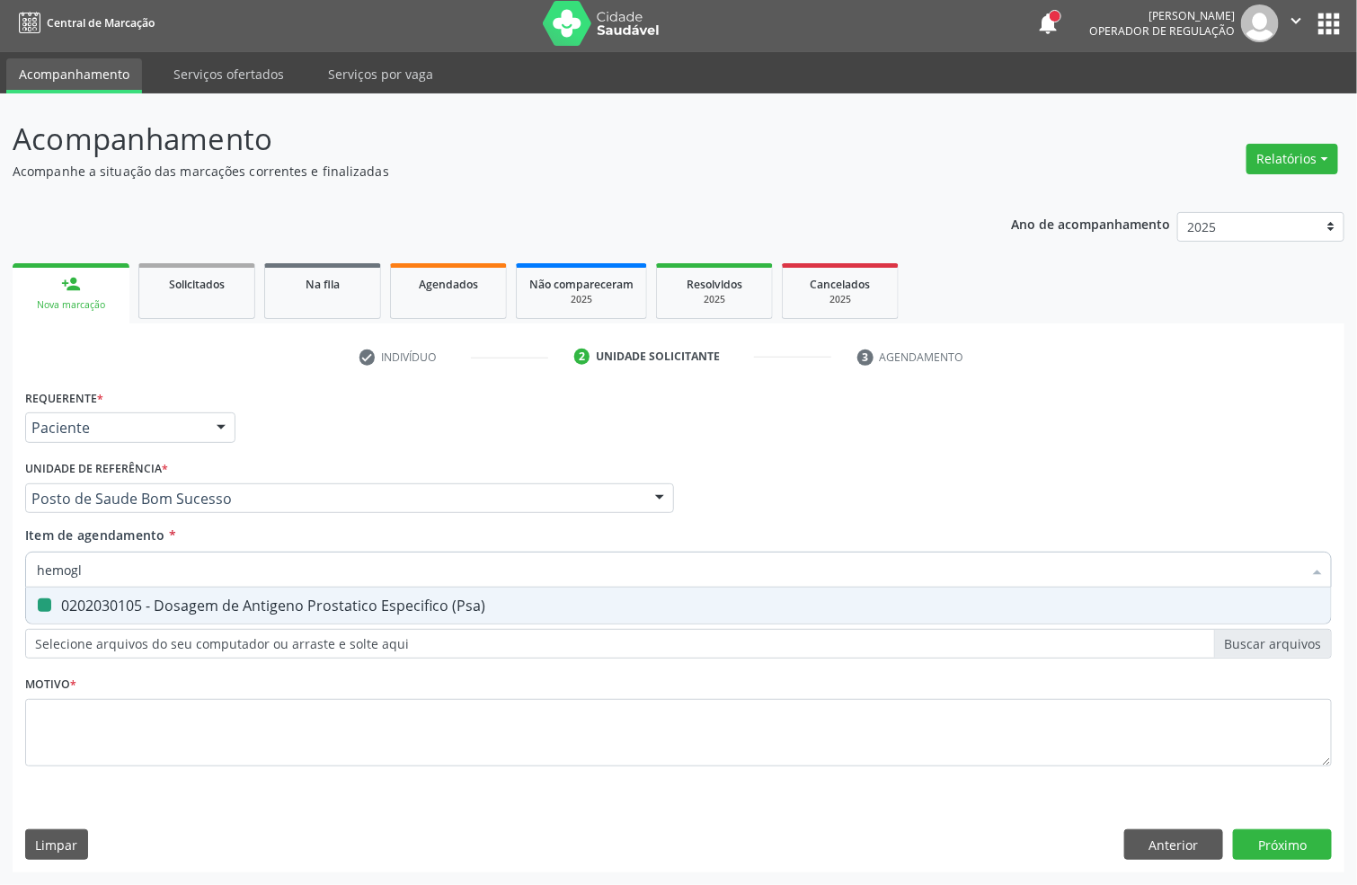
checkbox \(Psa\) "false"
type input "hemoglobina g"
click at [52, 599] on div "0202010503 - Dosagem de Hemoglobina Glicosilada" at bounding box center [678, 606] width 1283 height 14
checkbox Glicosilada "true"
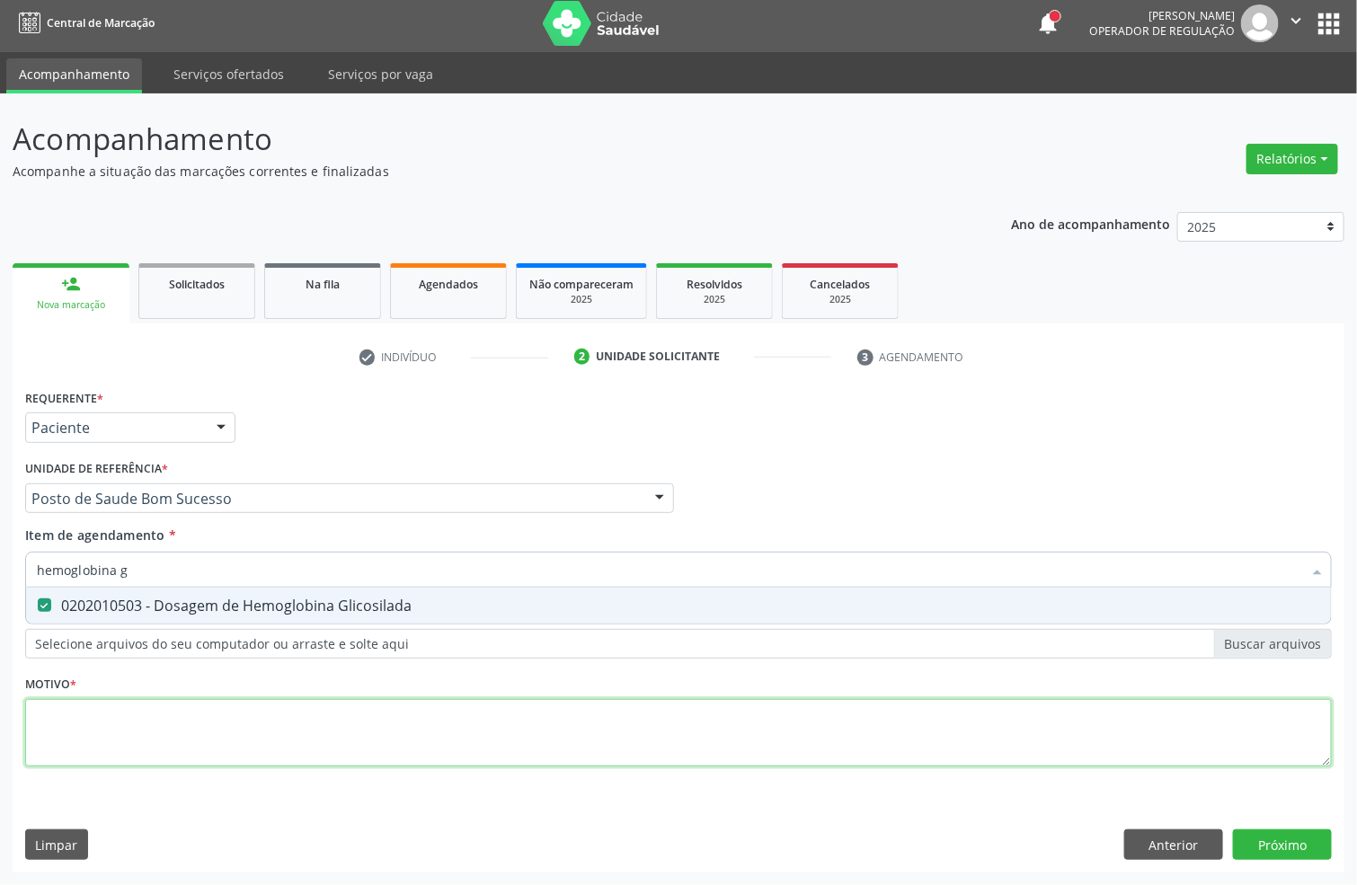
click at [75, 717] on div "Requerente * Paciente Profissional de Saúde Paciente Nenhum resultado encontrad…" at bounding box center [678, 588] width 1307 height 407
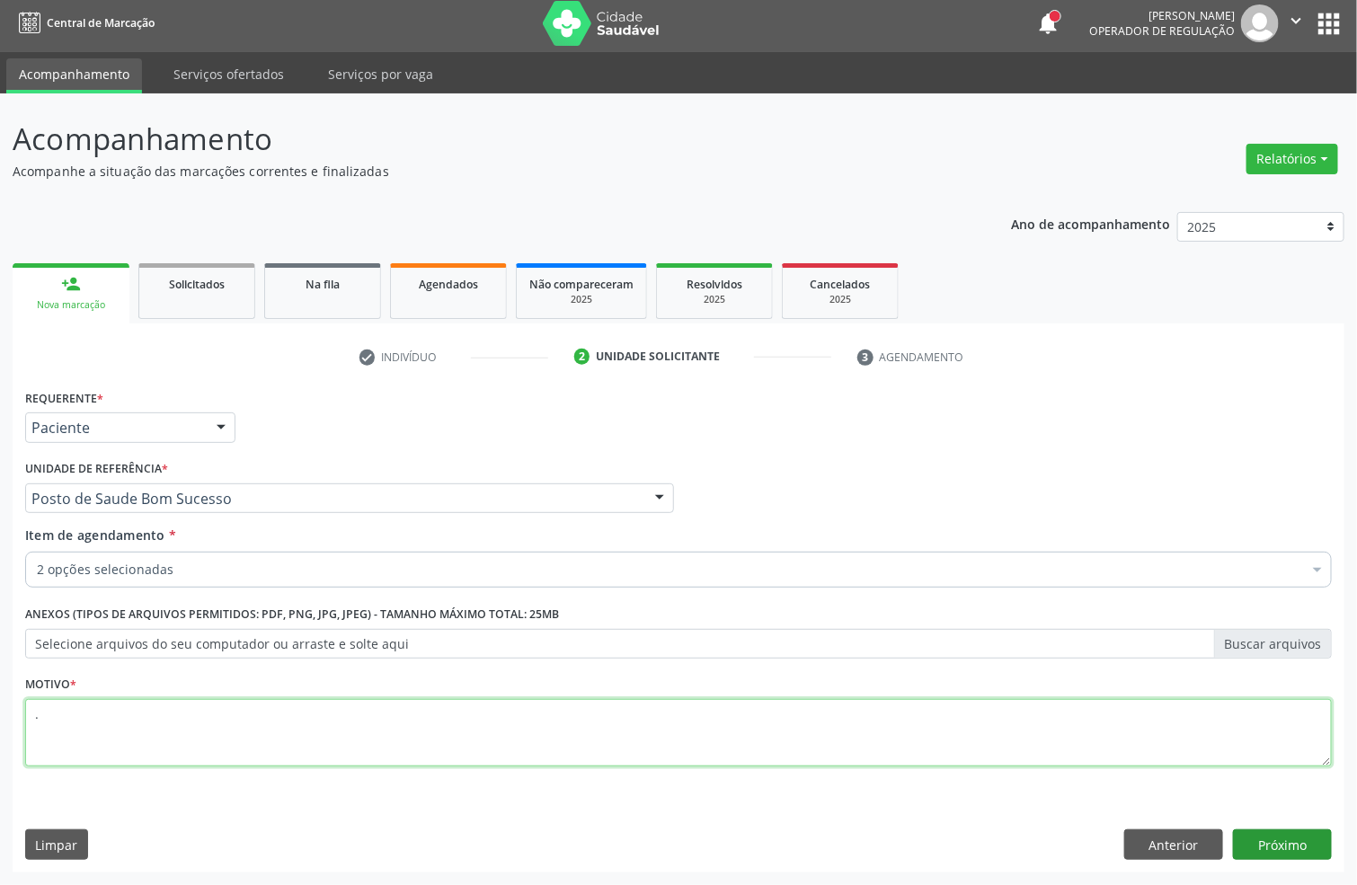
type textarea "."
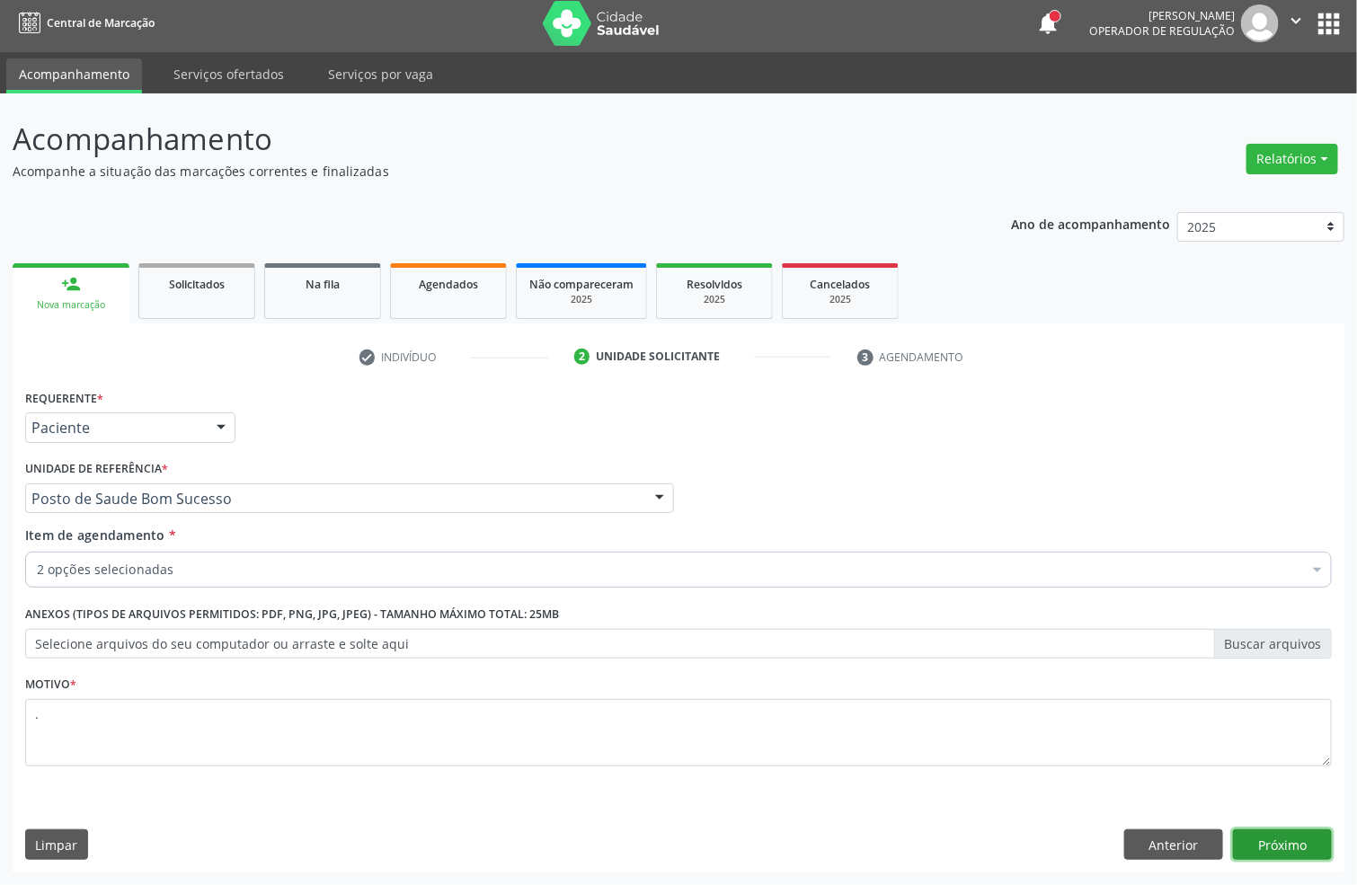
click at [1297, 837] on button "Próximo" at bounding box center [1282, 844] width 99 height 31
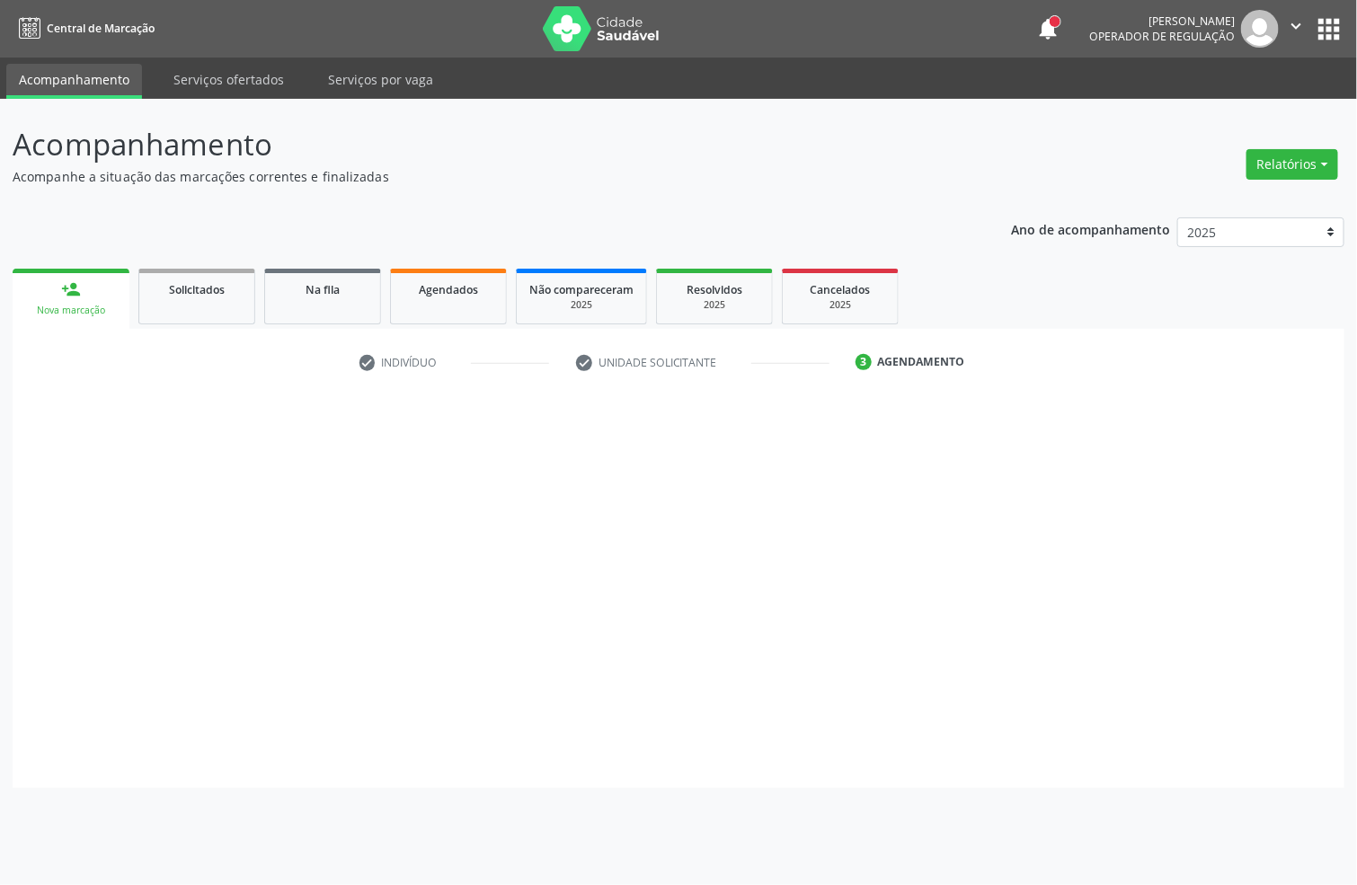
scroll to position [0, 0]
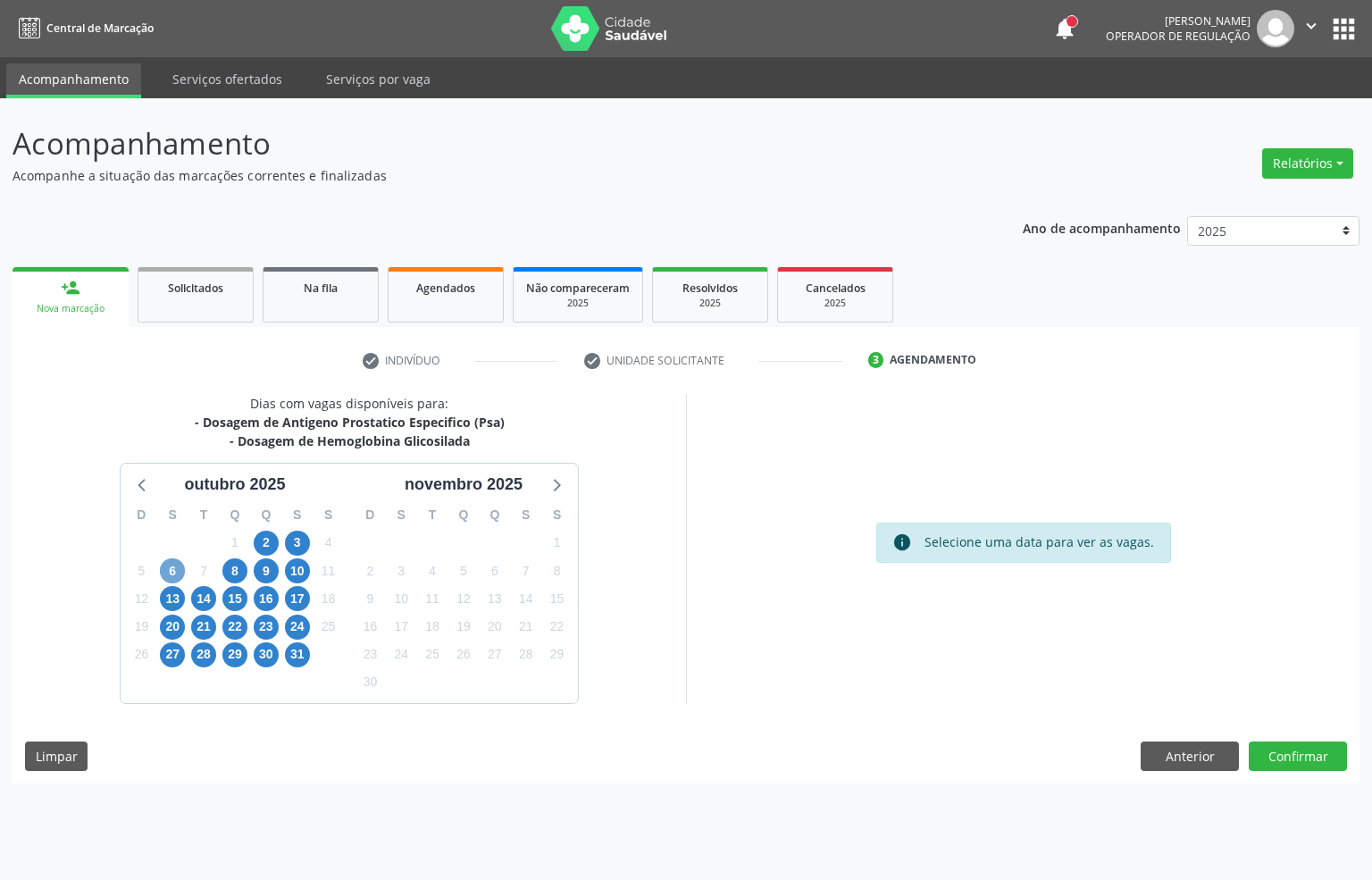
click at [170, 577] on span "6" at bounding box center [172, 571] width 25 height 25
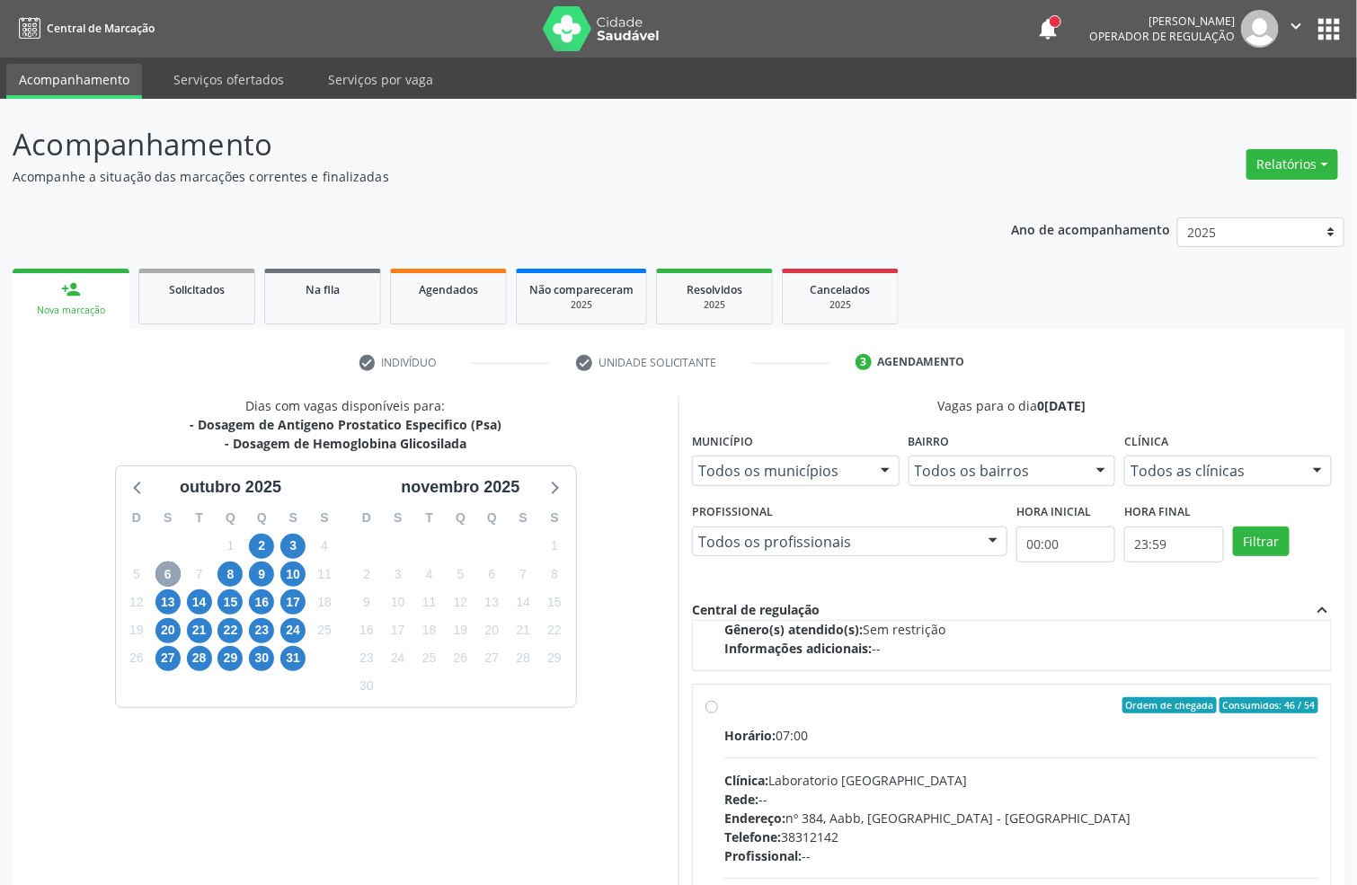
scroll to position [602, 0]
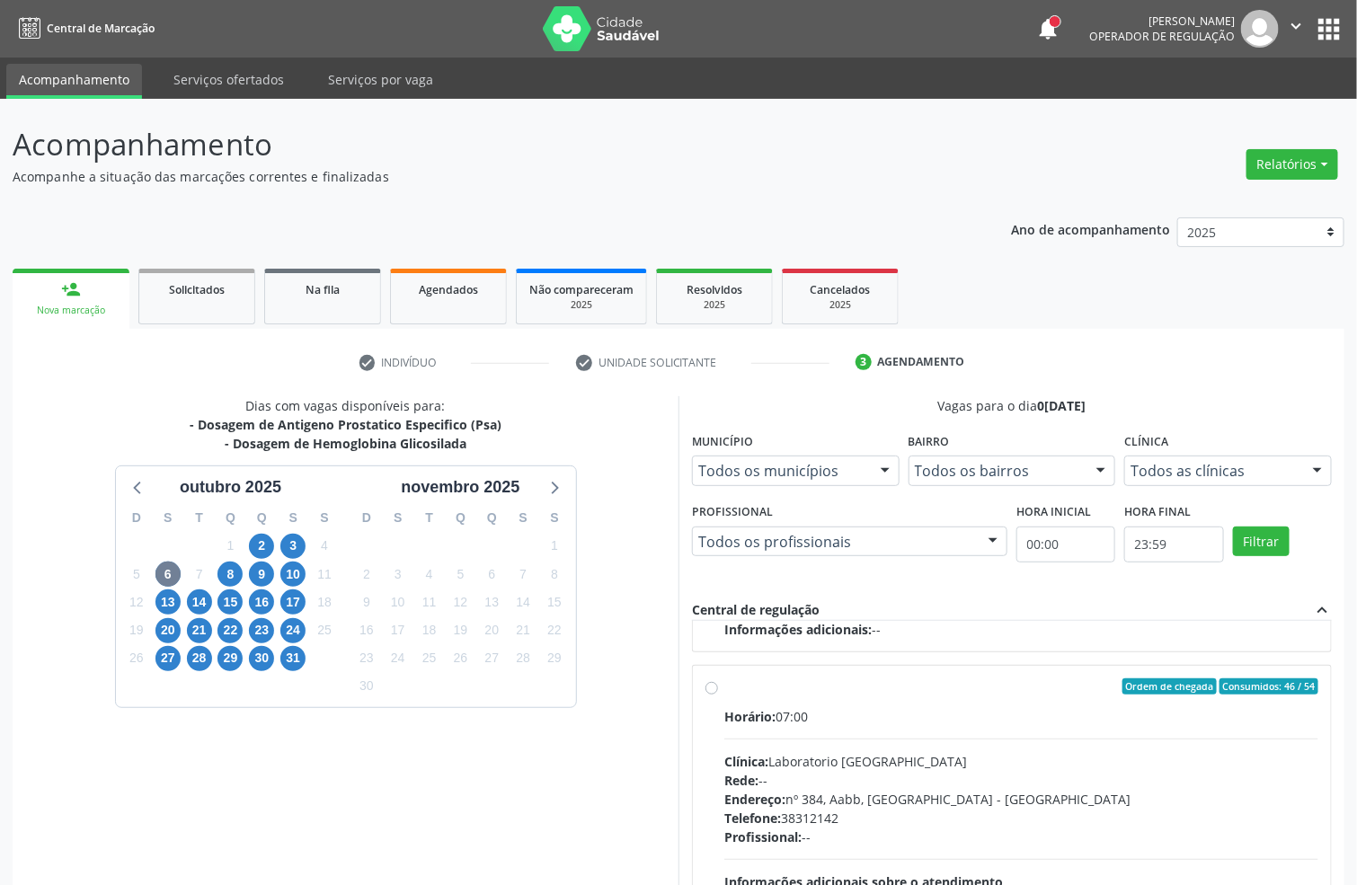
click at [850, 707] on div "Horário: 07:00" at bounding box center [1021, 716] width 594 height 19
click at [718, 695] on input "Ordem de chegada Consumidos: 46 / 54 Horário: 07:00 Clínica: Laboratorio [GEOGR…" at bounding box center [711, 687] width 13 height 16
radio input "true"
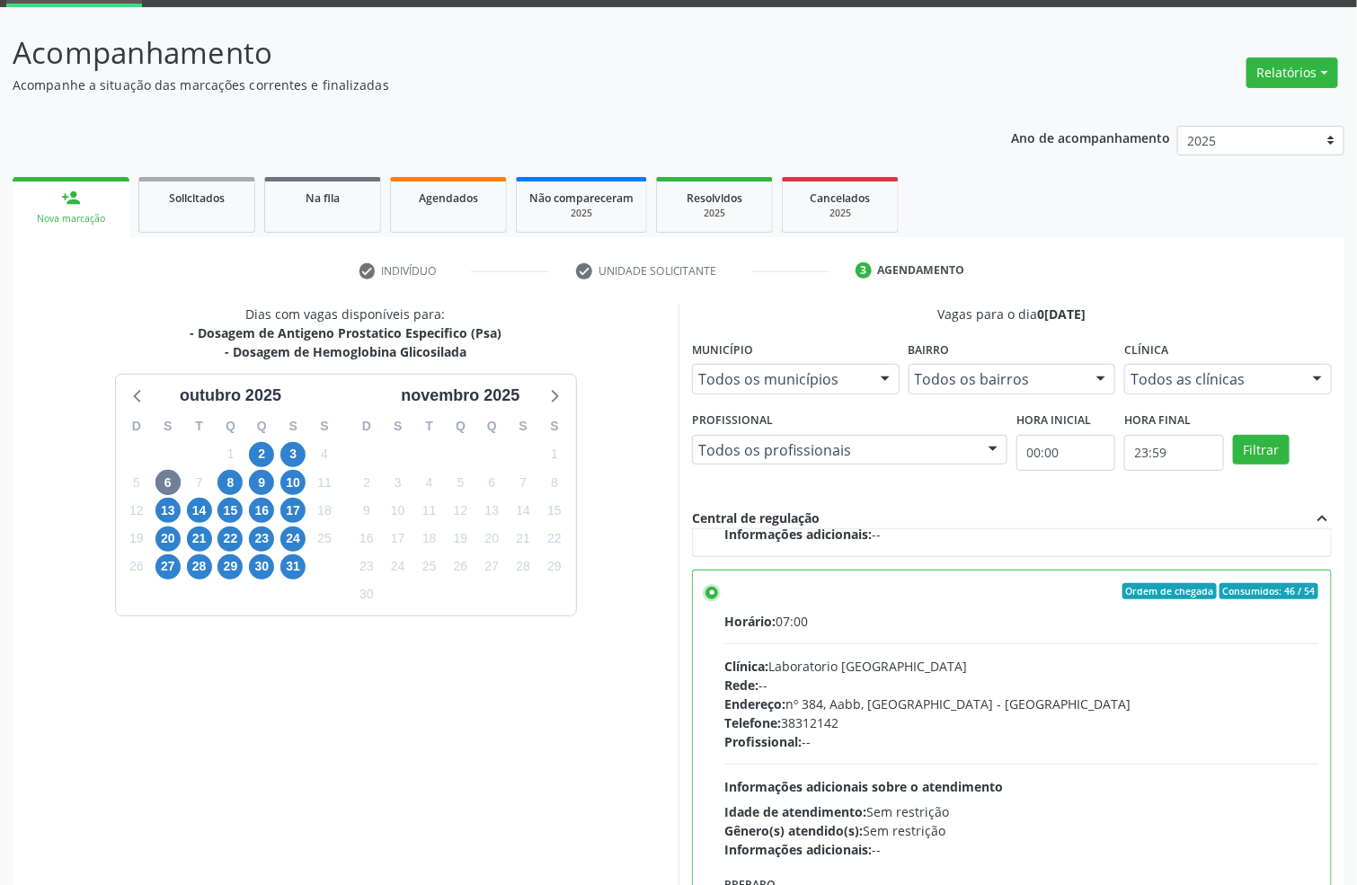
scroll to position [189, 0]
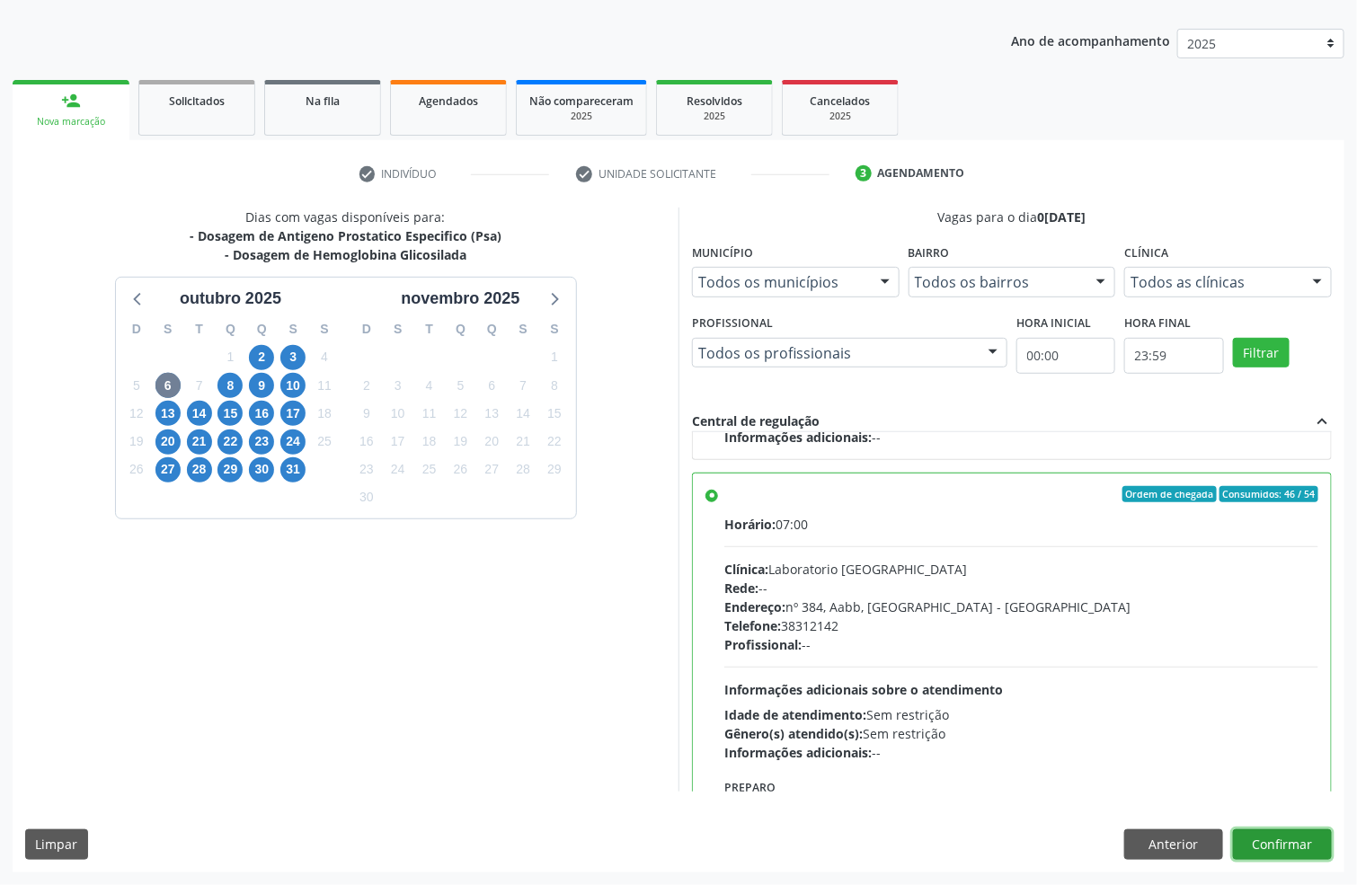
click at [1287, 855] on button "Confirmar" at bounding box center [1282, 844] width 99 height 31
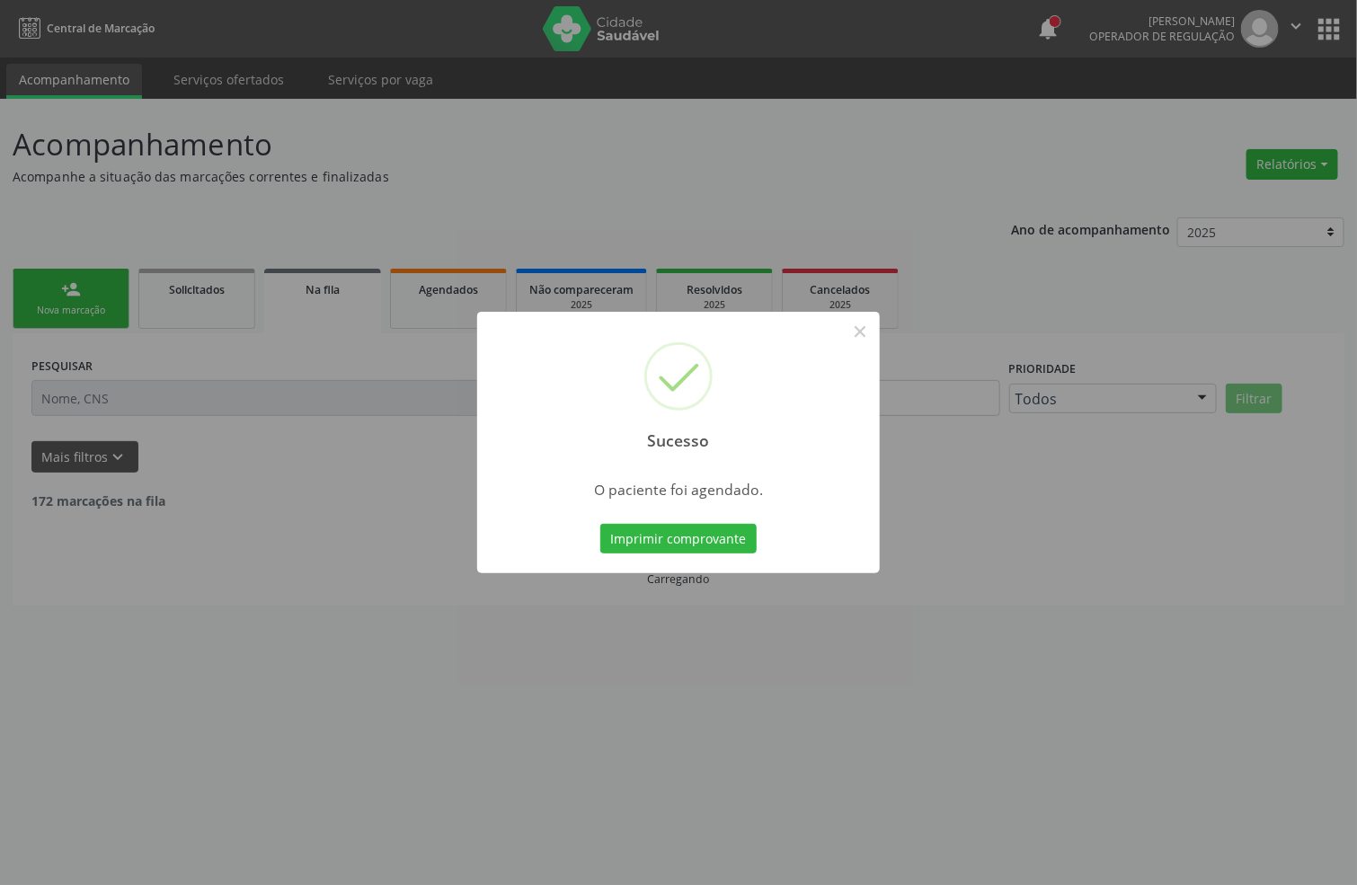
scroll to position [0, 0]
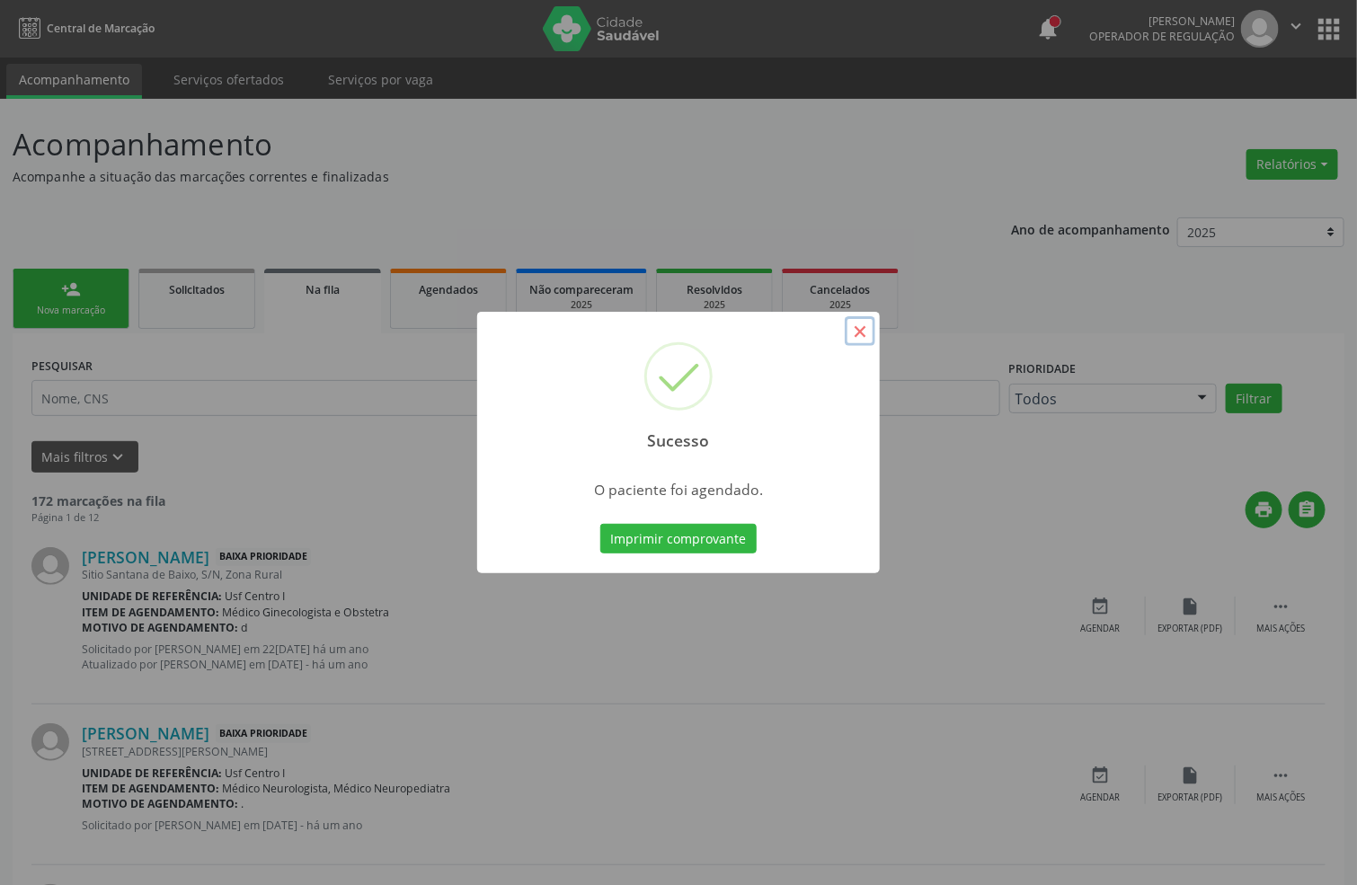
click at [863, 332] on button "×" at bounding box center [860, 331] width 31 height 31
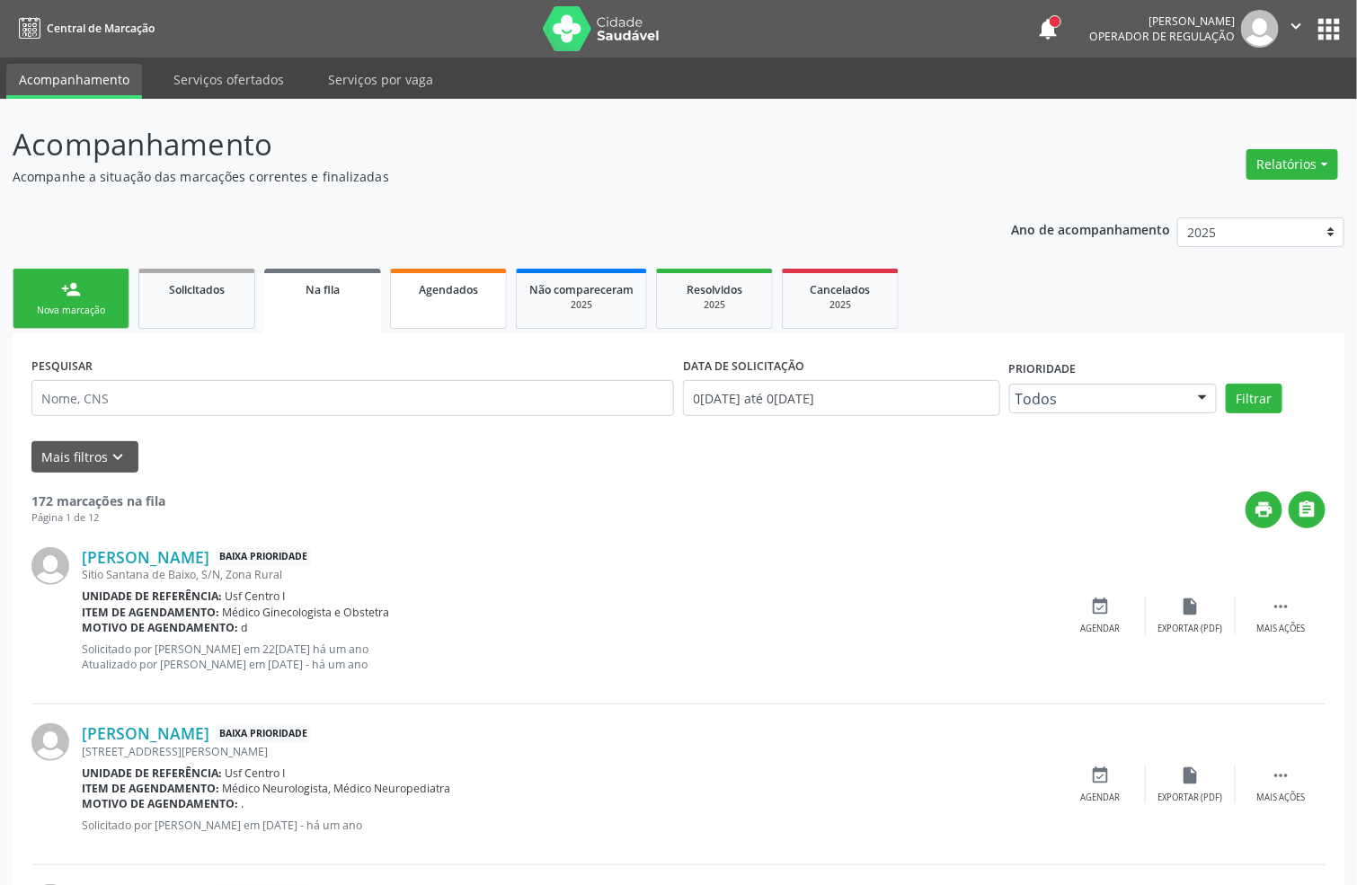
click at [431, 295] on div "Agendados" at bounding box center [449, 288] width 90 height 19
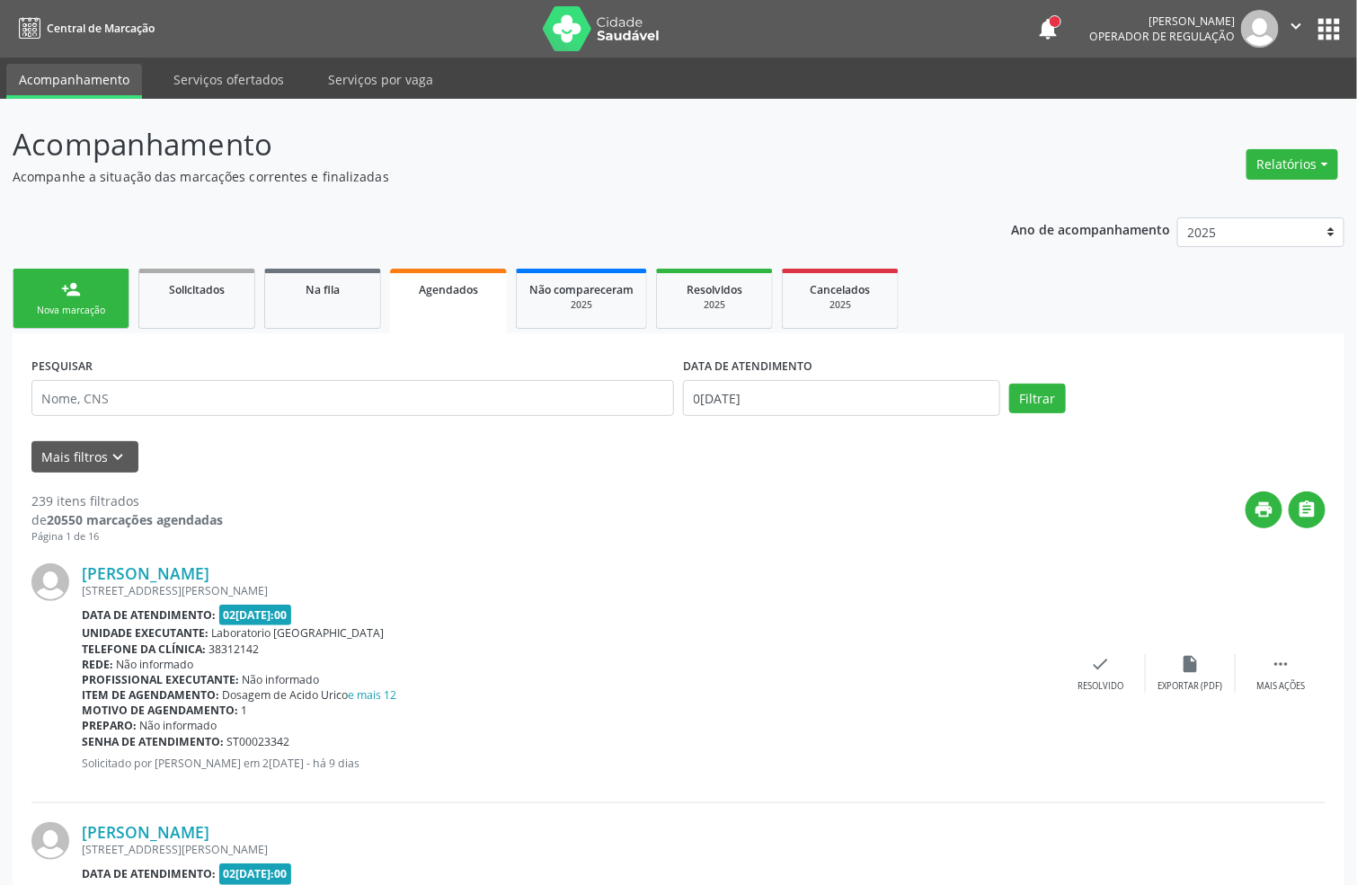
click at [121, 462] on icon "keyboard_arrow_down" at bounding box center [119, 458] width 20 height 20
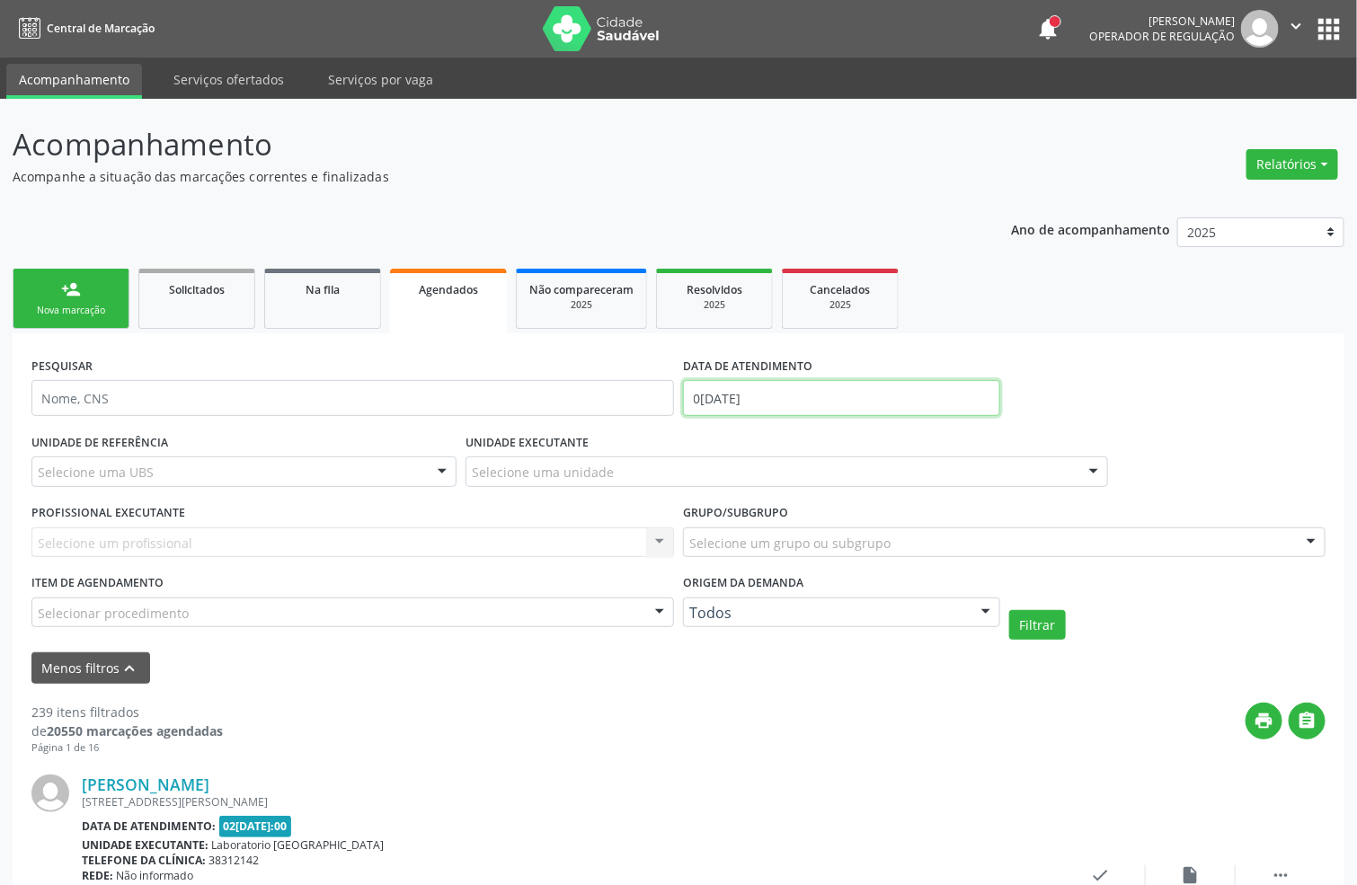
click at [768, 411] on body "Central de Marcação notifications [PERSON_NAME] Operador de regulação  Configu…" at bounding box center [678, 442] width 1357 height 885
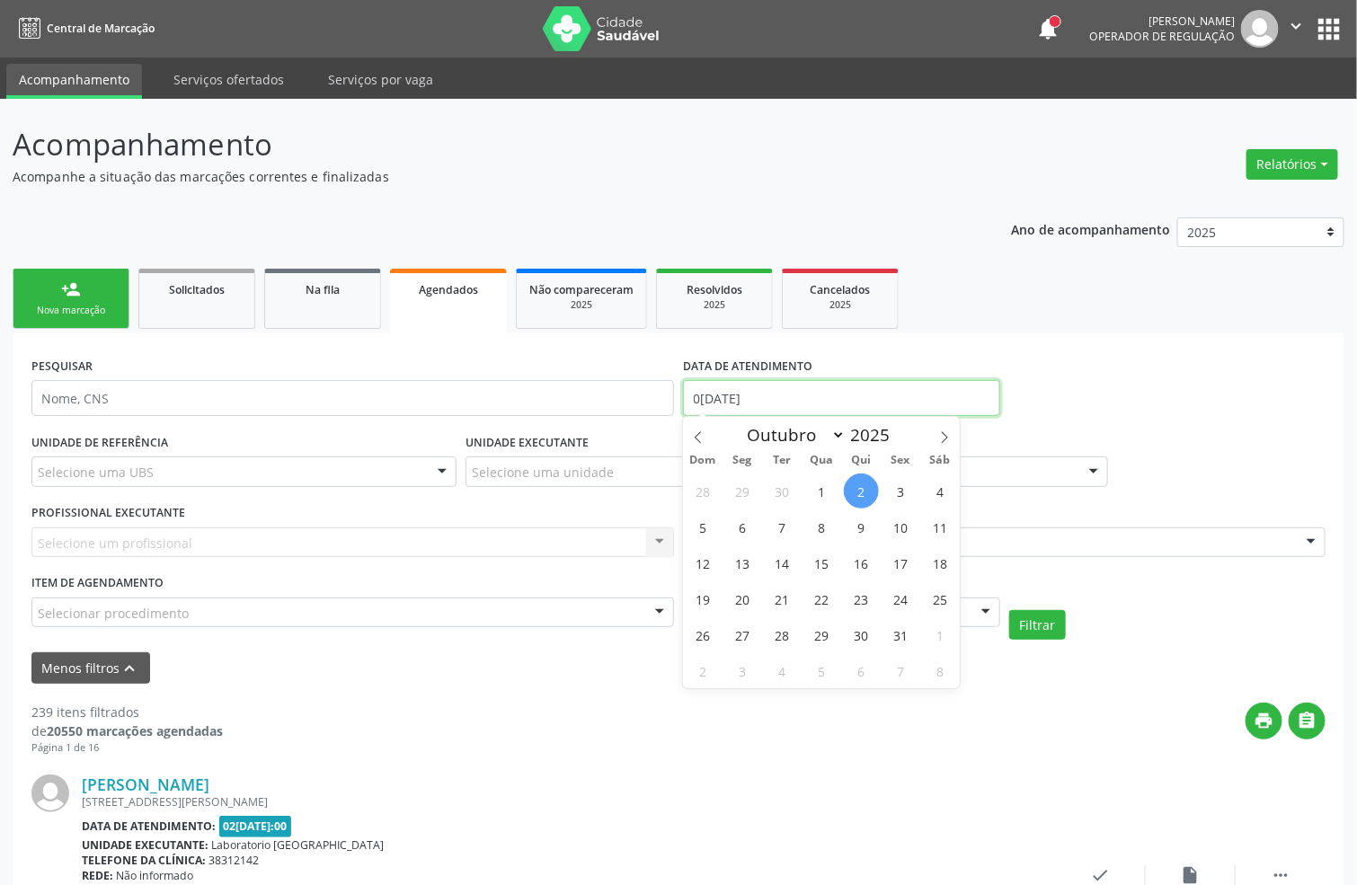
click at [767, 408] on input "0[DATE]" at bounding box center [841, 398] width 317 height 36
click at [729, 532] on span "6" at bounding box center [742, 527] width 35 height 35
type input "0[DATE]"
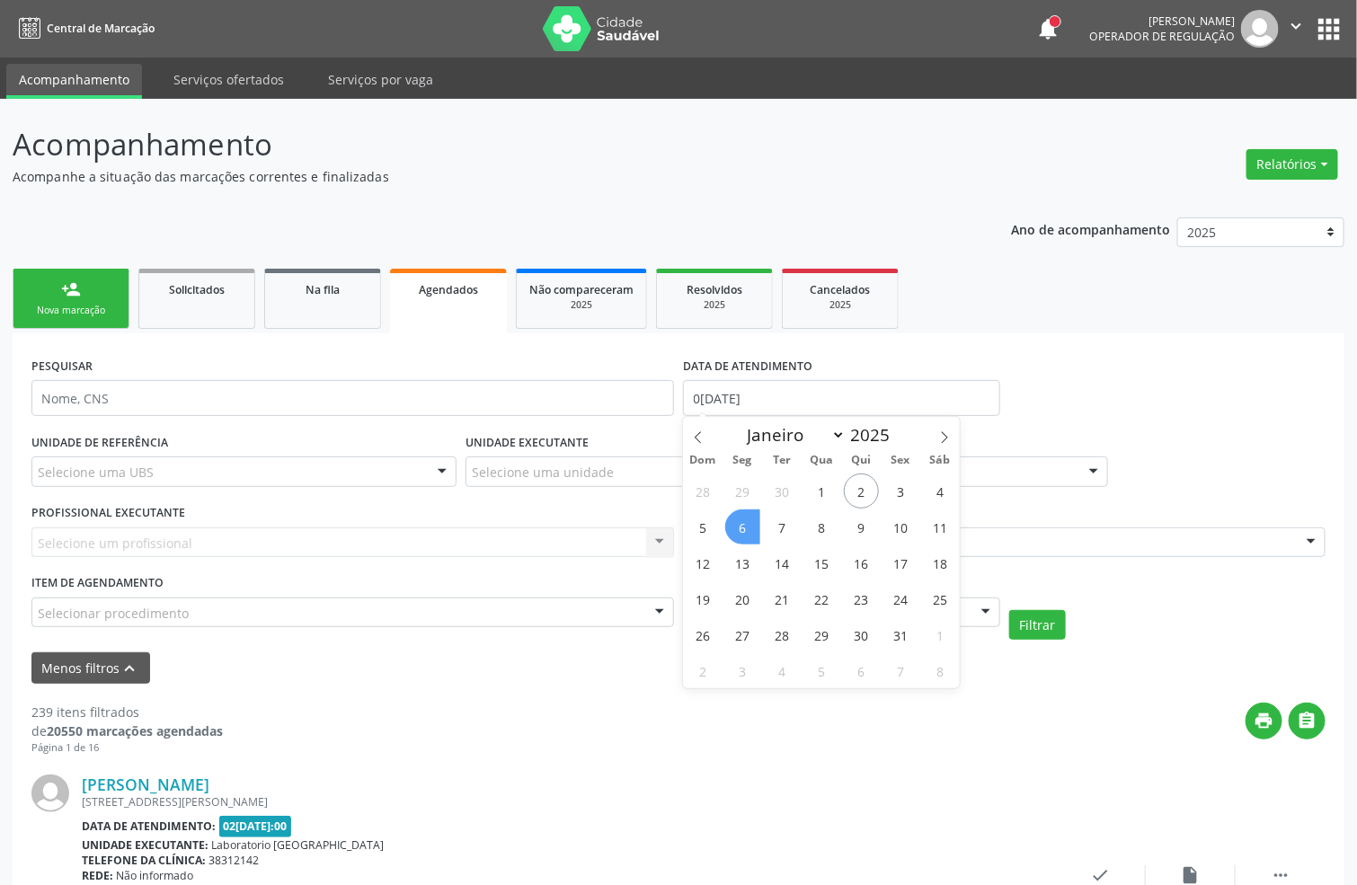
click at [729, 532] on span "6" at bounding box center [742, 527] width 35 height 35
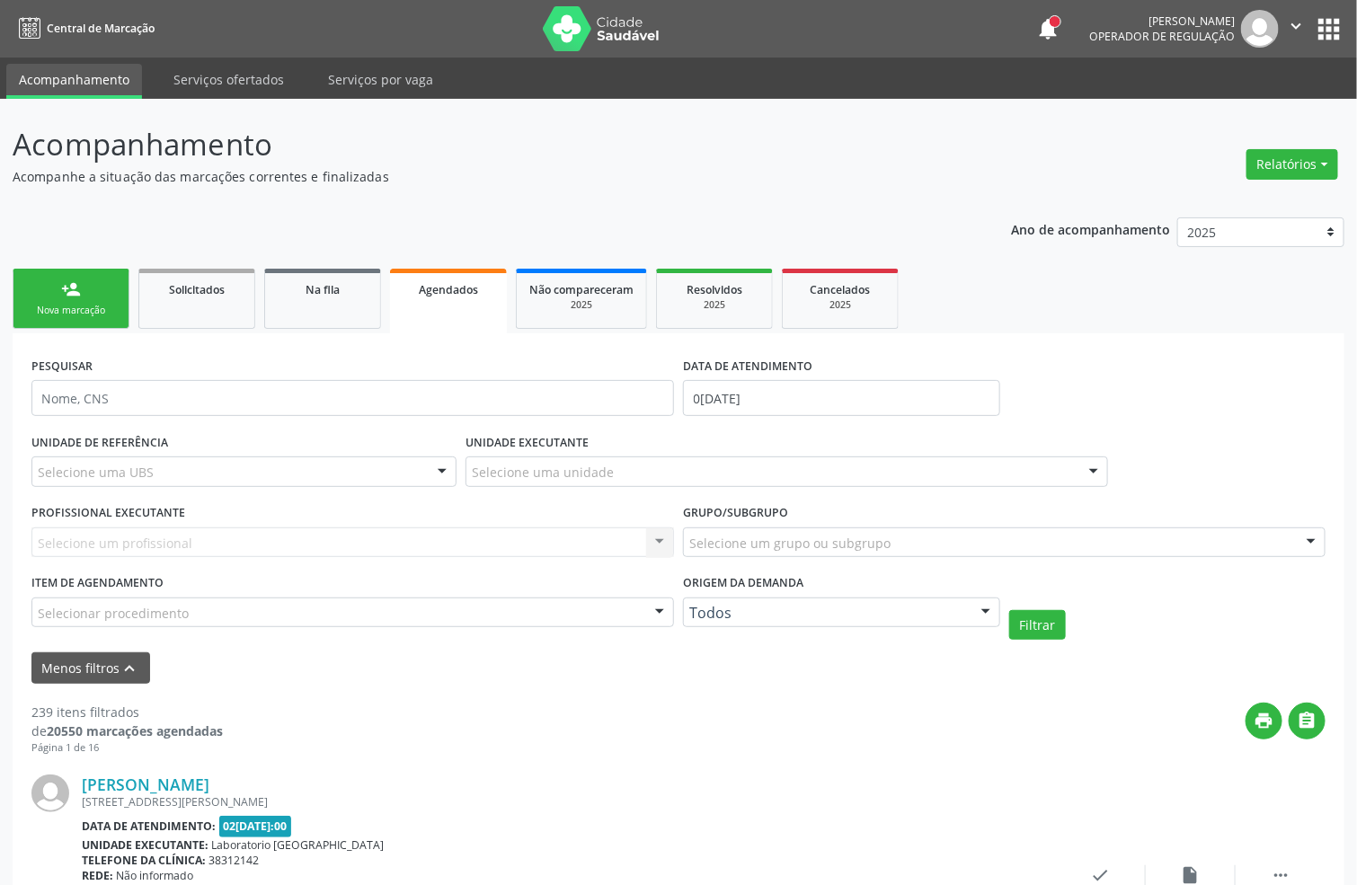
click at [210, 475] on div "Selecione uma UBS" at bounding box center [243, 472] width 425 height 31
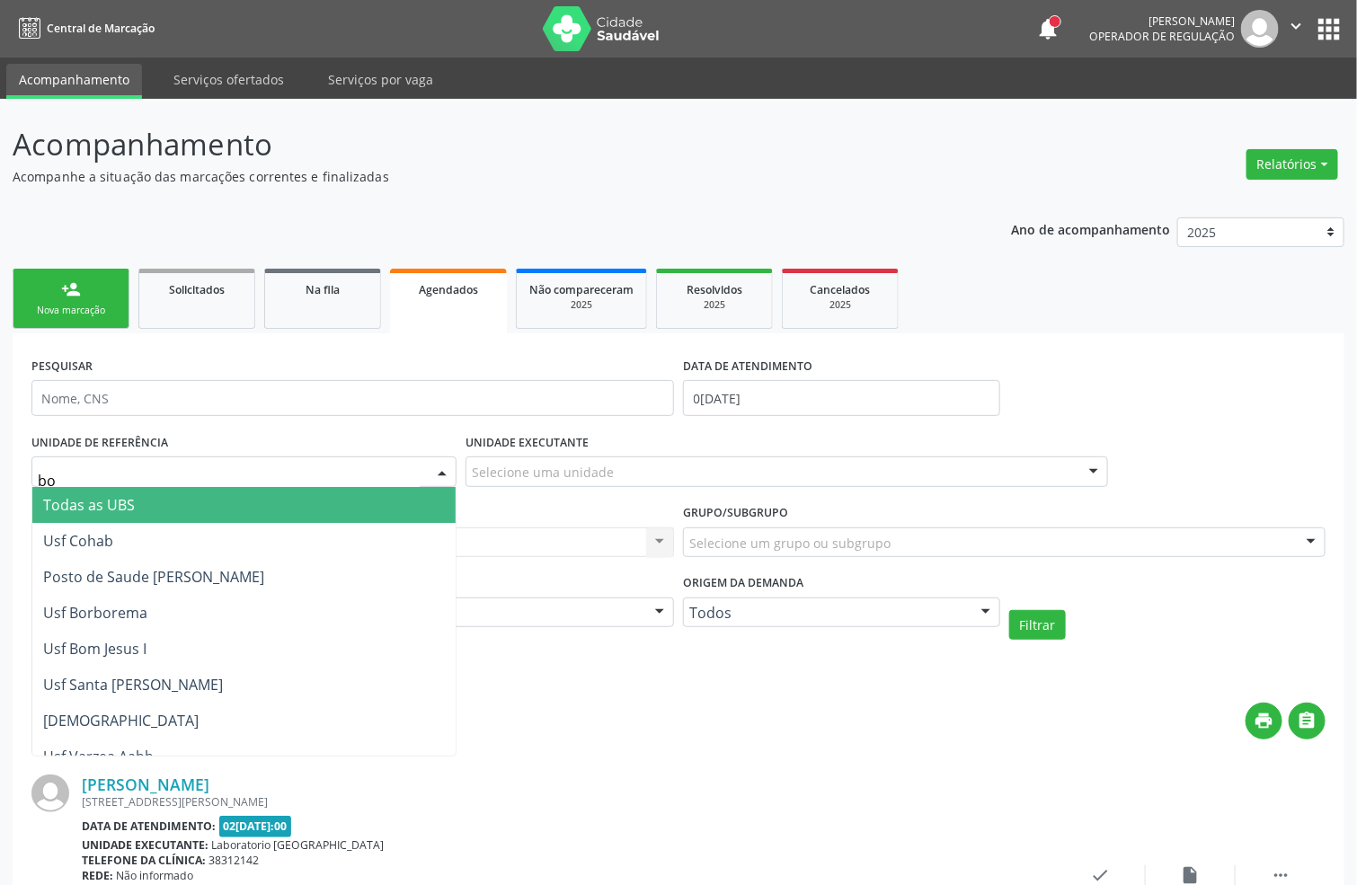
type input "bom"
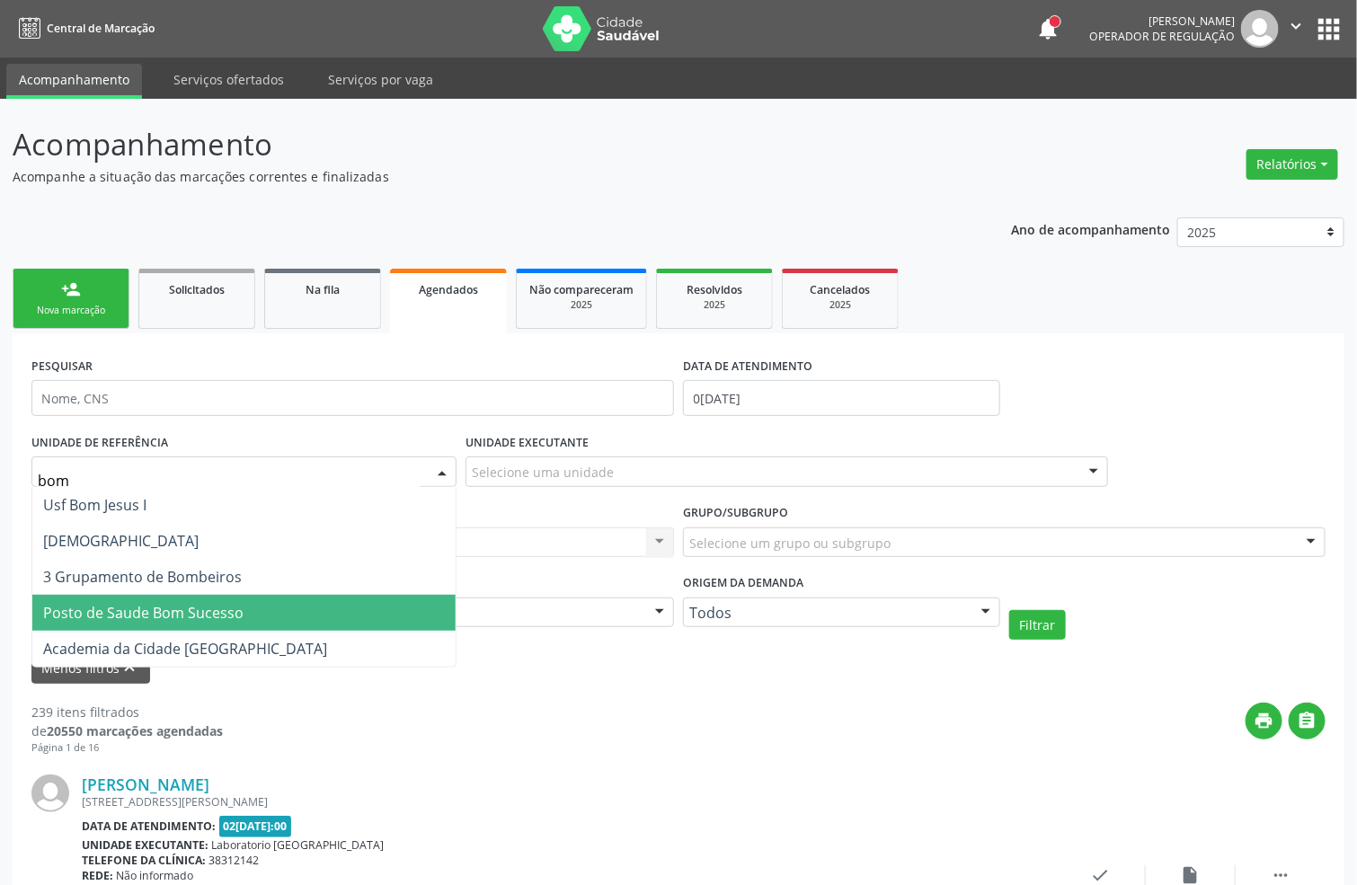
click at [109, 595] on span "Posto de Saude Bom Sucesso" at bounding box center [243, 613] width 423 height 36
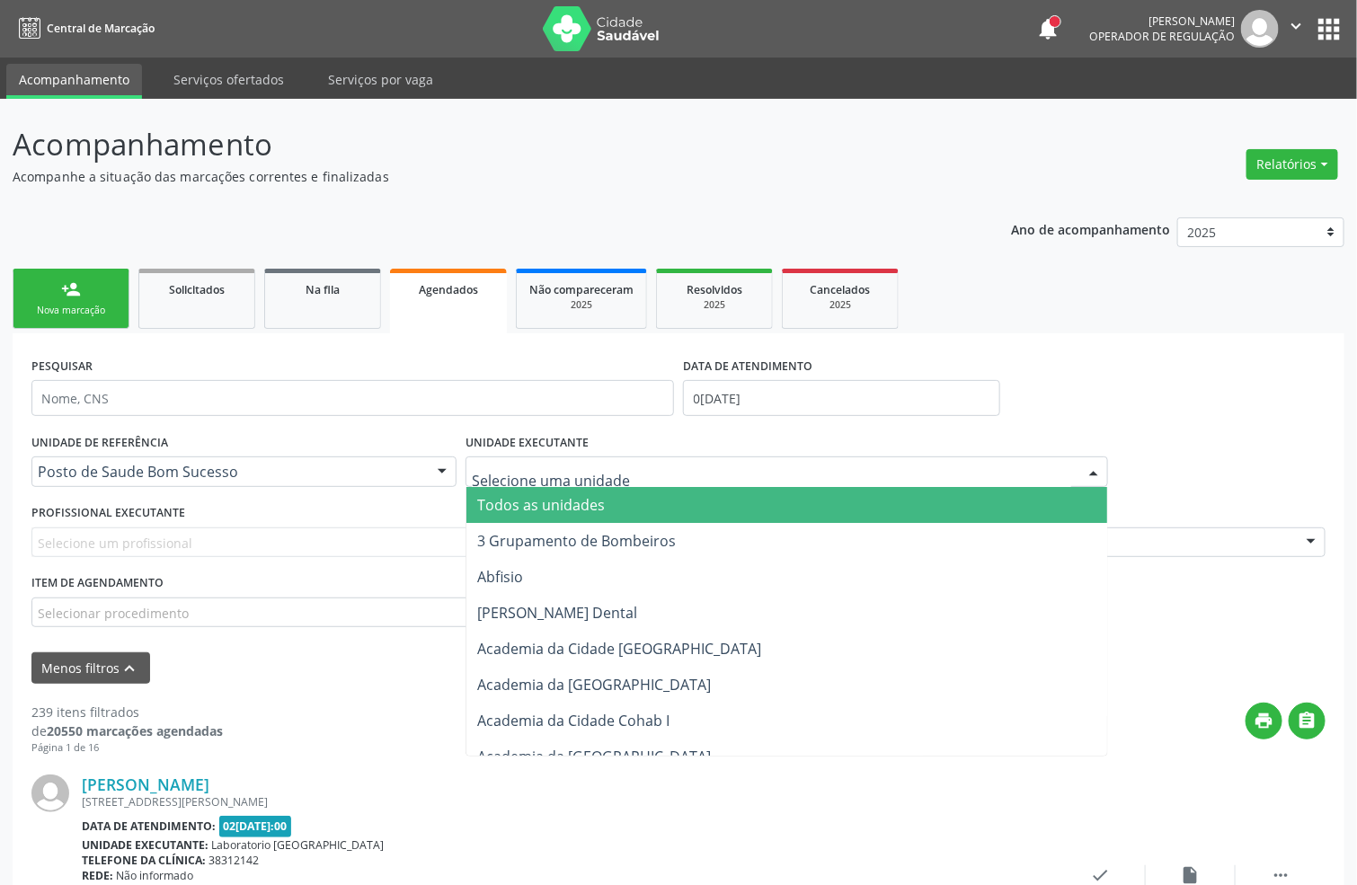
click at [628, 467] on div at bounding box center [787, 472] width 643 height 31
click at [1158, 362] on div "PESQUISAR DATA DE ATENDIMENTO 0[DATE]" at bounding box center [678, 390] width 1303 height 76
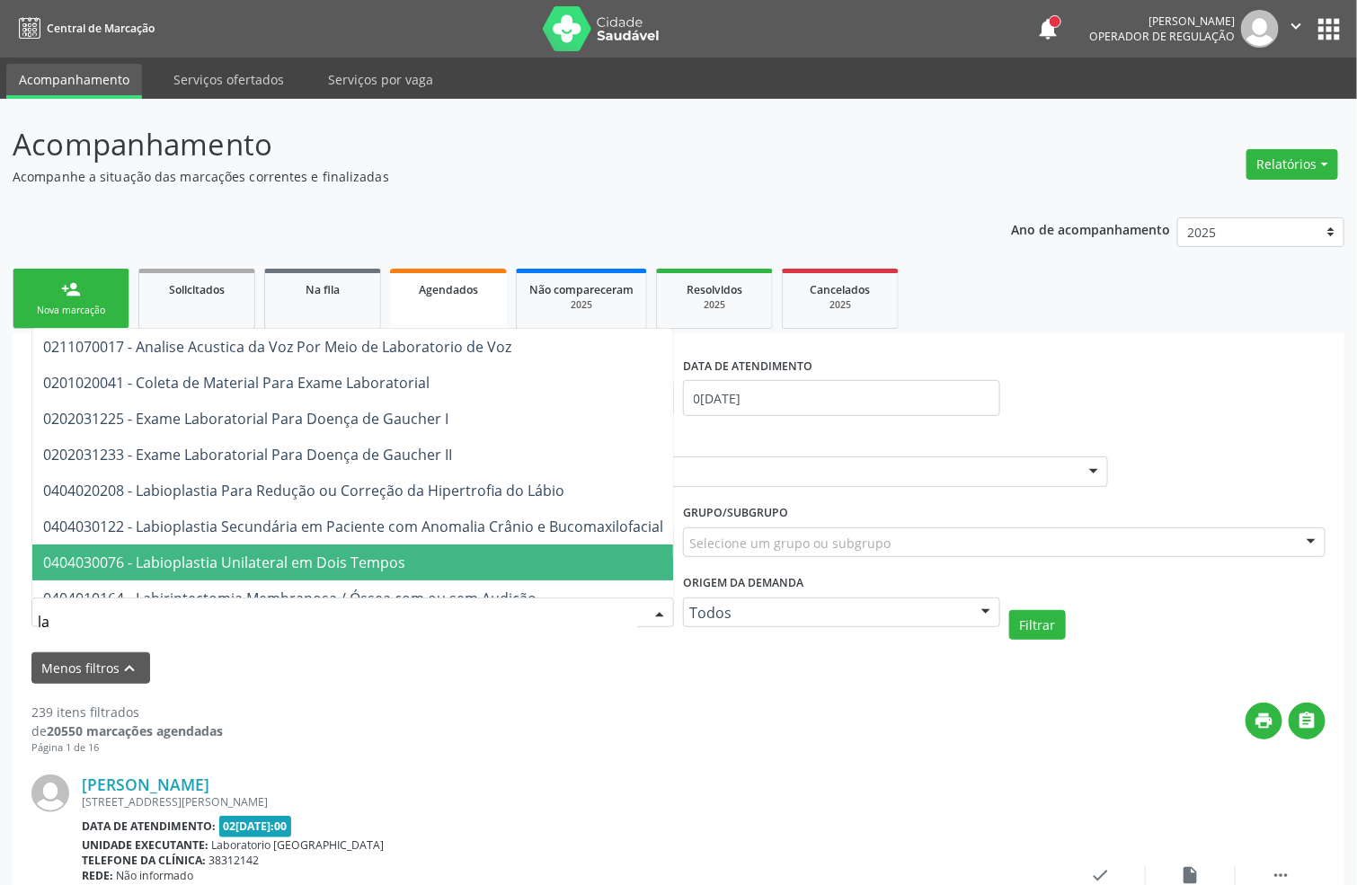
type input "l"
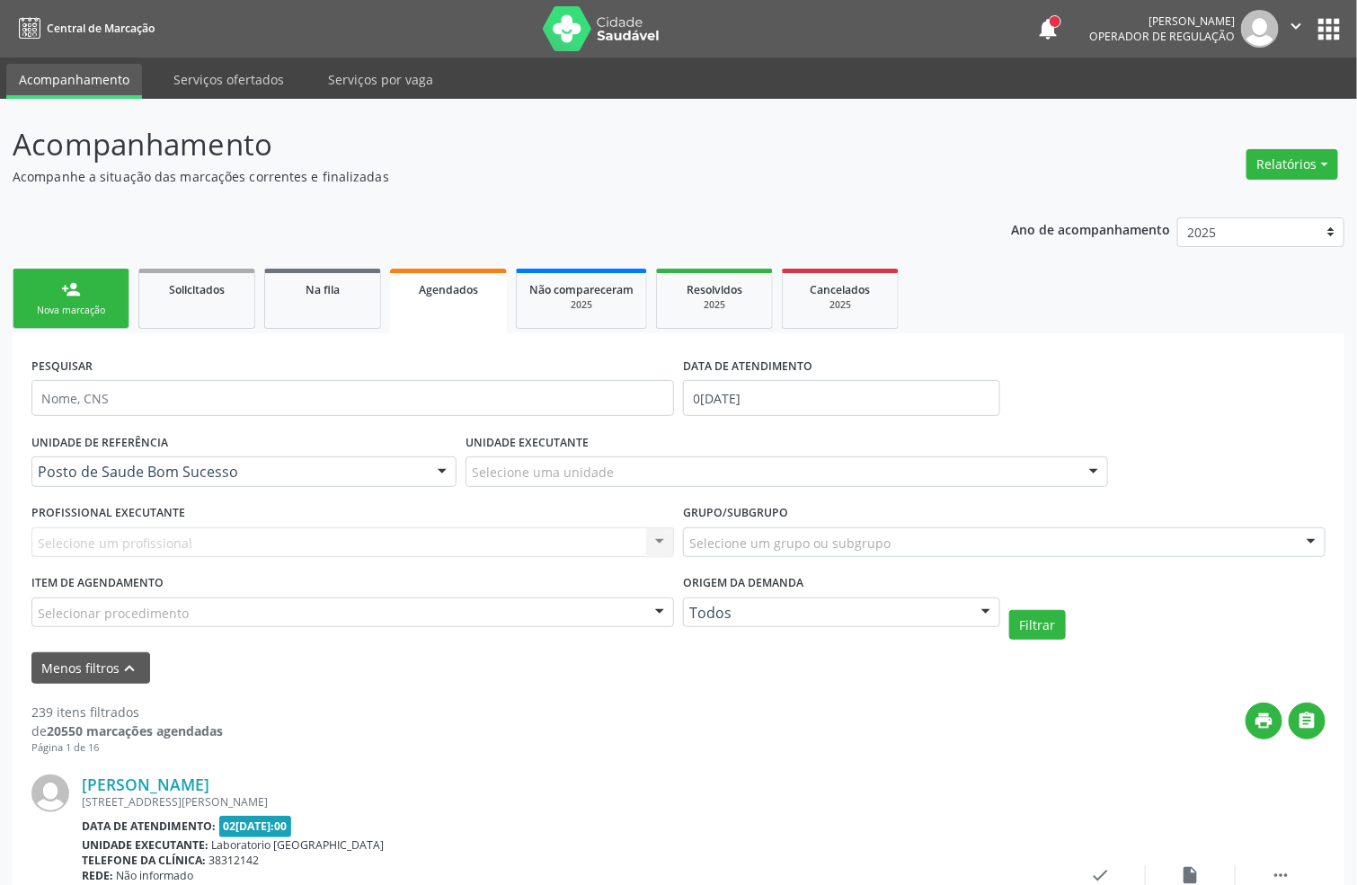
click at [1236, 386] on div "PESQUISAR DATA DE ATENDIMENTO 0[DATE]" at bounding box center [678, 390] width 1303 height 76
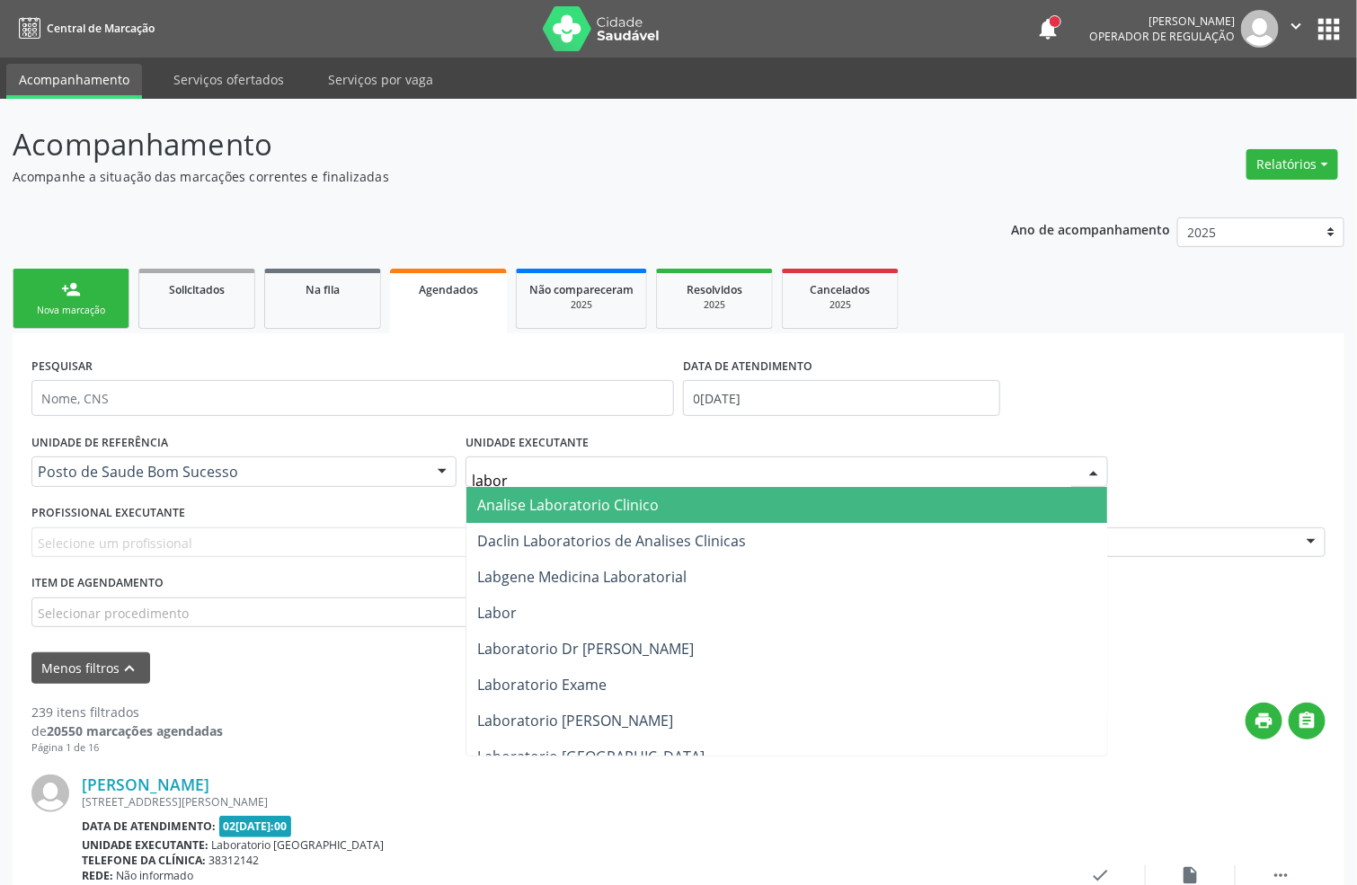
type input "labora"
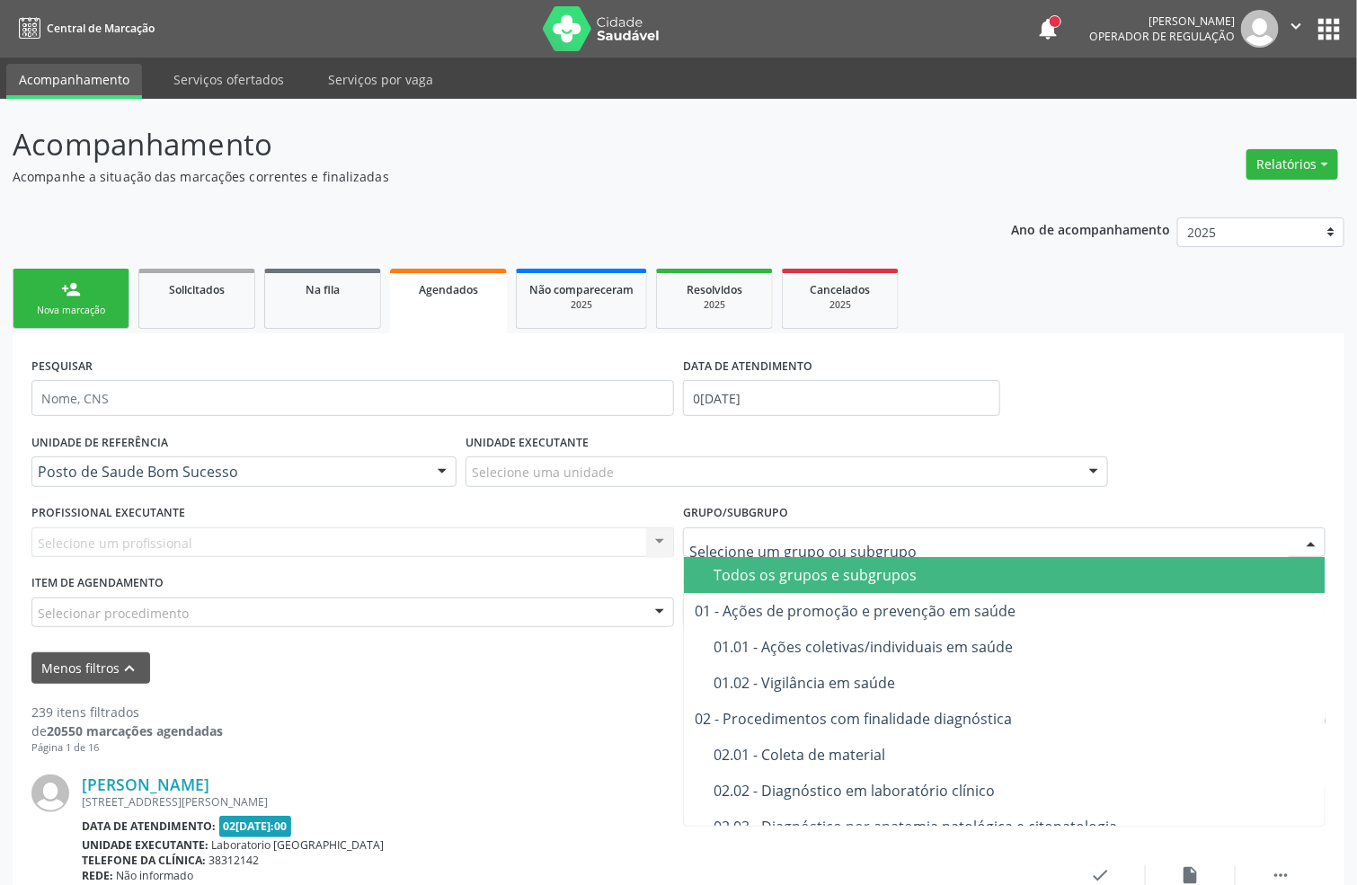
click at [1155, 359] on div "PESQUISAR DATA DE ATENDIMENTO 0[DATE]" at bounding box center [678, 390] width 1303 height 76
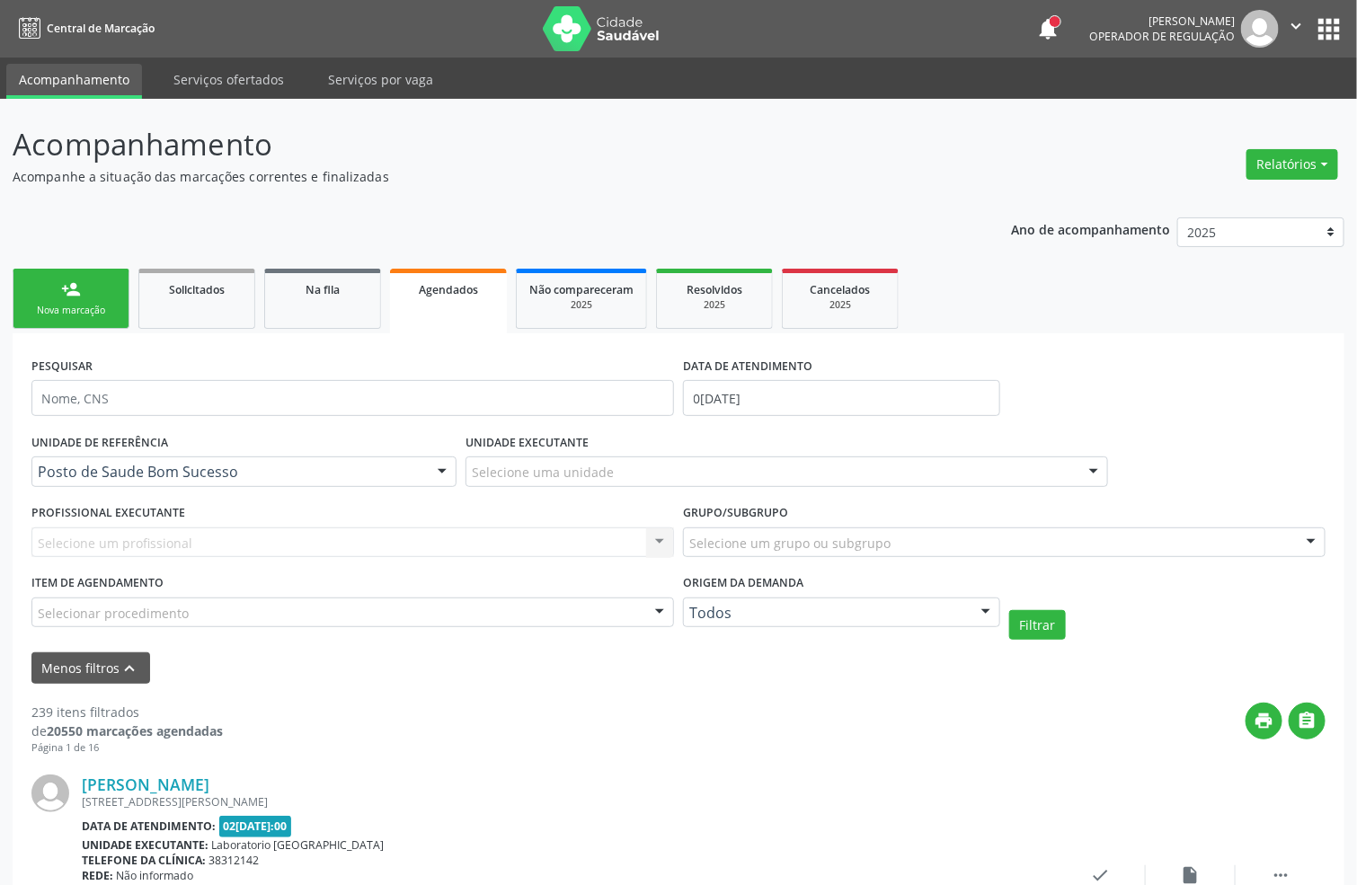
click at [656, 623] on div at bounding box center [659, 614] width 27 height 31
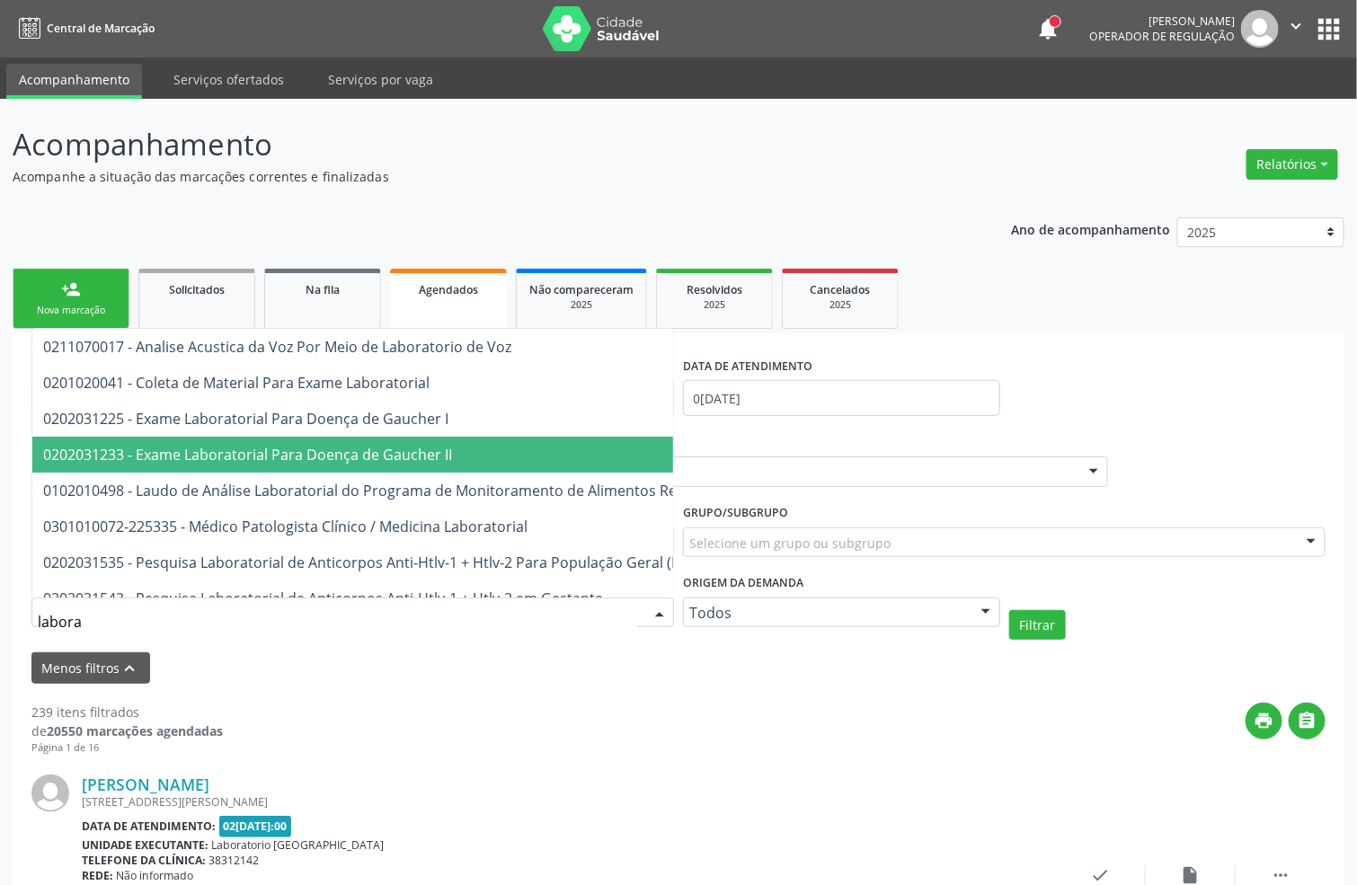
type input "laborat"
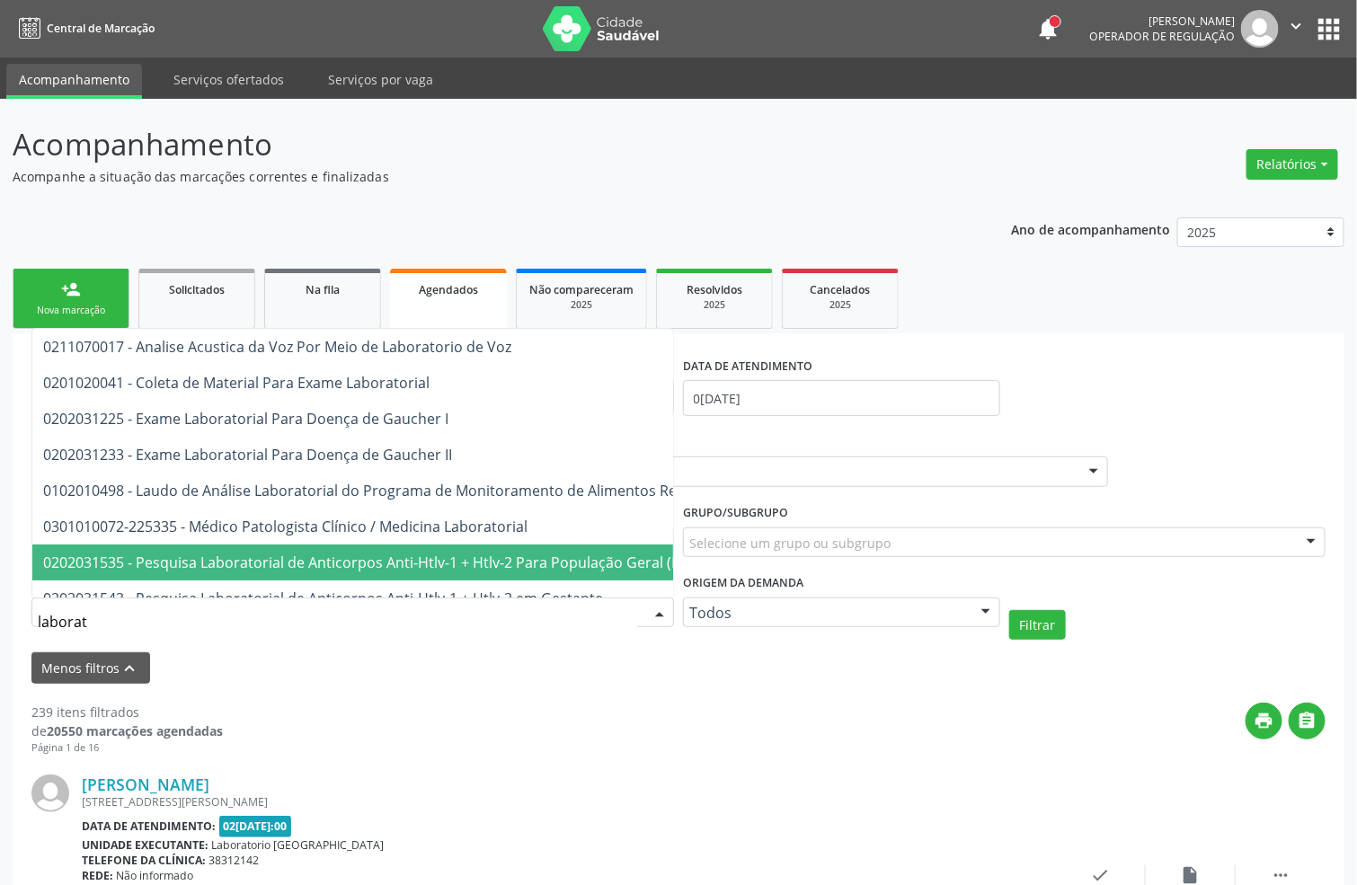
drag, startPoint x: 111, startPoint y: 621, endPoint x: 0, endPoint y: 543, distance: 135.4
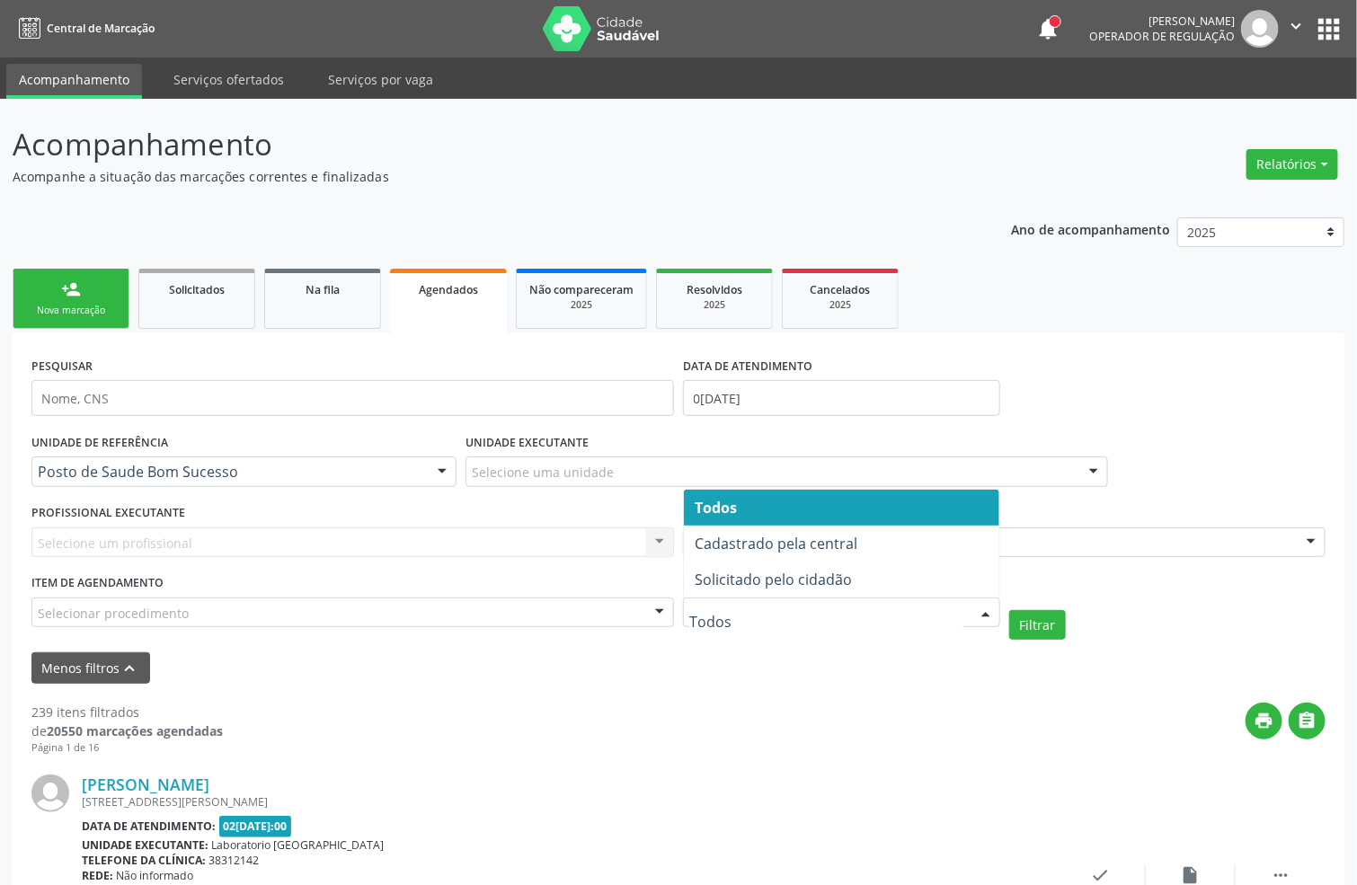
click at [942, 613] on input "text" at bounding box center [826, 622] width 274 height 36
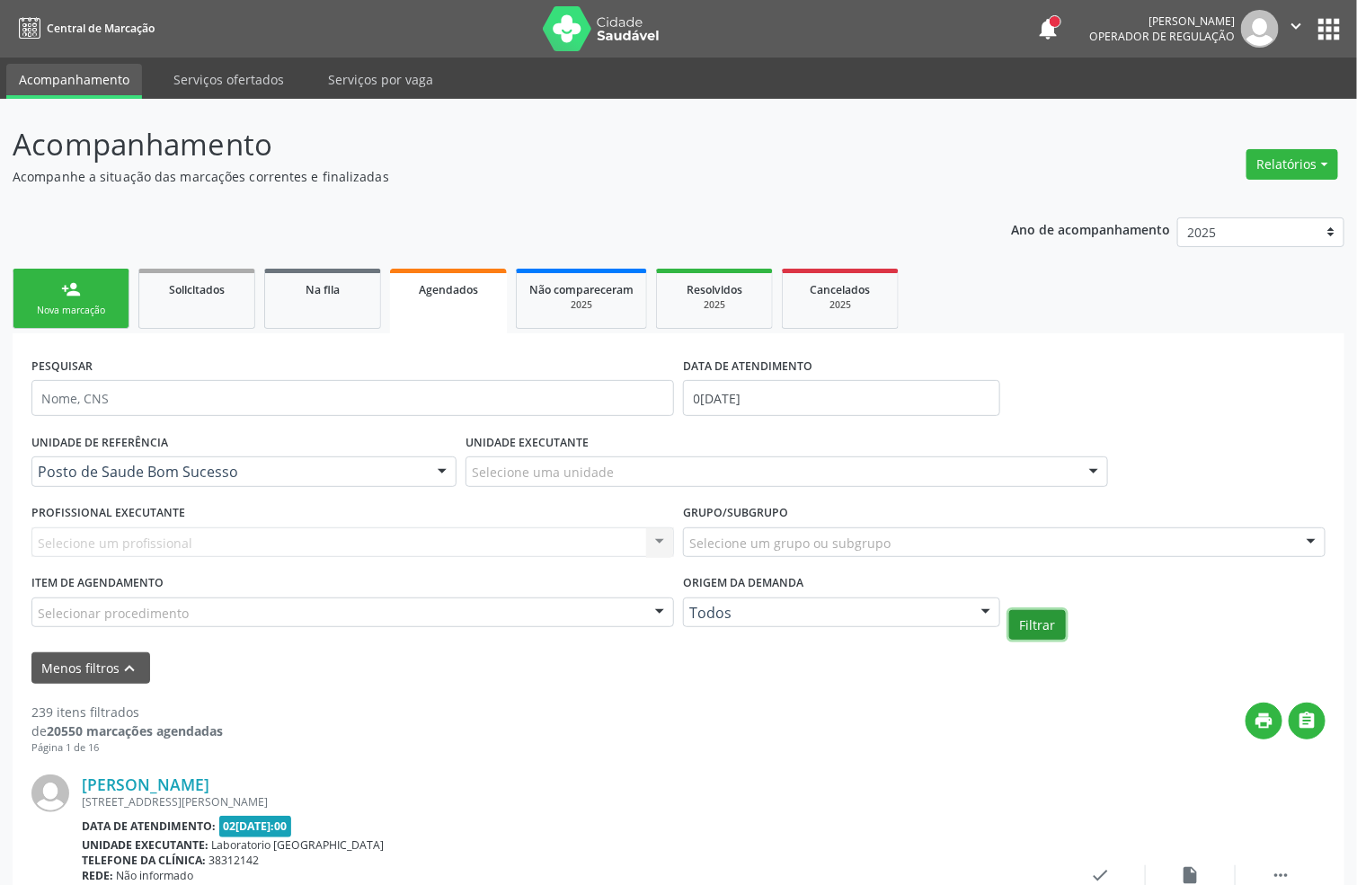
click at [1017, 632] on button "Filtrar" at bounding box center [1037, 625] width 57 height 31
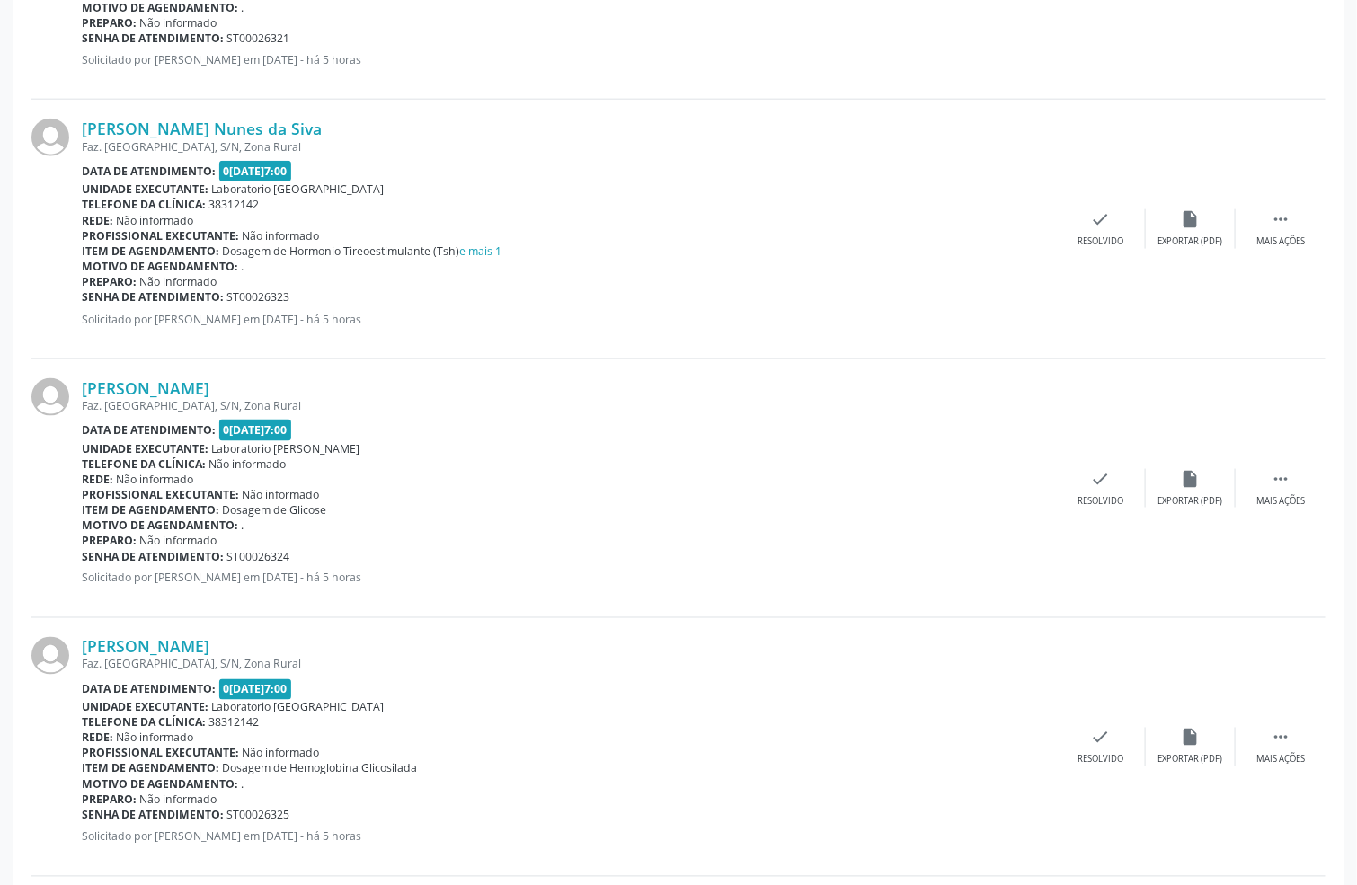
scroll to position [3839, 0]
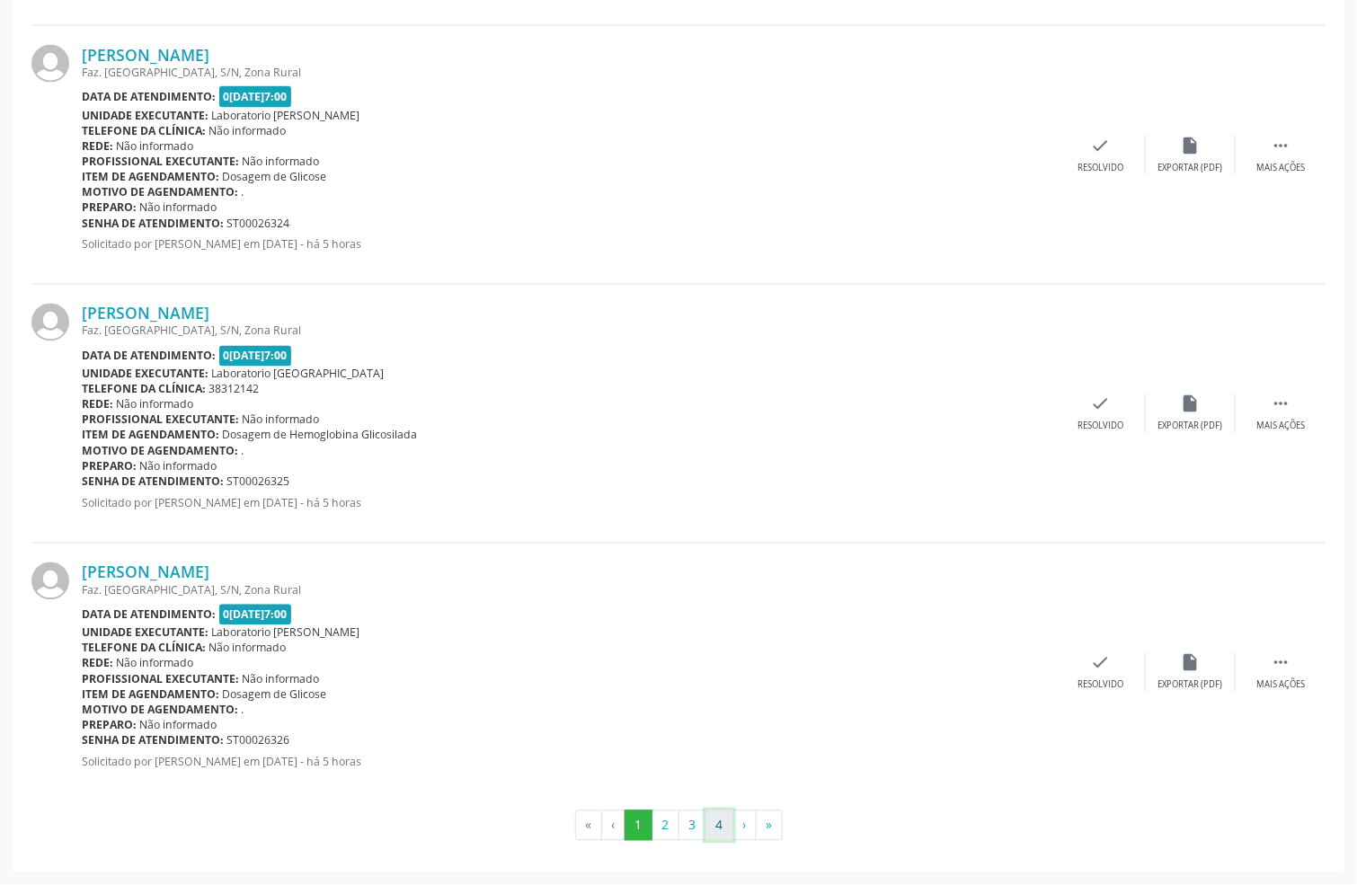
click at [723, 831] on button "4" at bounding box center [719, 826] width 28 height 31
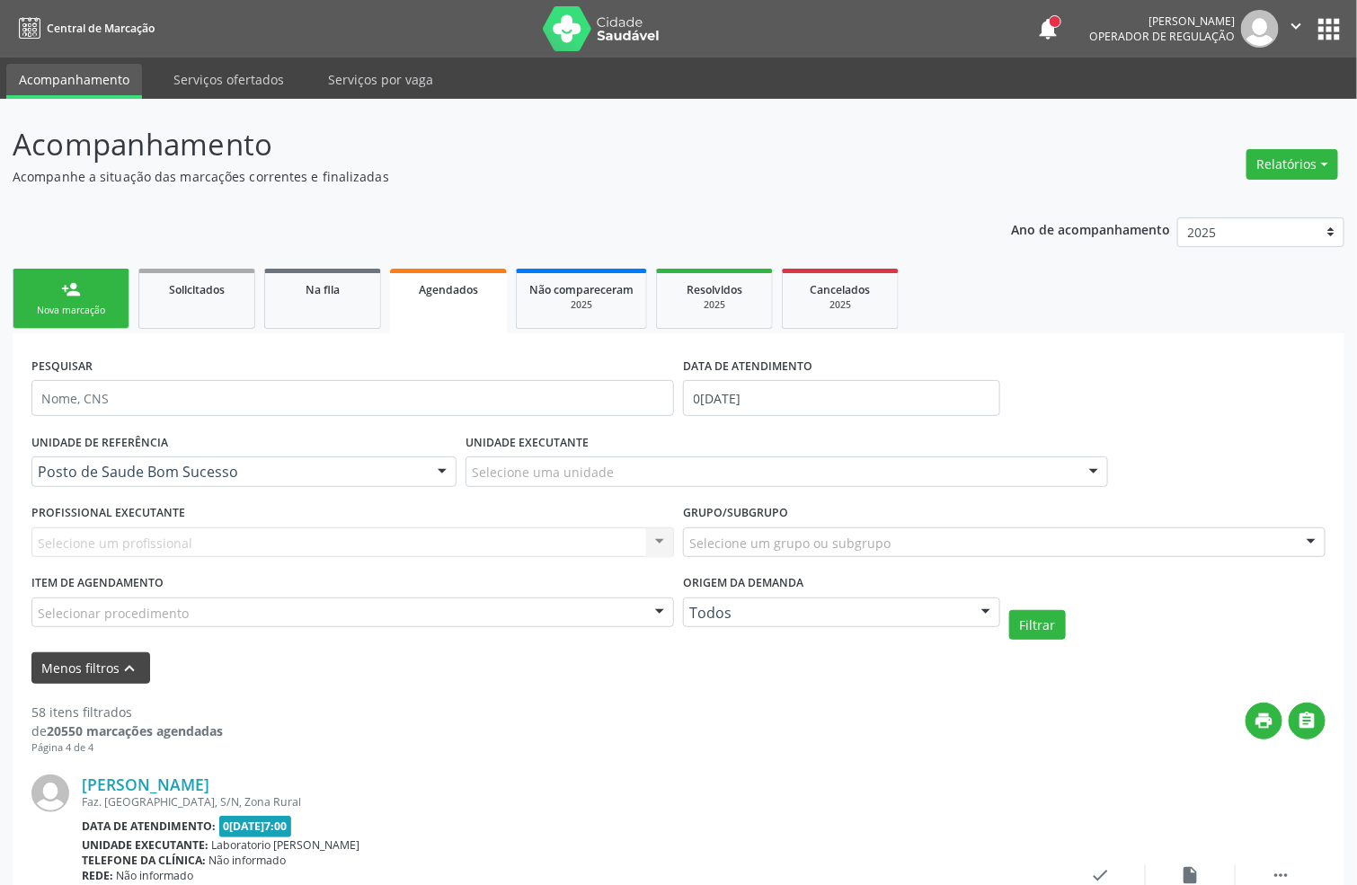
scroll to position [135, 0]
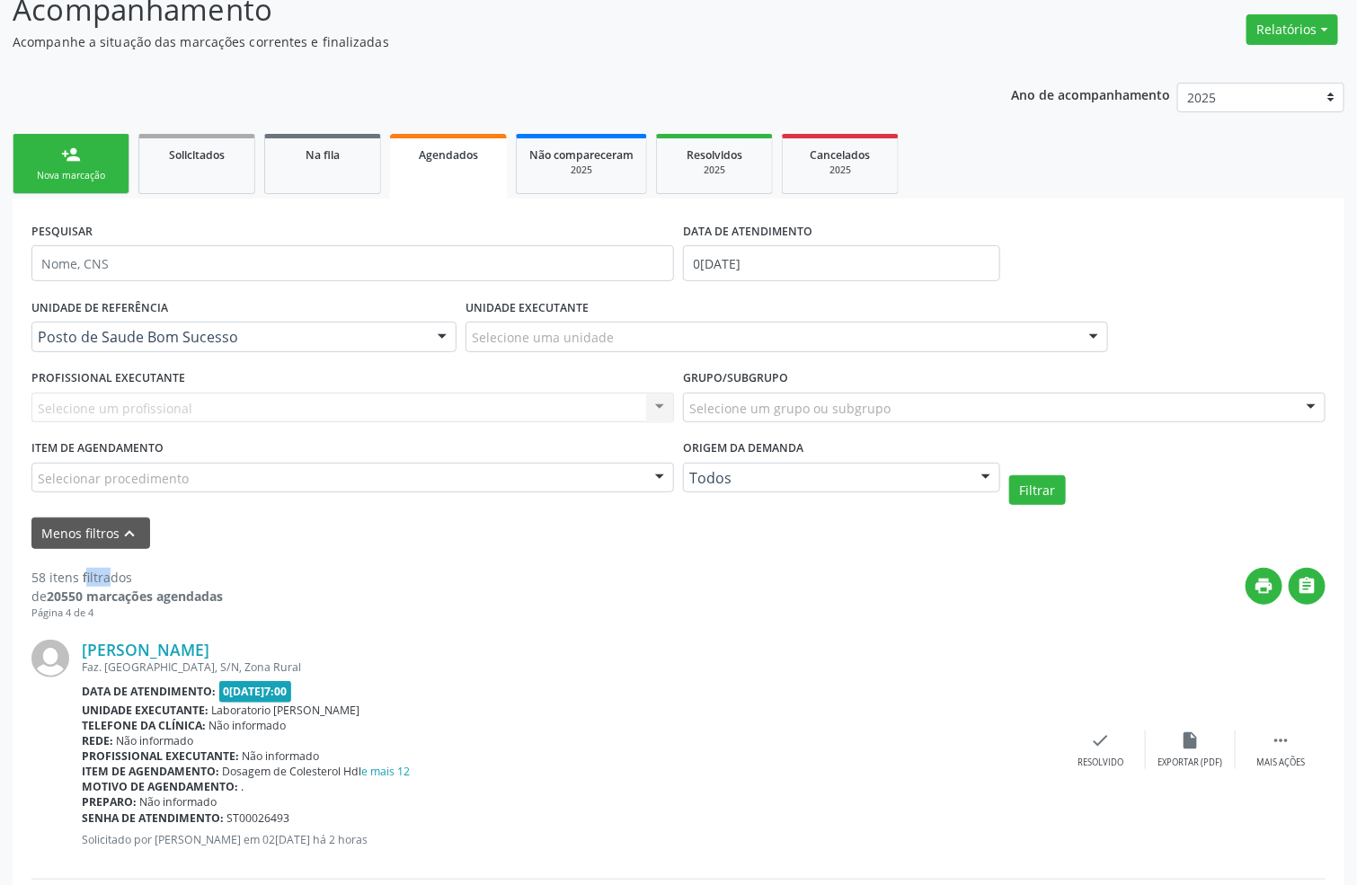
drag, startPoint x: 24, startPoint y: 572, endPoint x: 55, endPoint y: 580, distance: 31.6
click at [726, 621] on div "[PERSON_NAME] Faz. [GEOGRAPHIC_DATA], S/N, Zona Rural Data de atendimento: 0[DA…" at bounding box center [678, 750] width 1294 height 259
click at [1264, 578] on icon "print" at bounding box center [1265, 586] width 20 height 20
click at [1308, 583] on icon "" at bounding box center [1308, 586] width 20 height 20
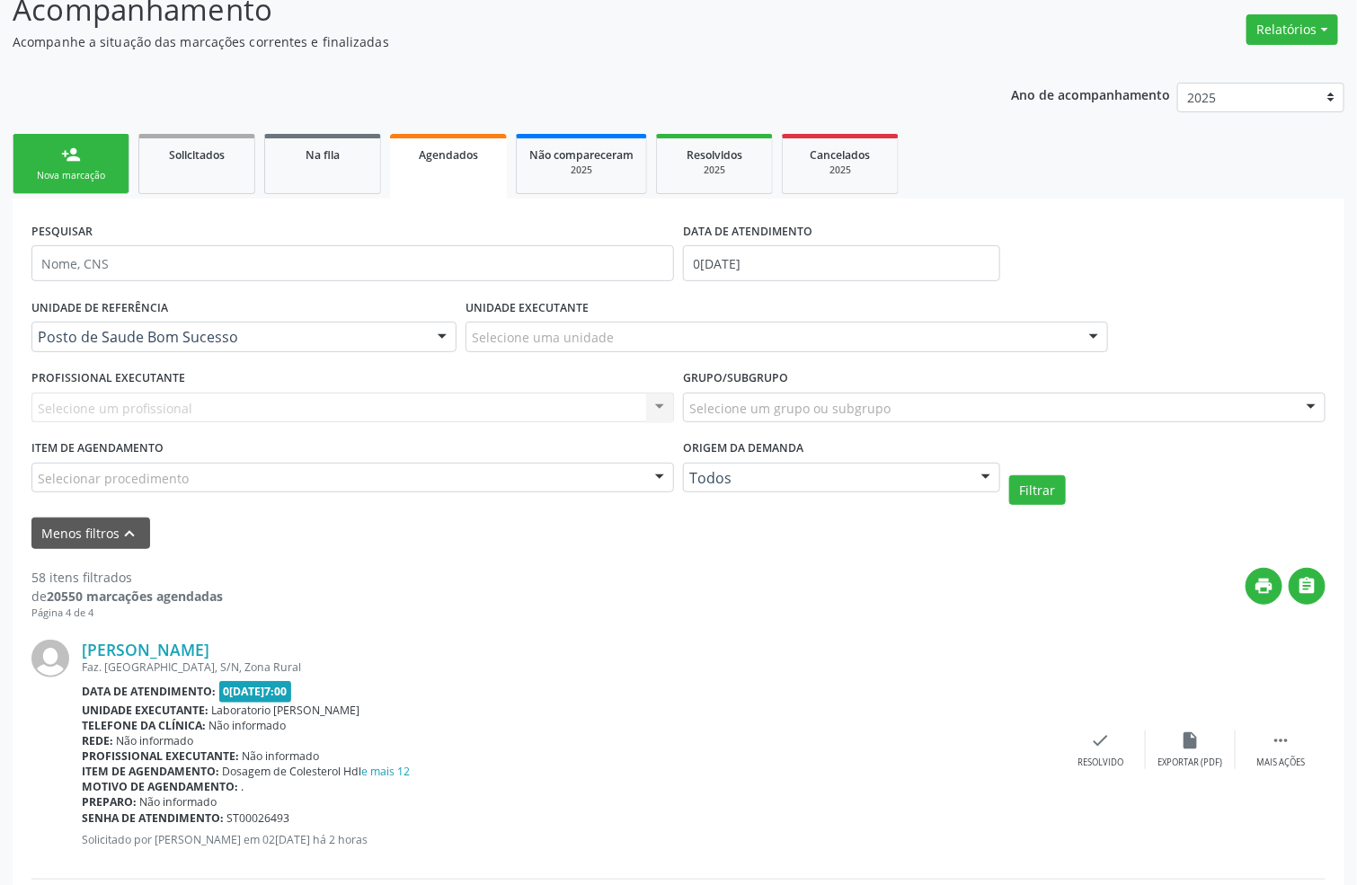
click at [67, 165] on link "person_add Nova marcação" at bounding box center [71, 164] width 117 height 60
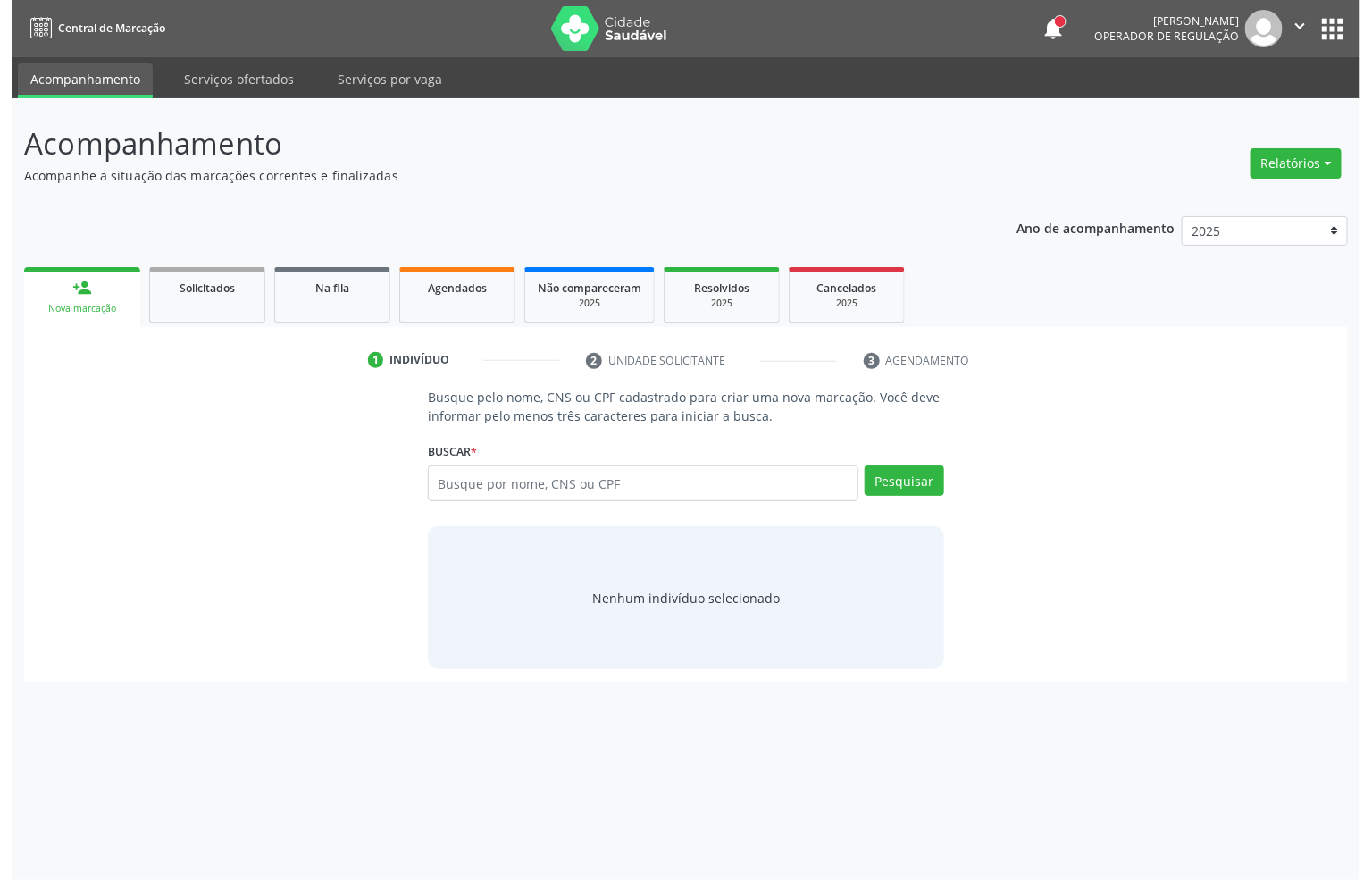
scroll to position [0, 0]
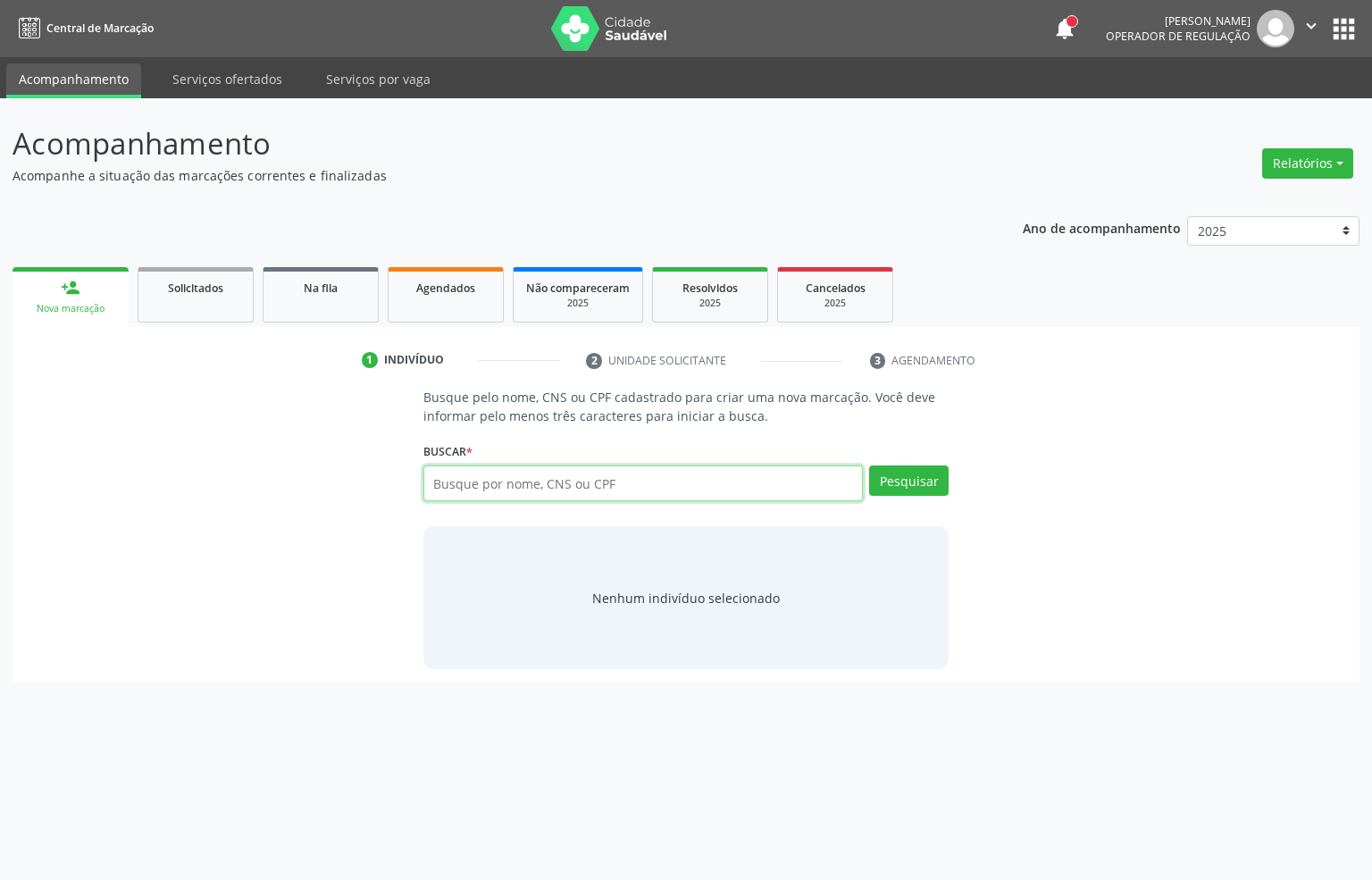
click at [563, 485] on input "text" at bounding box center [643, 483] width 440 height 36
type input "371257698"
